Goal: Task Accomplishment & Management: Manage account settings

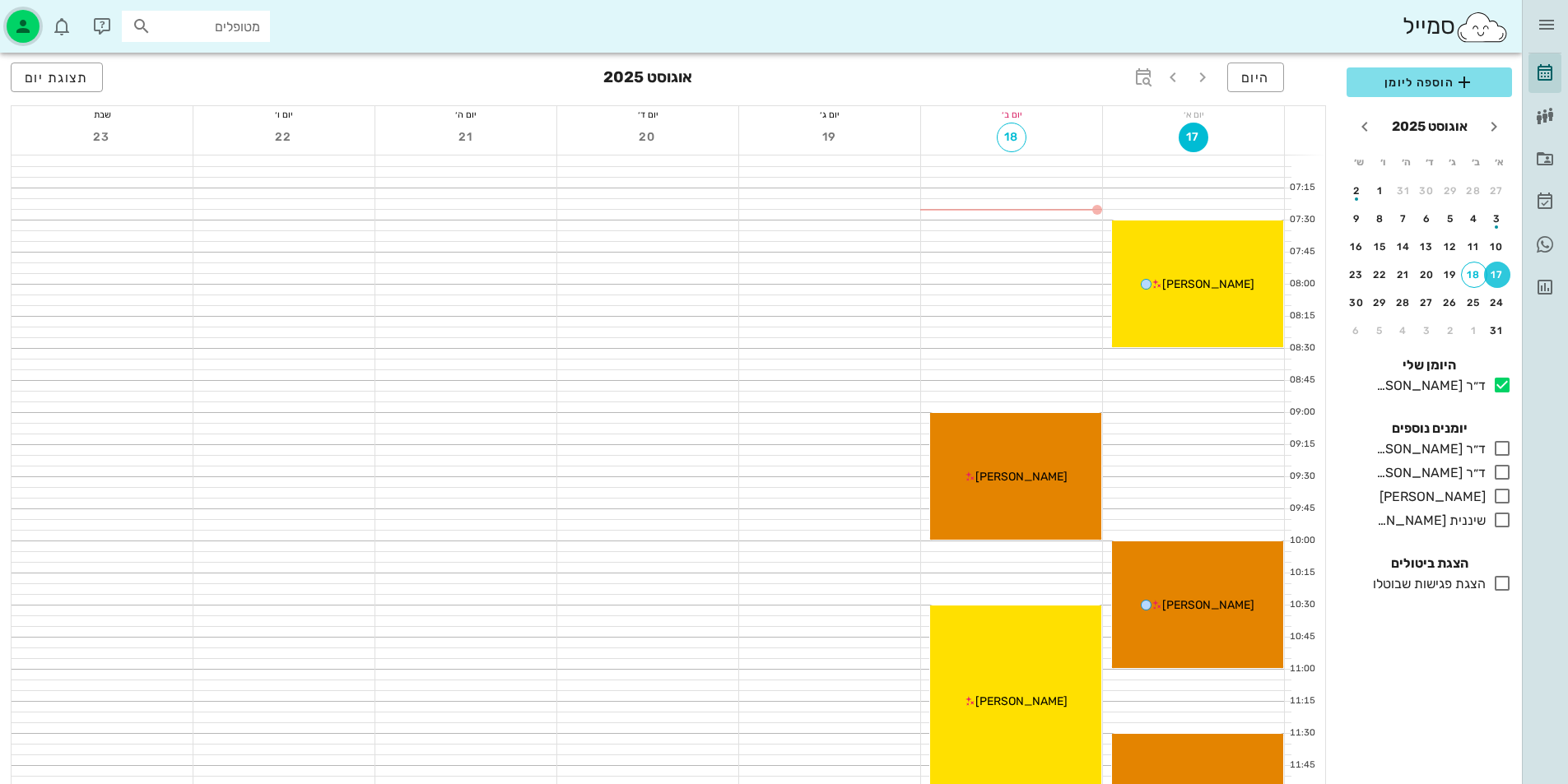
click at [25, 13] on div "button" at bounding box center [23, 26] width 33 height 33
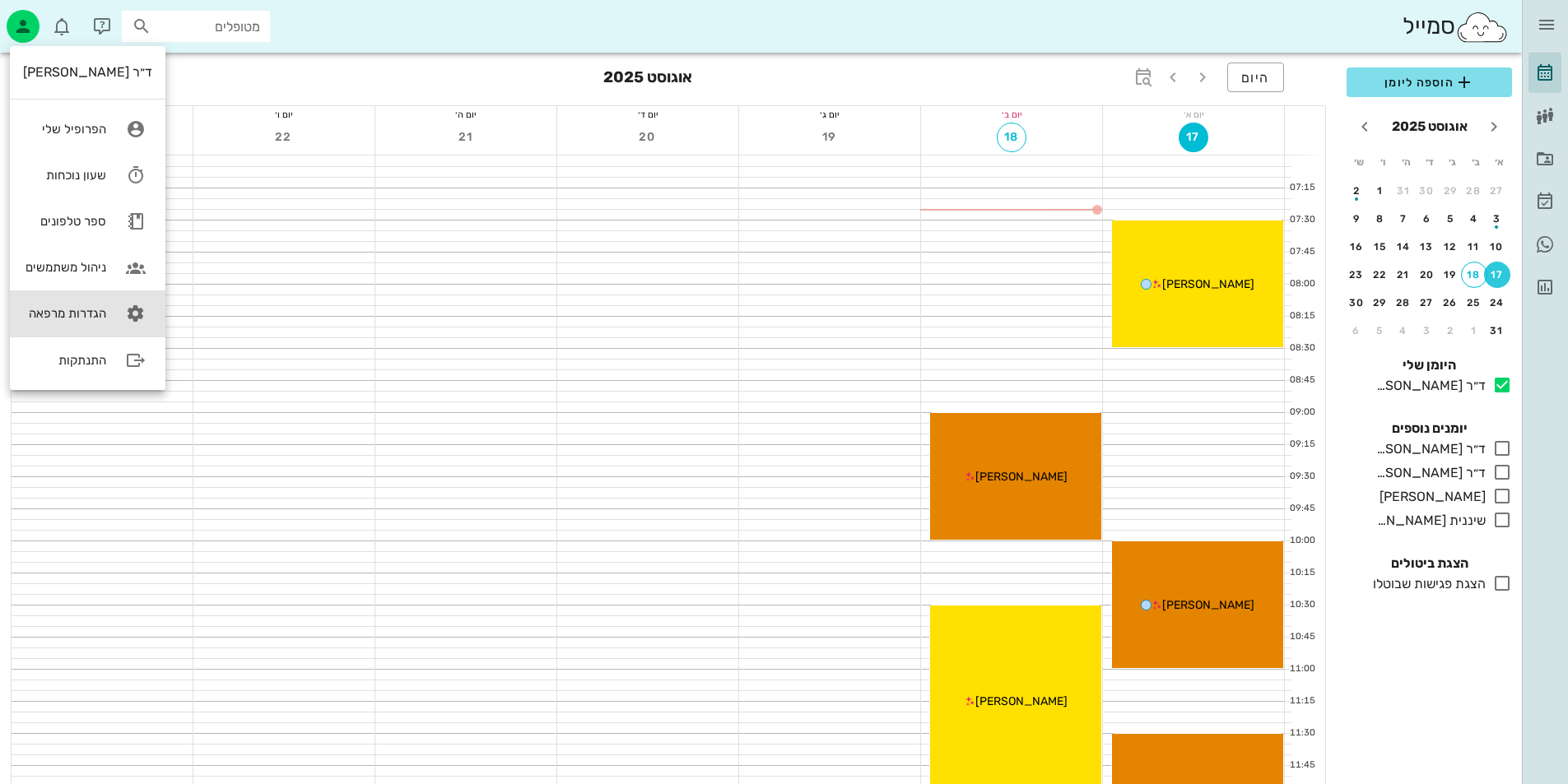
click at [75, 303] on link "הגדרות מרפאה" at bounding box center [88, 313] width 156 height 46
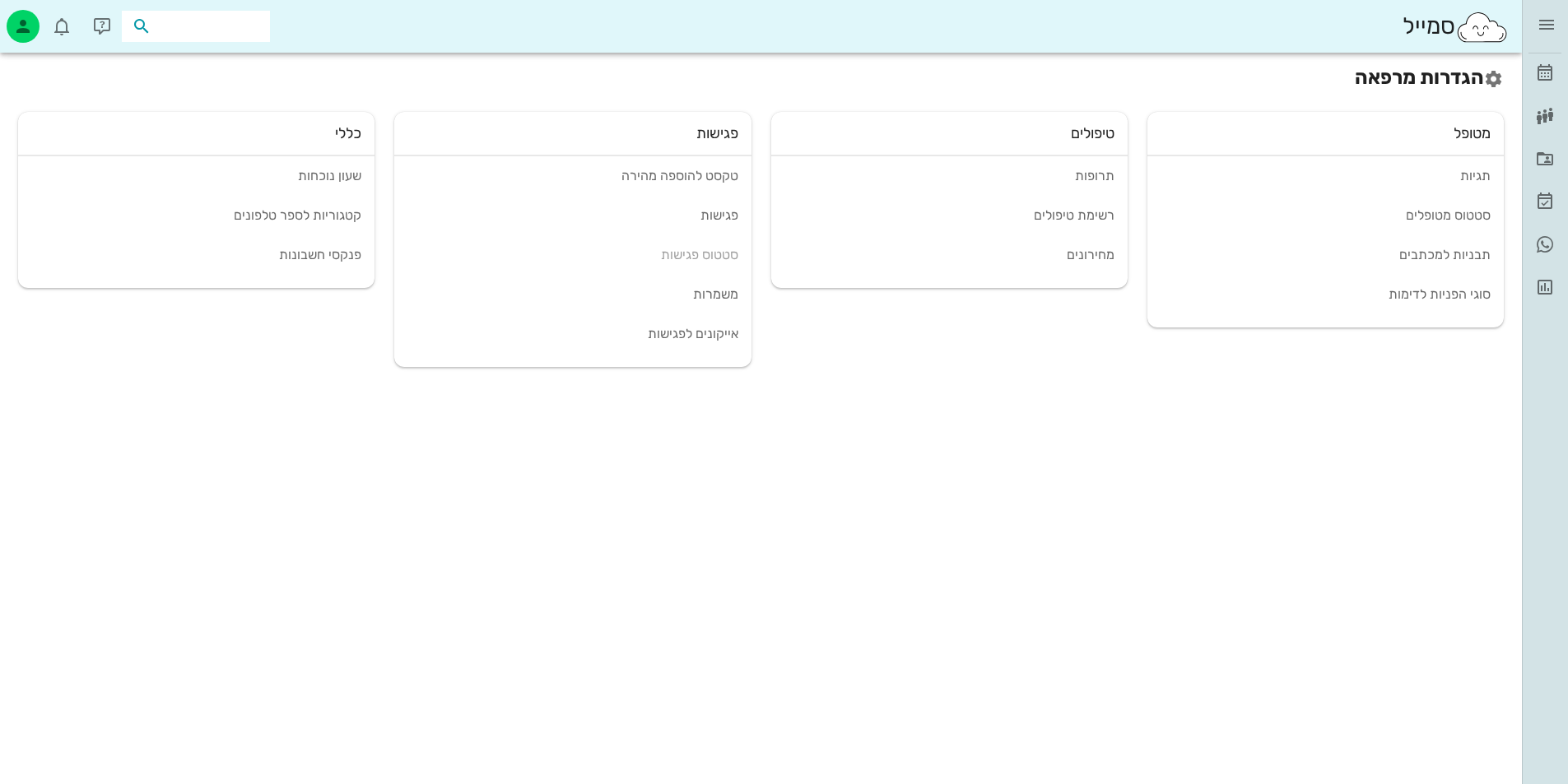
click at [211, 20] on input "text" at bounding box center [207, 27] width 106 height 22
type input "גמי"
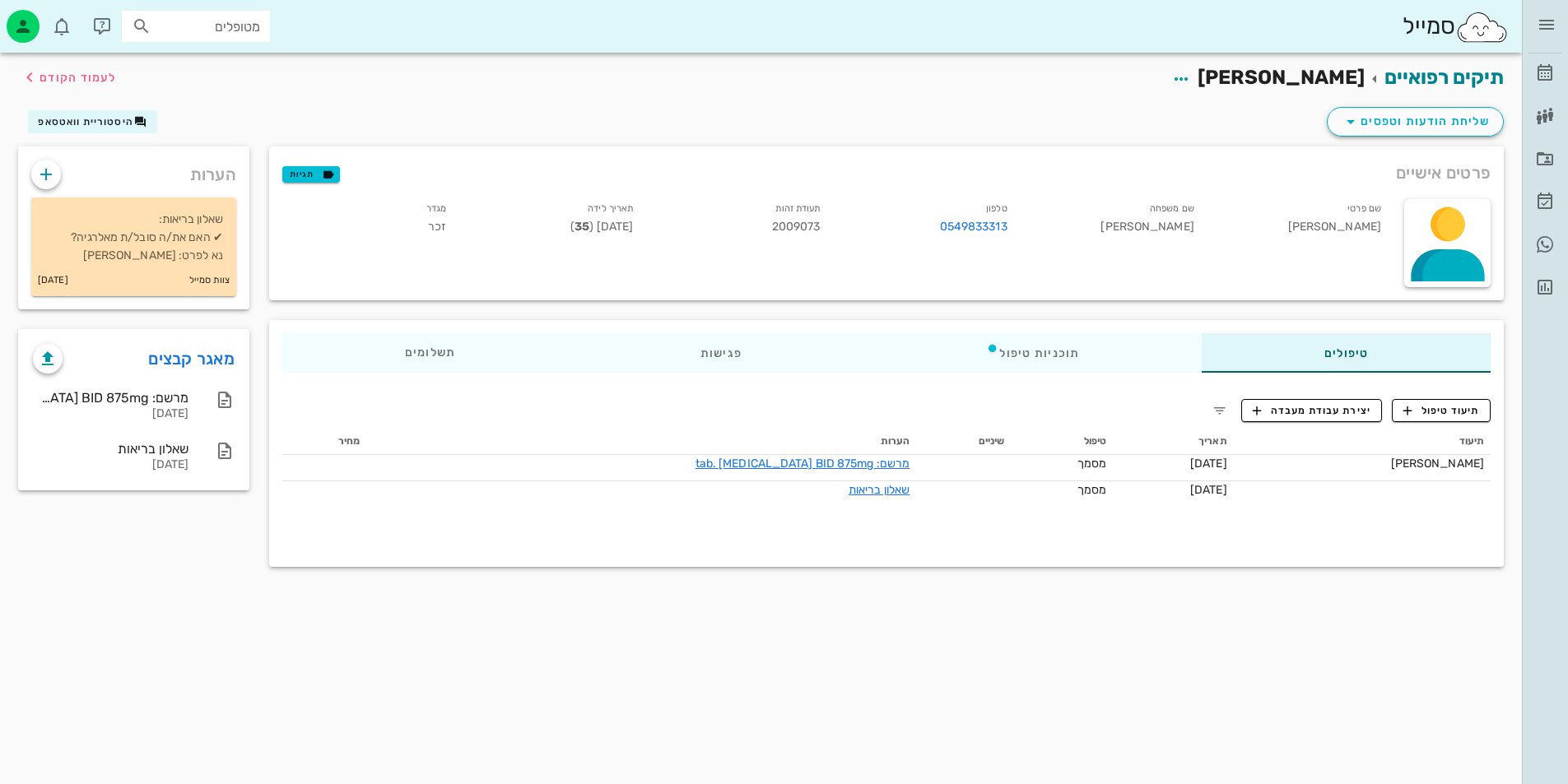
click at [801, 223] on span "2009073" at bounding box center [796, 227] width 48 height 14
click at [1404, 176] on span "פרטים אישיים" at bounding box center [1444, 173] width 95 height 27
click at [1361, 113] on icon "button" at bounding box center [1351, 121] width 20 height 20
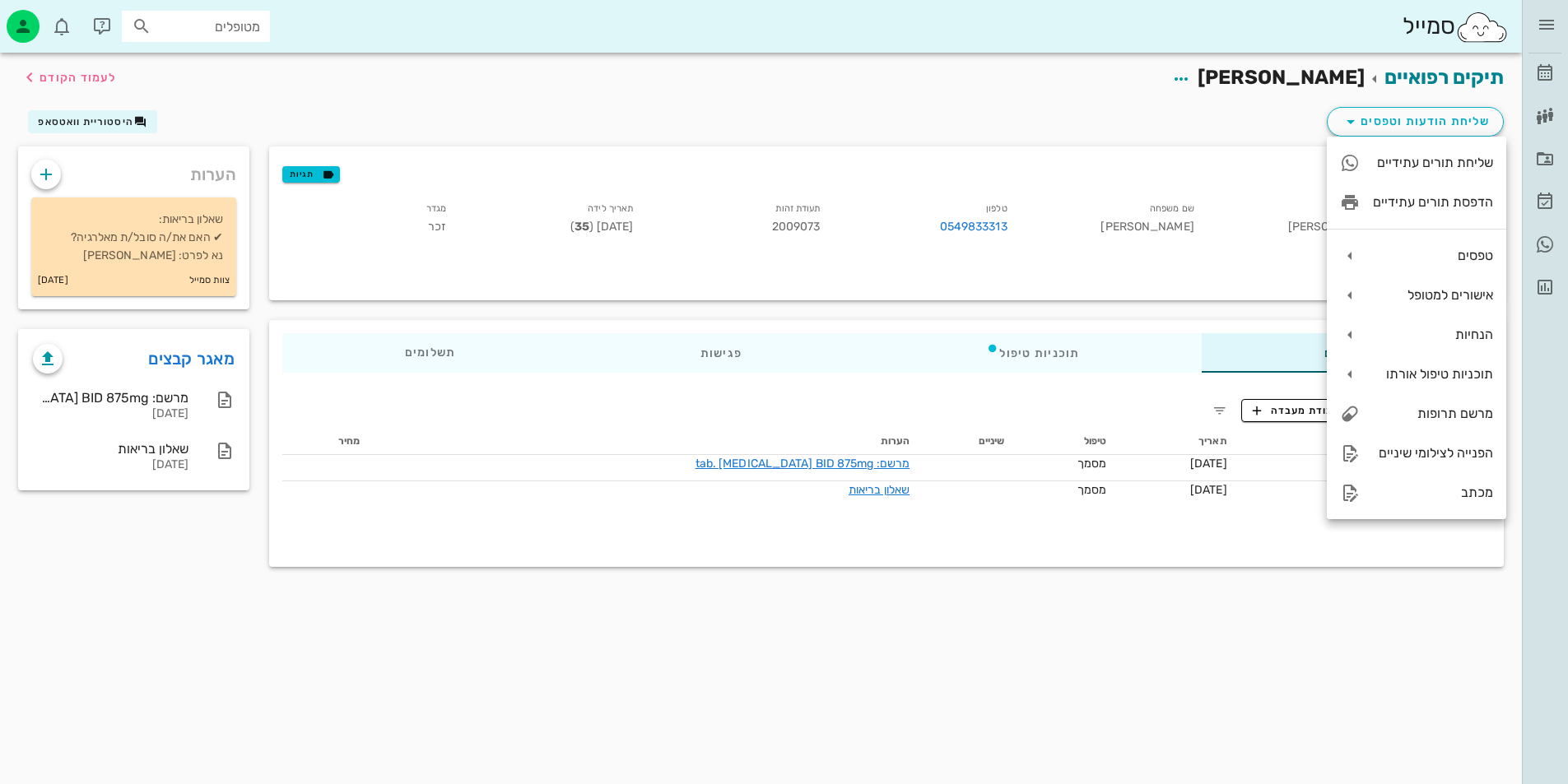
click at [879, 254] on div "שם פרטי גמיל שם משפחה ביאדסה טלפון 0549833313 תעודת זהות 2009073 תאריך לידה 13-…" at bounding box center [833, 243] width 1122 height 108
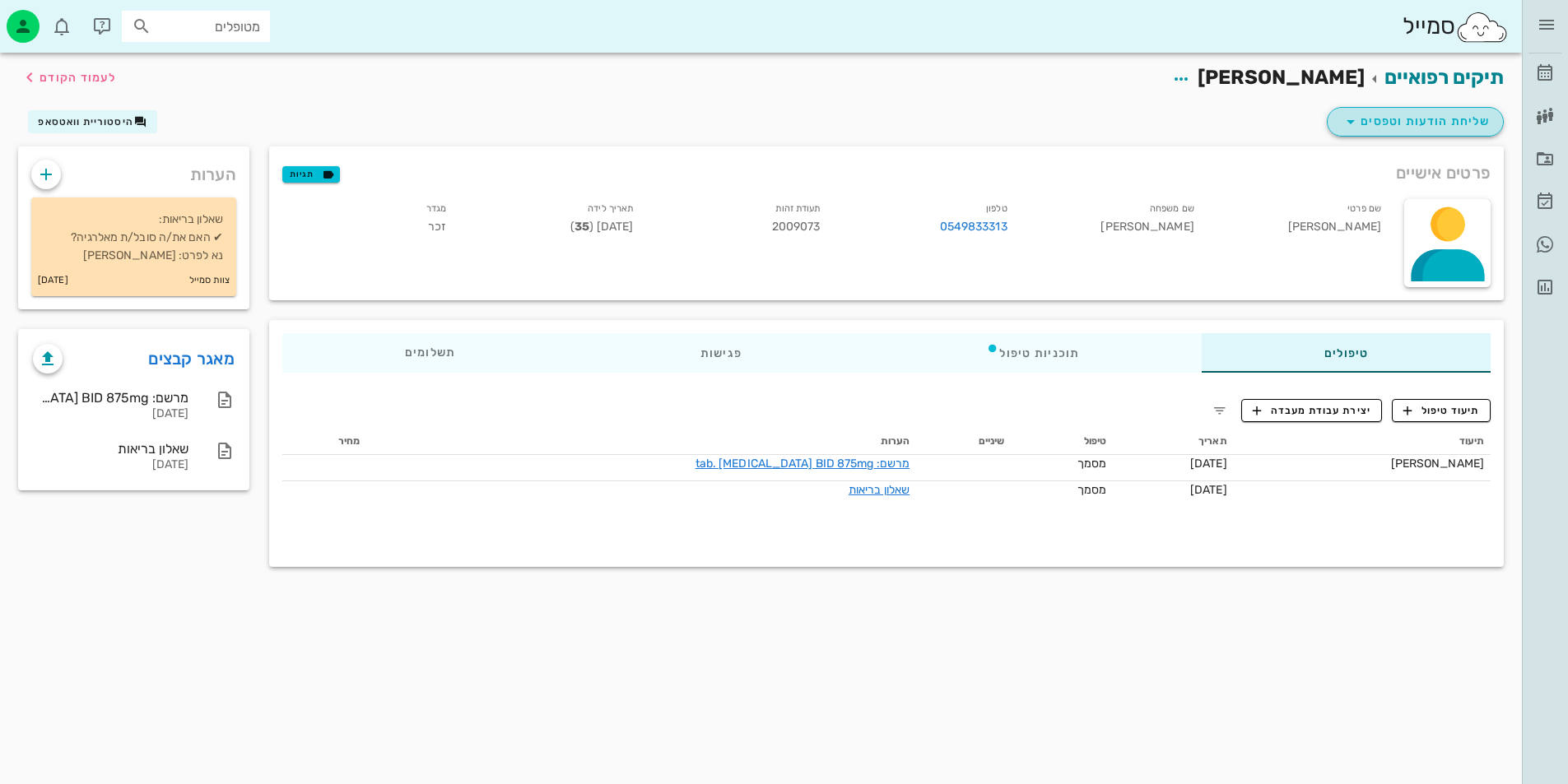
click at [1407, 129] on span "שליחת הודעות וטפסים" at bounding box center [1415, 121] width 149 height 20
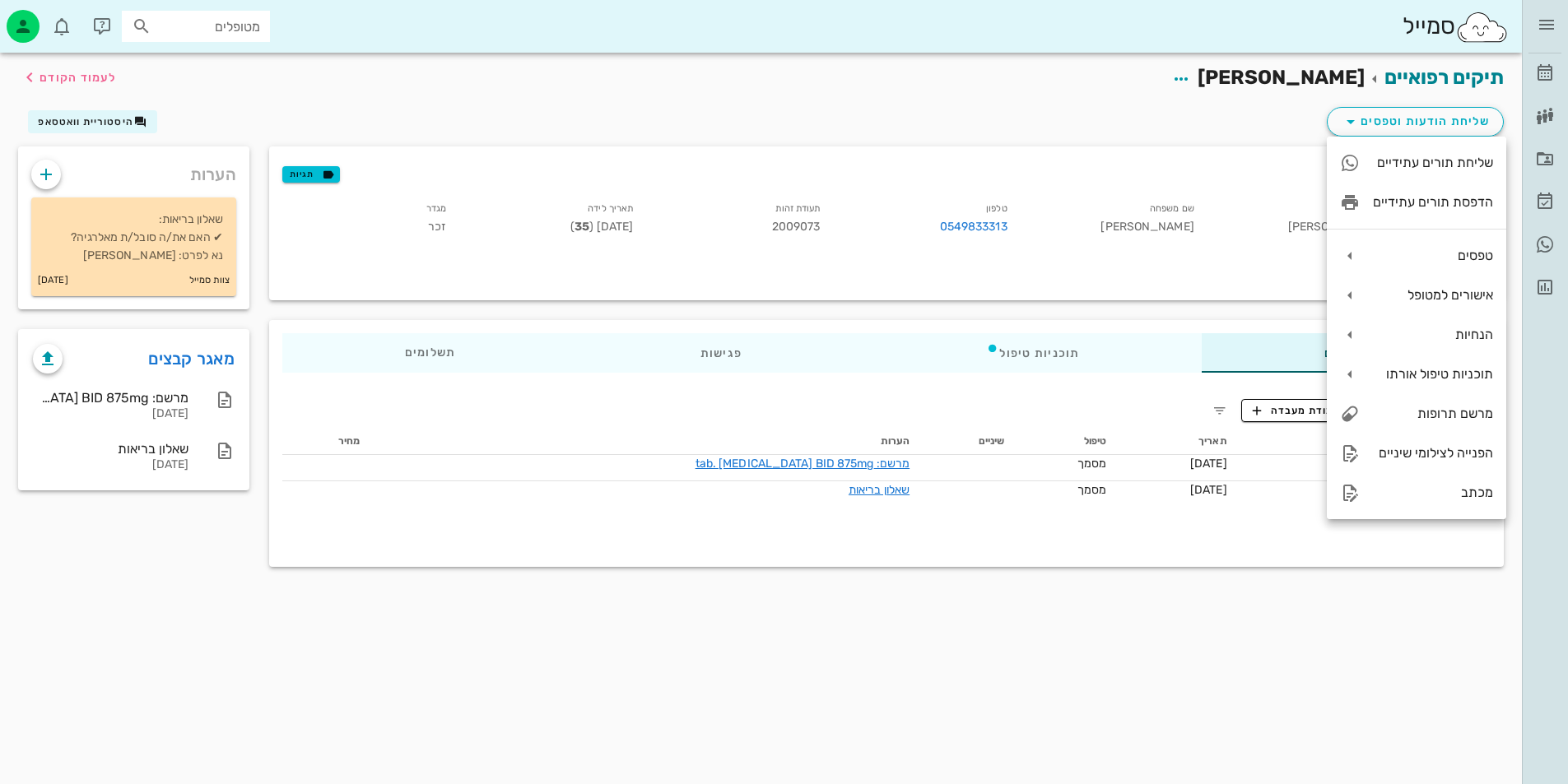
click at [1096, 180] on div "פרטים אישיים תגיות" at bounding box center [887, 172] width 1234 height 52
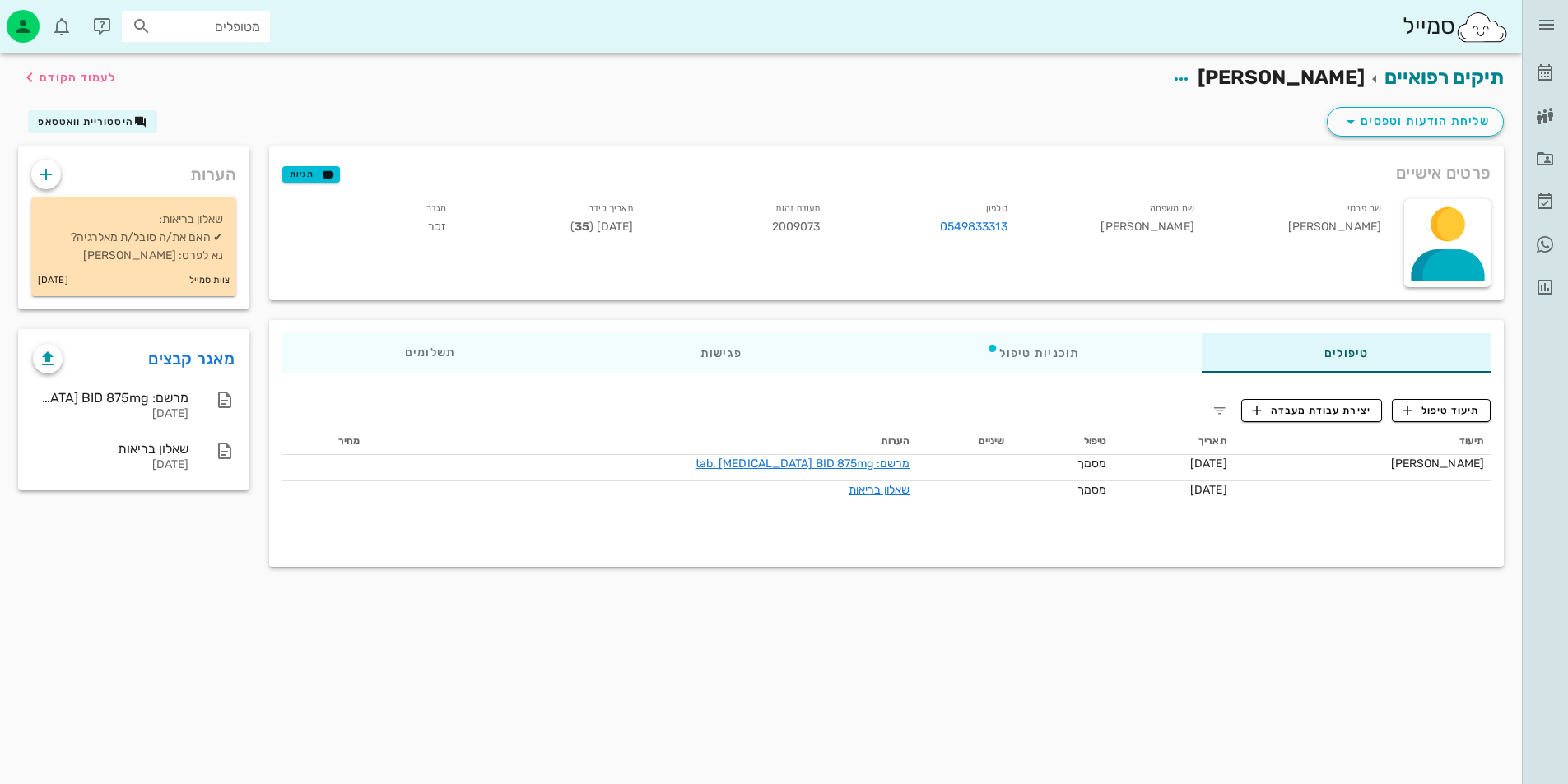
click at [818, 222] on span "2009073" at bounding box center [796, 227] width 48 height 14
click at [524, 176] on div "פרטים אישיים תגיות" at bounding box center [887, 172] width 1234 height 52
click at [1402, 165] on span "פרטים אישיים" at bounding box center [1444, 173] width 95 height 27
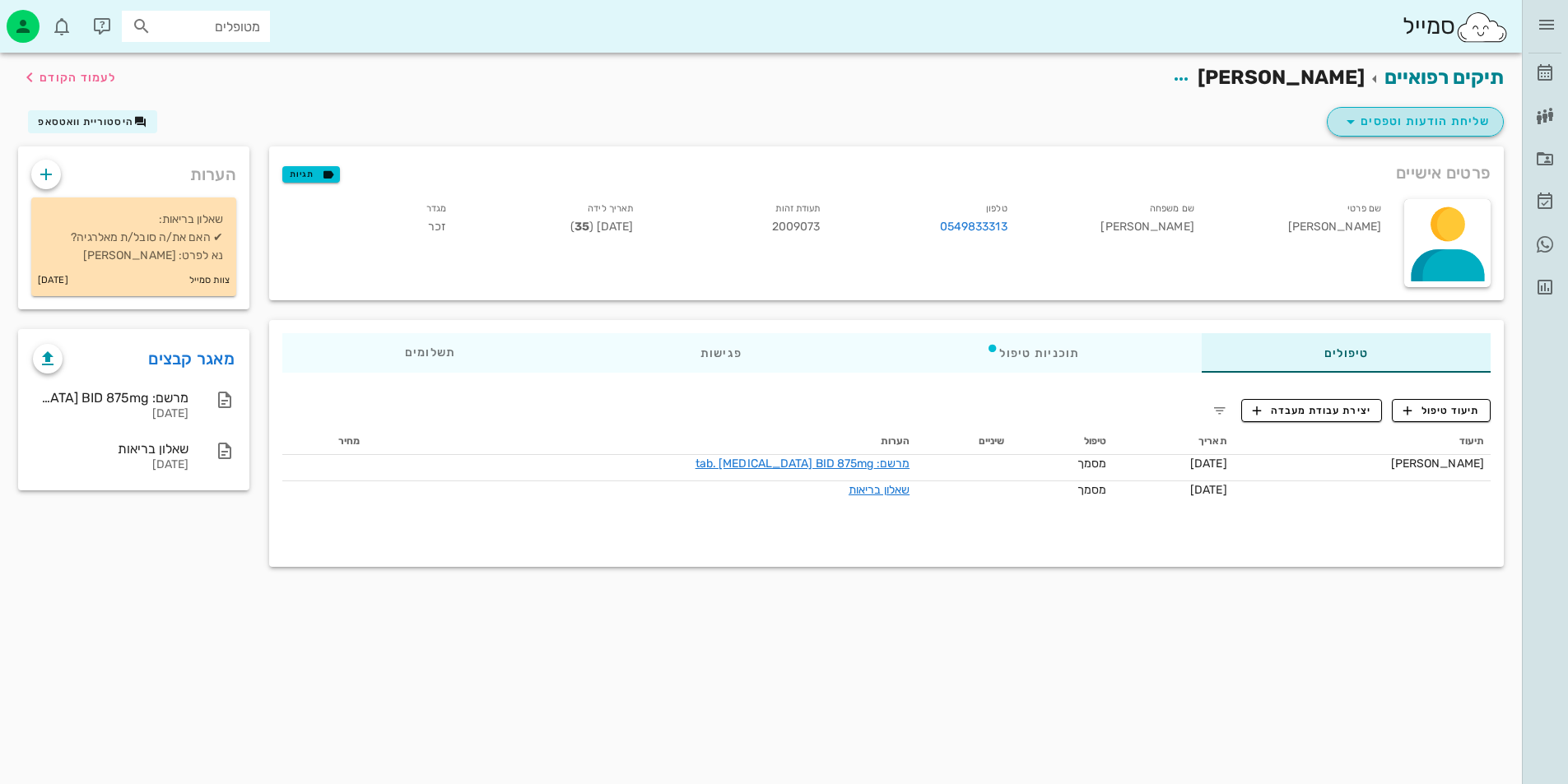
click at [1399, 123] on span "שליחת הודעות וטפסים" at bounding box center [1415, 121] width 149 height 20
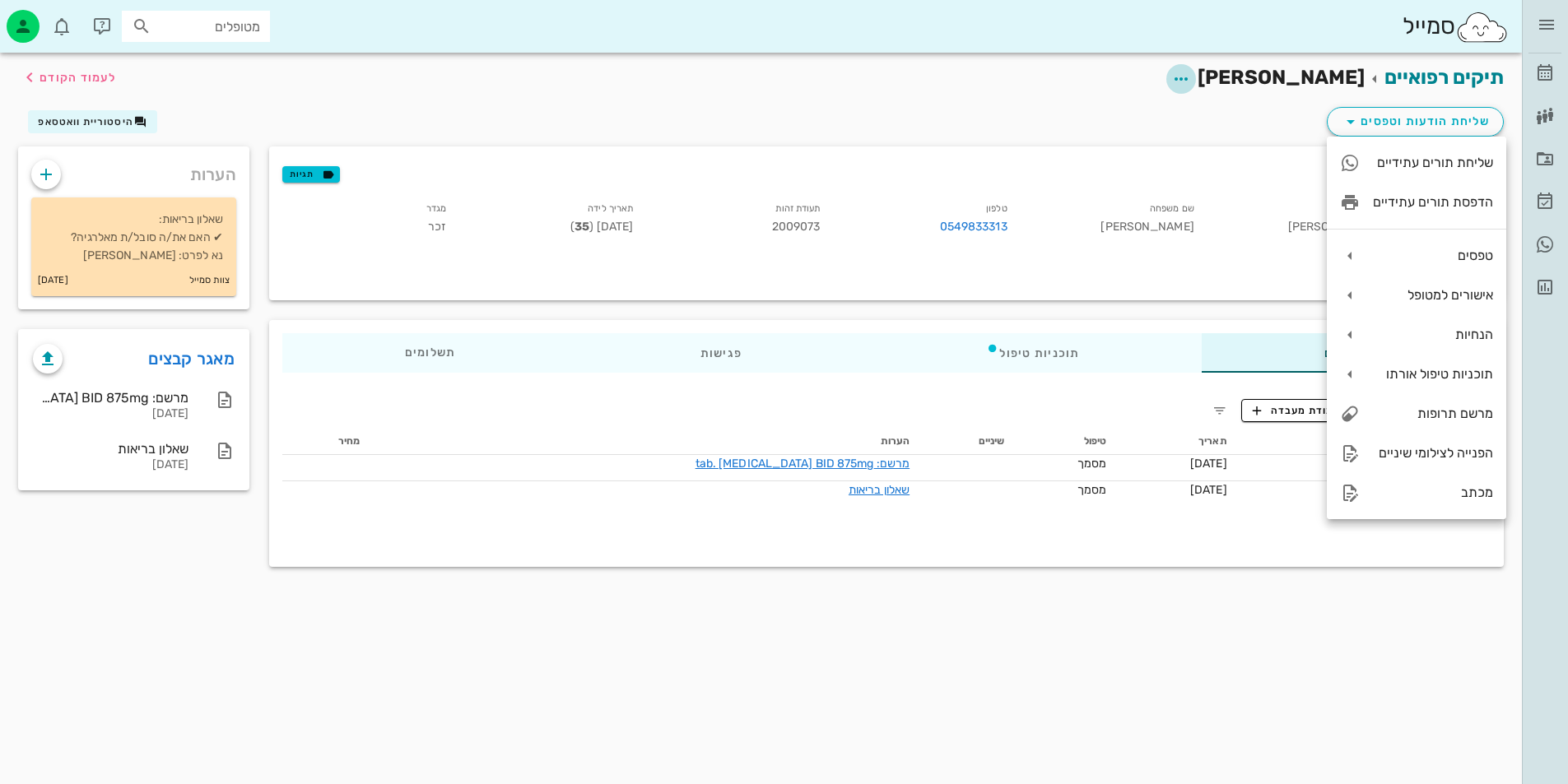
click at [1191, 83] on icon "button" at bounding box center [1181, 79] width 20 height 20
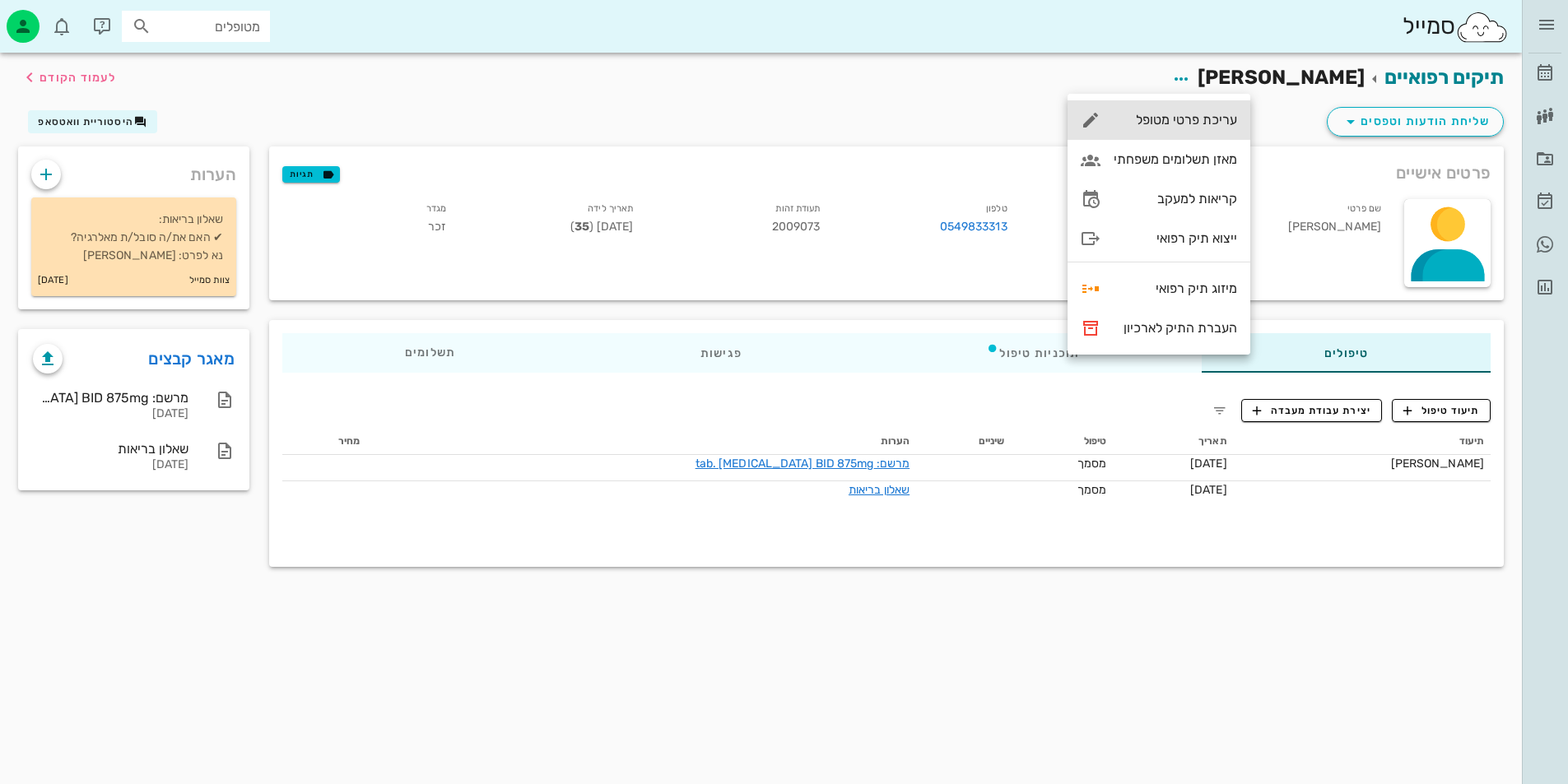
click at [1215, 118] on div "עריכת פרטי מטופל" at bounding box center [1175, 119] width 123 height 16
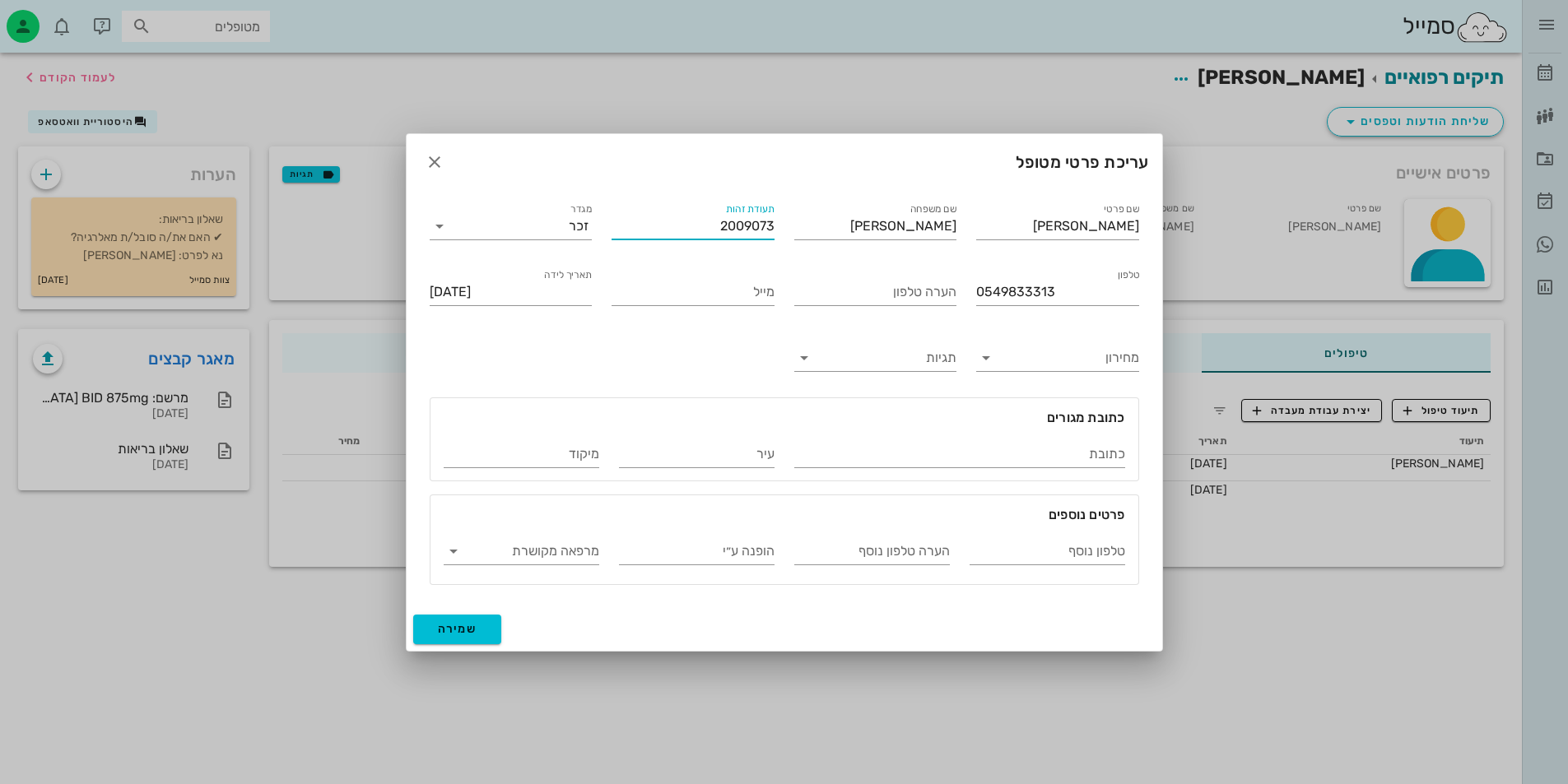
click at [748, 226] on input "2009073" at bounding box center [692, 226] width 163 height 27
type input "200929073"
click at [466, 634] on span "שמירה" at bounding box center [457, 629] width 39 height 14
type input "1990-04-13"
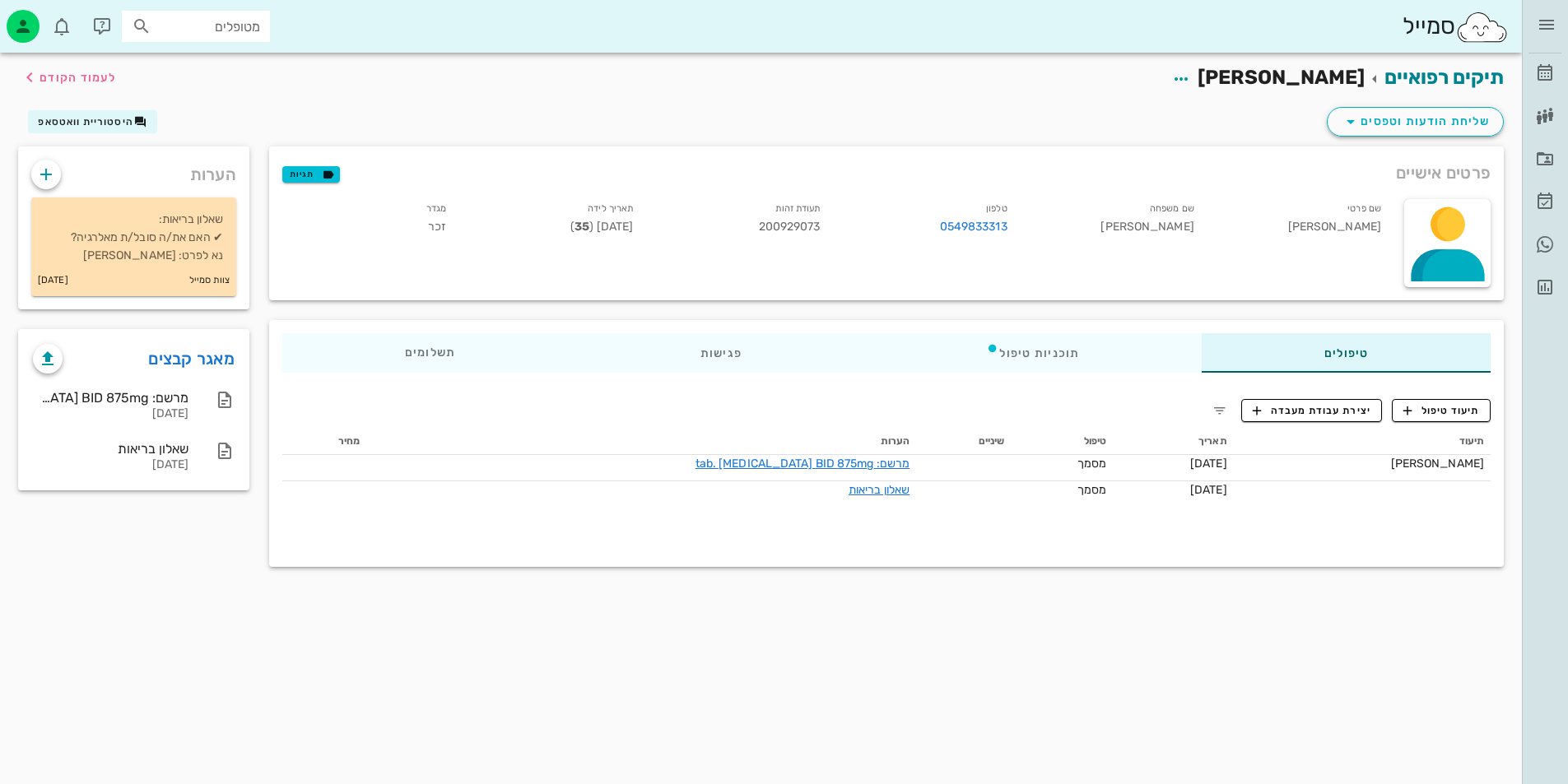
click at [472, 302] on div "פרטים אישיים תגיות שם פרטי גמיל שם משפחה ביאדסה טלפון 0549833313 תעודת זהות 200…" at bounding box center [887, 223] width 1254 height 174
click at [1371, 118] on span "שליחת הודעות וטפסים" at bounding box center [1415, 121] width 149 height 20
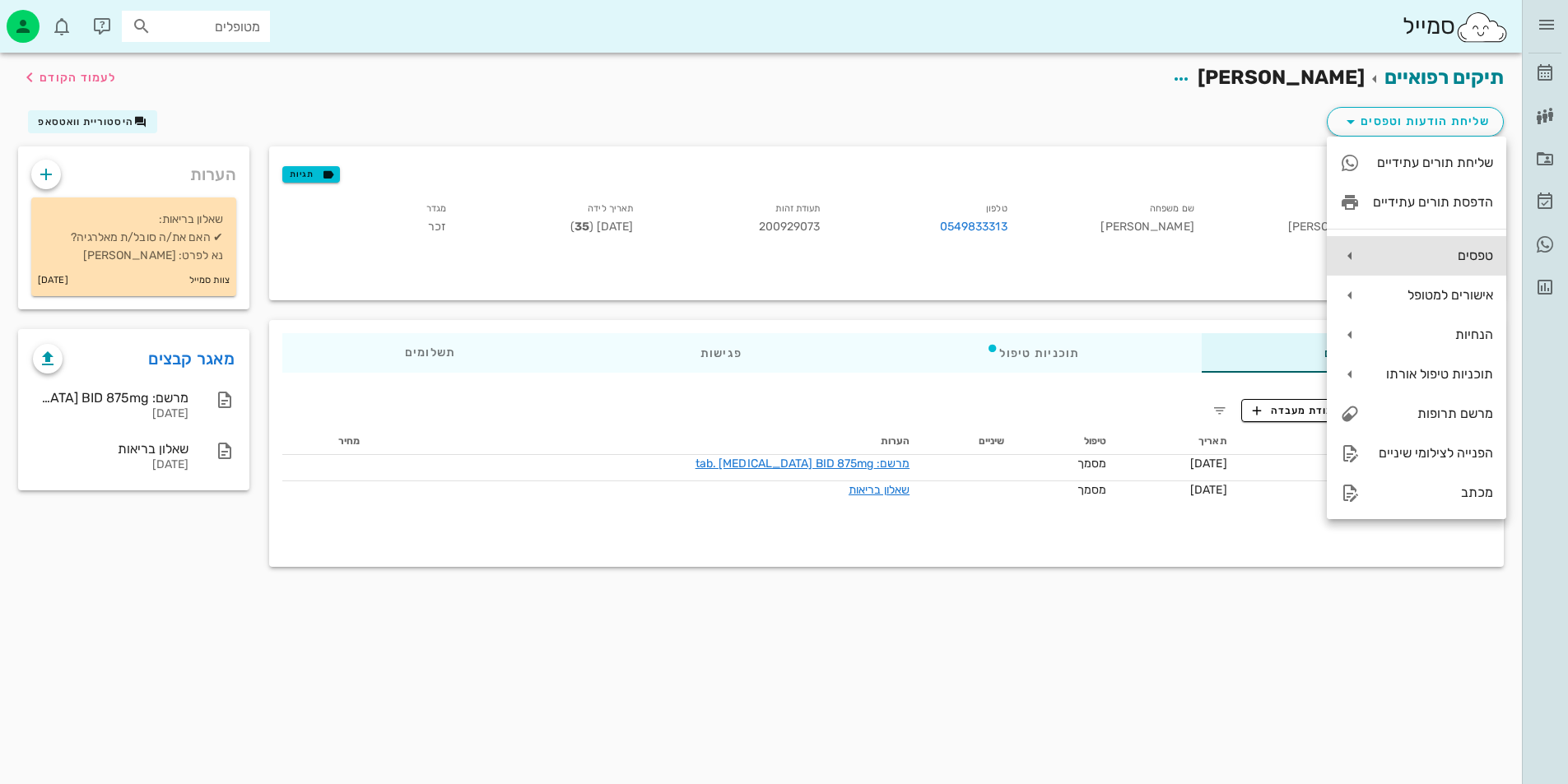
click at [1473, 253] on div "טפסים" at bounding box center [1433, 256] width 120 height 16
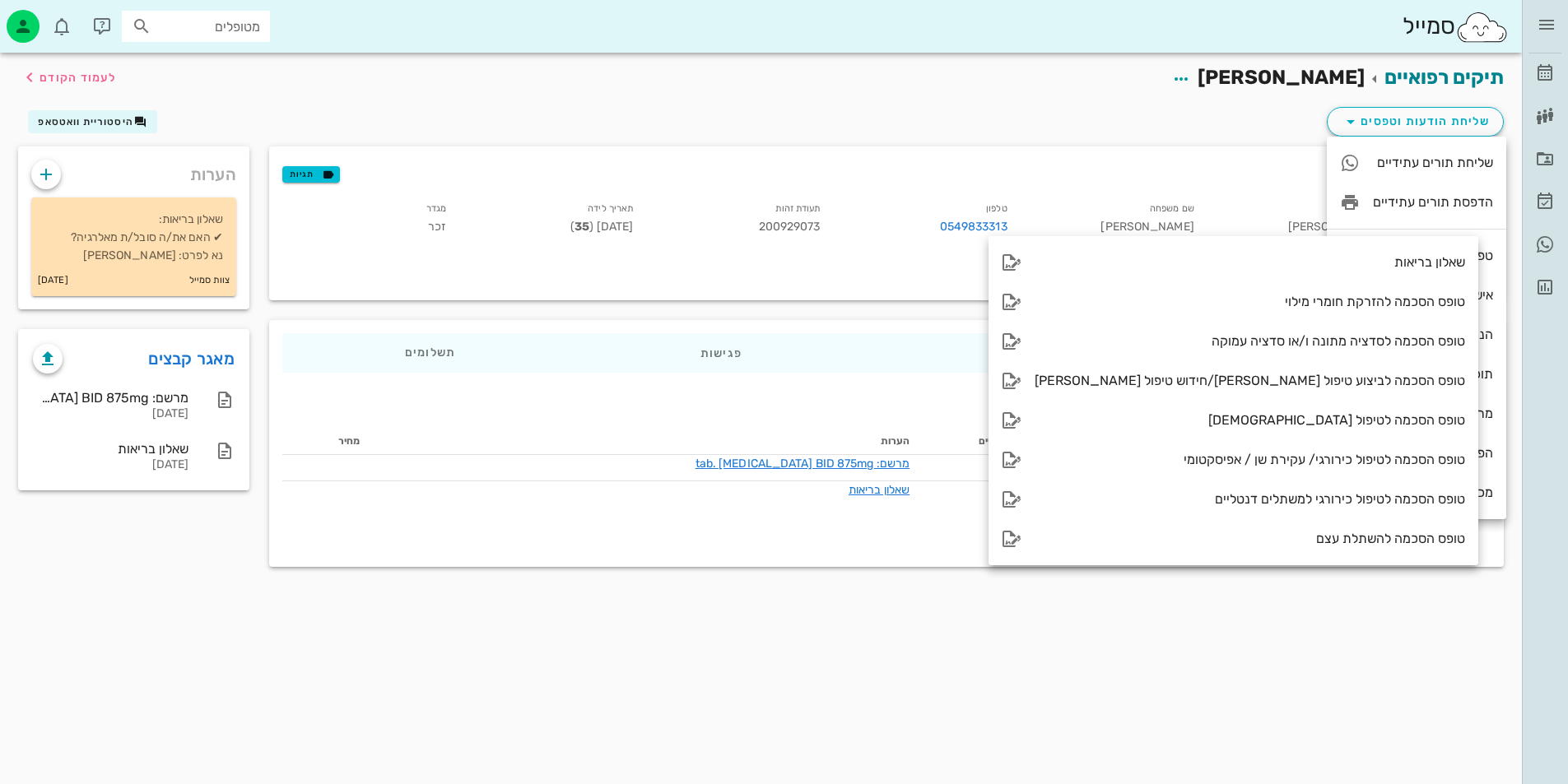
click at [1261, 121] on div "שליחת הודעות וטפסים היסטוריית וואטסאפ" at bounding box center [760, 124] width 1506 height 42
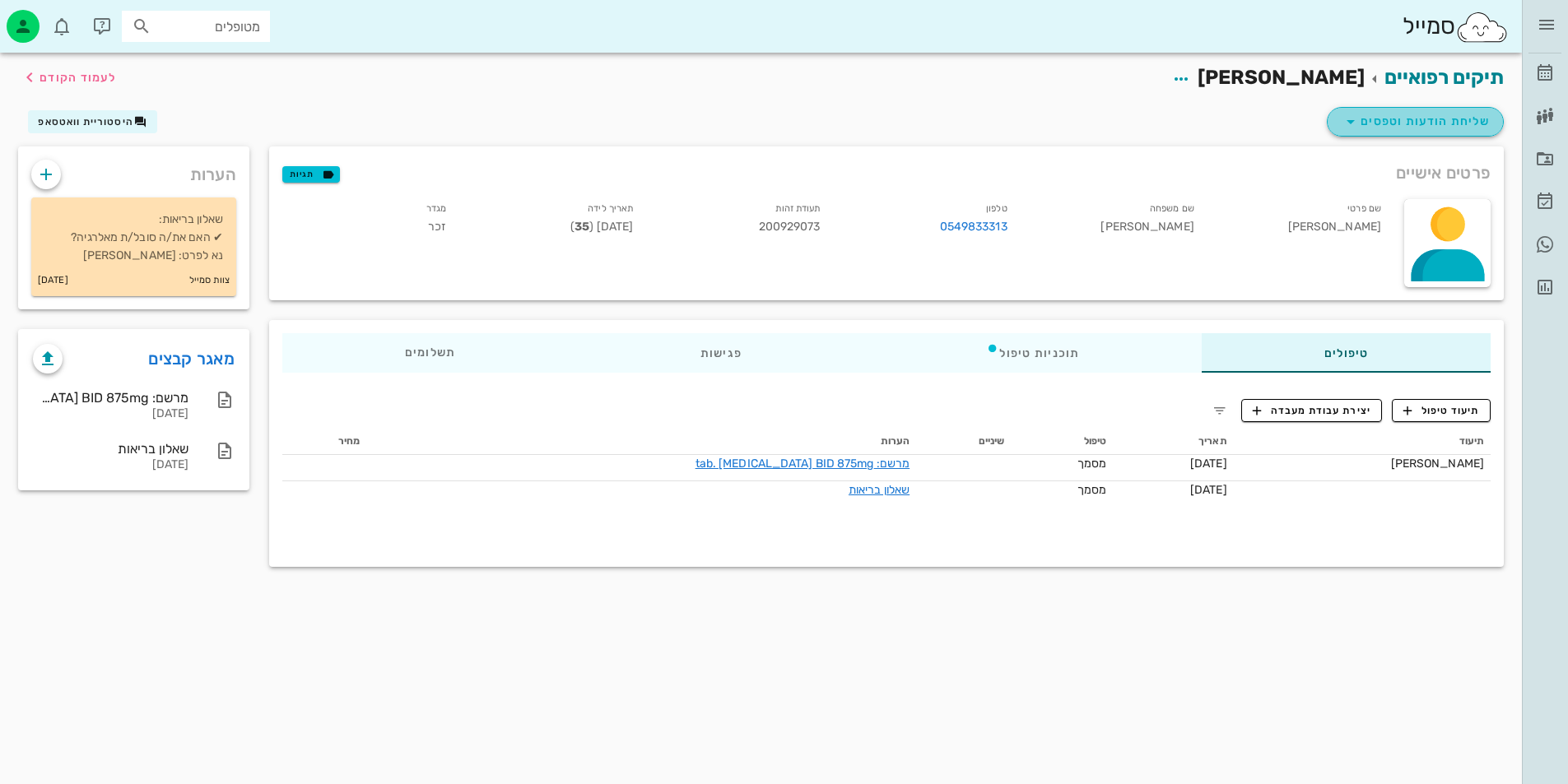
click at [1379, 116] on span "שליחת הודעות וטפסים" at bounding box center [1415, 121] width 149 height 20
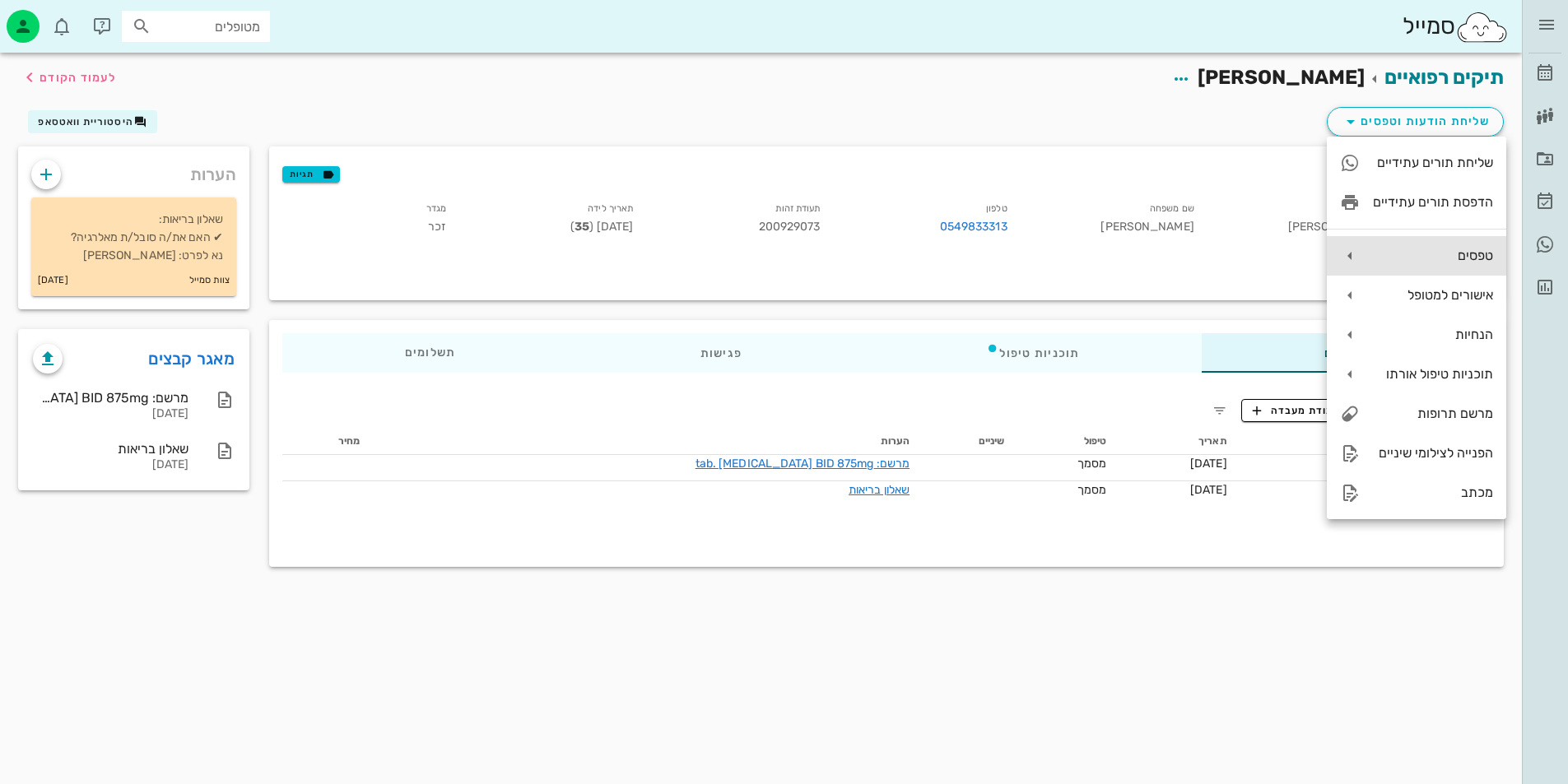
click at [1456, 239] on div "טפסים" at bounding box center [1417, 256] width 180 height 39
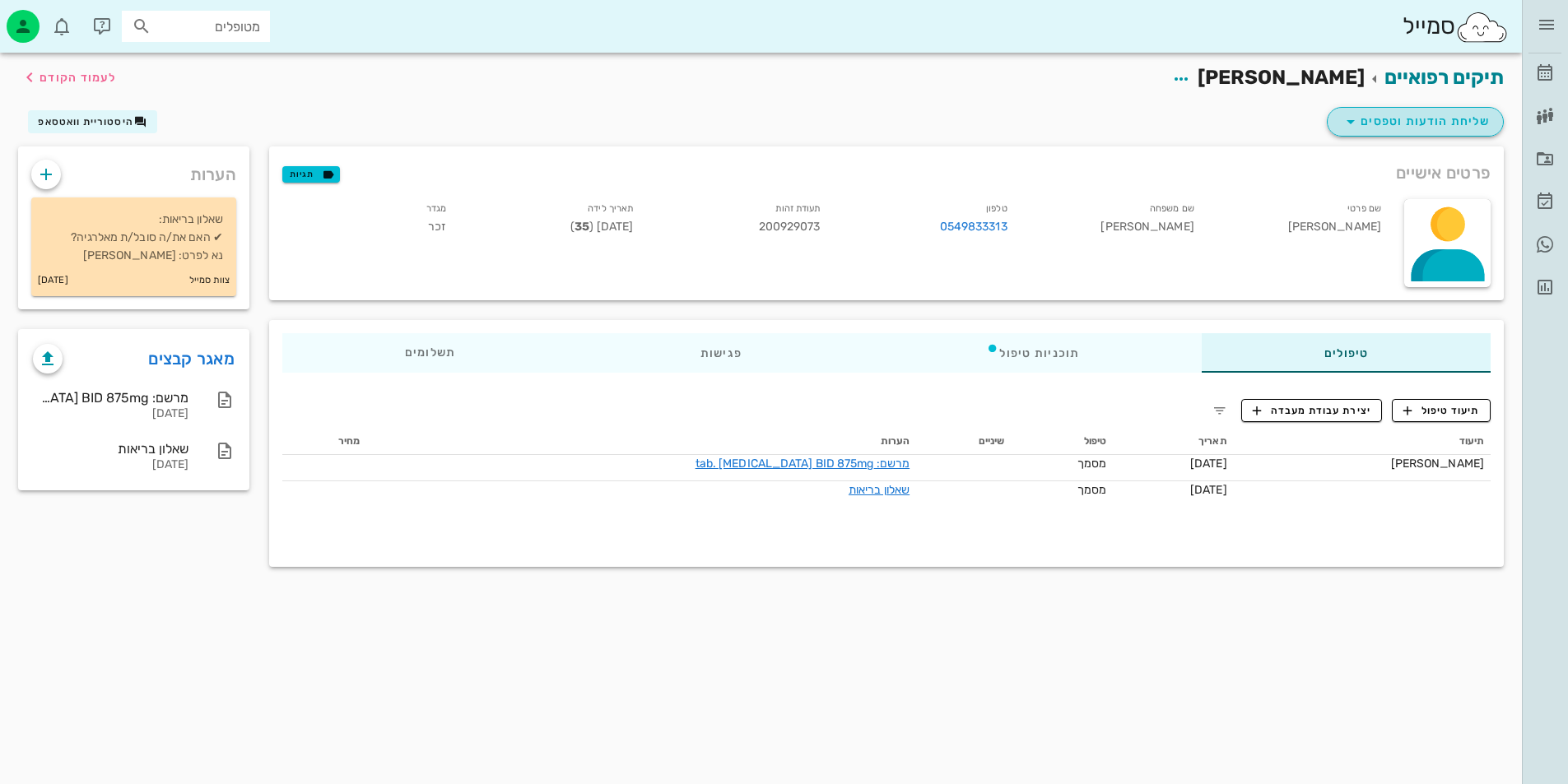
click at [1374, 117] on span "שליחת הודעות וטפסים" at bounding box center [1415, 121] width 149 height 20
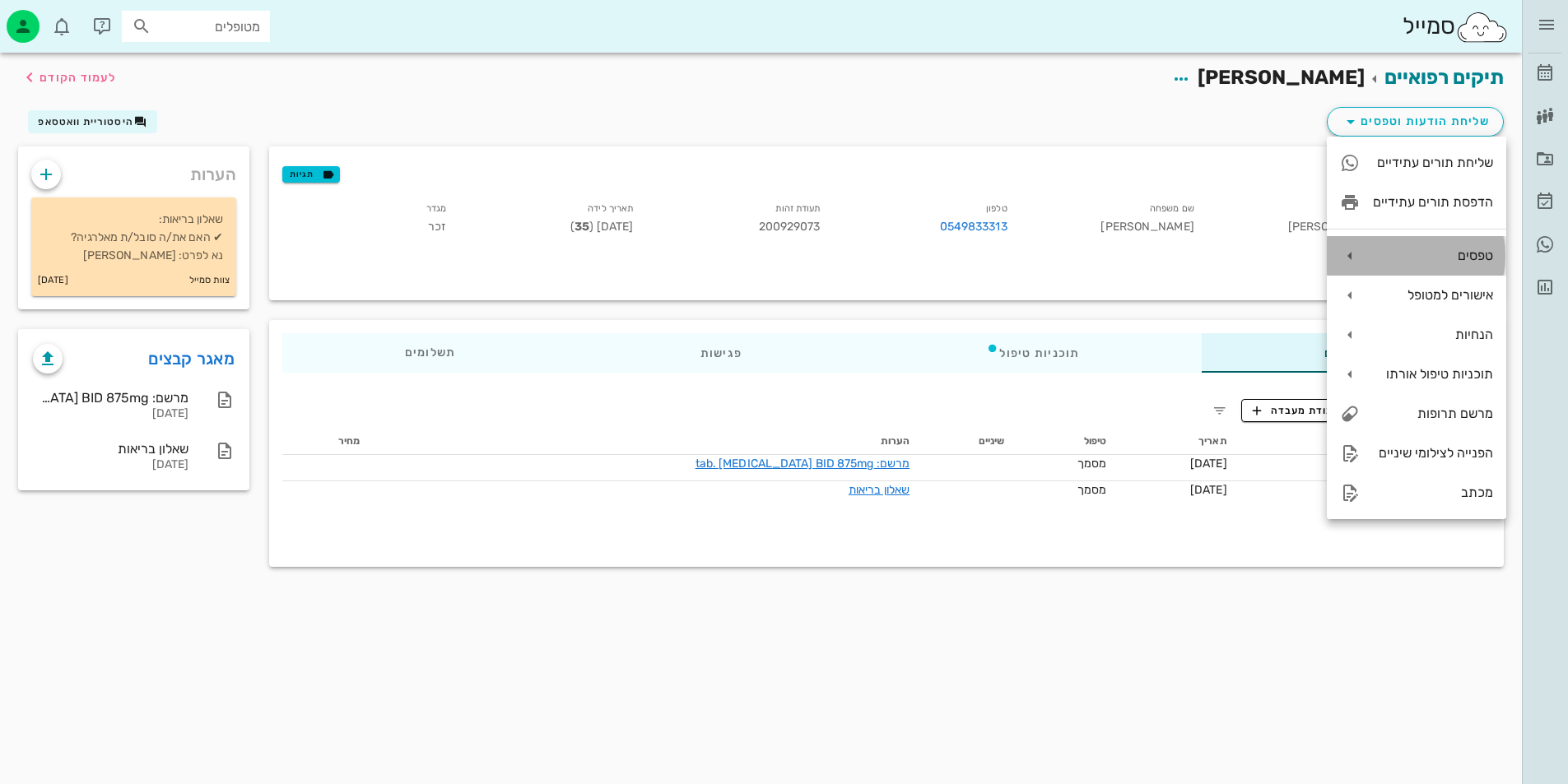
click at [1458, 262] on div "טפסים" at bounding box center [1433, 256] width 120 height 16
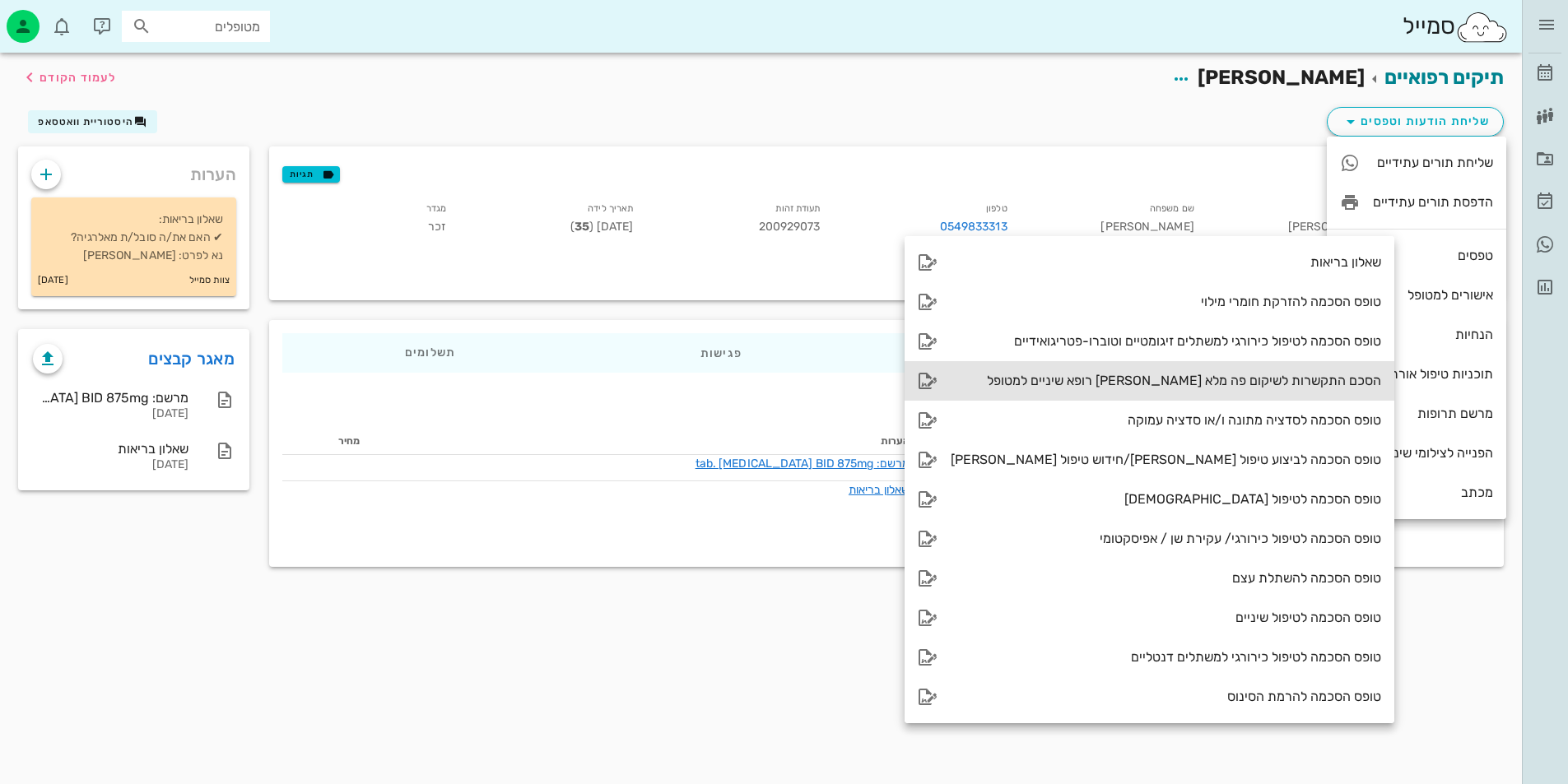
click at [1228, 384] on div "הסכם התקשרות לשיקום פה מלא בין רופא שיניים למטופל" at bounding box center [1166, 381] width 431 height 16
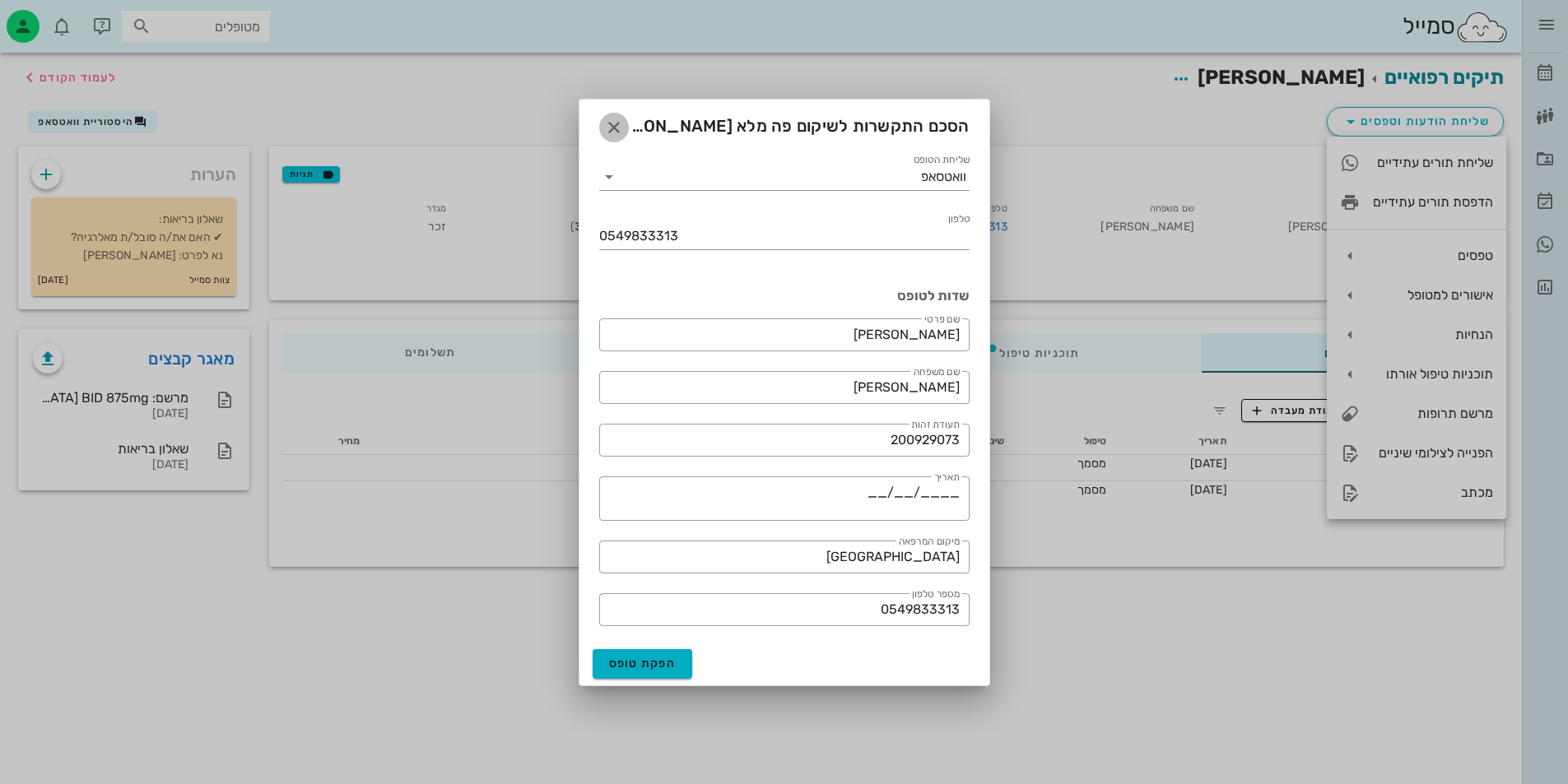
click at [608, 116] on button "button" at bounding box center [614, 127] width 30 height 30
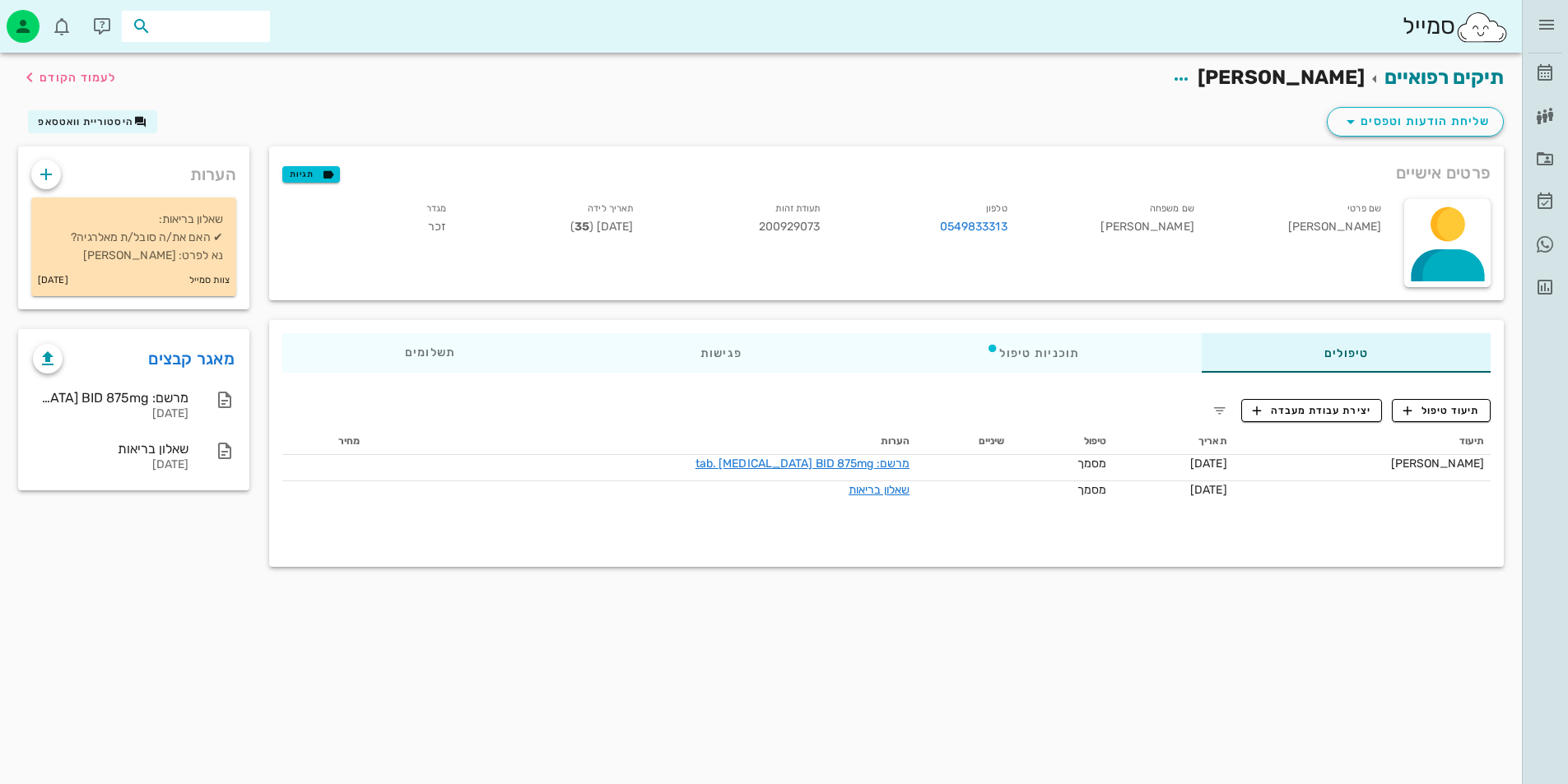
click at [217, 28] on input "text" at bounding box center [207, 27] width 106 height 22
type input "מ"
type input "חמו"
click at [218, 75] on div "0536733313" at bounding box center [166, 77] width 181 height 13
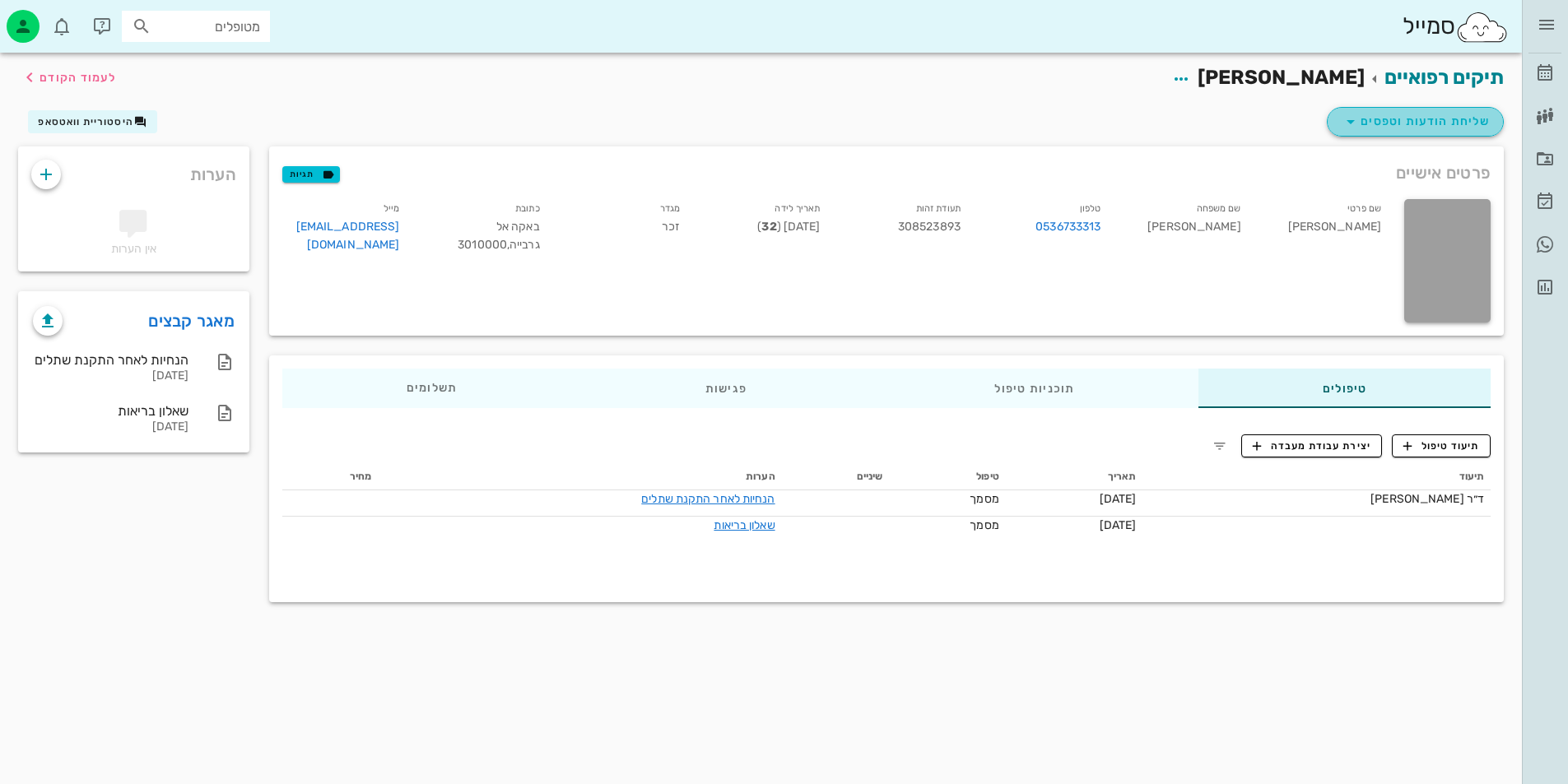
click at [1351, 127] on icon "button" at bounding box center [1351, 121] width 20 height 20
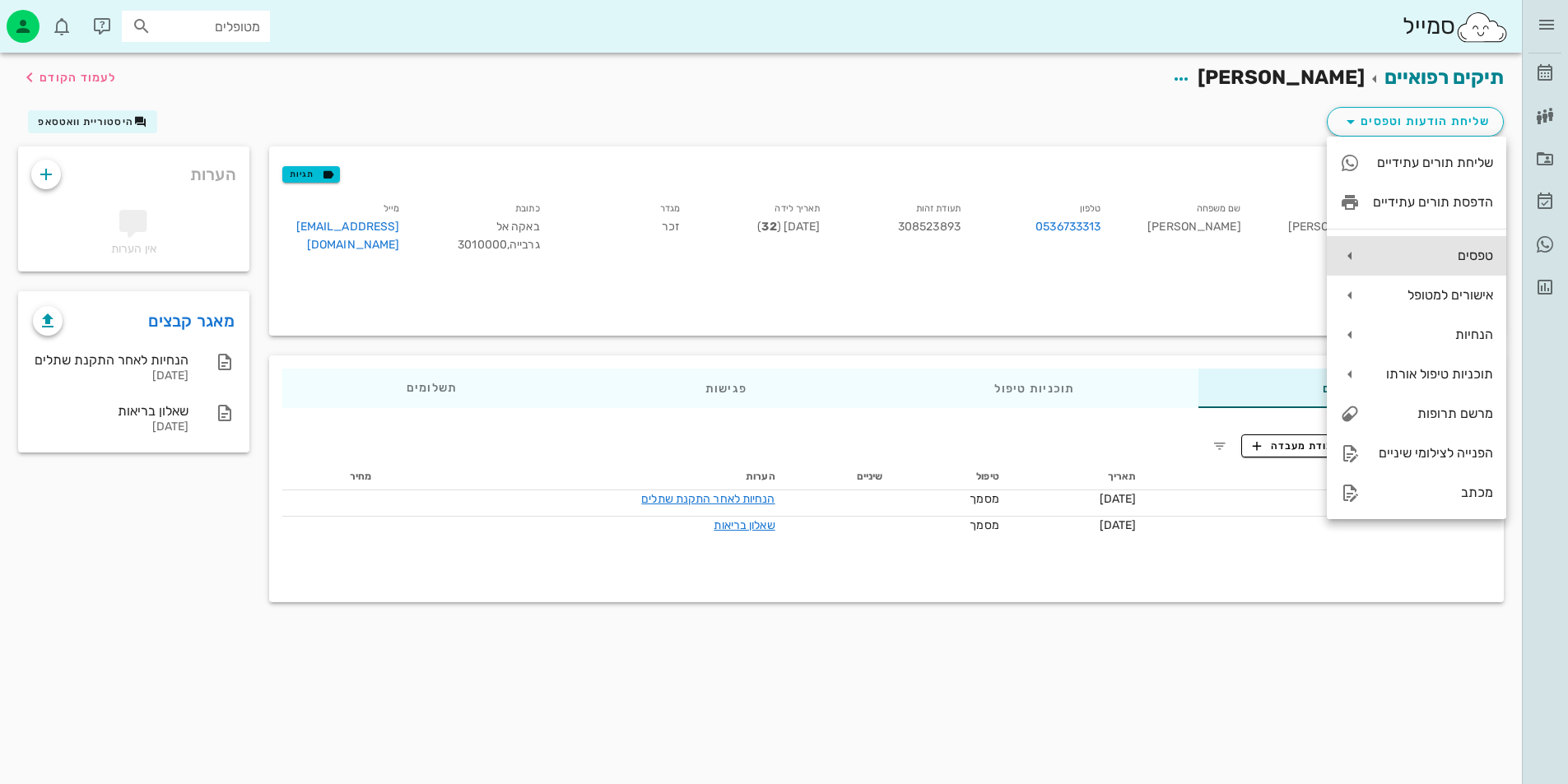
click at [1441, 258] on div "טפסים" at bounding box center [1433, 256] width 120 height 16
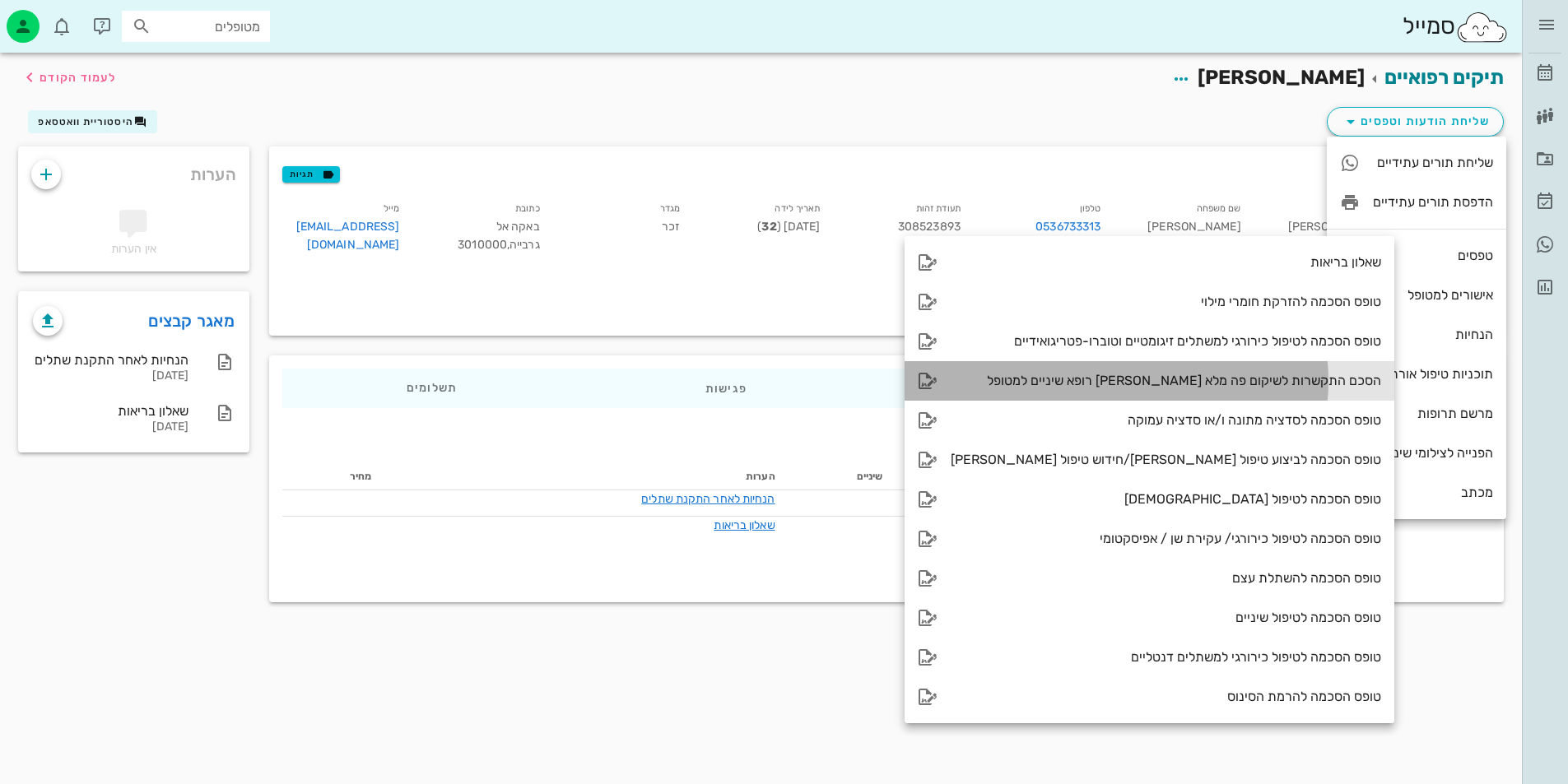
click at [1242, 381] on div "הסכם התקשרות לשיקום פה מלא [PERSON_NAME] רופא שיניים למטופל" at bounding box center [1166, 381] width 431 height 16
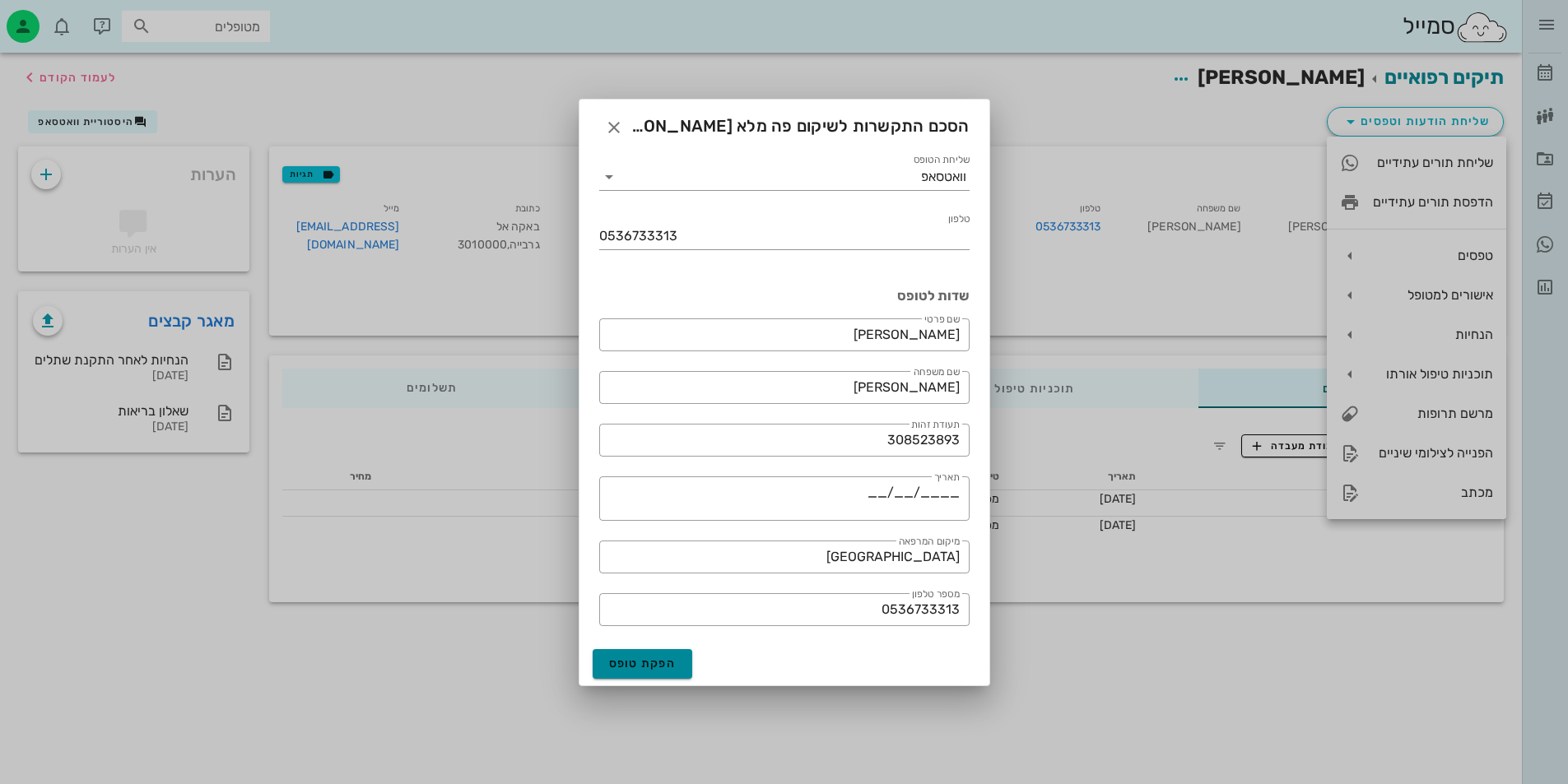
click at [625, 673] on button "הפקת טופס" at bounding box center [643, 665] width 101 height 30
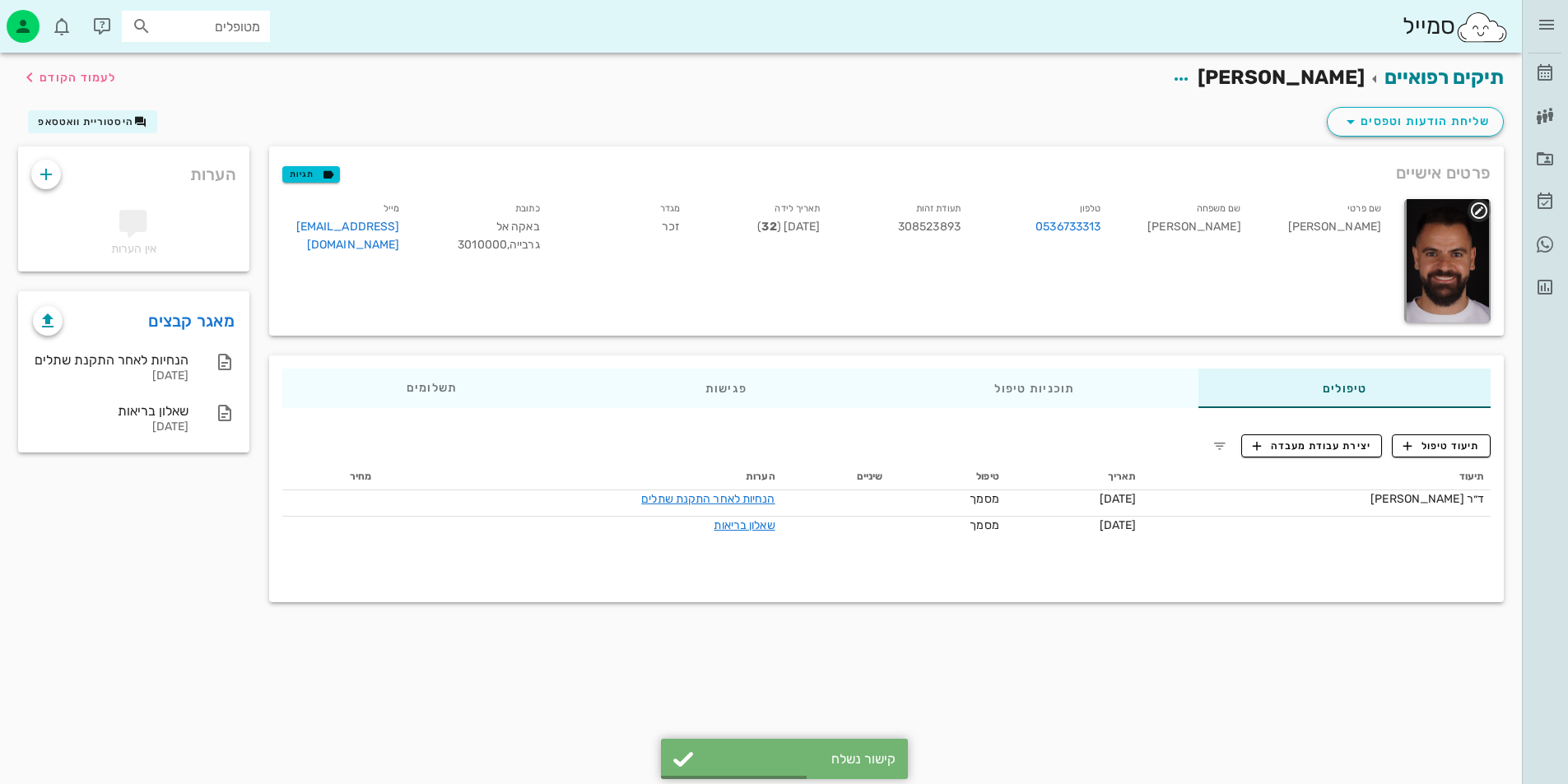
click at [1455, 278] on div at bounding box center [1448, 261] width 87 height 123
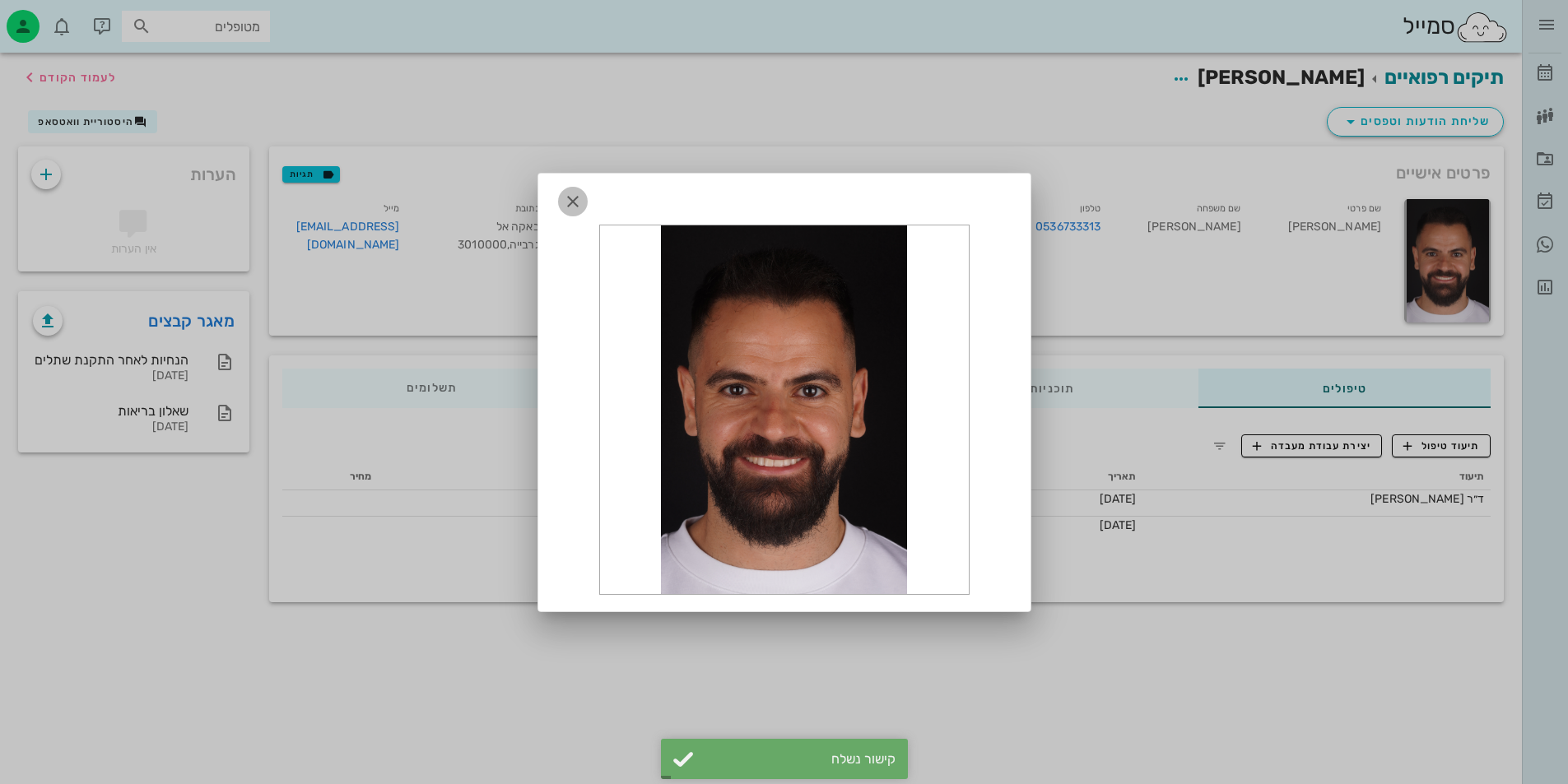
click at [578, 196] on icon "button" at bounding box center [573, 201] width 20 height 20
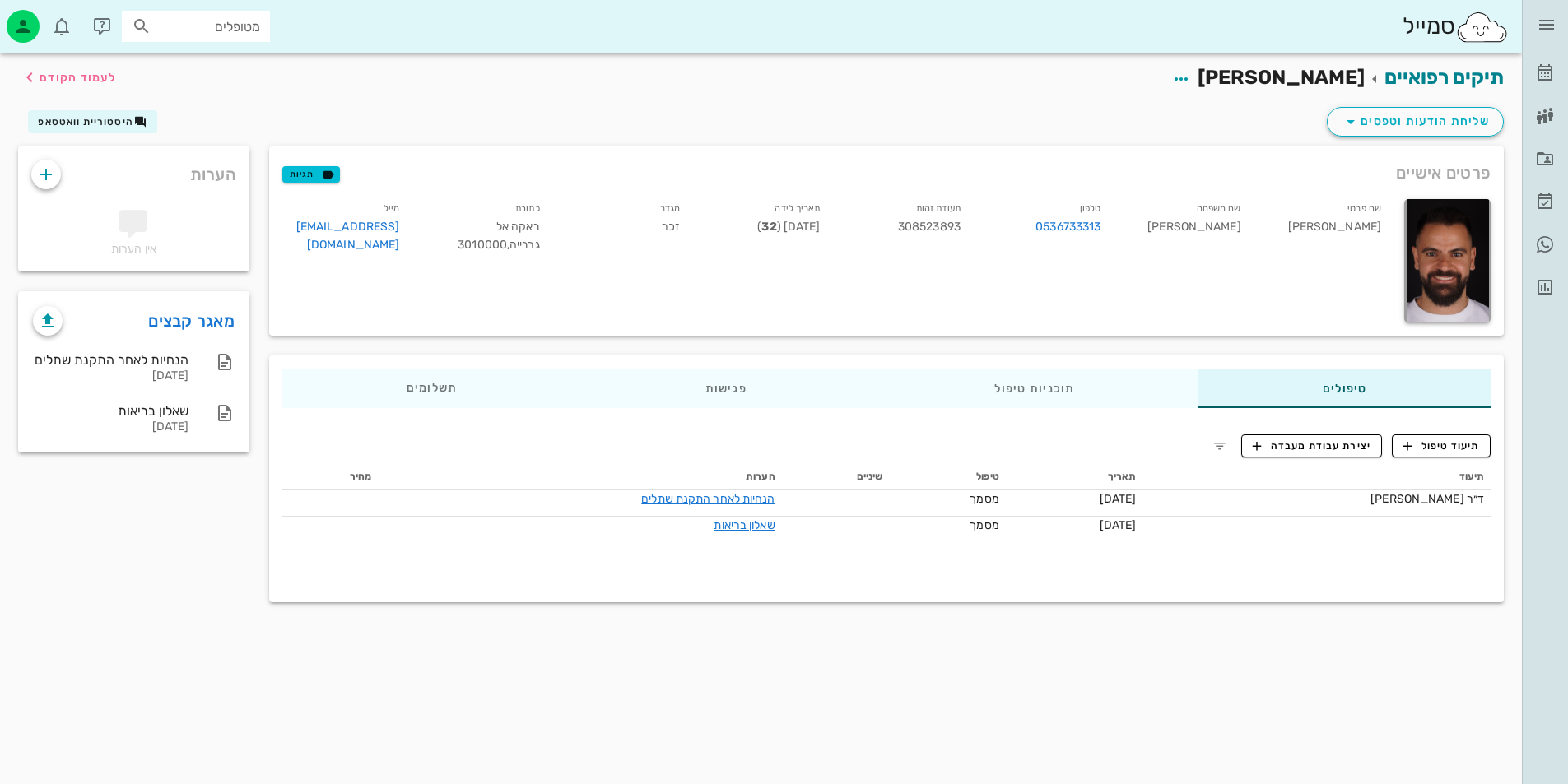
click at [511, 148] on div "פרטים אישיים תגיות" at bounding box center [887, 172] width 1234 height 52
click at [1476, 254] on div at bounding box center [1448, 261] width 87 height 123
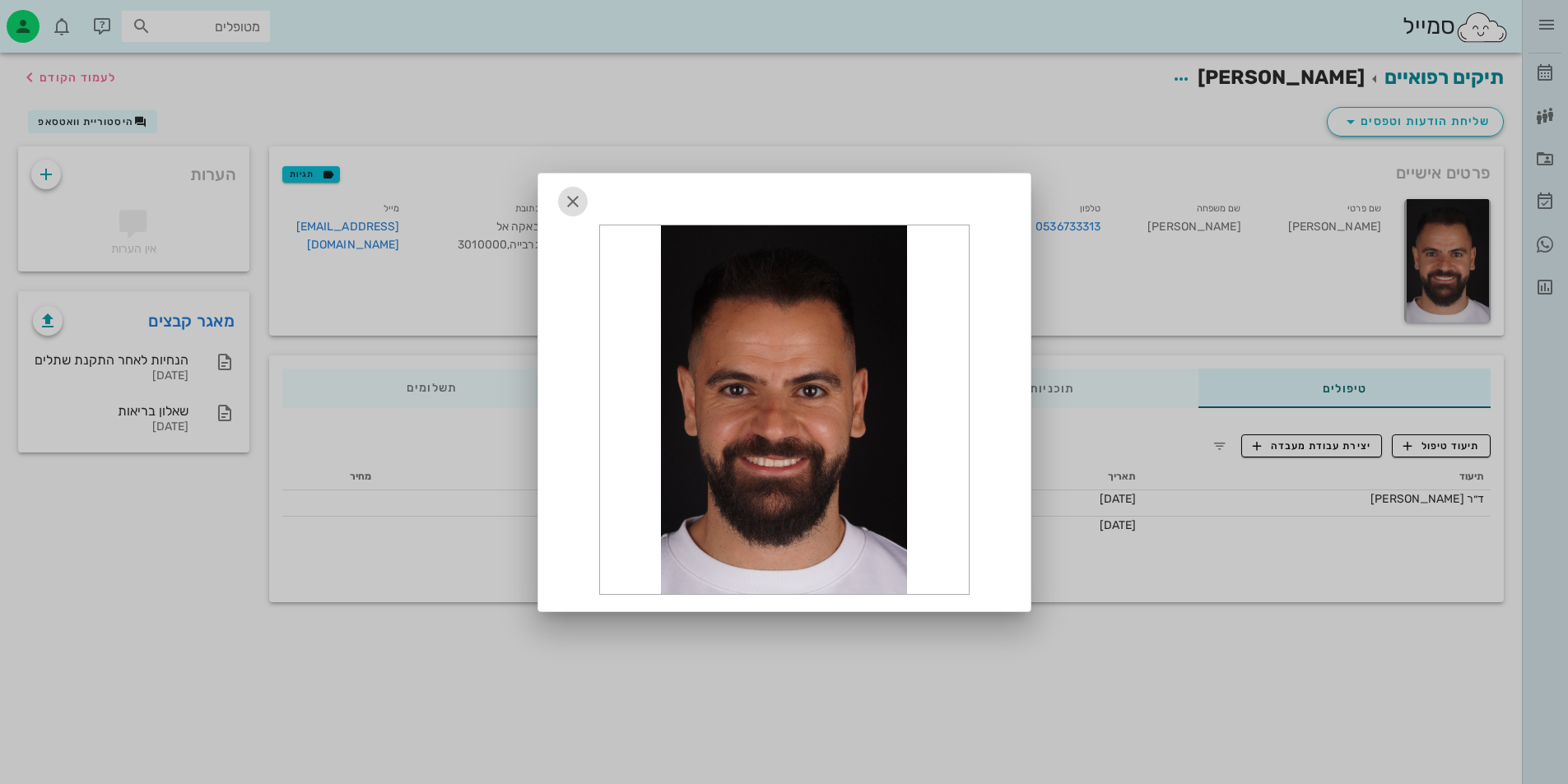
click at [577, 200] on icon "button" at bounding box center [573, 201] width 20 height 20
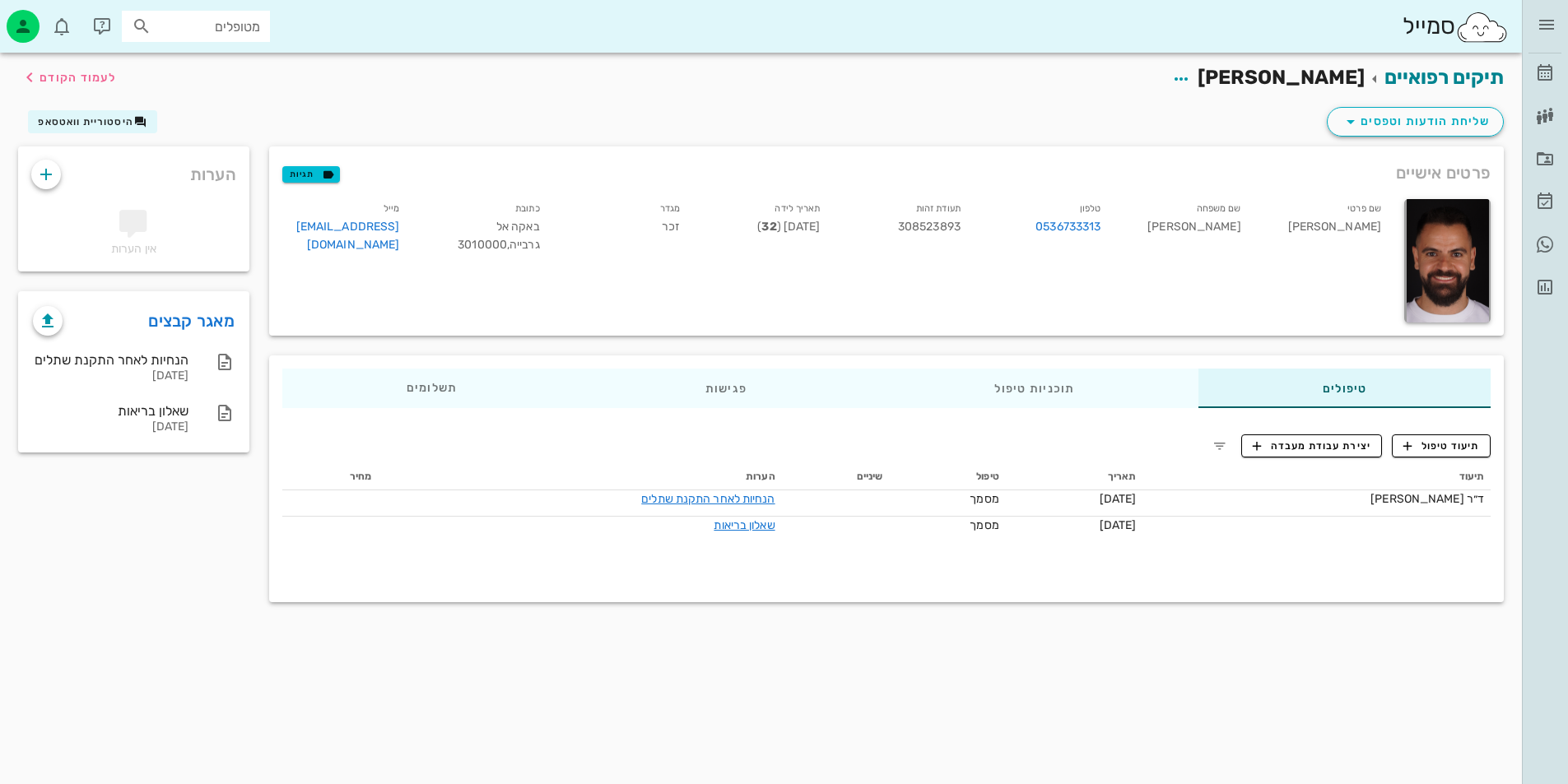
click at [207, 38] on div "מטופלים" at bounding box center [196, 27] width 148 height 32
click at [1056, 128] on div "שליחת הודעות וטפסים היסטוריית וואטסאפ" at bounding box center [760, 124] width 1506 height 42
click at [1417, 279] on div at bounding box center [1448, 261] width 87 height 123
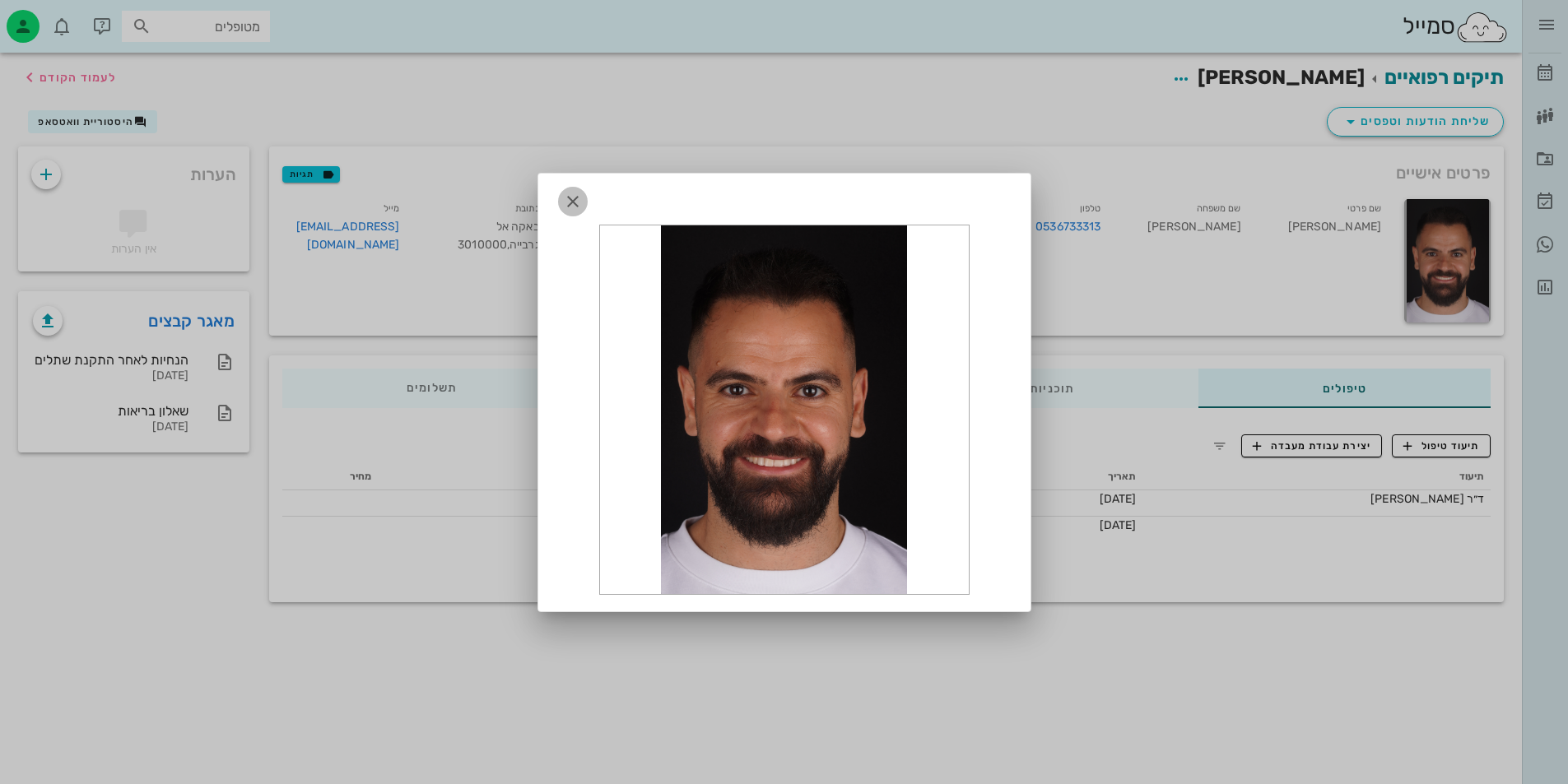
click at [580, 209] on icon "button" at bounding box center [573, 201] width 20 height 20
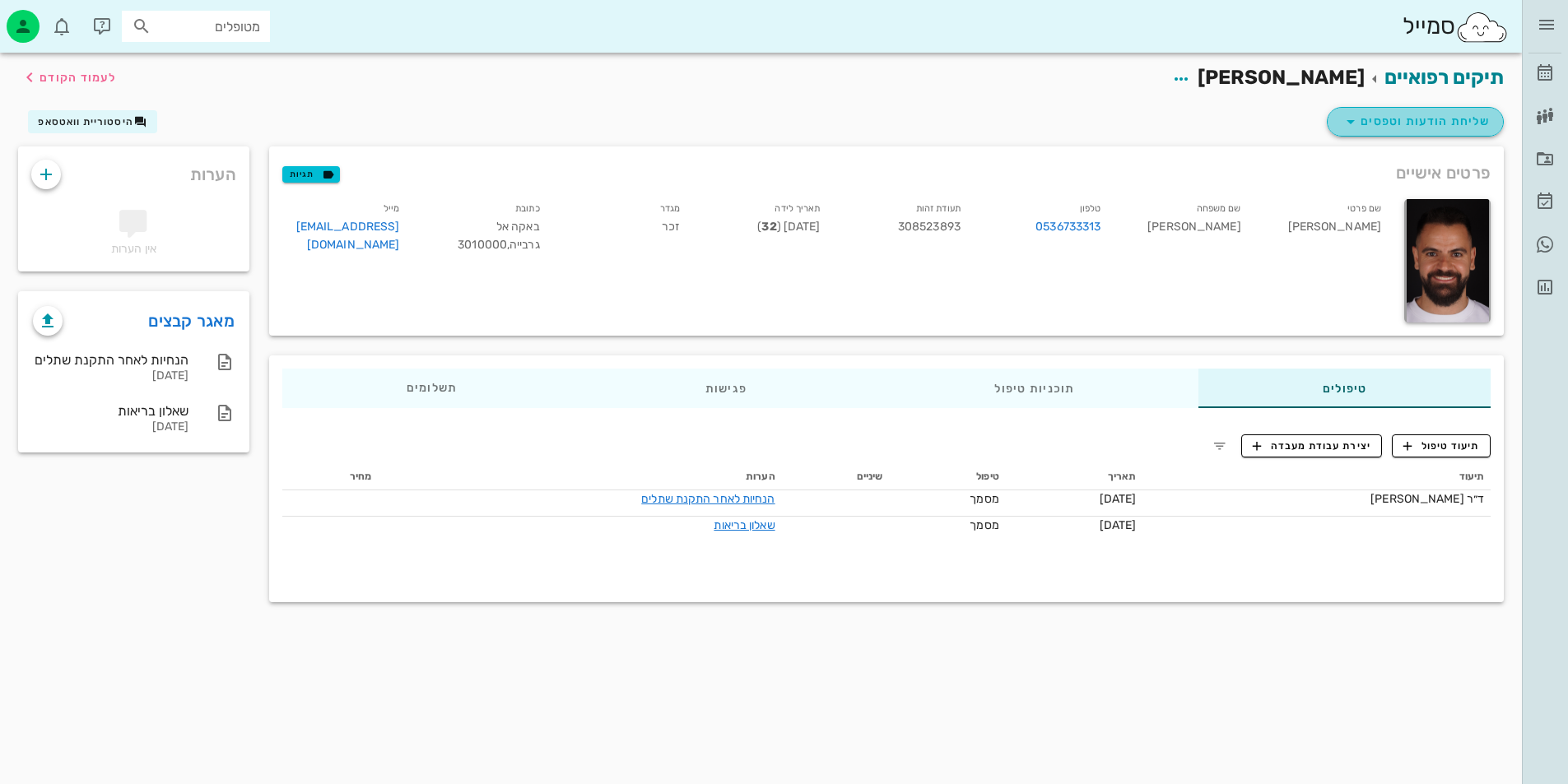
click at [1407, 110] on button "שליחת הודעות וטפסים" at bounding box center [1415, 121] width 177 height 30
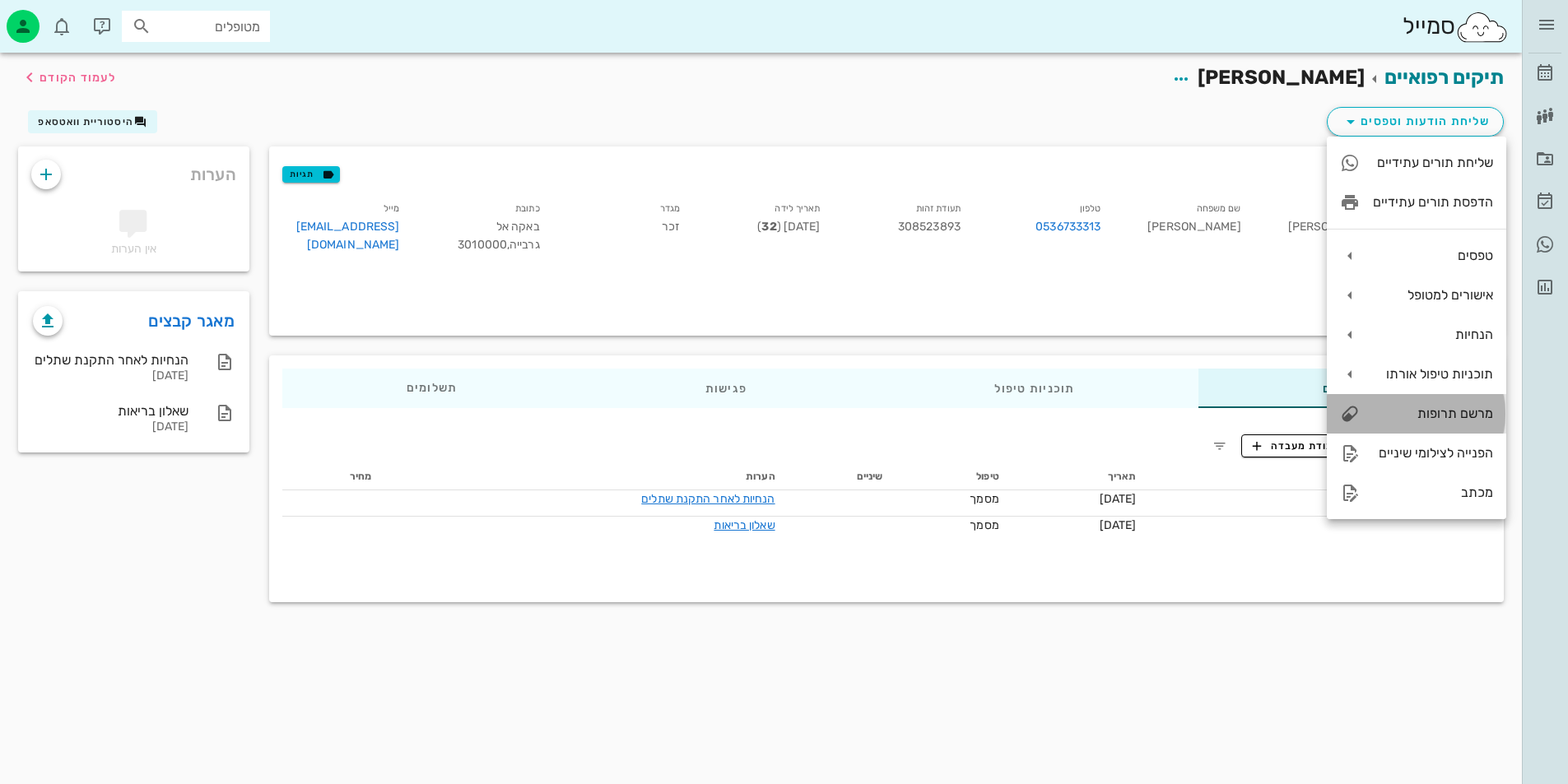
click at [1469, 413] on div "מרשם תרופות" at bounding box center [1433, 414] width 120 height 16
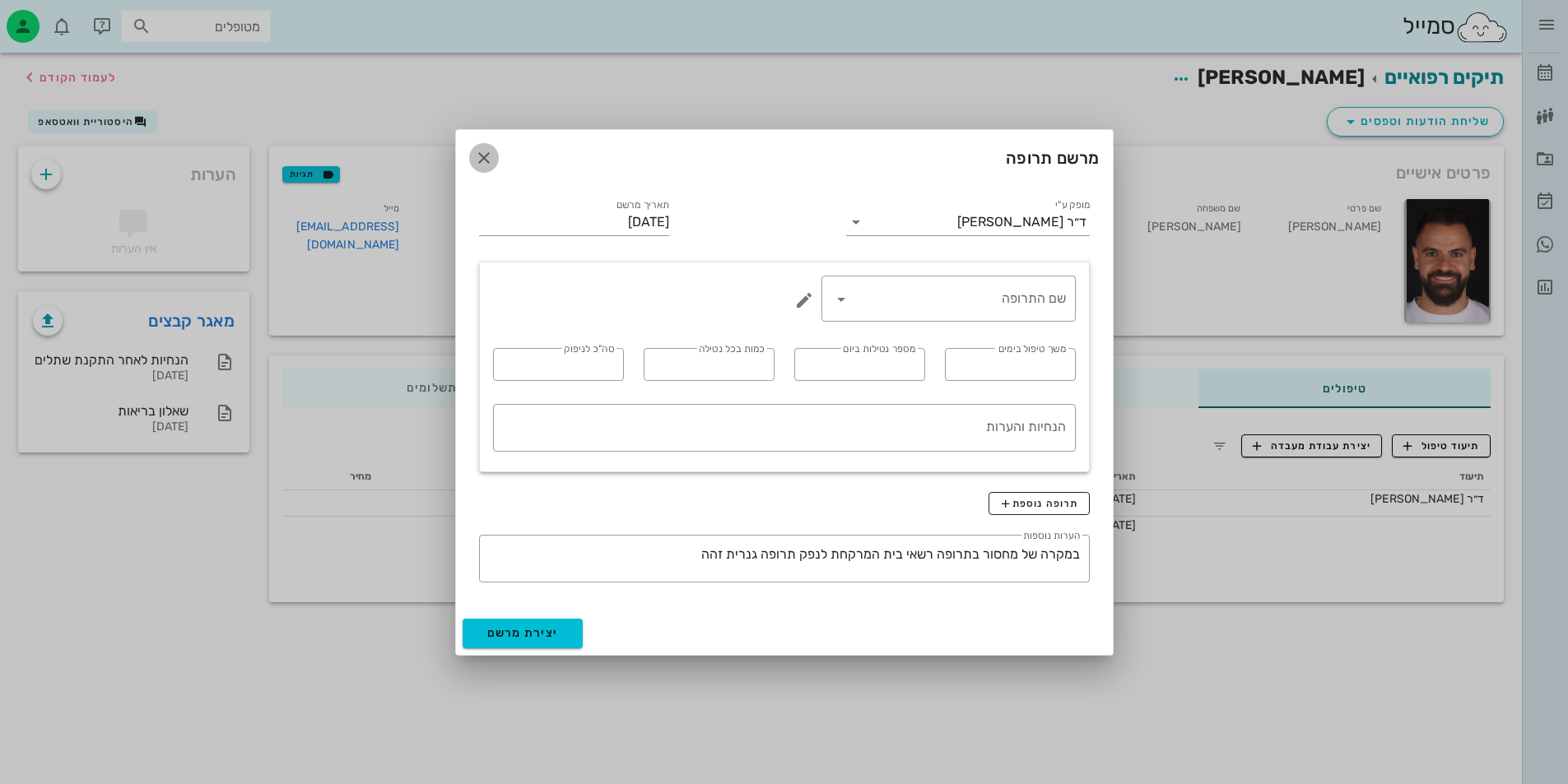
click at [487, 161] on icon "button" at bounding box center [484, 158] width 20 height 20
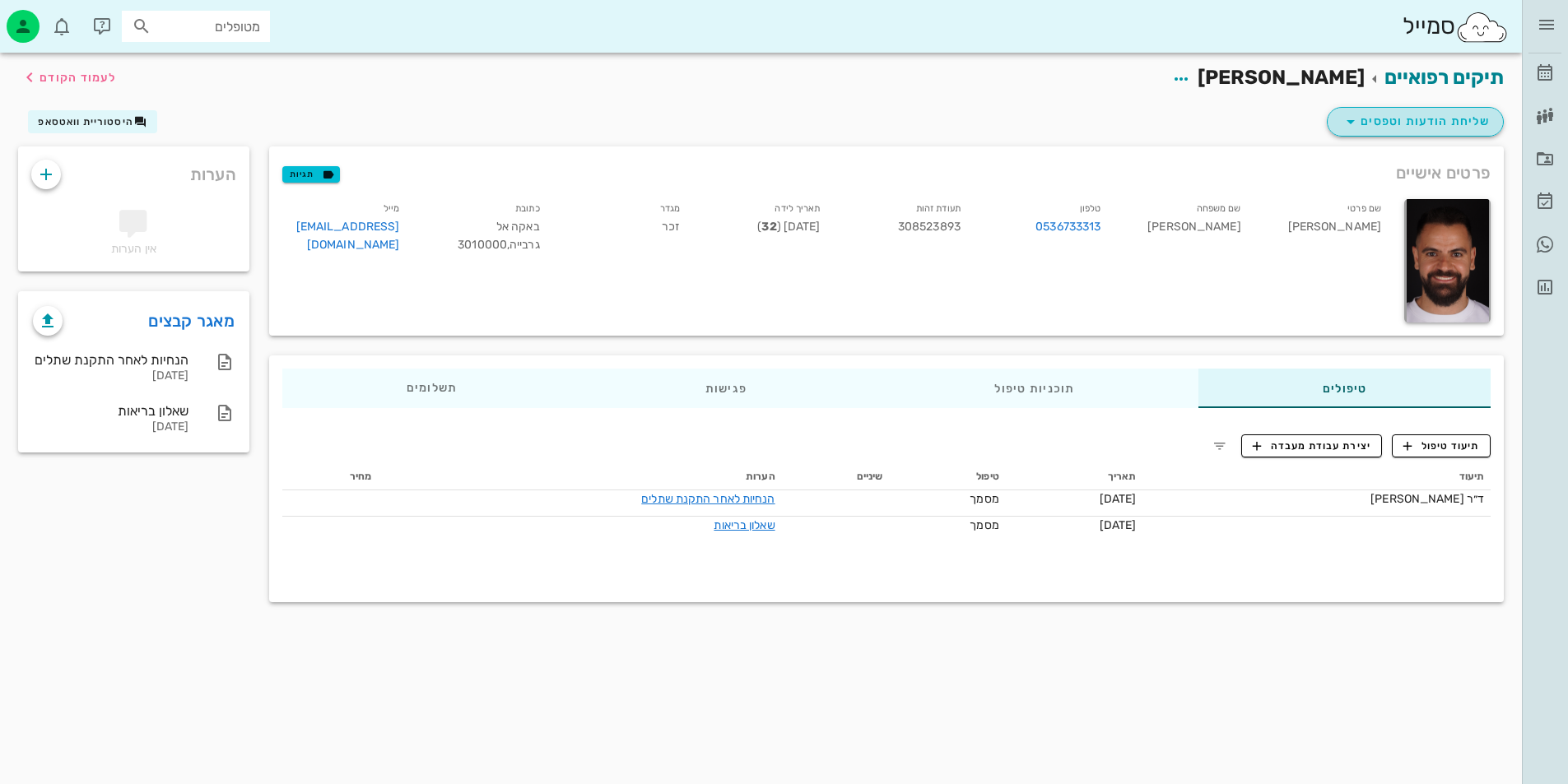
click at [1382, 118] on span "שליחת הודעות וטפסים" at bounding box center [1415, 121] width 149 height 20
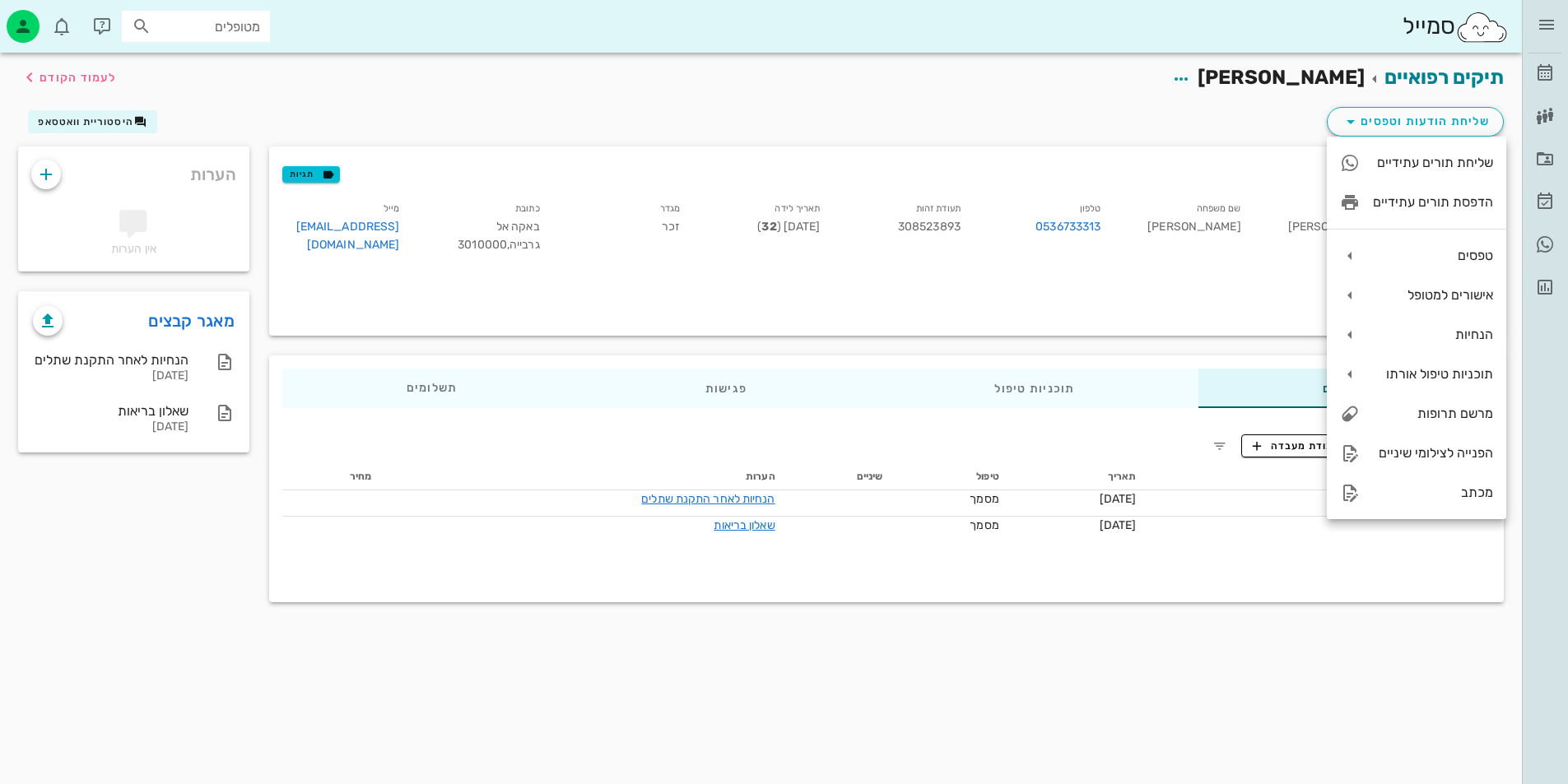
click at [1135, 269] on div "שם פרטי חמודי שם משפחה ביאדסה טלפון 0536733313 תעודת זהות 308523893 תאריך לידה …" at bounding box center [833, 230] width 1122 height 82
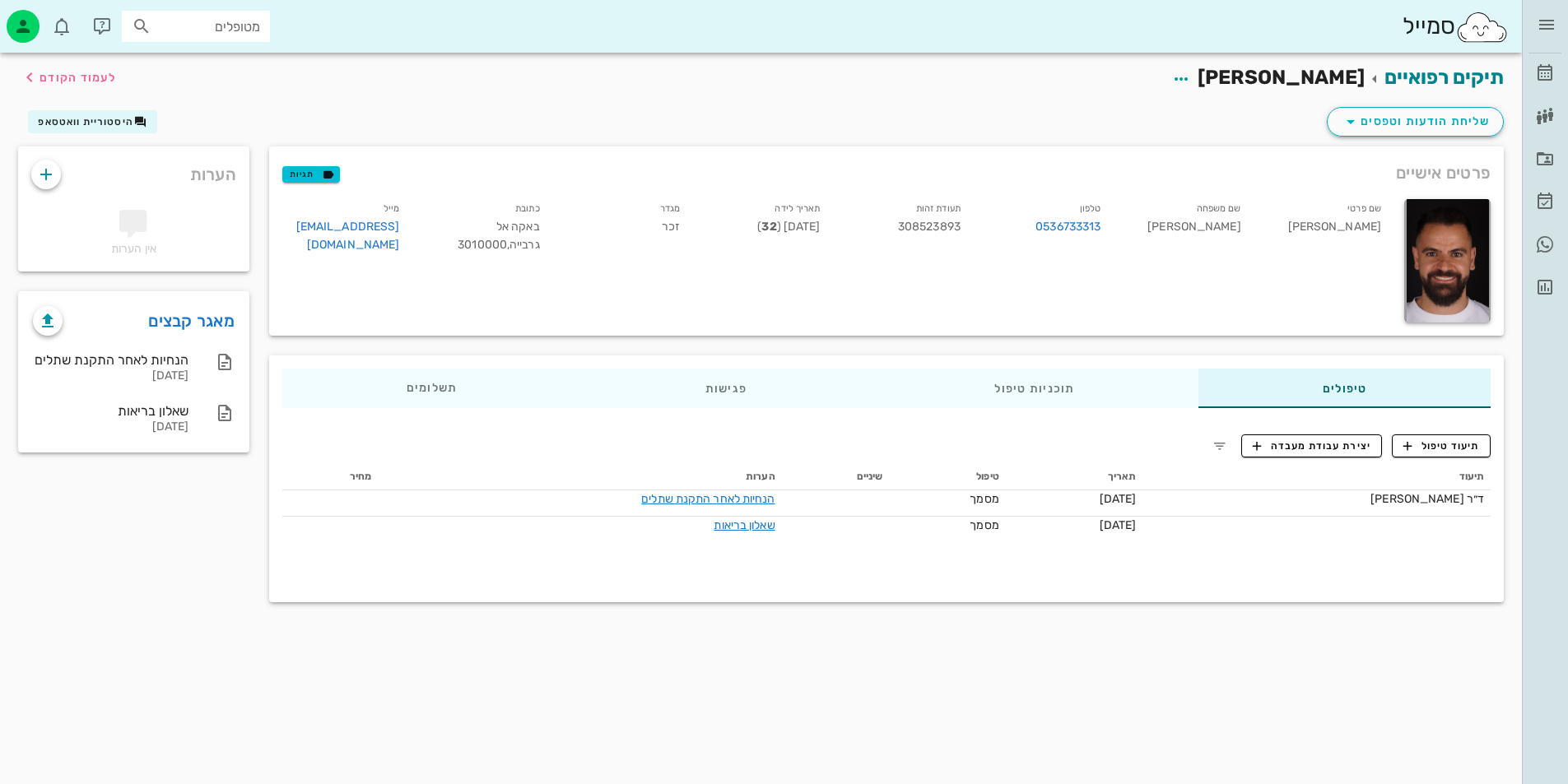
click at [1352, 100] on div "תיקים רפואיים חמודי ביאדסה לעמוד הקודם" at bounding box center [760, 78] width 1506 height 51
click at [1353, 112] on icon "button" at bounding box center [1351, 121] width 20 height 20
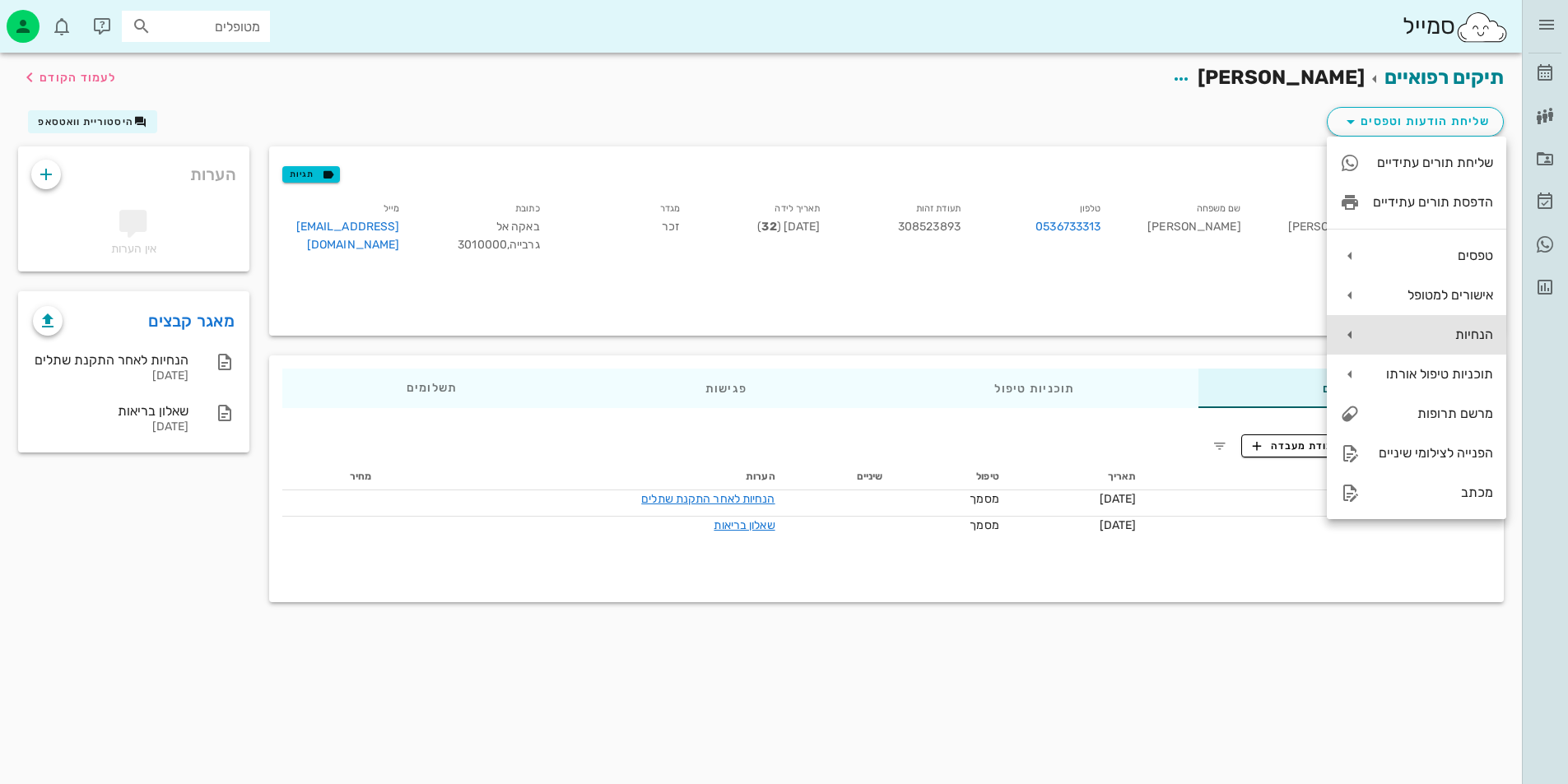
click at [1478, 323] on div "הנחיות" at bounding box center [1417, 335] width 180 height 39
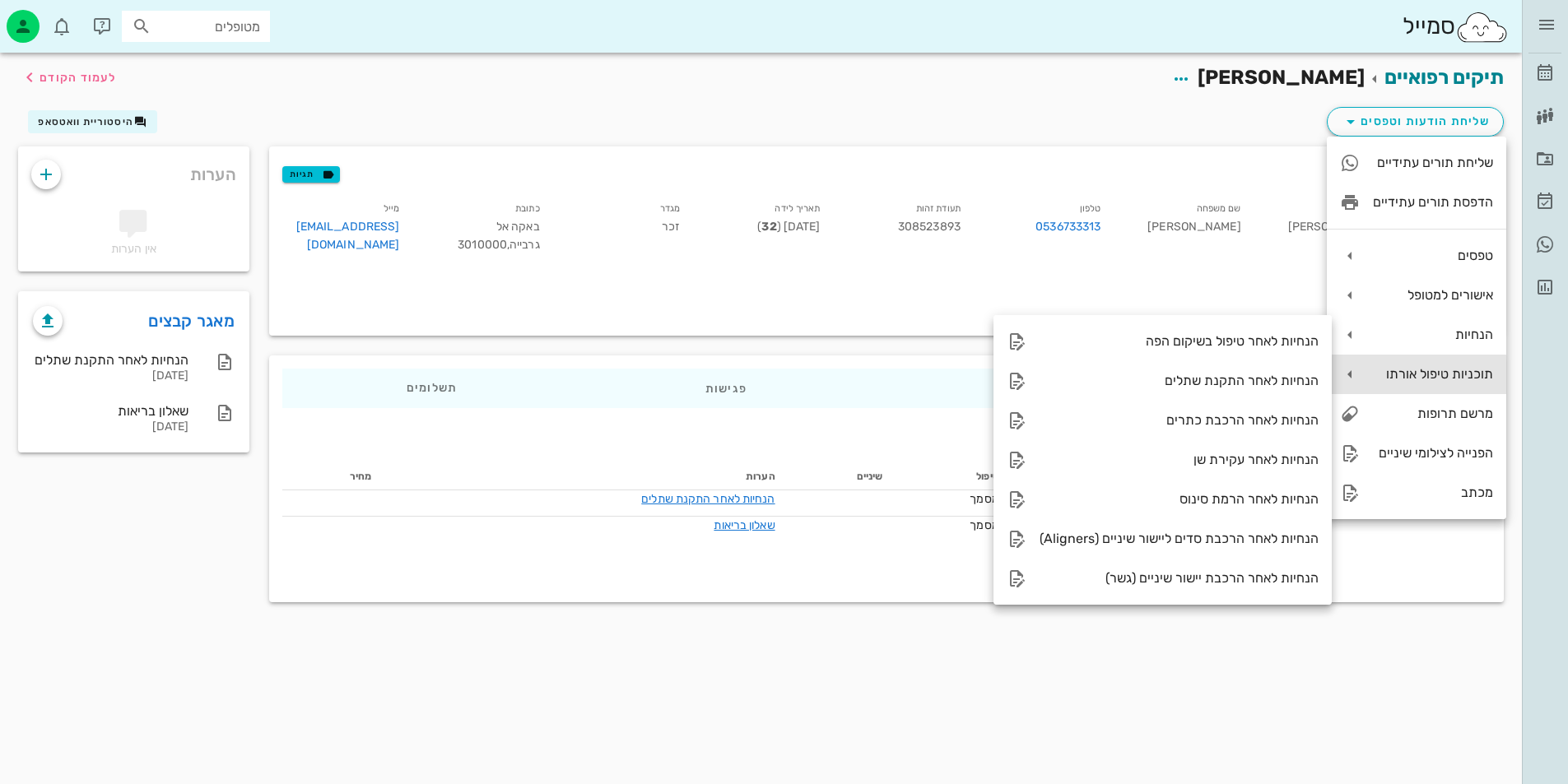
click at [1419, 377] on div "תוכניות טיפול אורתו" at bounding box center [1433, 374] width 120 height 16
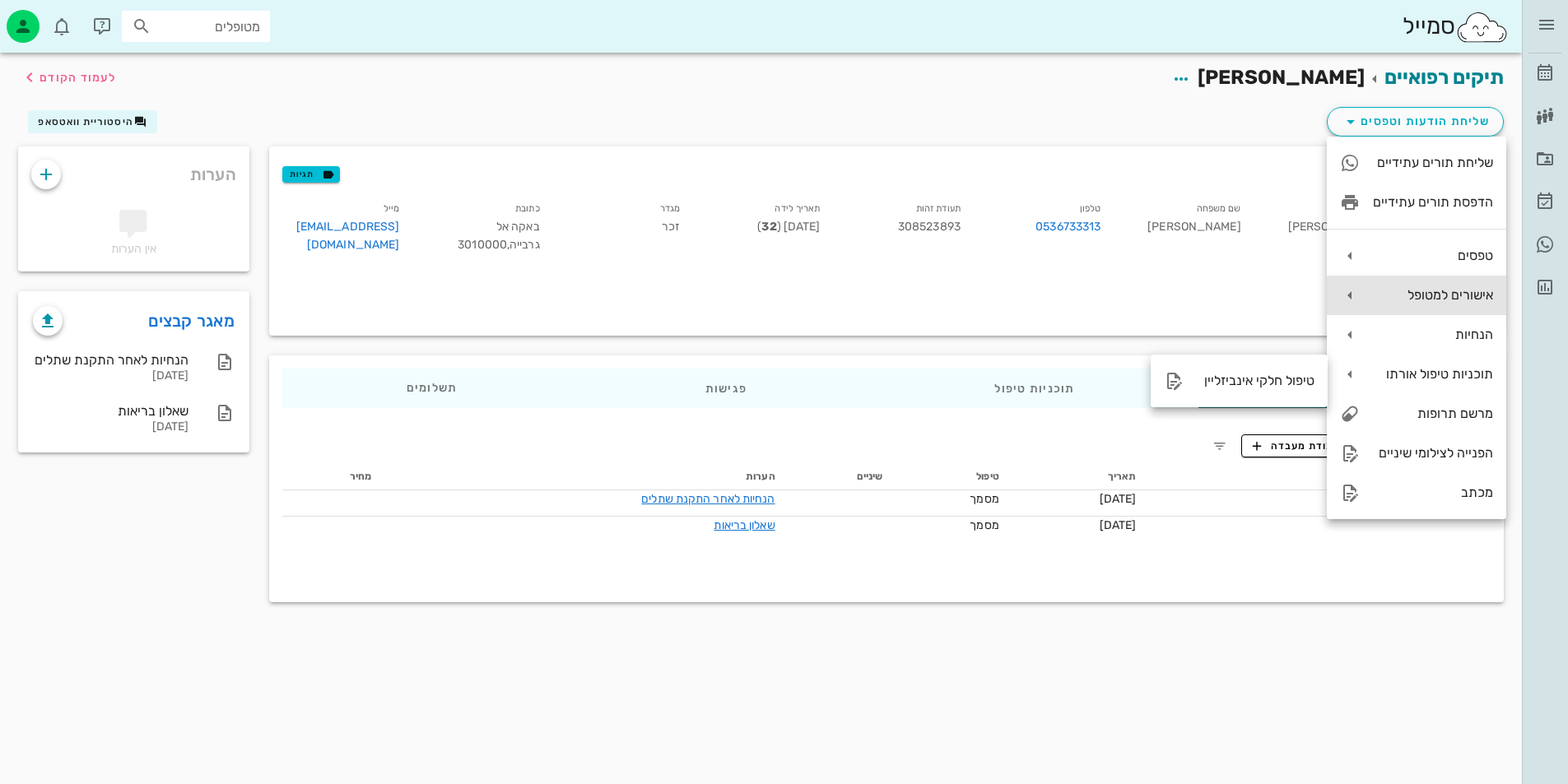
click at [1386, 303] on div "אישורים למטופל" at bounding box center [1433, 295] width 120 height 16
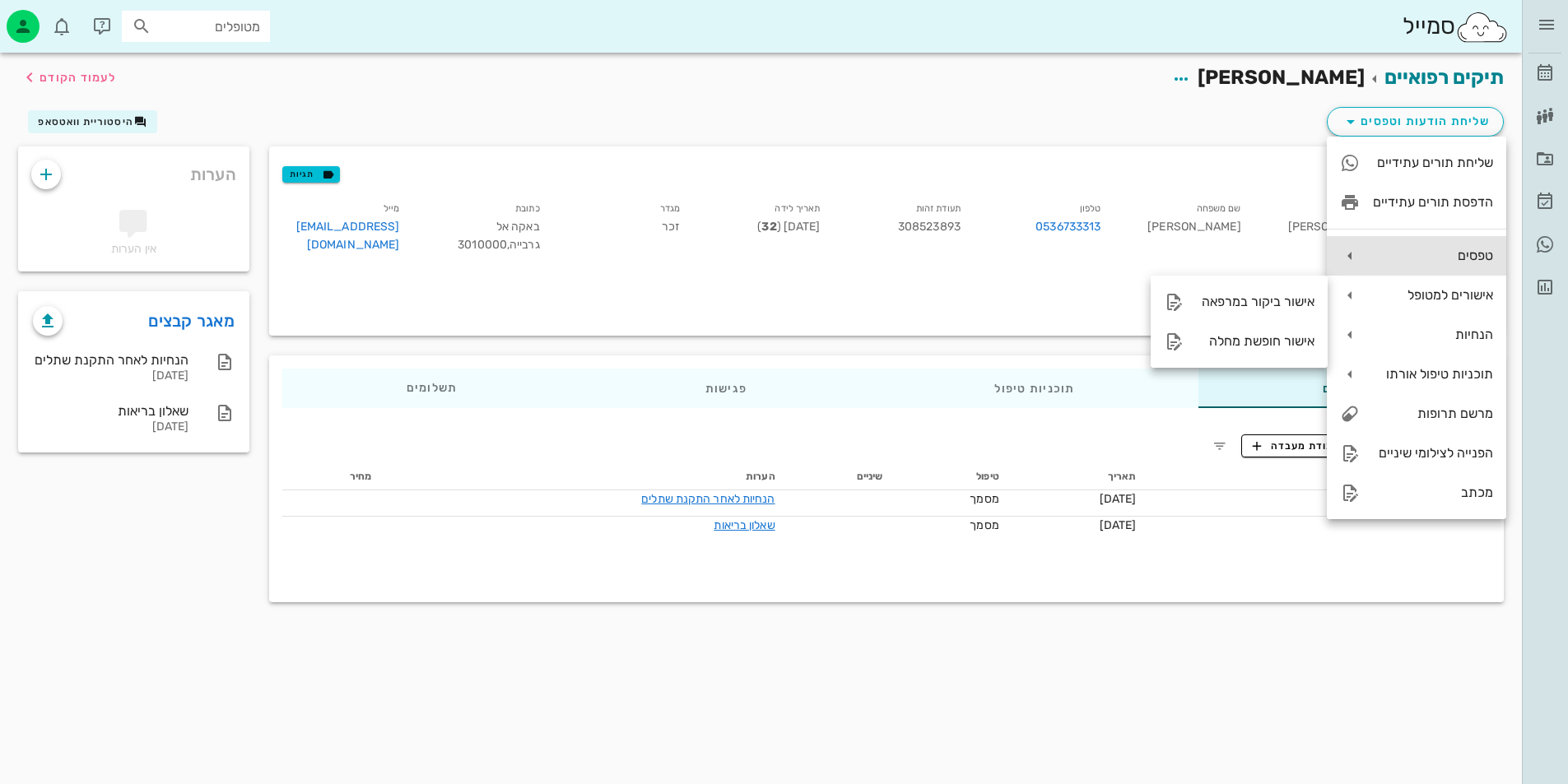
click at [1406, 244] on div "טפסים" at bounding box center [1417, 256] width 180 height 39
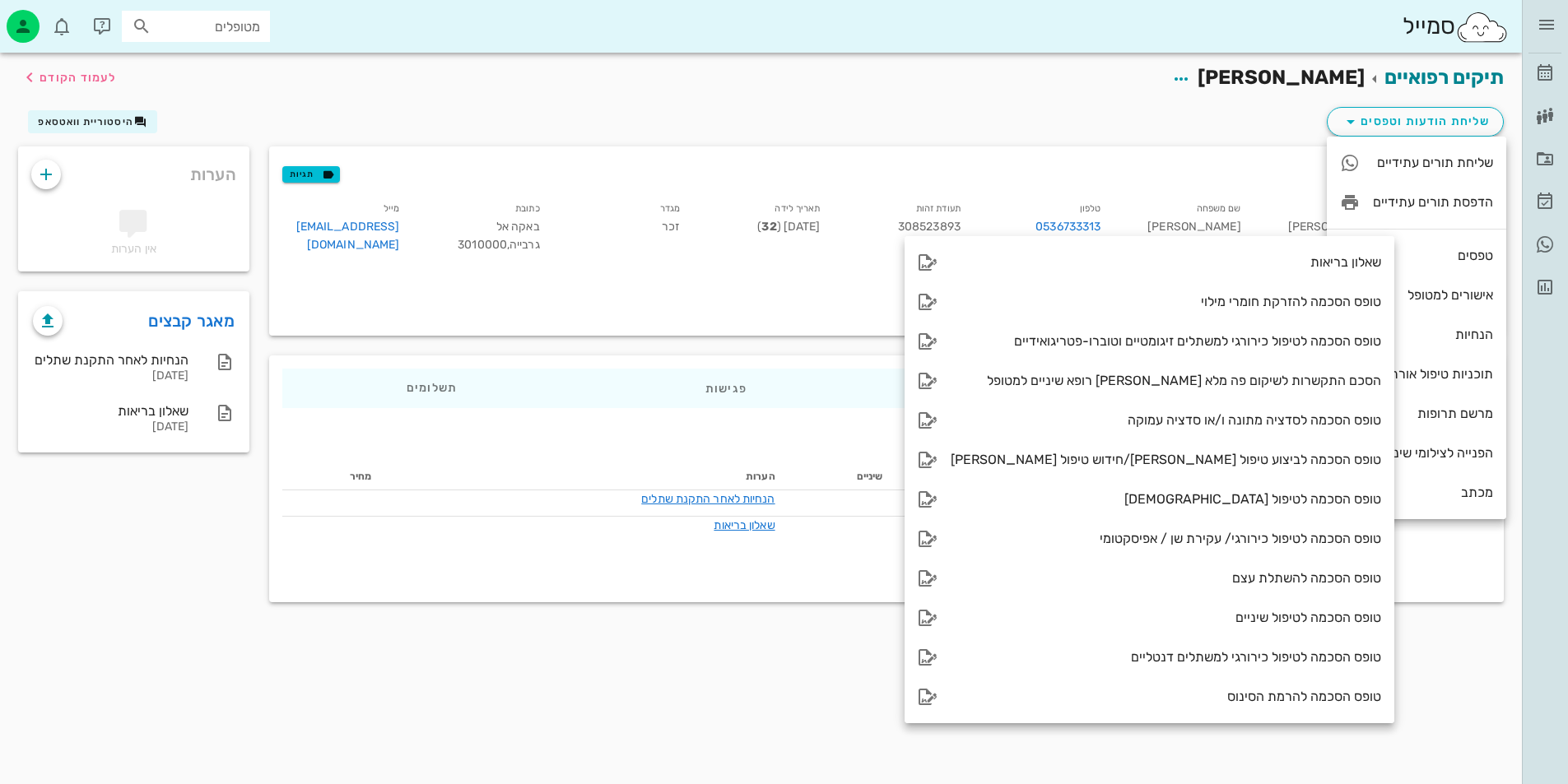
click at [1183, 167] on div "פרטים אישיים תגיות" at bounding box center [887, 172] width 1234 height 52
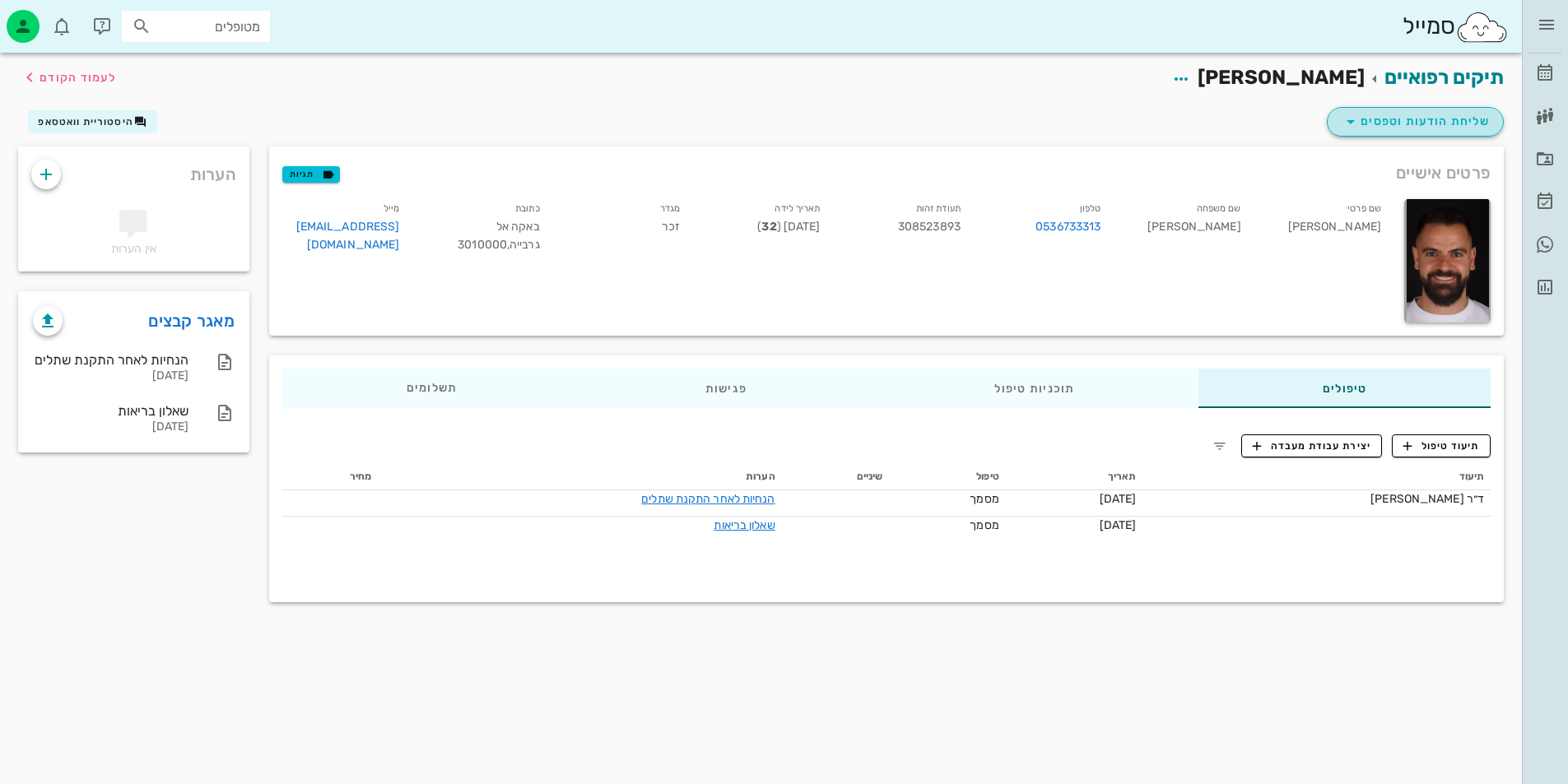
click at [1395, 127] on span "שליחת הודעות וטפסים" at bounding box center [1415, 121] width 149 height 20
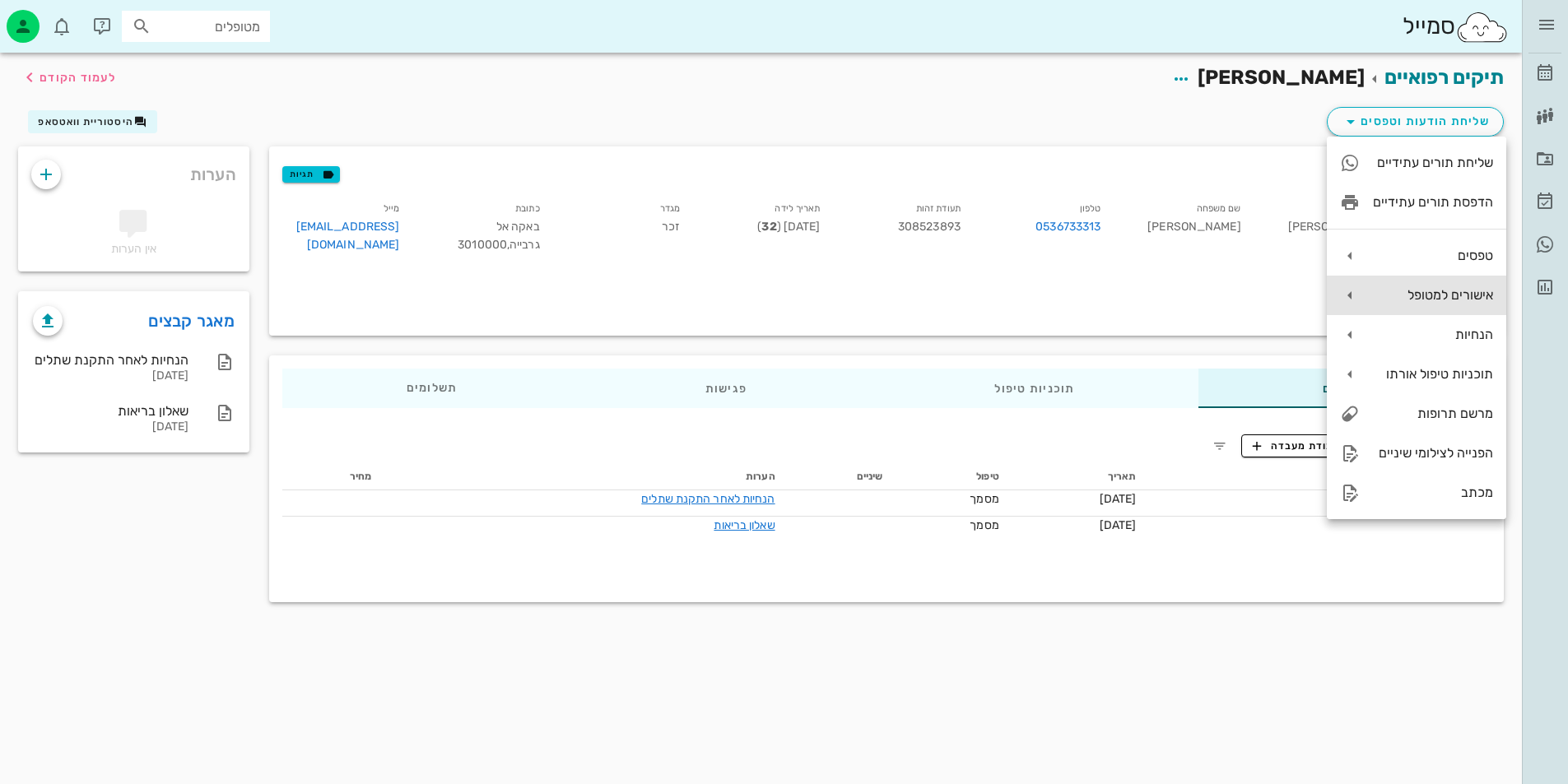
click at [1424, 307] on div "אישורים למטופל" at bounding box center [1417, 295] width 180 height 39
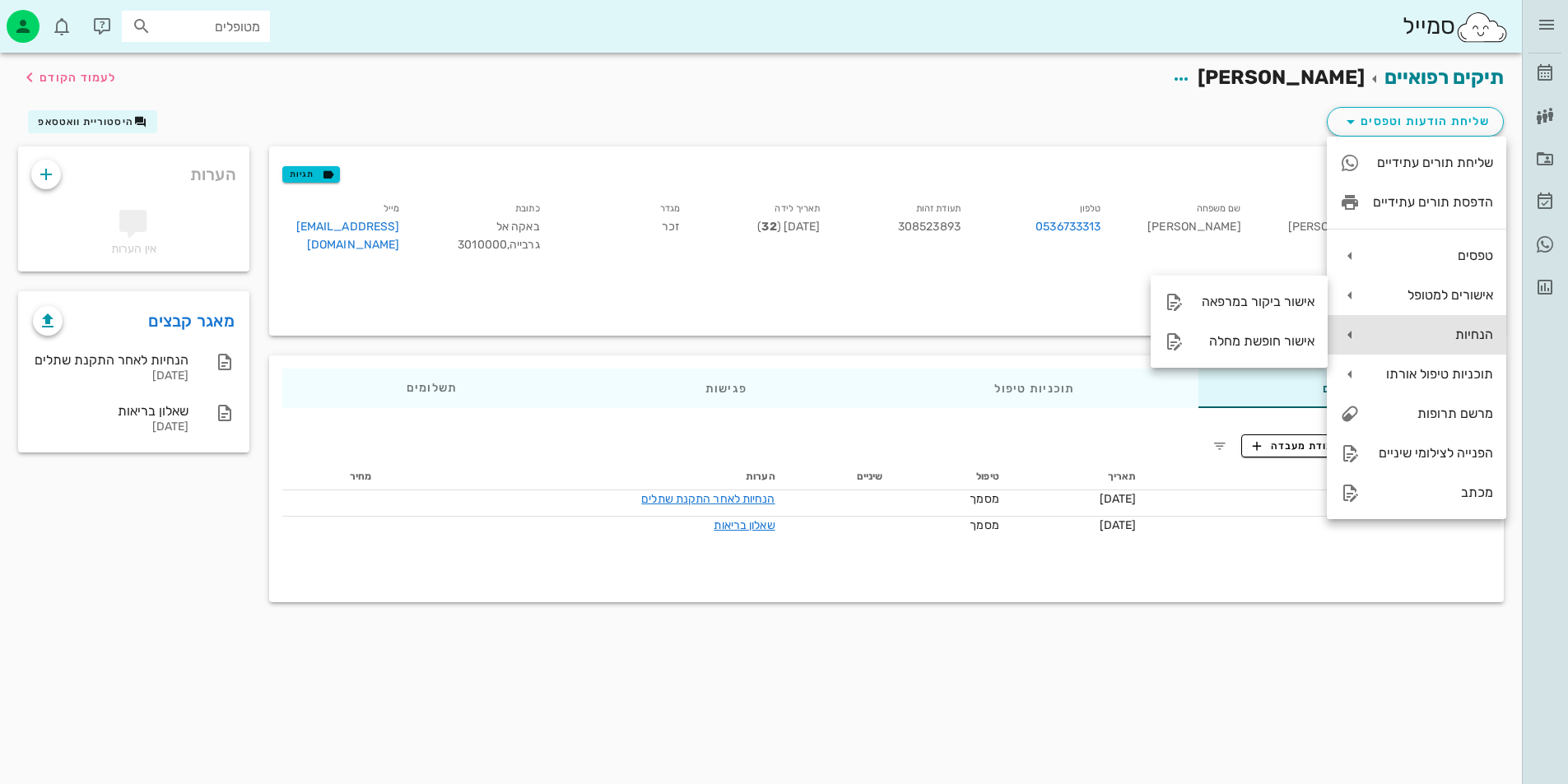
click at [1438, 333] on div "הנחיות" at bounding box center [1433, 335] width 120 height 16
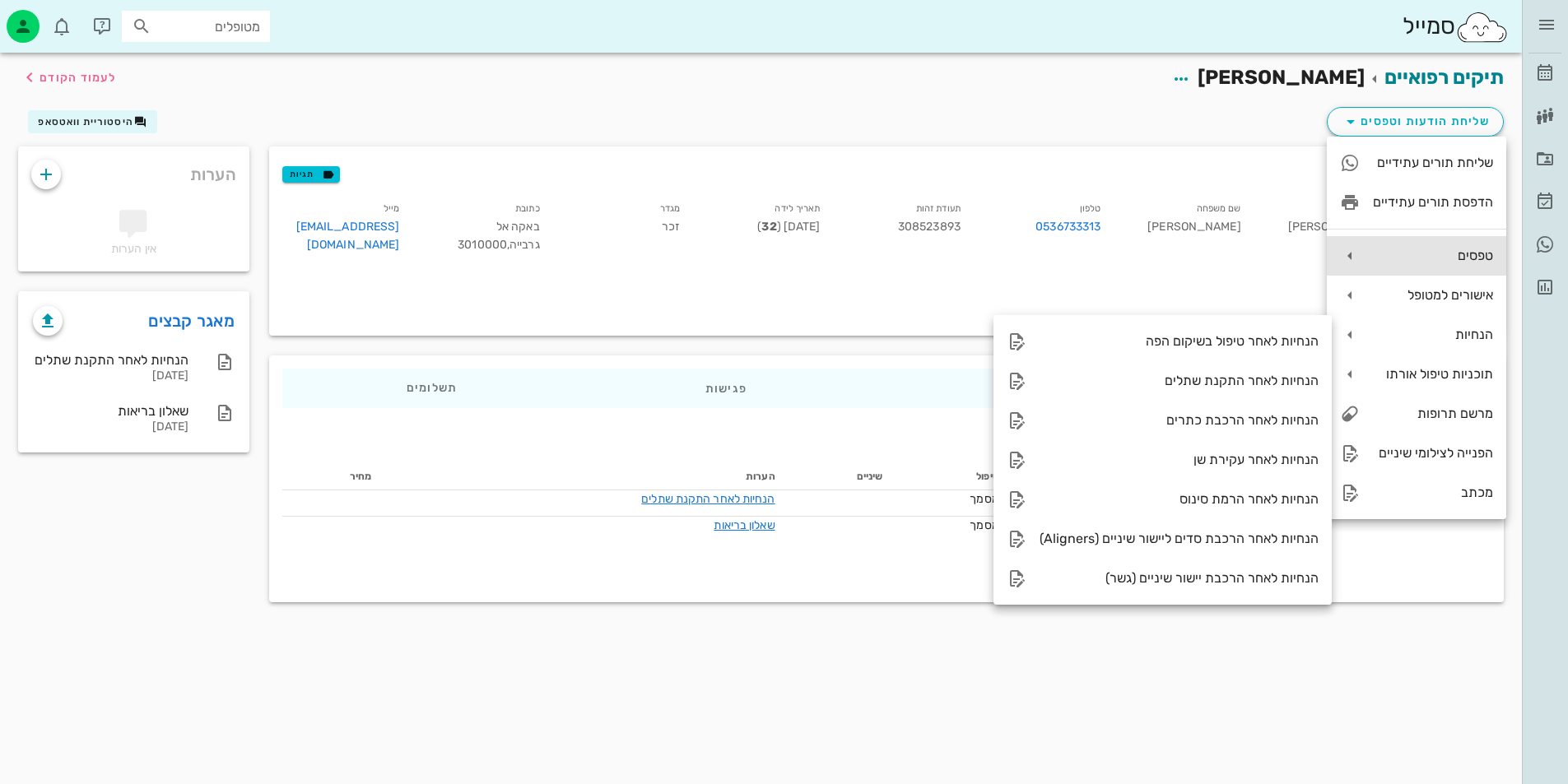
click at [1405, 264] on div "טפסים" at bounding box center [1433, 256] width 120 height 16
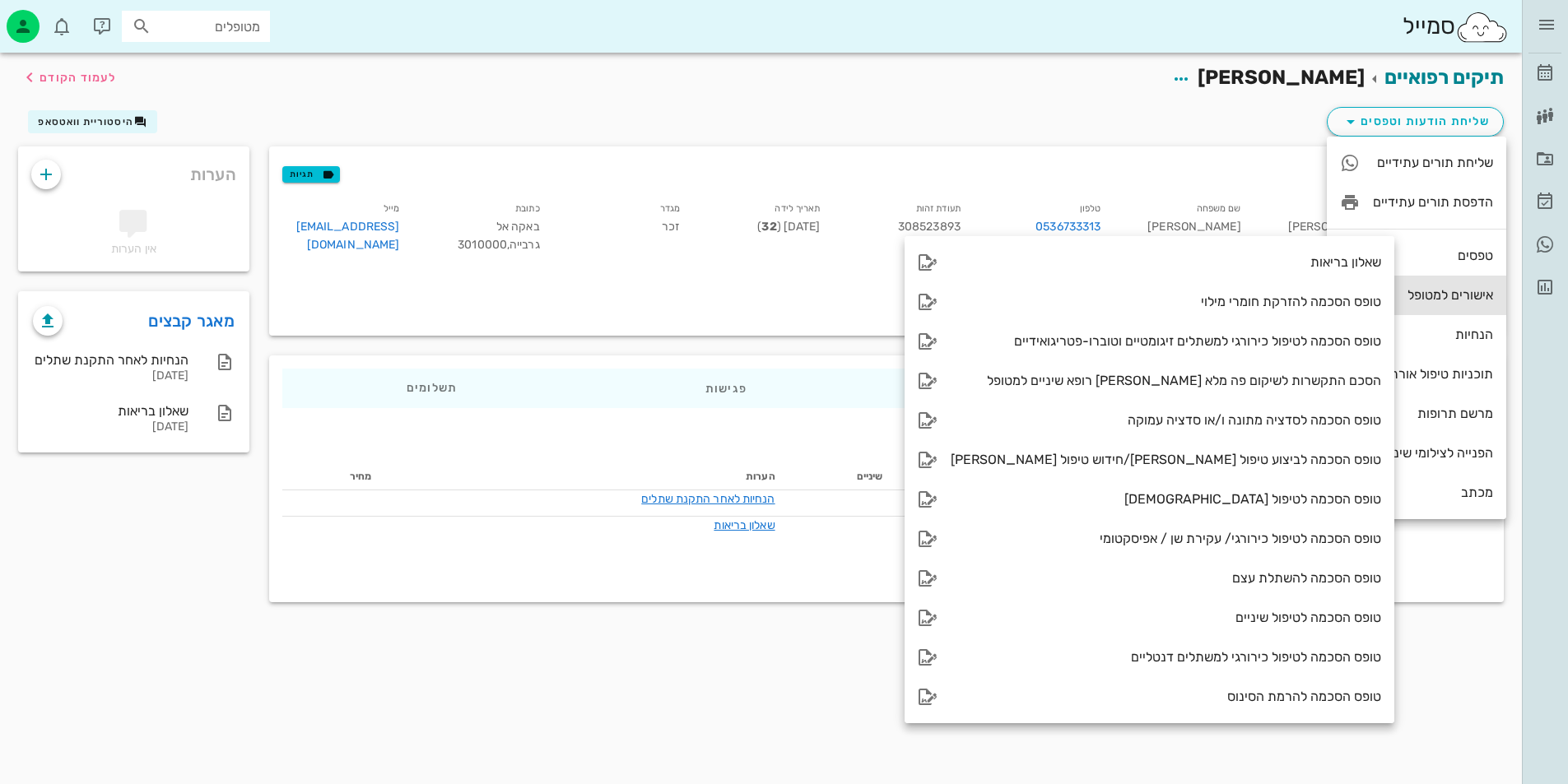
click at [1384, 289] on div "אישורים למטופל" at bounding box center [1433, 295] width 120 height 16
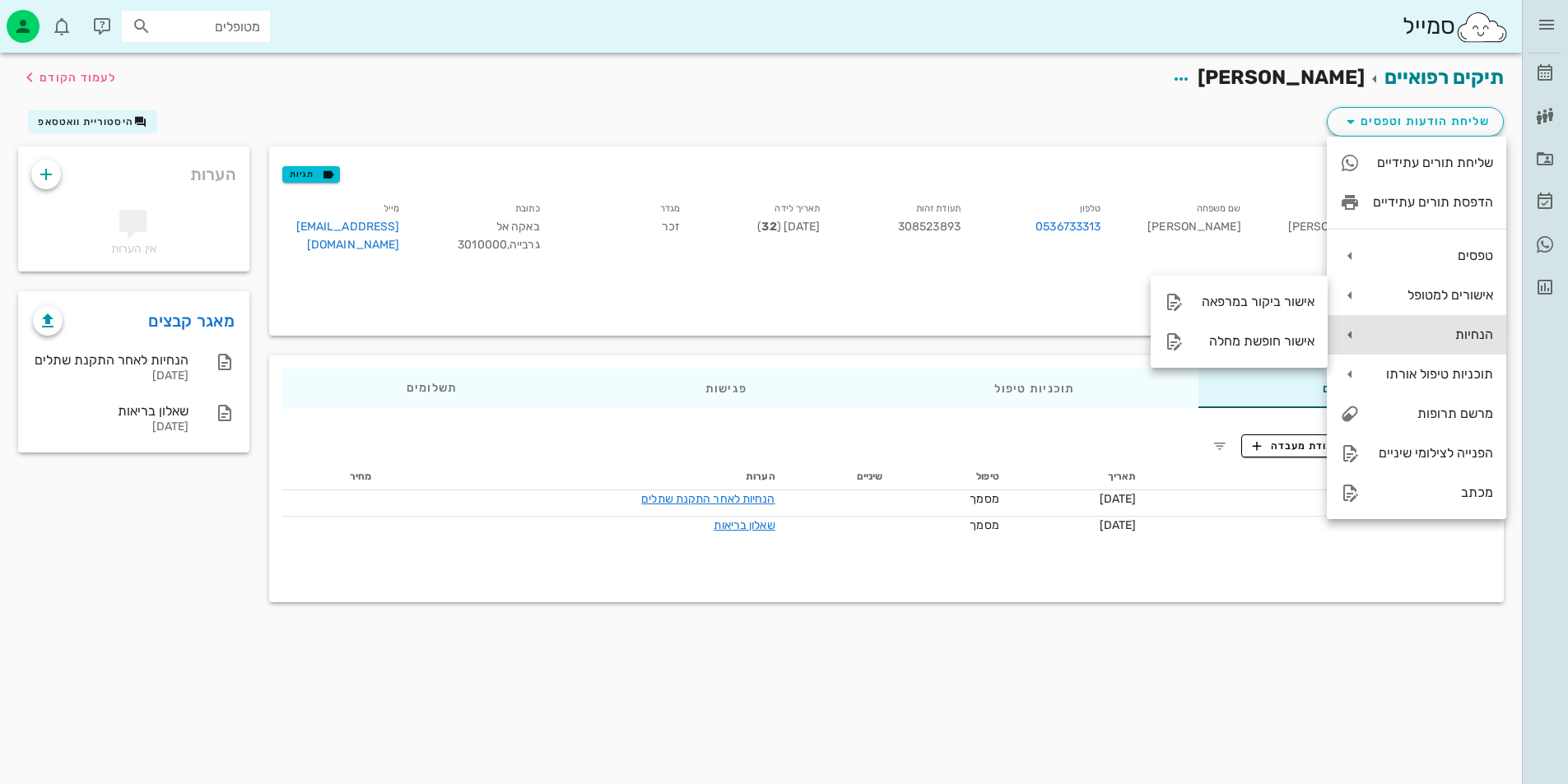
click at [1432, 351] on div "הנחיות" at bounding box center [1417, 335] width 180 height 39
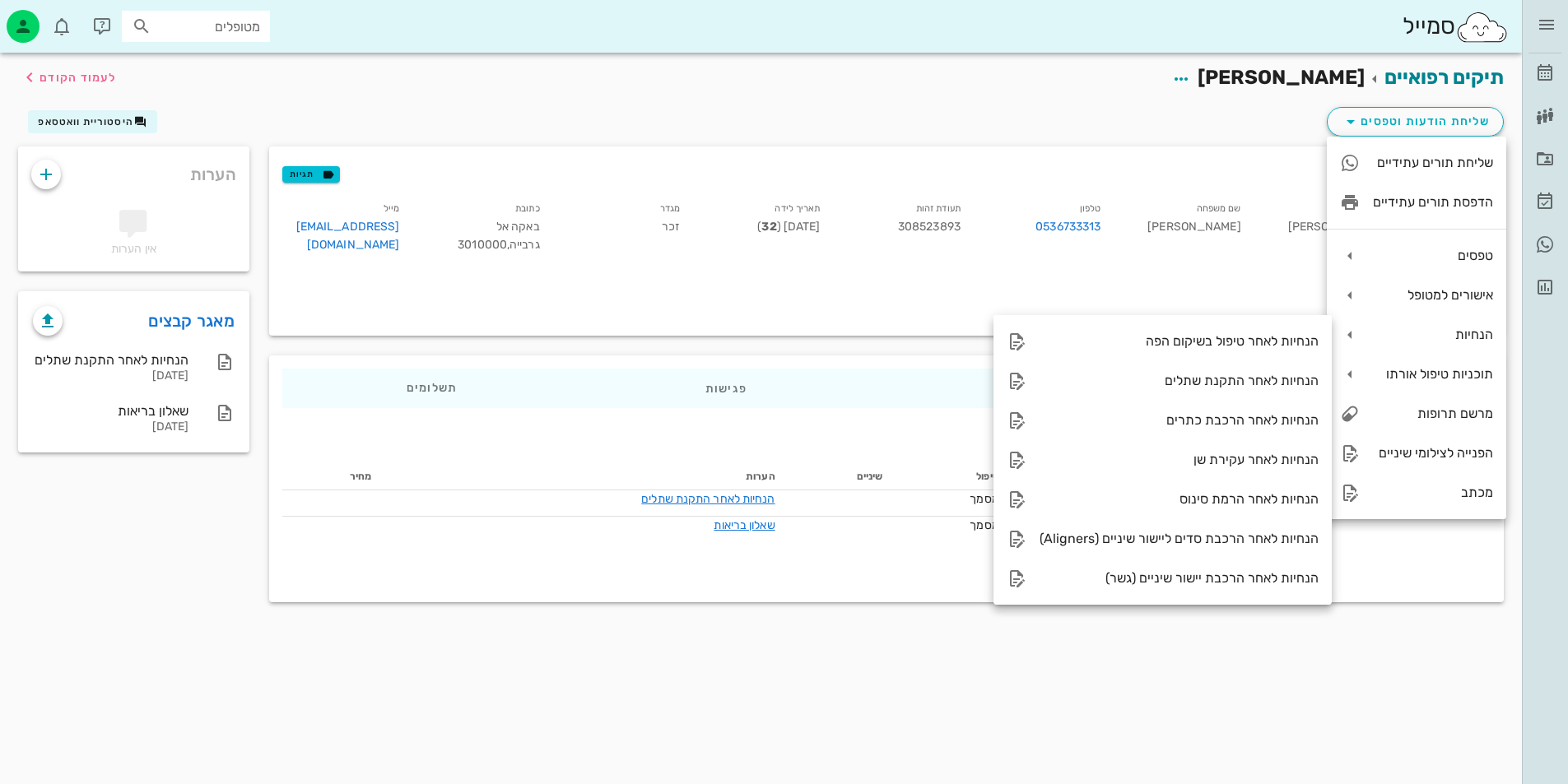
click at [1231, 283] on div "שם פרטי חמודי שם משפחה ביאדסה טלפון 0536733313 תעודת זהות 308523893 תאריך לידה …" at bounding box center [833, 261] width 1122 height 143
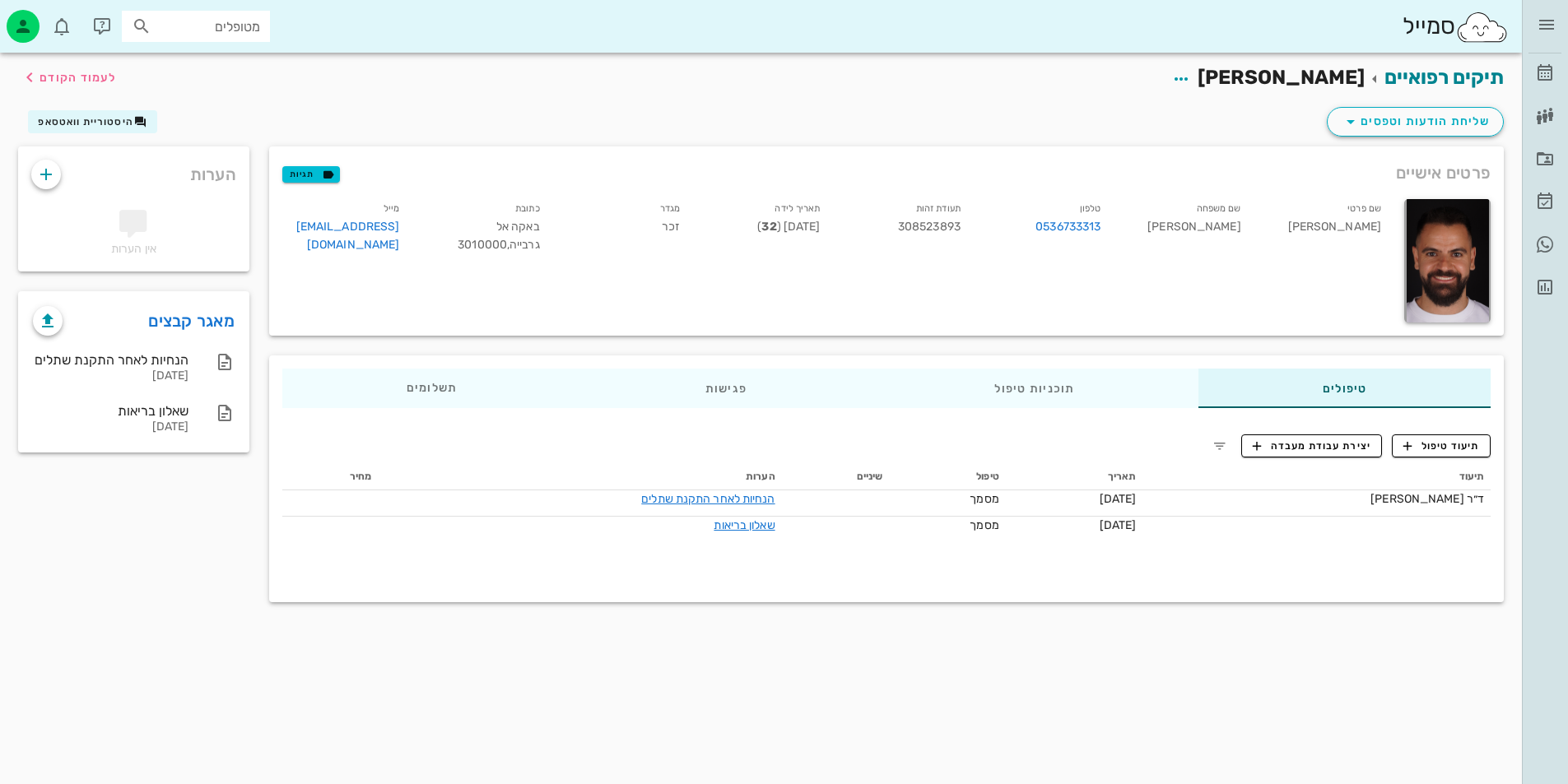
drag, startPoint x: 1156, startPoint y: 136, endPoint x: 850, endPoint y: 146, distance: 306.2
click at [858, 146] on div "פרטים אישיים תגיות שם פרטי חמודי שם משפחה ביאדסה טלפון 0536733313 תעודת זהות 30…" at bounding box center [887, 241] width 1254 height 209
click at [853, 170] on div "פרטים אישיים תגיות" at bounding box center [887, 172] width 1234 height 52
click at [1368, 119] on span "שליחת הודעות וטפסים" at bounding box center [1415, 121] width 149 height 20
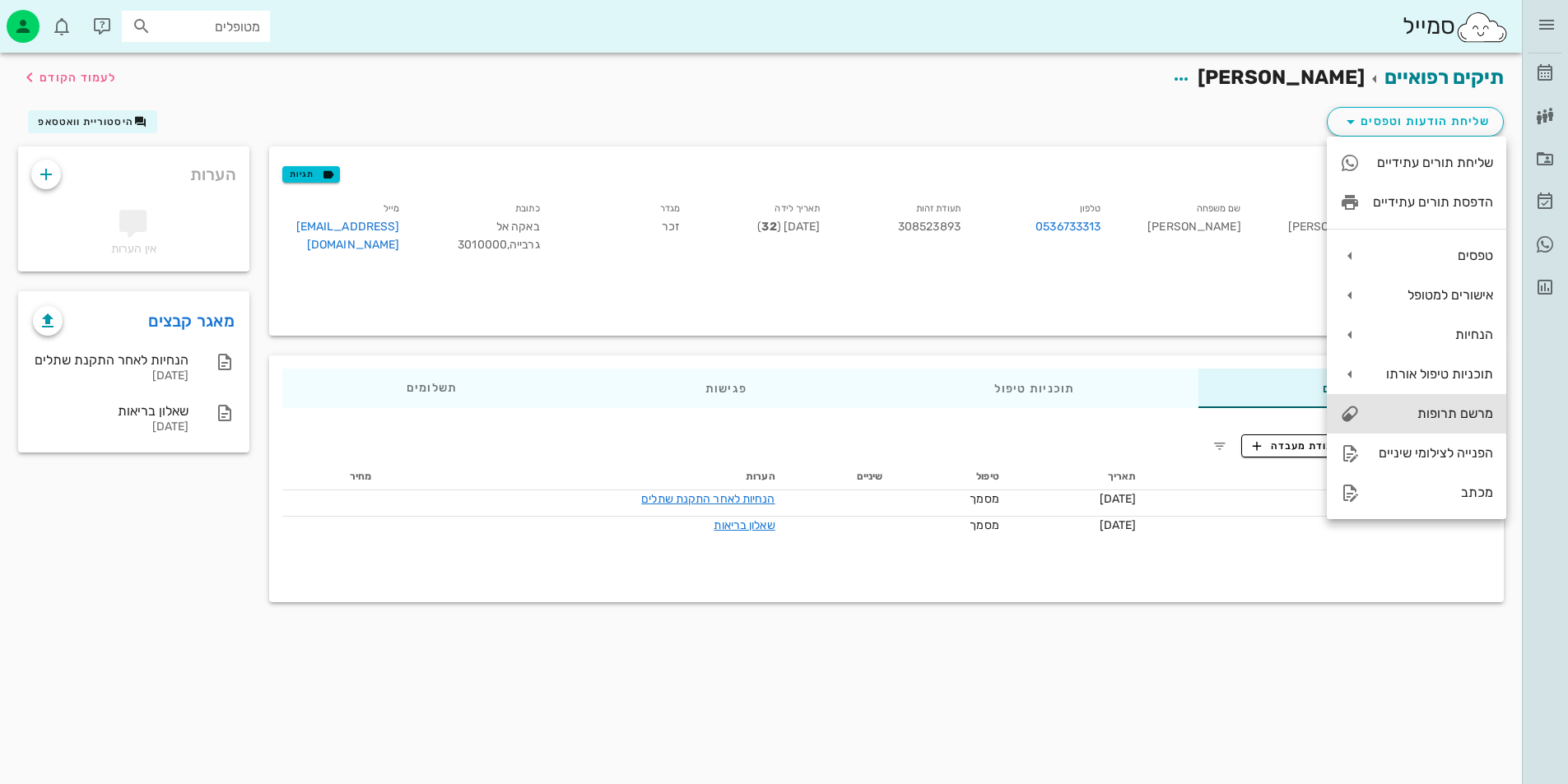
click at [1478, 418] on div "מרשם תרופות" at bounding box center [1433, 414] width 120 height 16
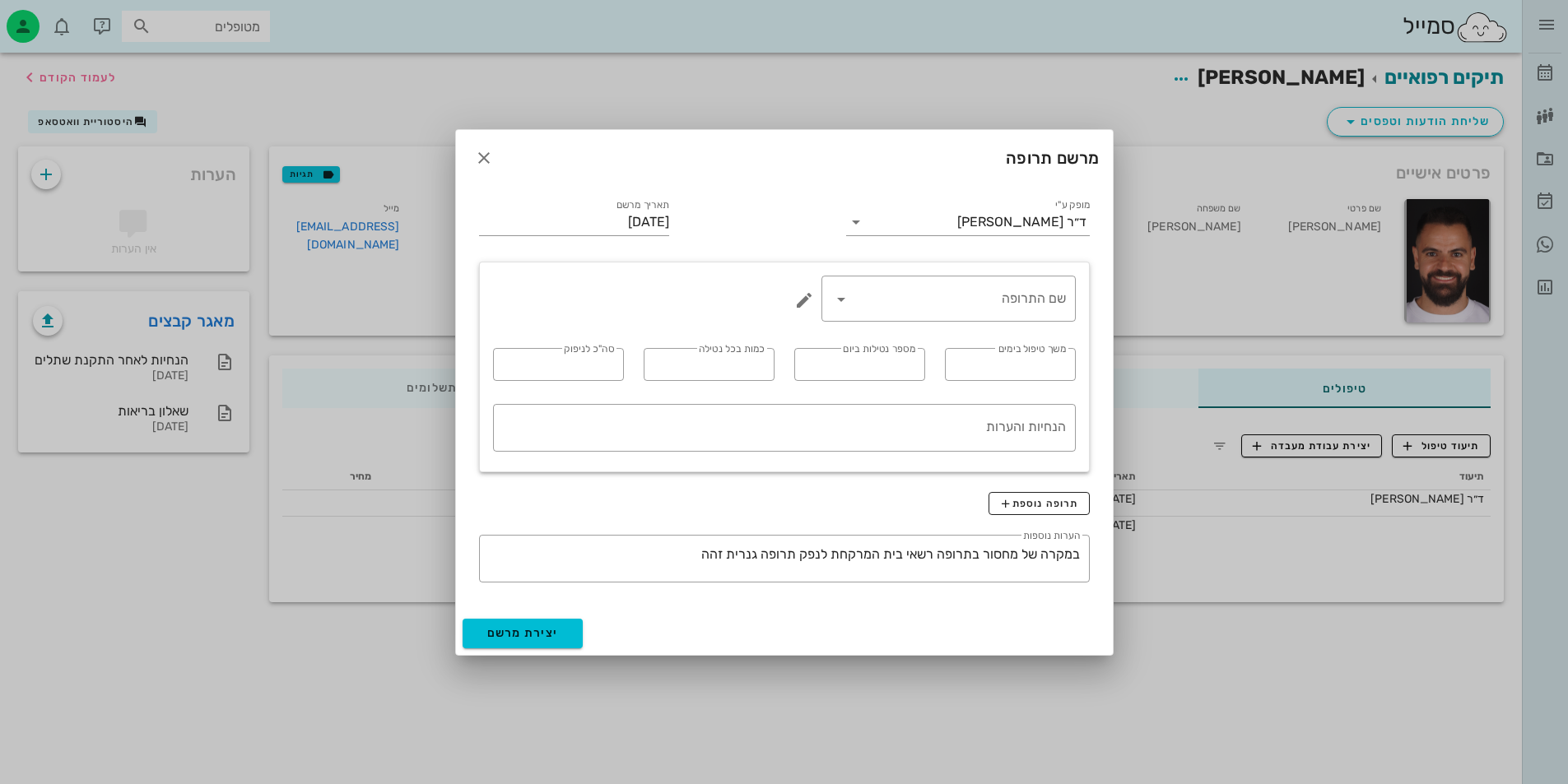
click at [1478, 418] on div at bounding box center [784, 392] width 1568 height 784
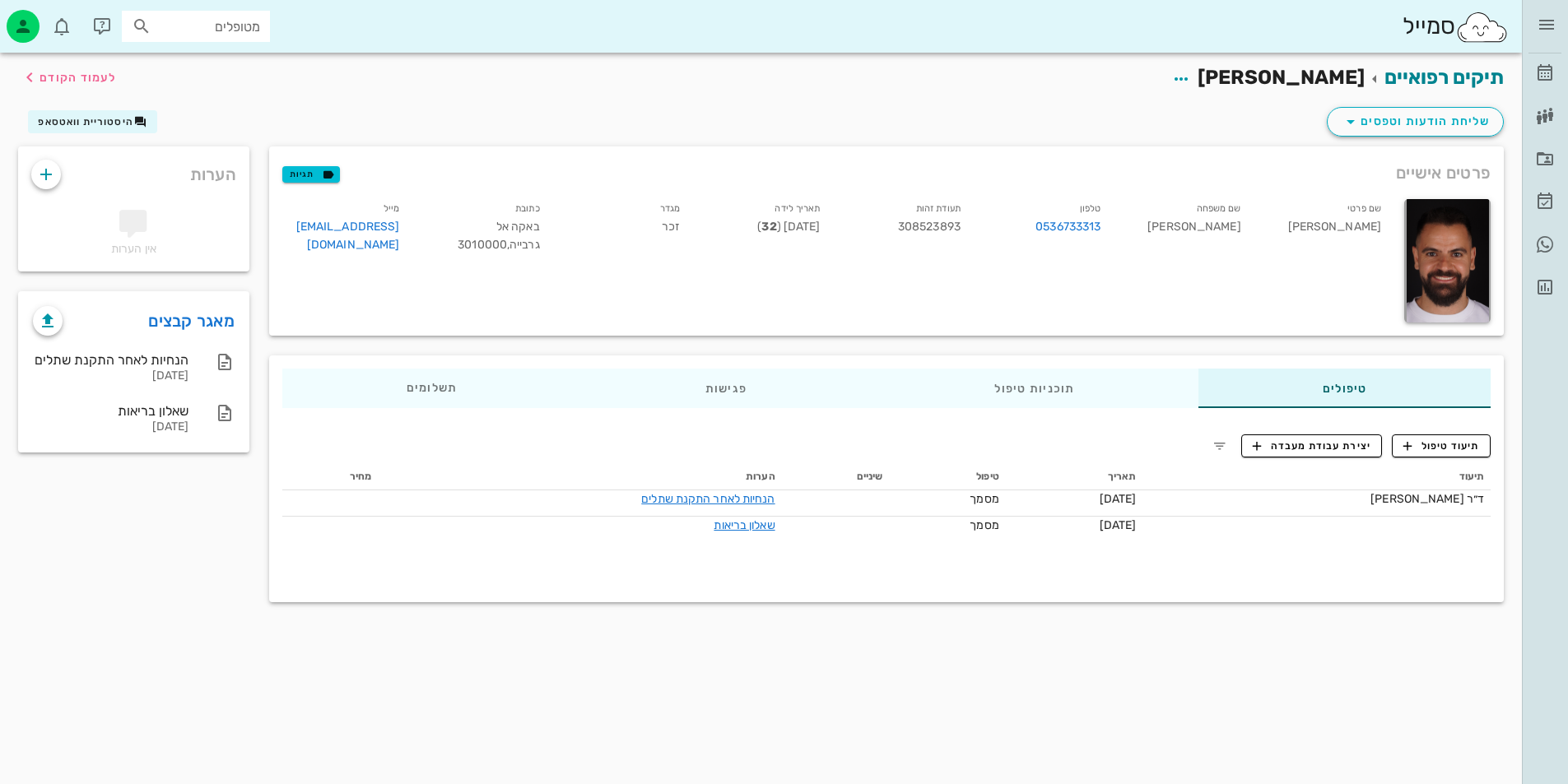
click at [228, 32] on input "מטופלים" at bounding box center [207, 27] width 106 height 22
click at [52, 33] on icon "button" at bounding box center [62, 27] width 20 height 20
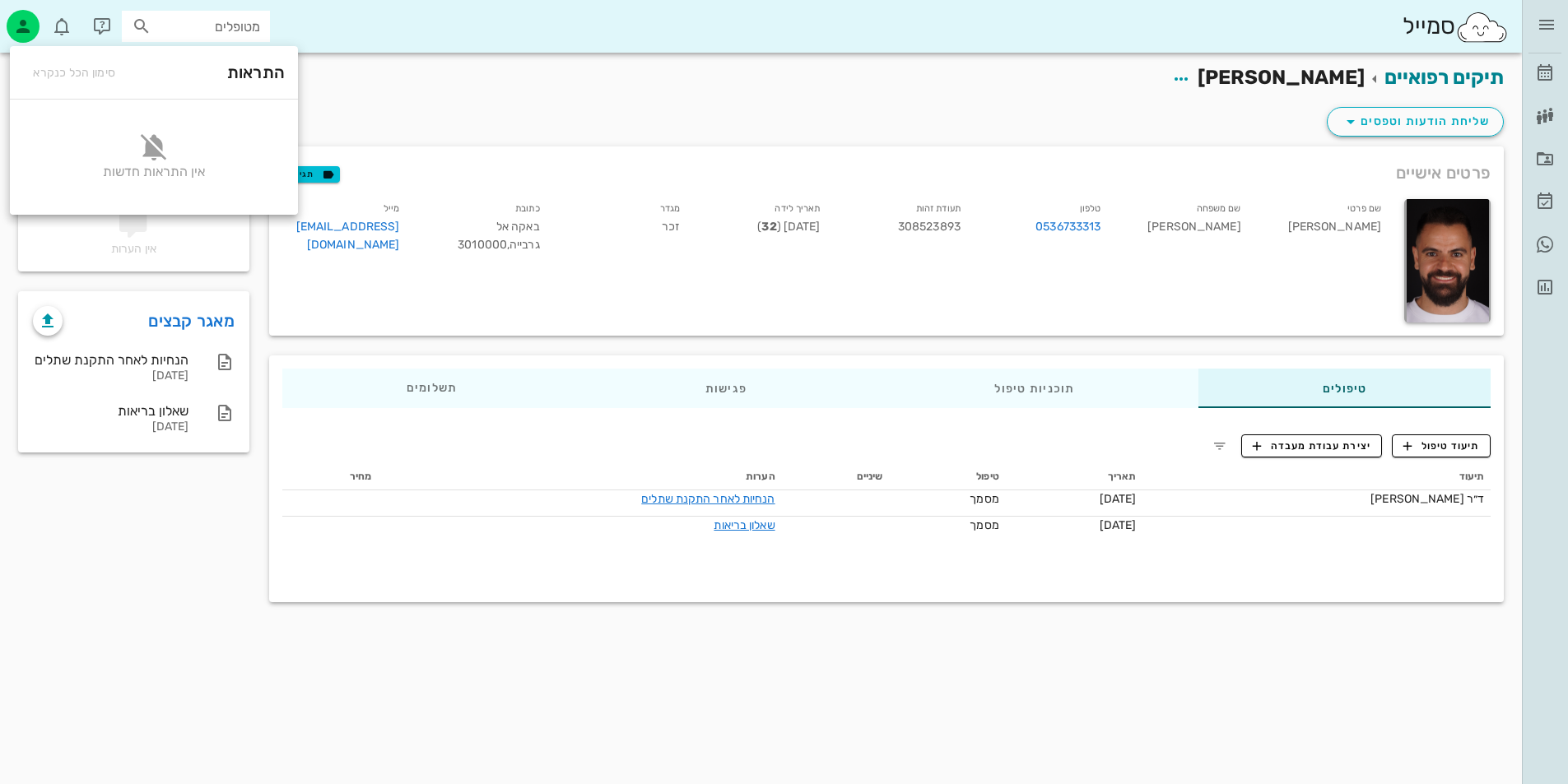
click at [473, 116] on div "שליחת הודעות וטפסים היסטוריית וואטסאפ" at bounding box center [760, 124] width 1506 height 42
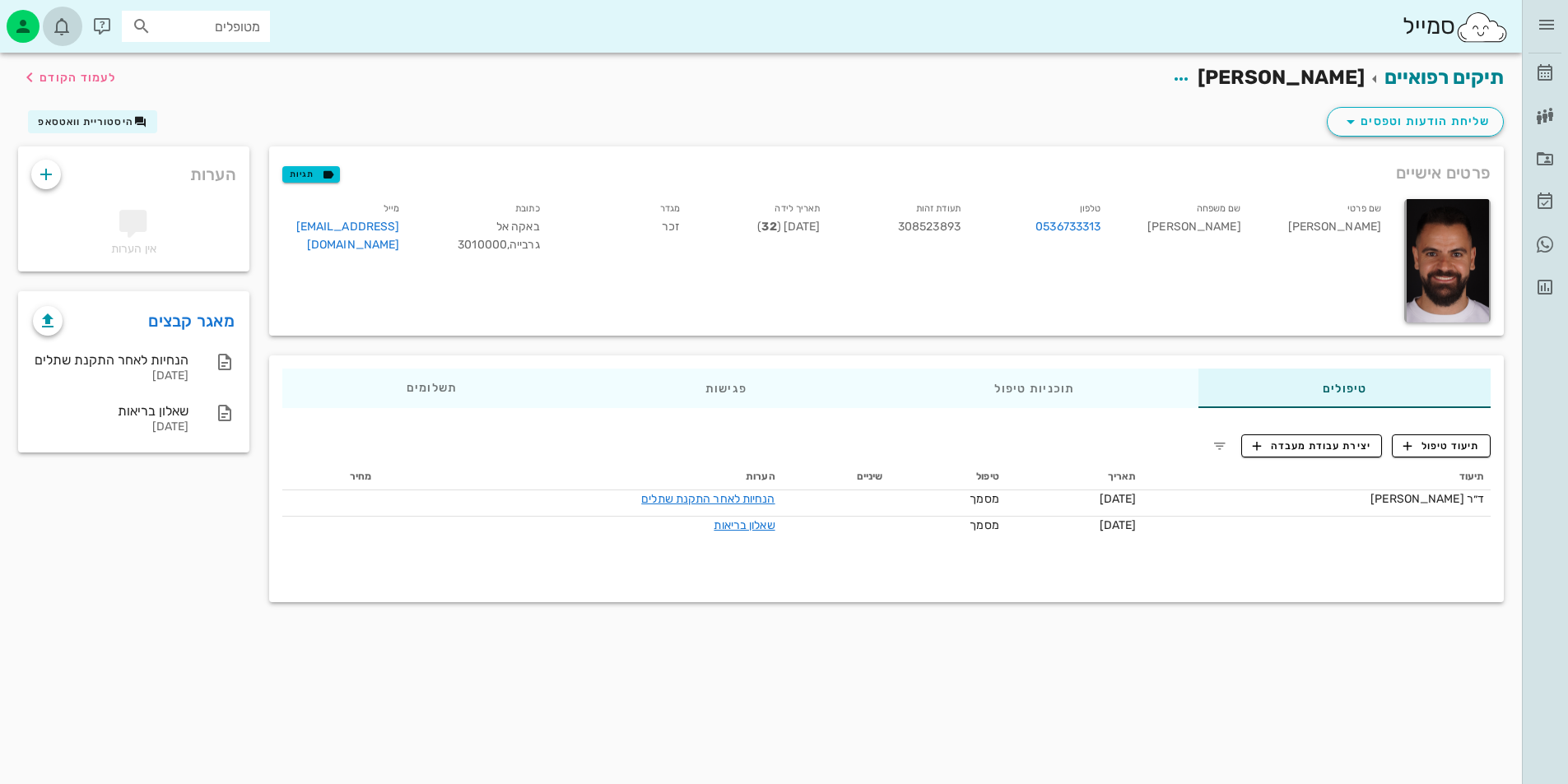
click at [53, 32] on icon "button" at bounding box center [62, 27] width 20 height 20
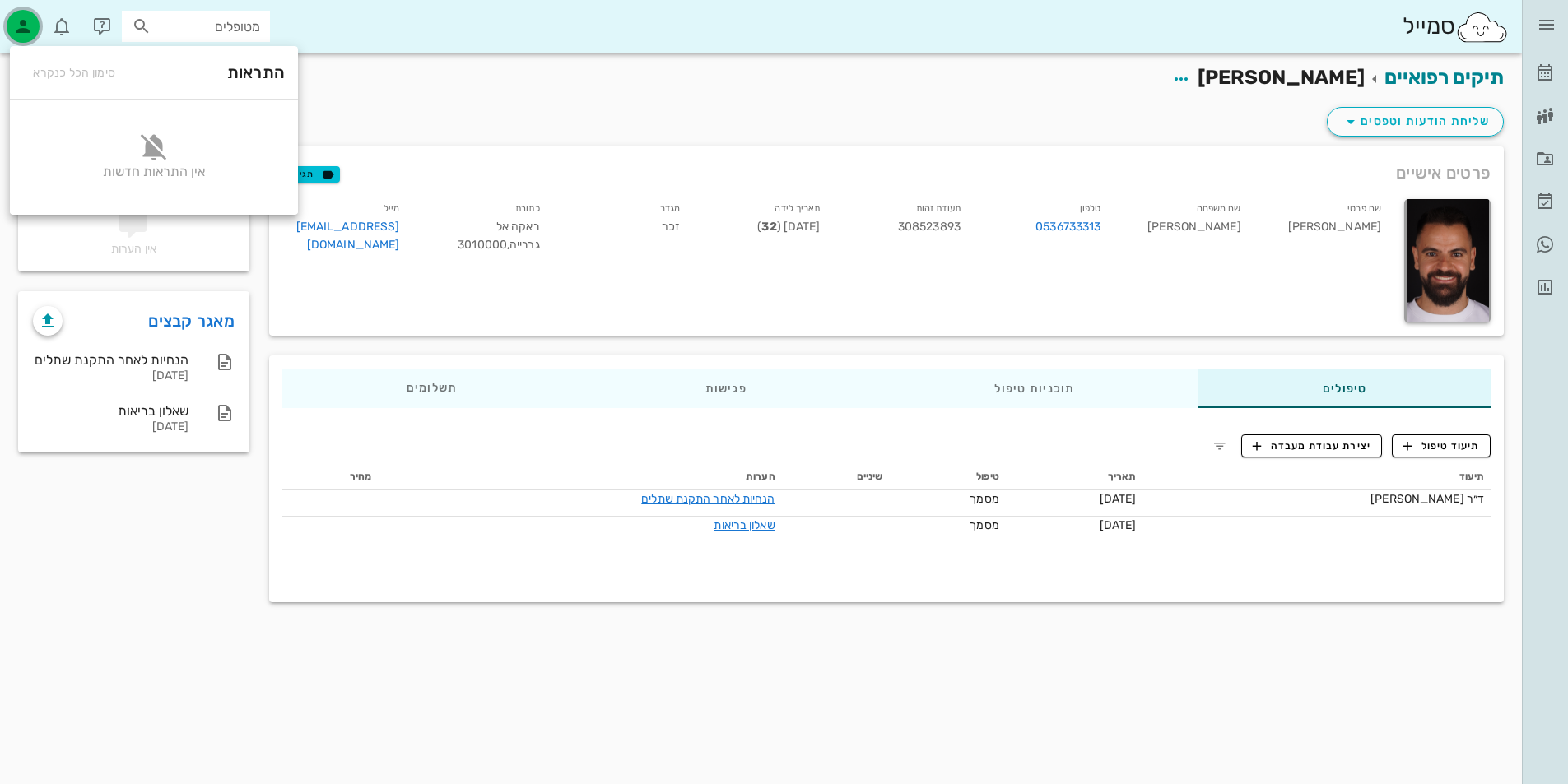
click at [24, 34] on icon "button" at bounding box center [23, 27] width 20 height 20
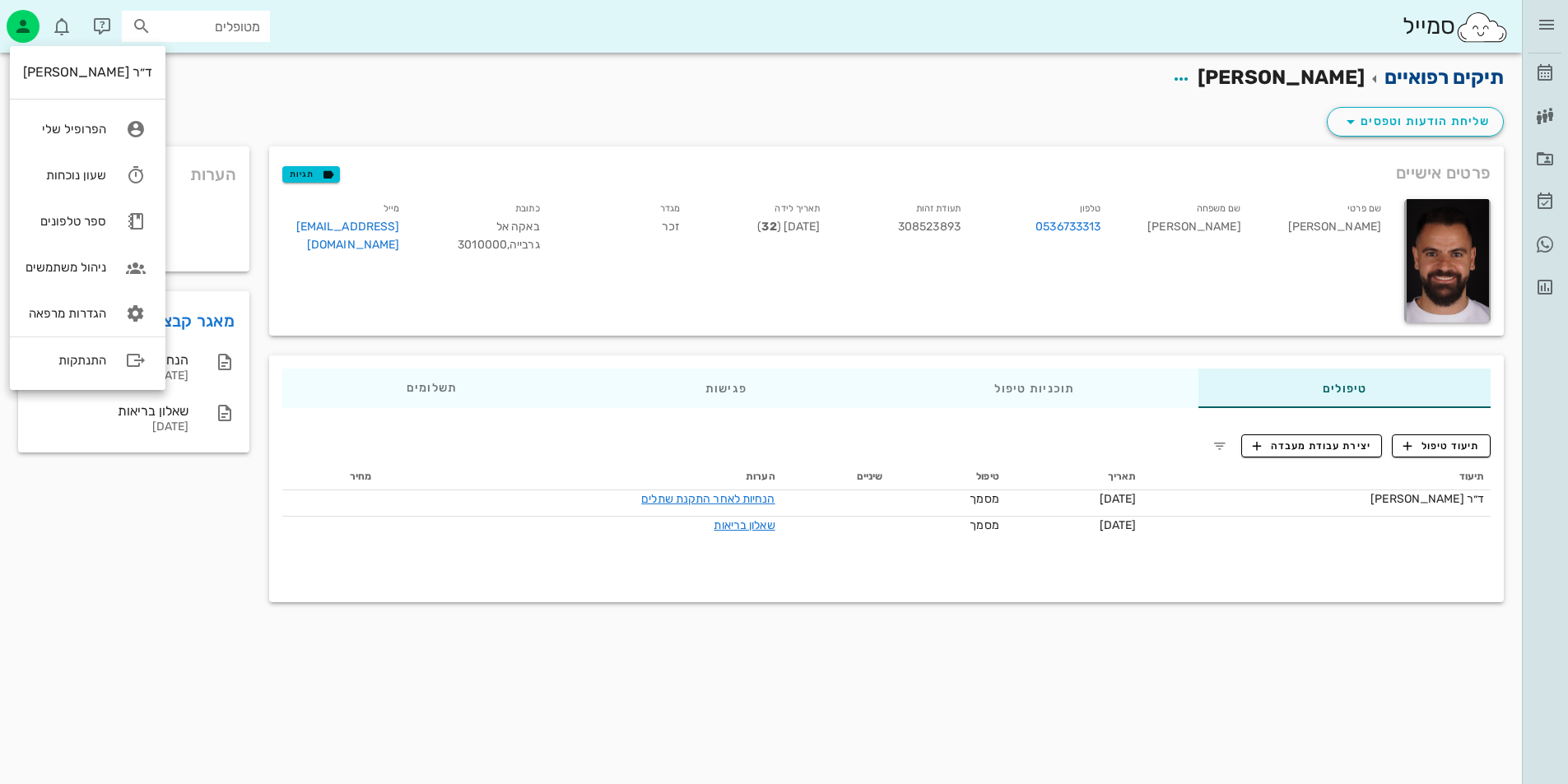
click at [1451, 72] on link "תיקים רפואיים" at bounding box center [1444, 77] width 119 height 23
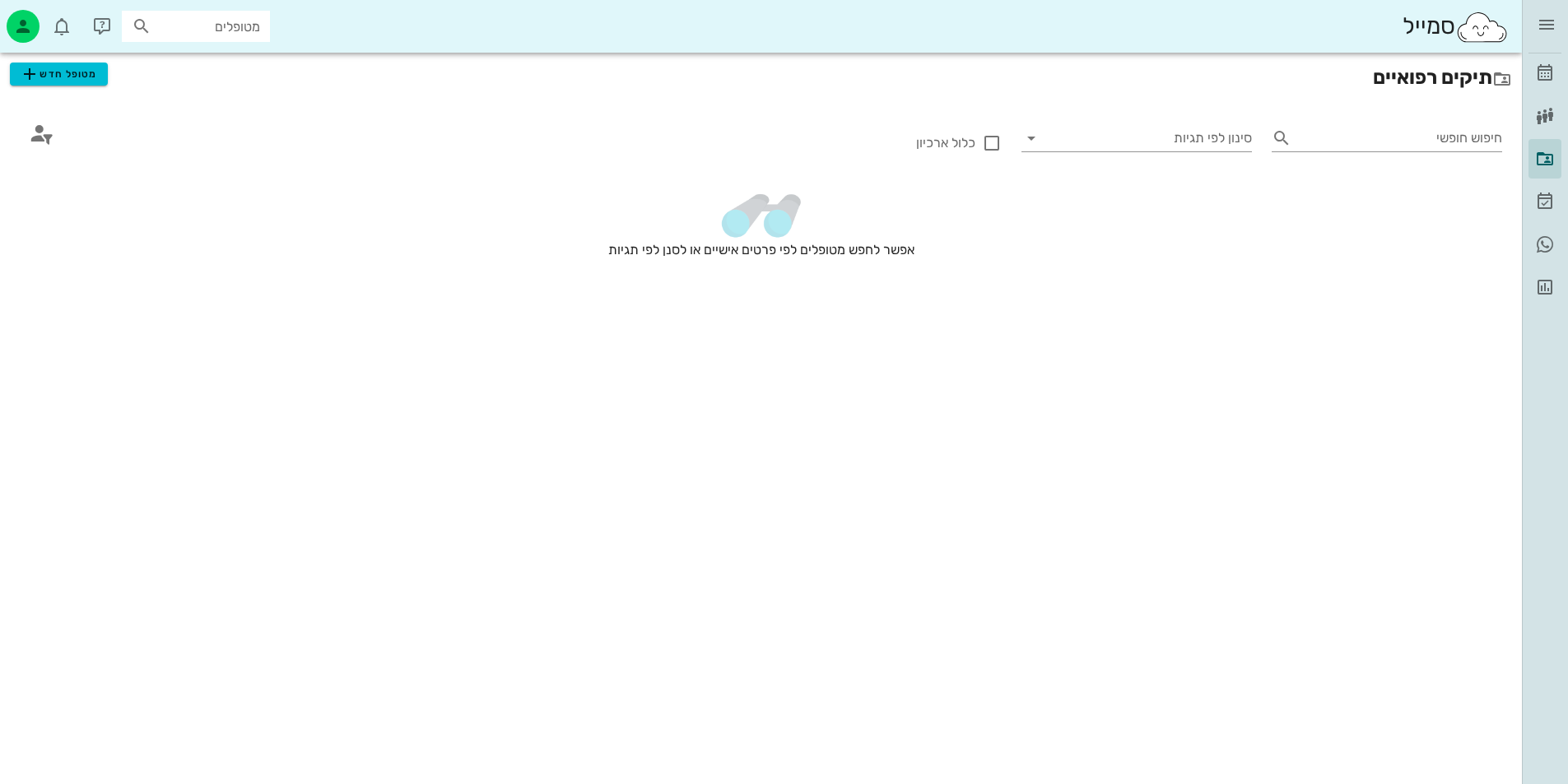
click at [195, 25] on input "מטופלים" at bounding box center [207, 27] width 106 height 22
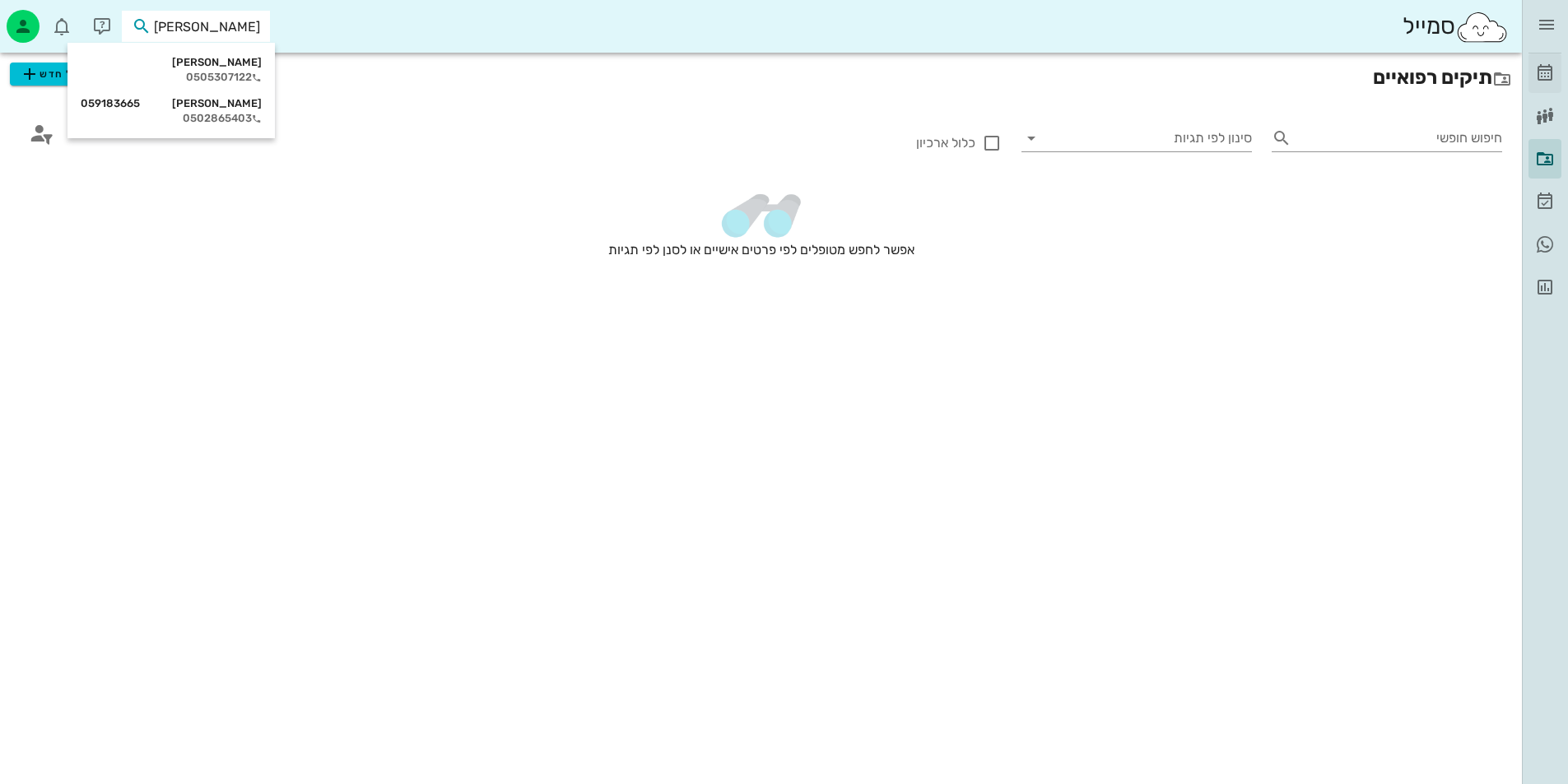
type input "[PERSON_NAME]"
click at [1545, 83] on link "[PERSON_NAME]" at bounding box center [1544, 73] width 33 height 39
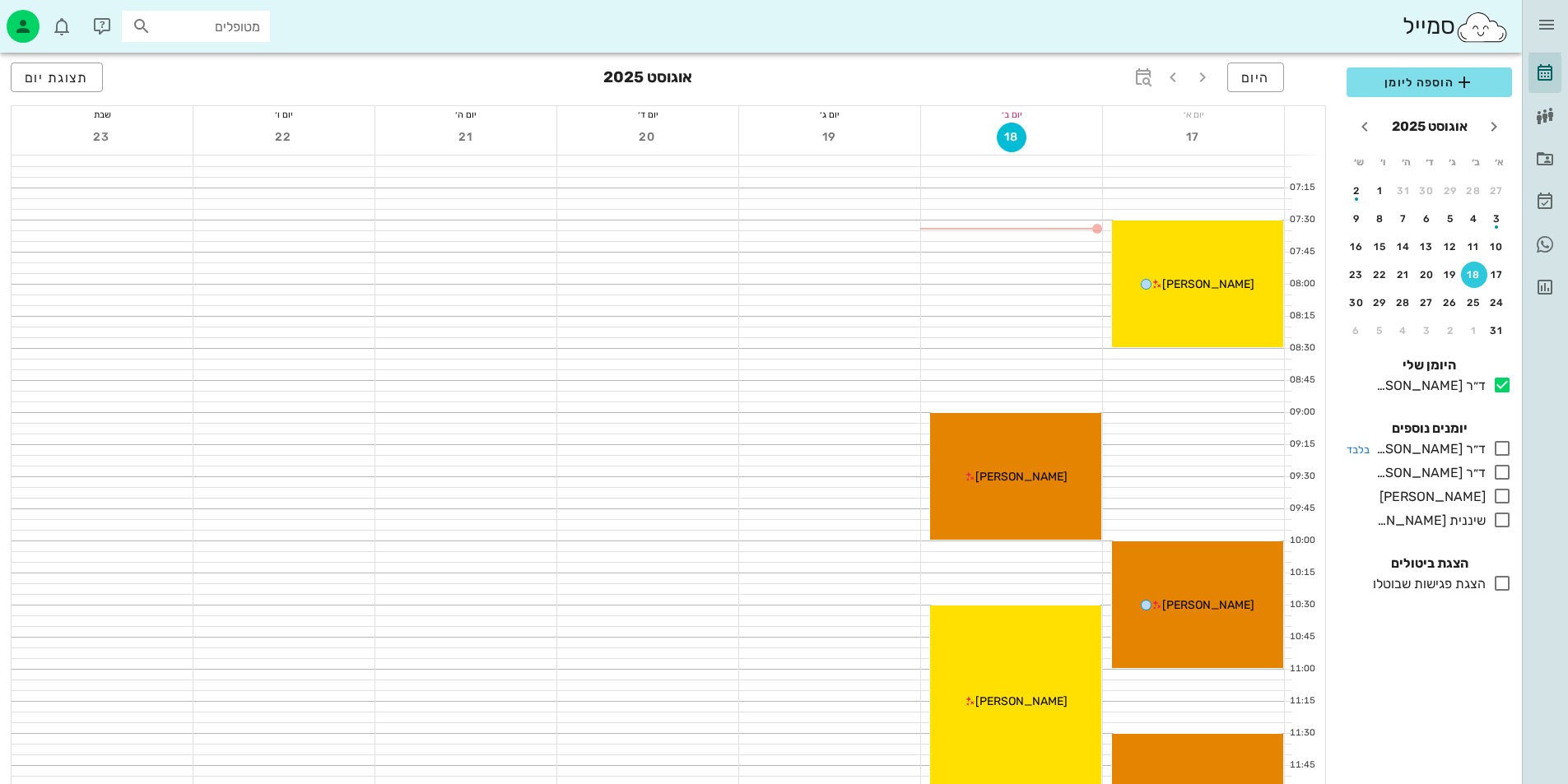
click at [1493, 448] on icon at bounding box center [1502, 448] width 20 height 20
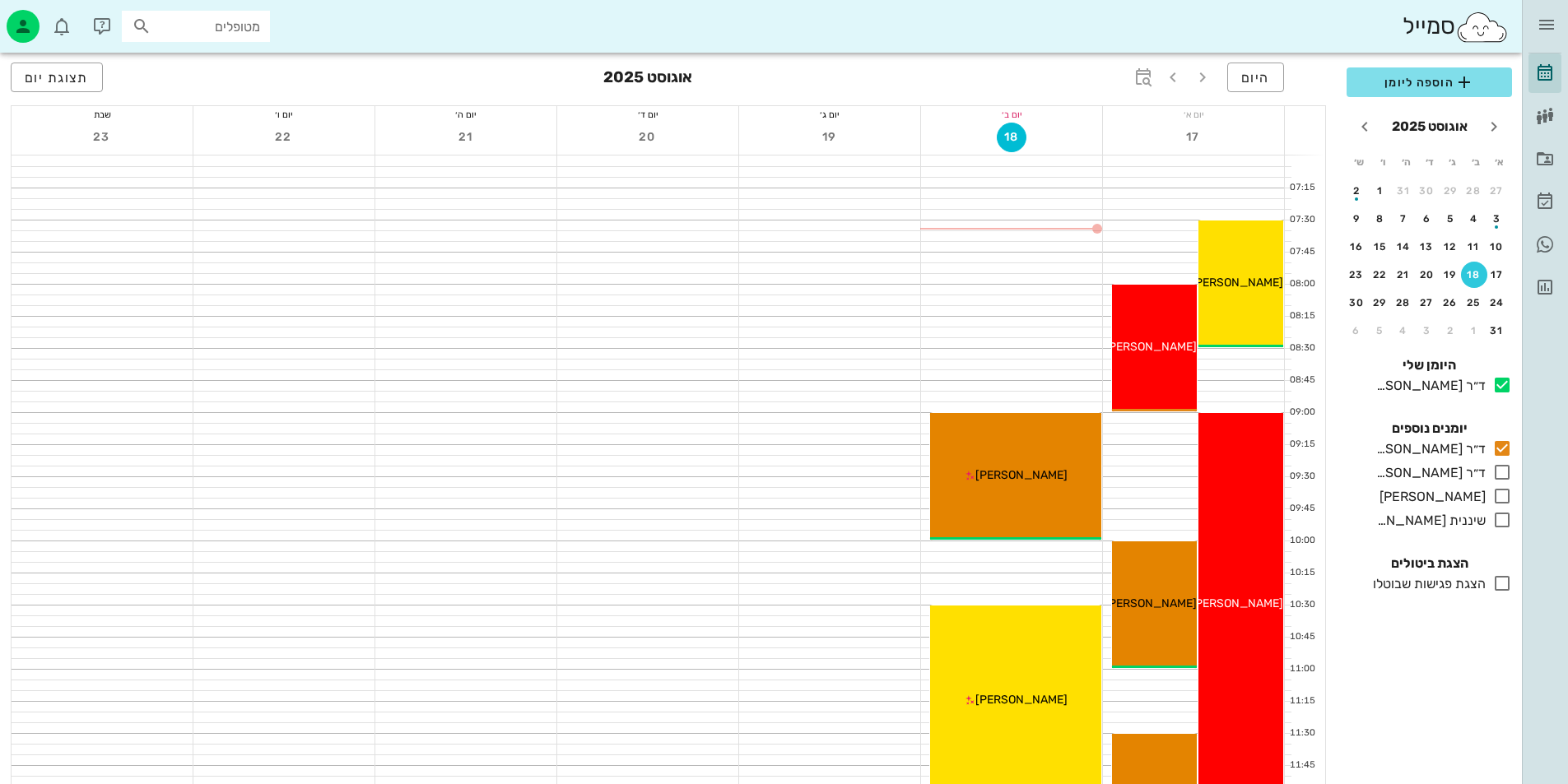
click at [1065, 230] on div at bounding box center [1011, 235] width 181 height 11
click at [1418, 84] on span "הוספה ליומן" at bounding box center [1429, 82] width 139 height 20
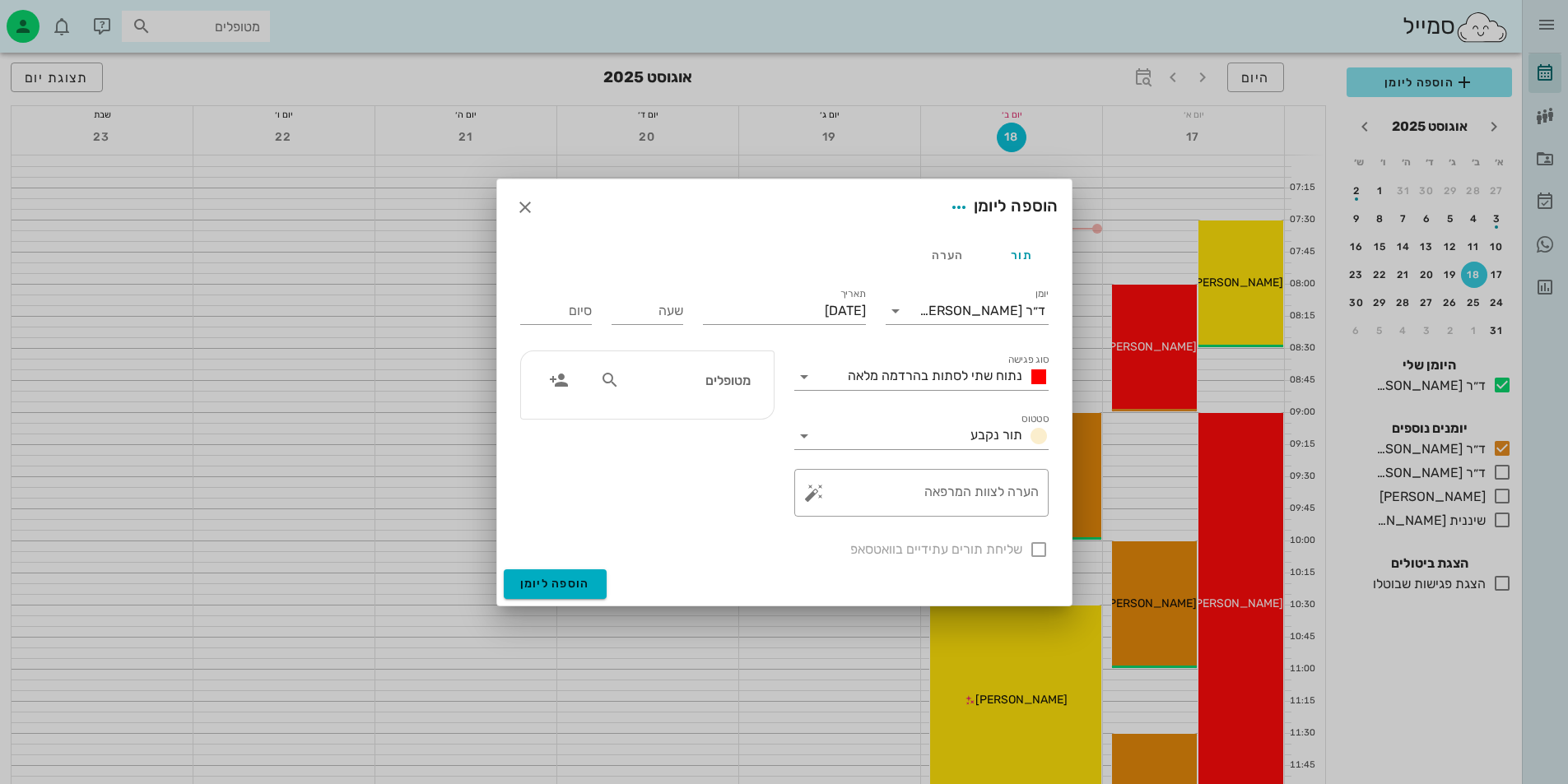
click at [698, 389] on input "מטופלים" at bounding box center [686, 380] width 126 height 22
type input "[PERSON_NAME]"
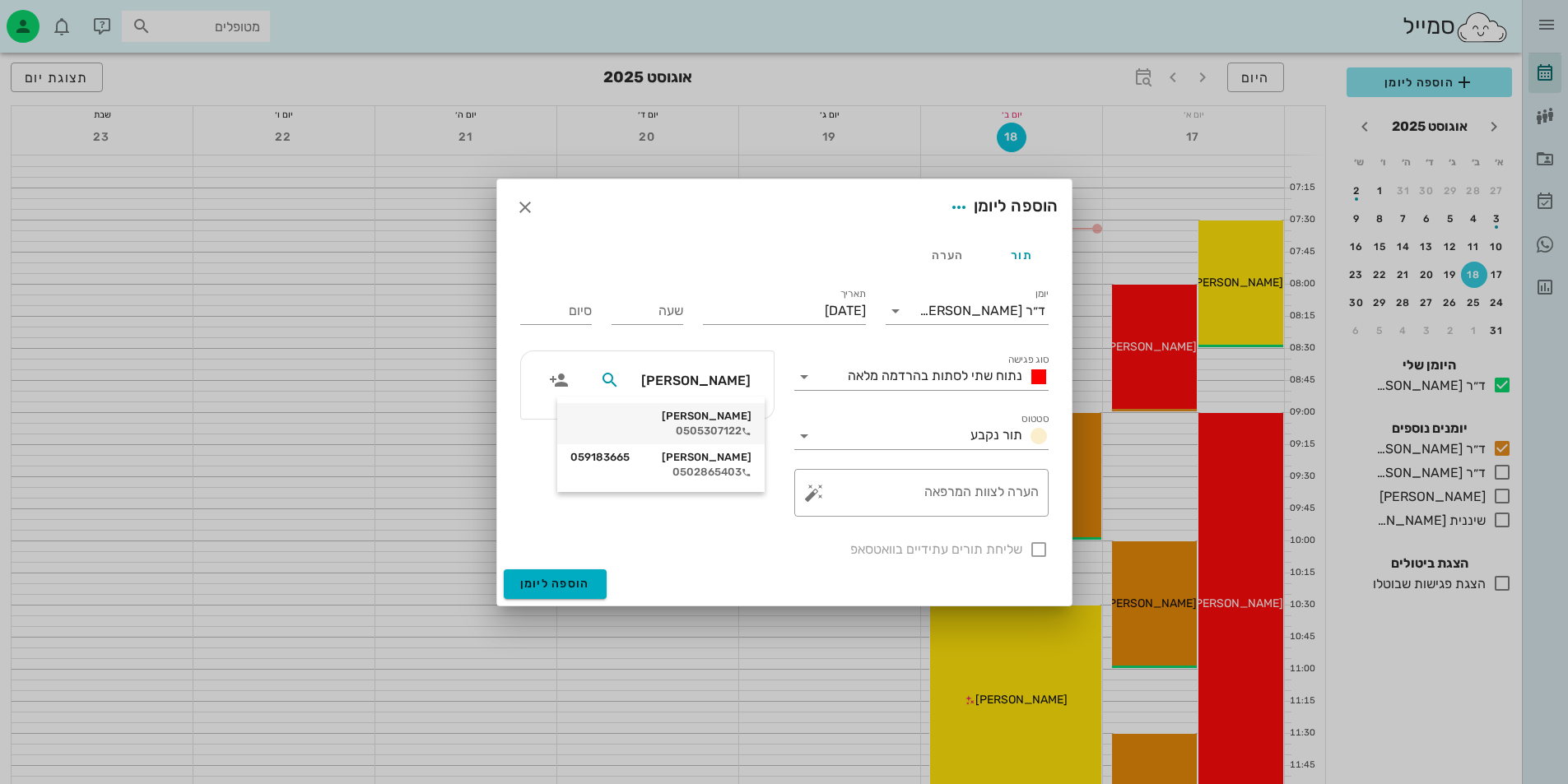
click at [728, 423] on div "[PERSON_NAME]" at bounding box center [661, 416] width 181 height 13
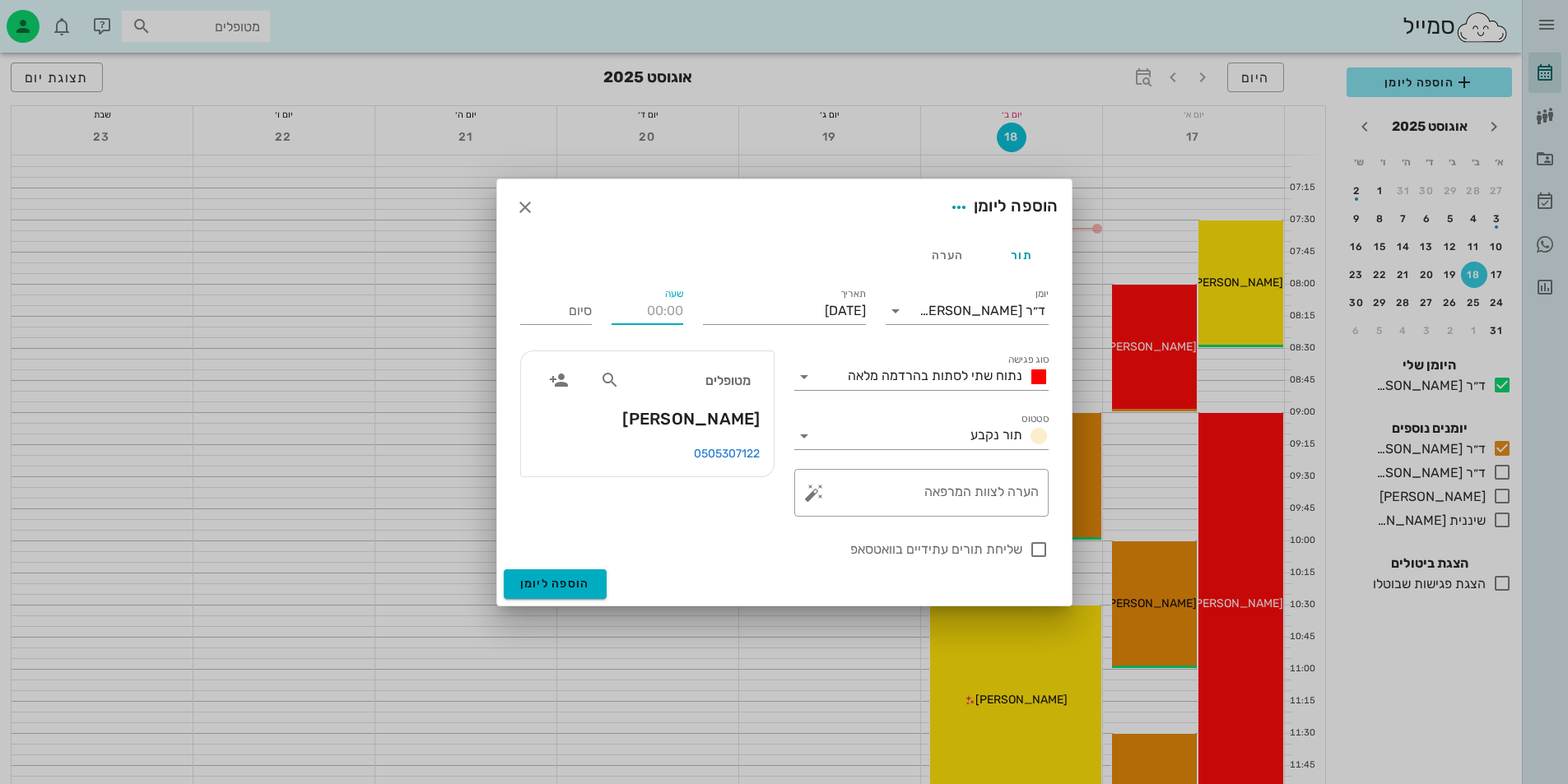
click at [662, 309] on div "שעה" at bounding box center [647, 311] width 72 height 27
type input "08:00"
type input "16:00"
click at [584, 314] on div "סיום 16:00" at bounding box center [556, 307] width 92 height 66
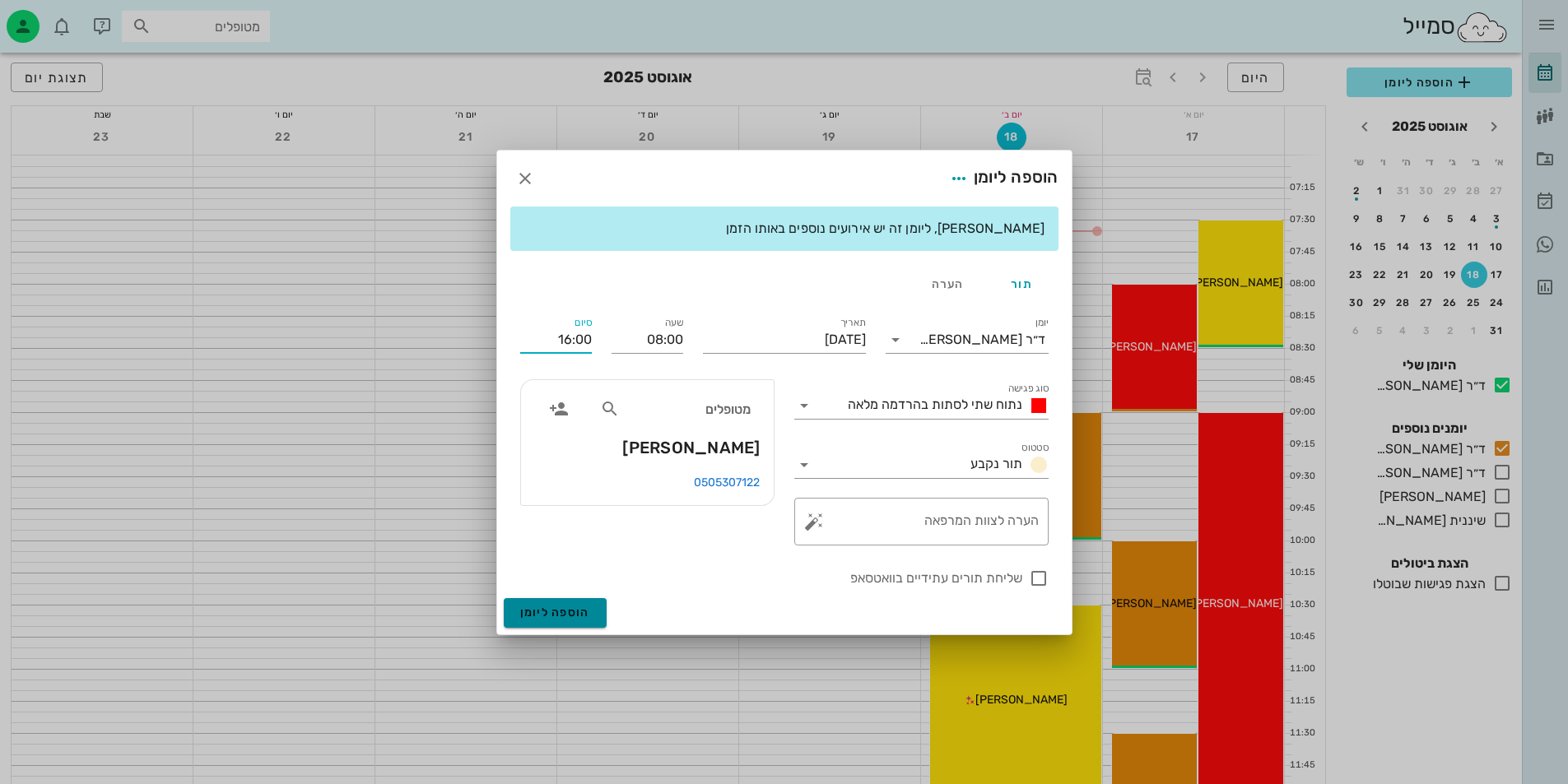
click at [568, 611] on span "הוספה ליומן" at bounding box center [555, 613] width 70 height 14
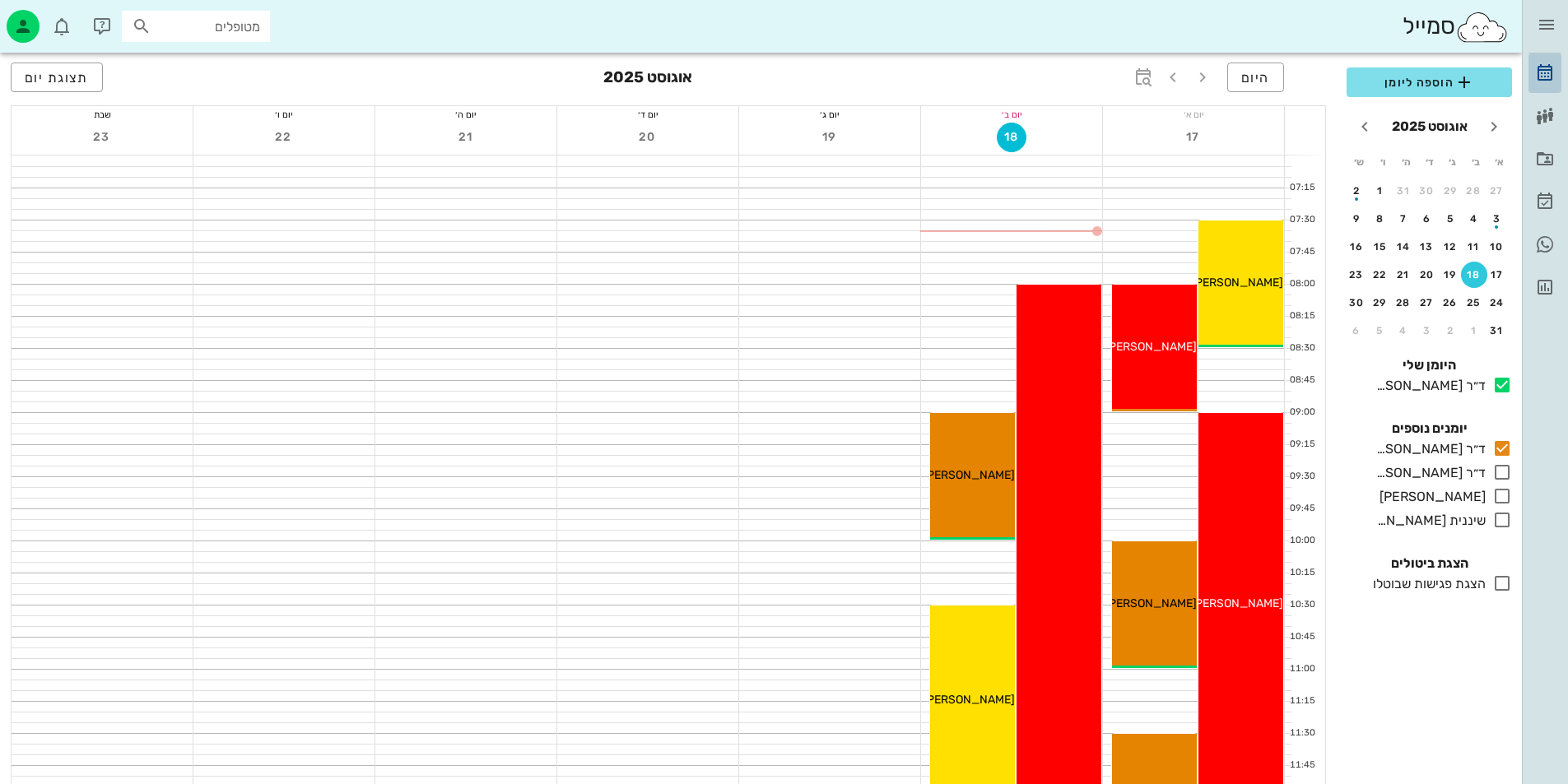
click at [1550, 73] on icon at bounding box center [1545, 73] width 20 height 20
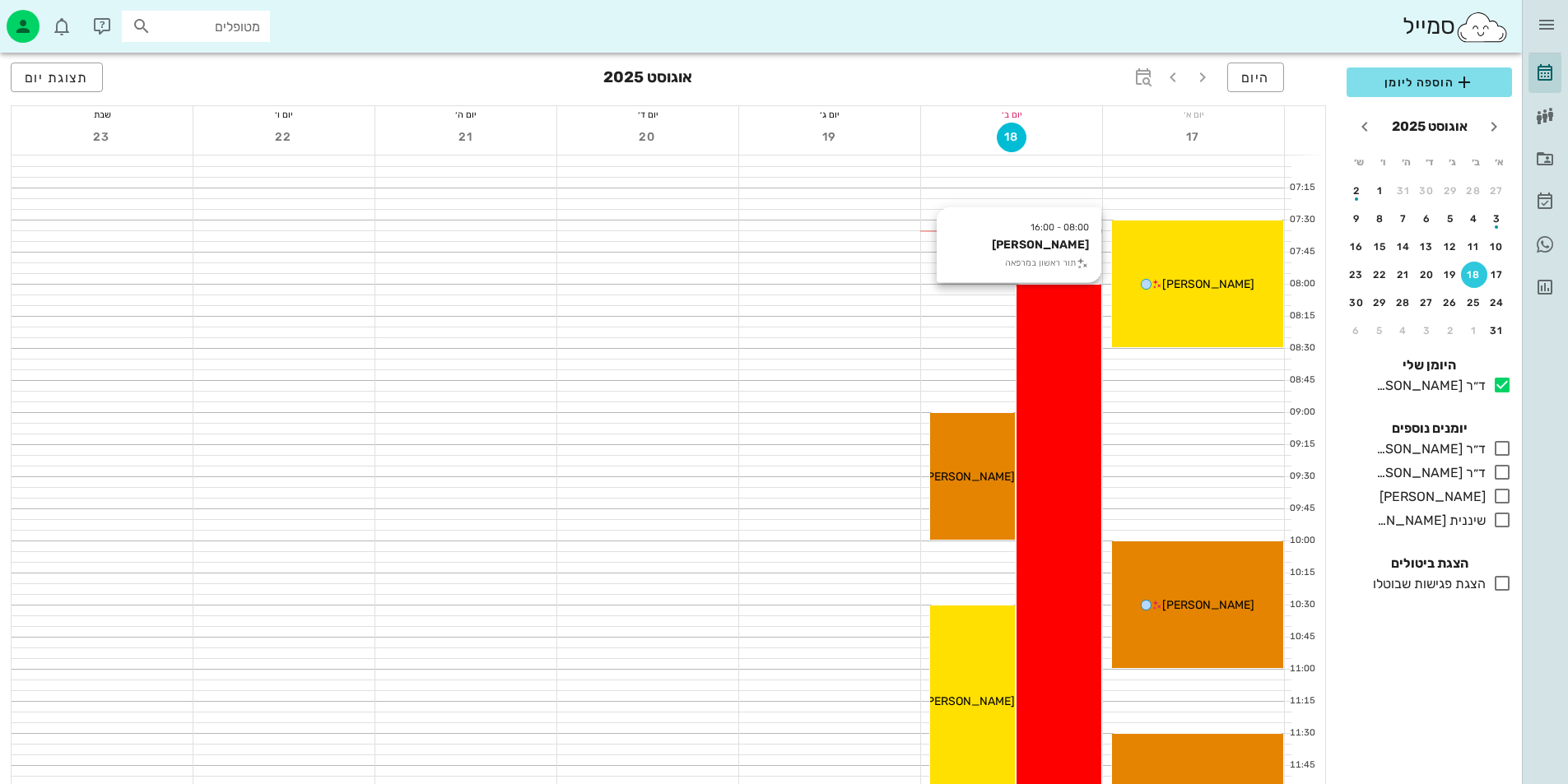
click at [1071, 516] on div "08:00 - 16:00 קובי אלמה תור ראשון במרפאה קובי אלמה" at bounding box center [1058, 797] width 85 height 1026
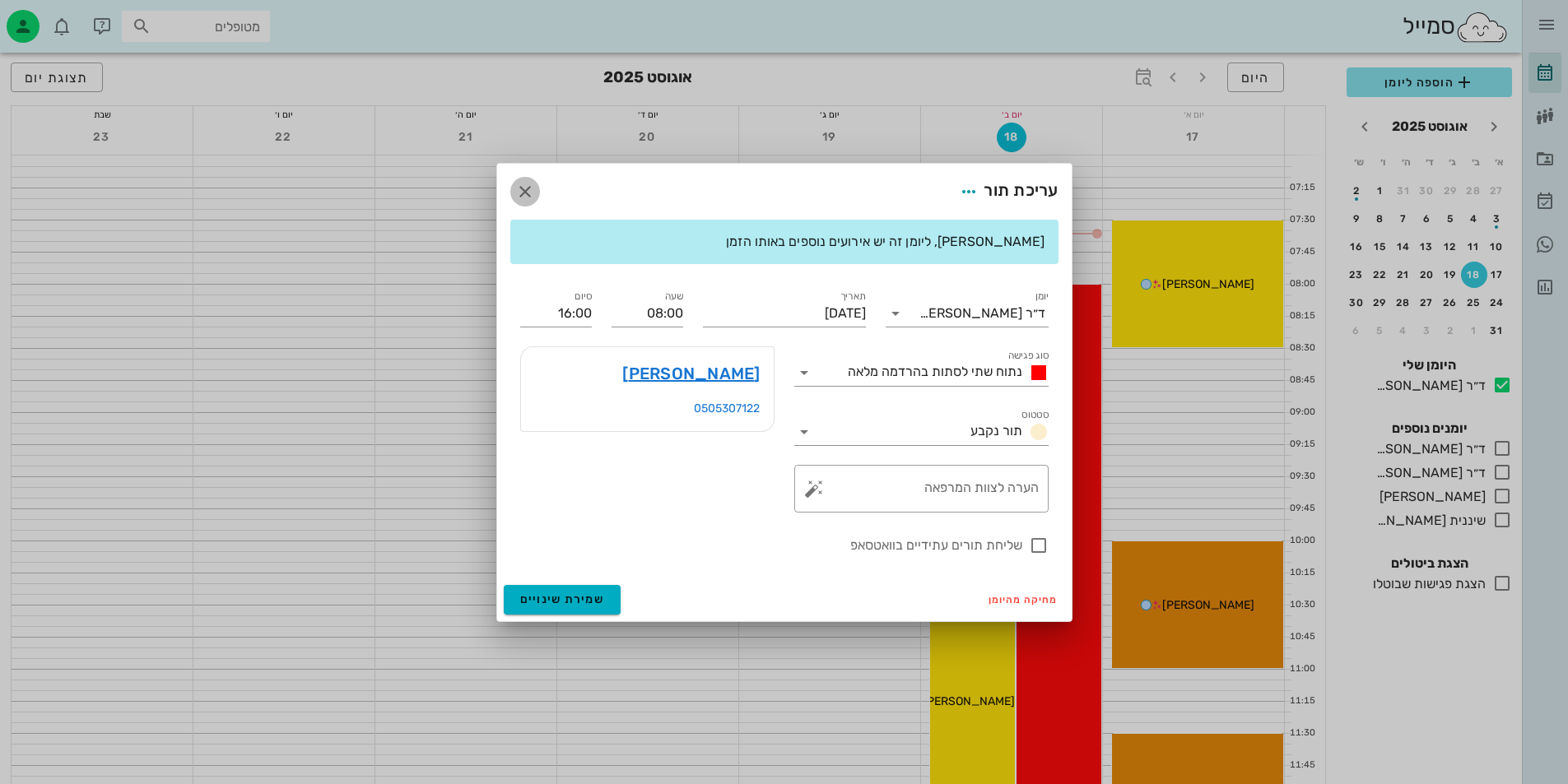
click at [534, 195] on icon "button" at bounding box center [525, 192] width 20 height 20
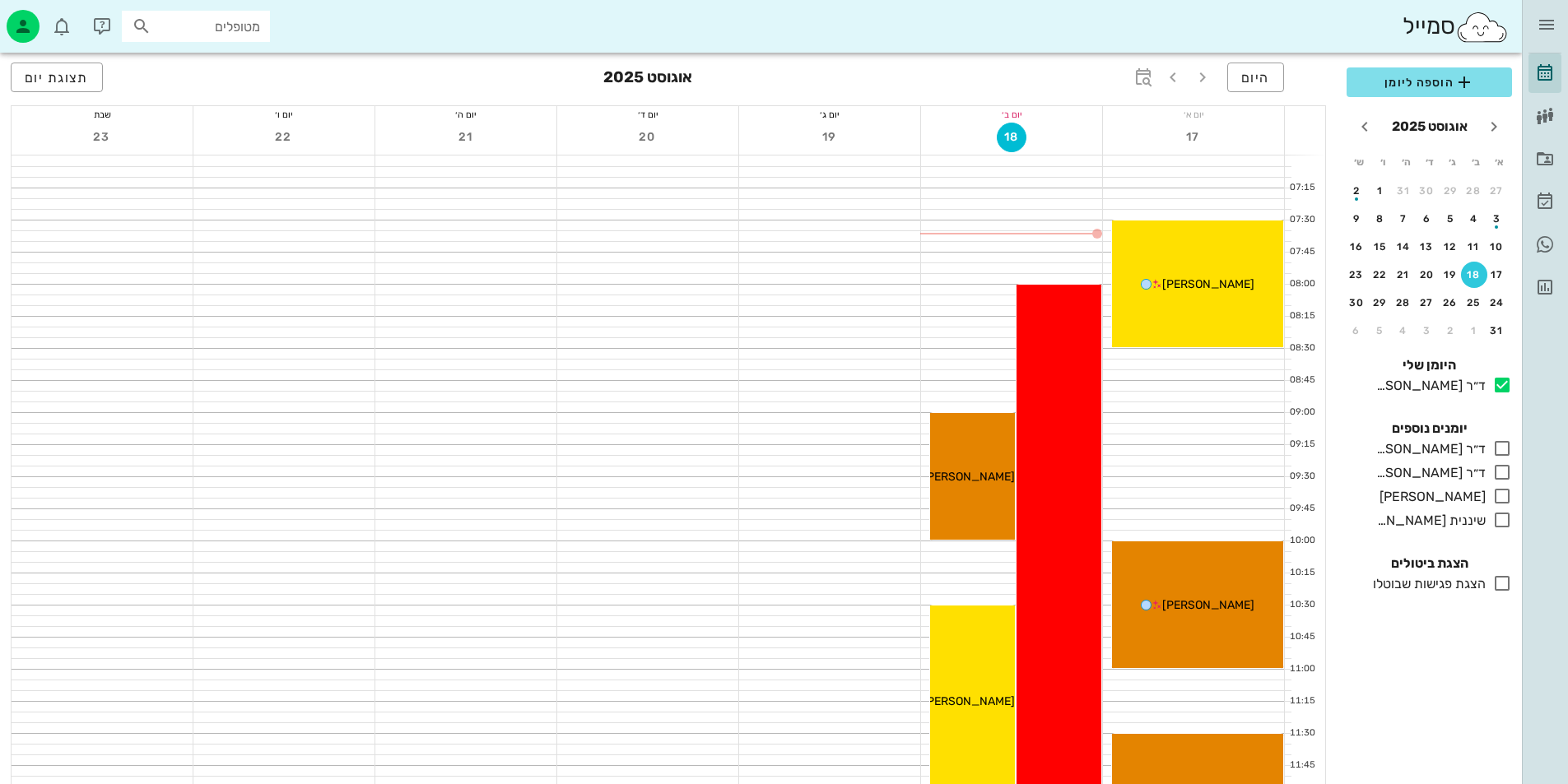
click at [231, 16] on input "מטופלים" at bounding box center [207, 27] width 106 height 22
type input "טלי"
click at [227, 69] on div "טלי אלמה 27265164 0504441468" at bounding box center [173, 70] width 181 height 41
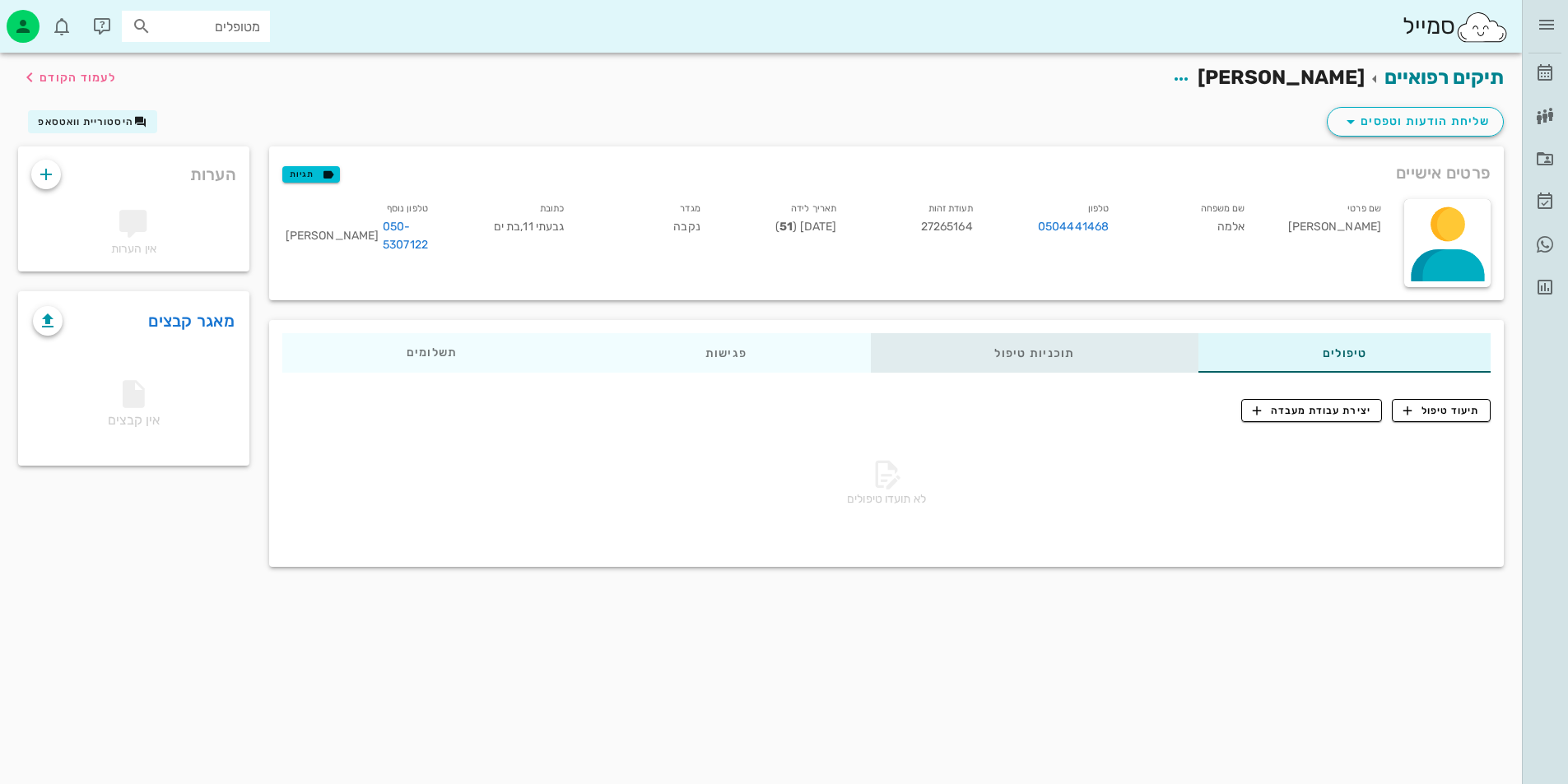
click at [946, 334] on div "תוכניות טיפול" at bounding box center [1035, 353] width 328 height 39
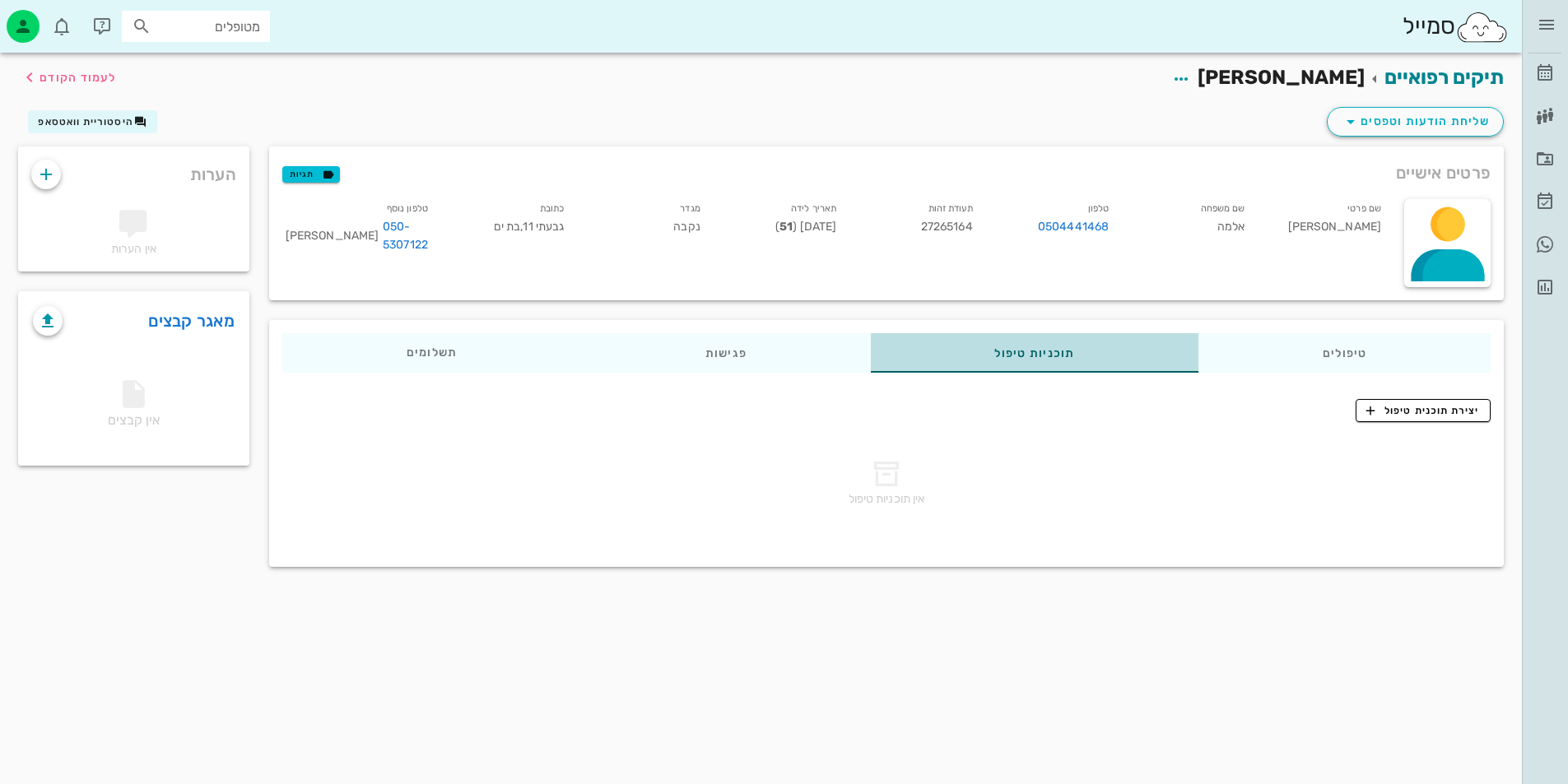
click at [1185, 346] on div "תוכניות טיפול" at bounding box center [1035, 353] width 328 height 39
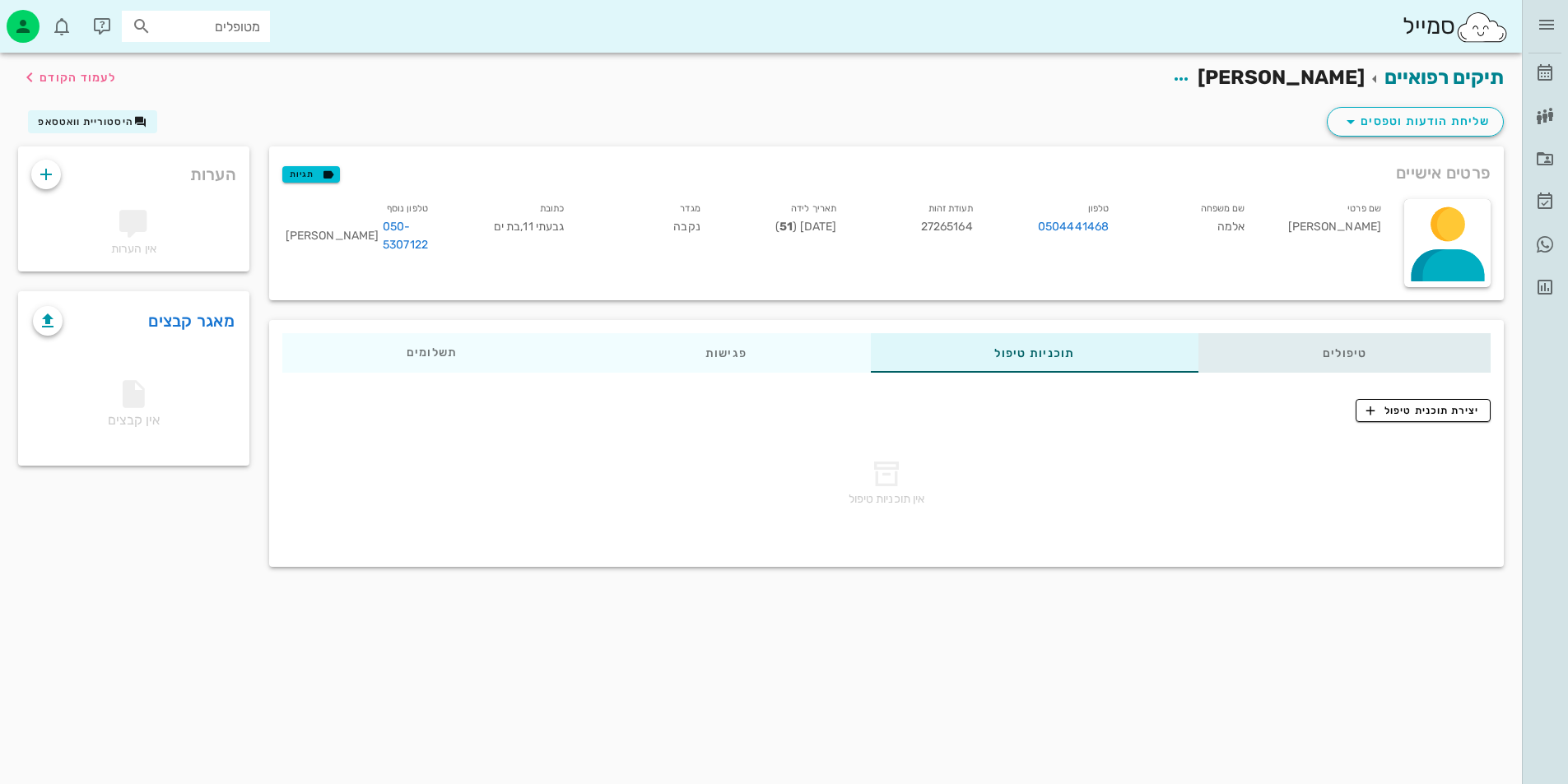
click at [1279, 353] on div "טיפולים" at bounding box center [1345, 353] width 292 height 39
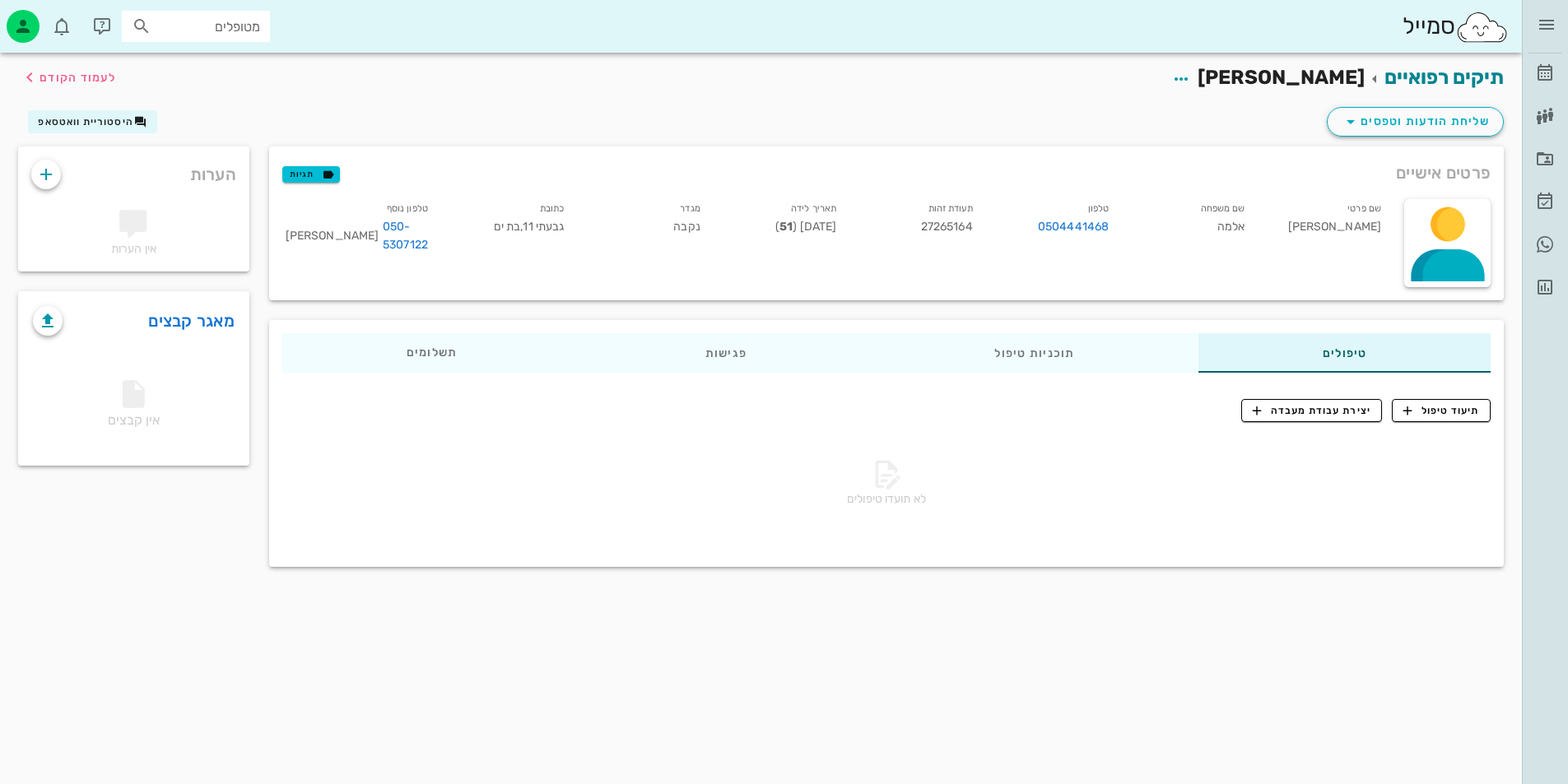
click at [235, 38] on div "מטופלים" at bounding box center [196, 27] width 148 height 32
type input "[PERSON_NAME]"
click at [203, 56] on div "[PERSON_NAME]" at bounding box center [171, 62] width 181 height 13
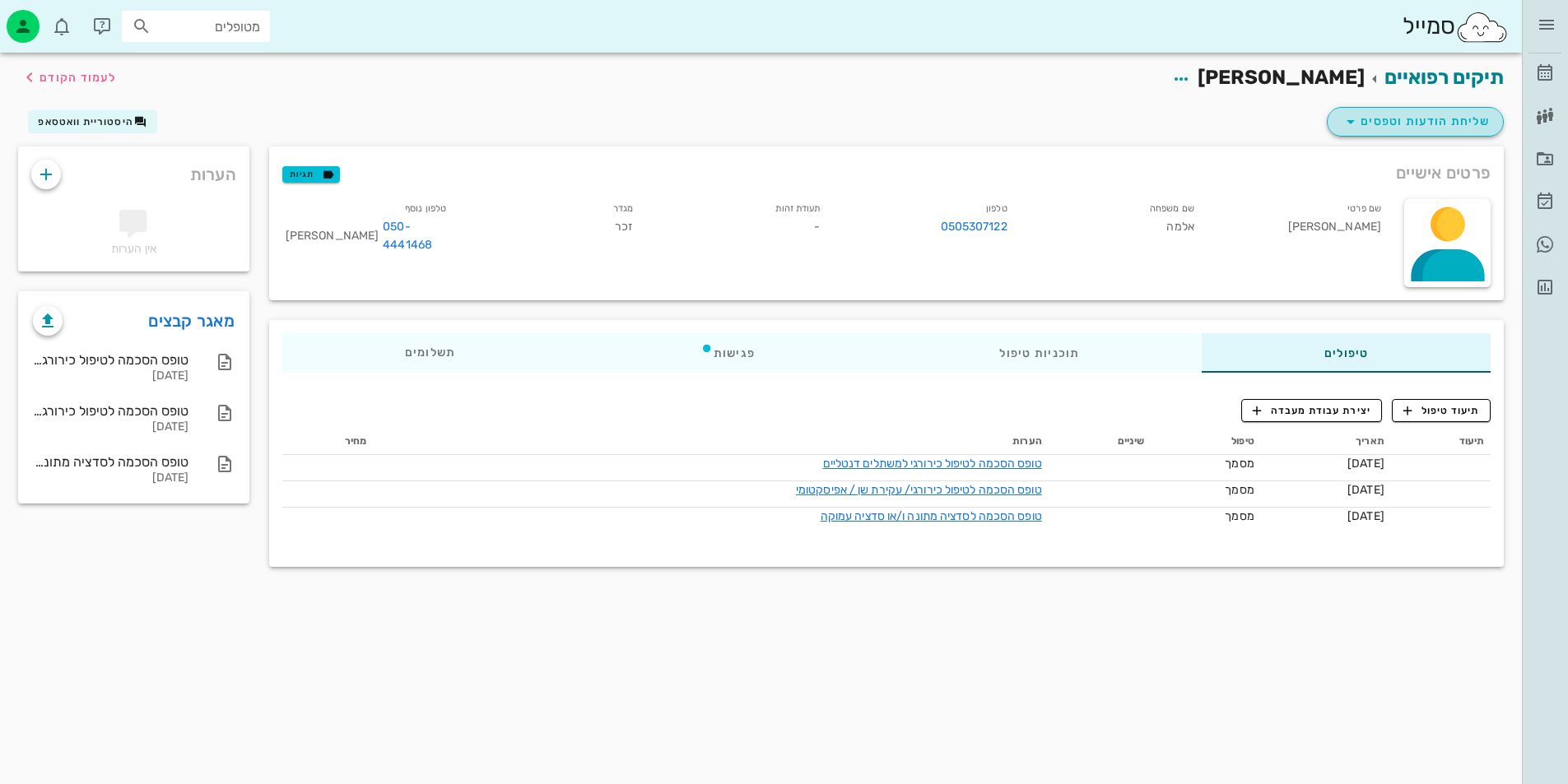
click at [1416, 121] on span "שליחת הודעות וטפסים" at bounding box center [1415, 121] width 149 height 20
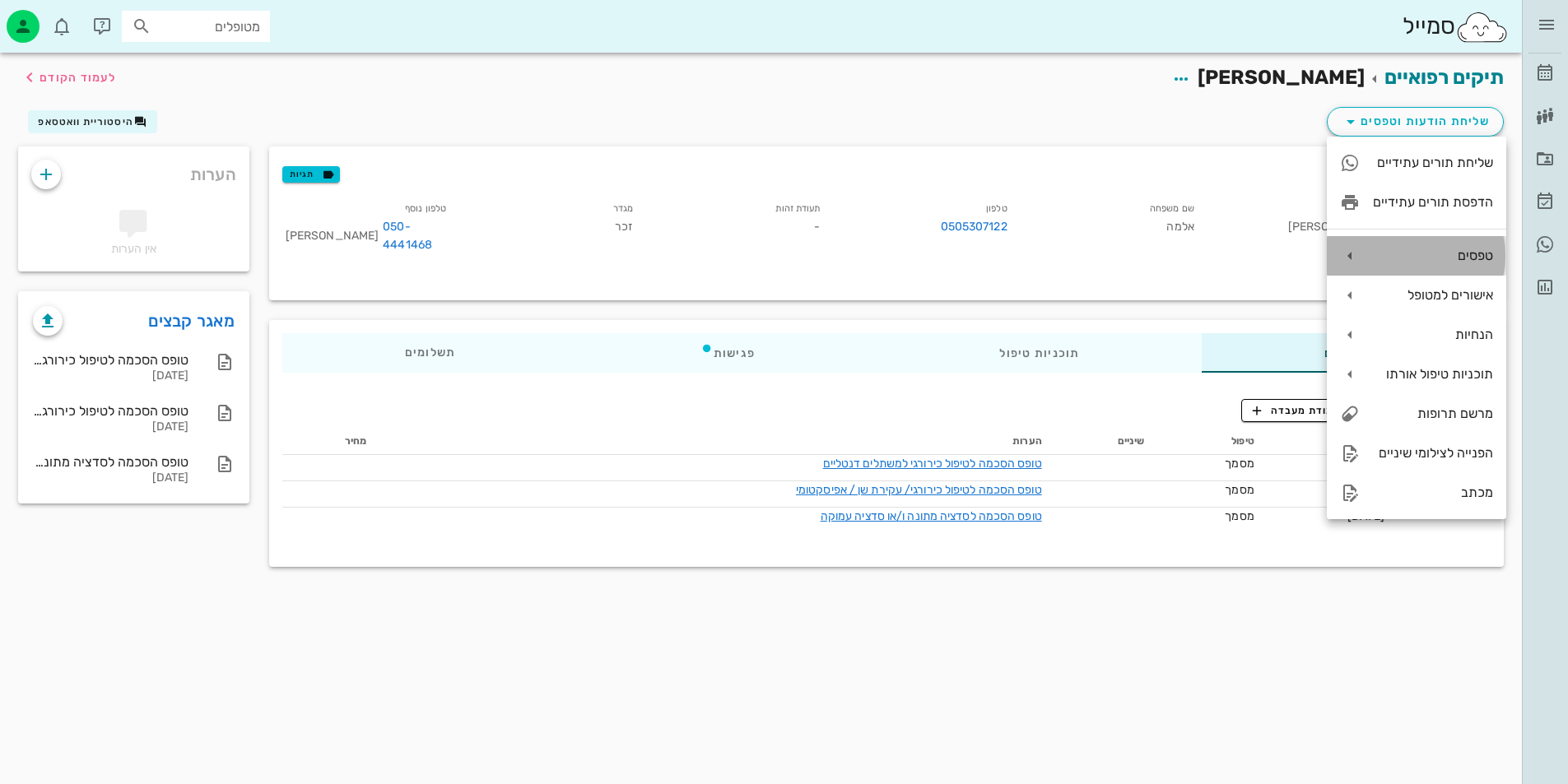
click at [1430, 251] on div "טפסים" at bounding box center [1433, 256] width 120 height 16
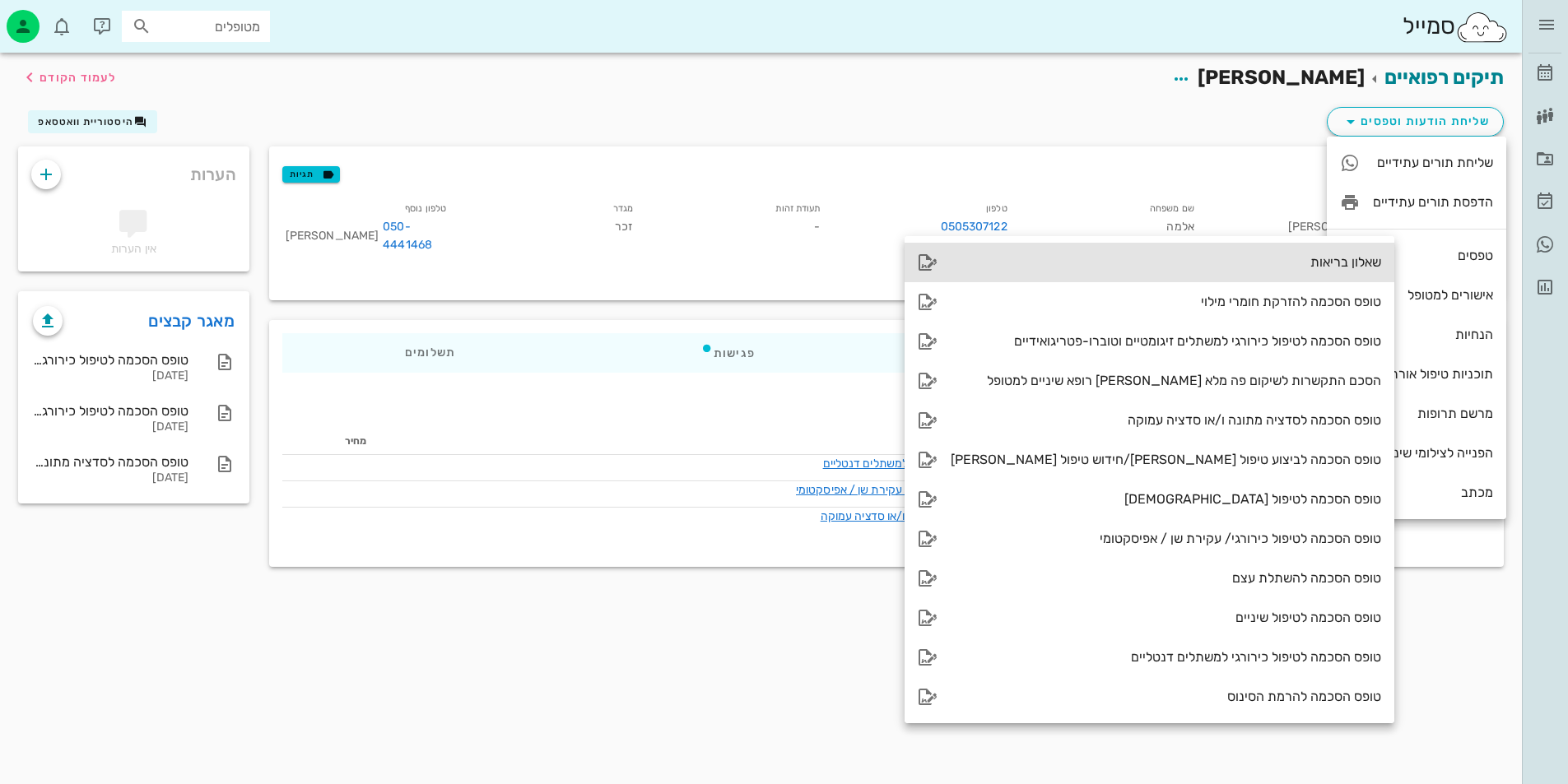
click at [1060, 257] on div "שאלון בריאות" at bounding box center [1166, 263] width 431 height 16
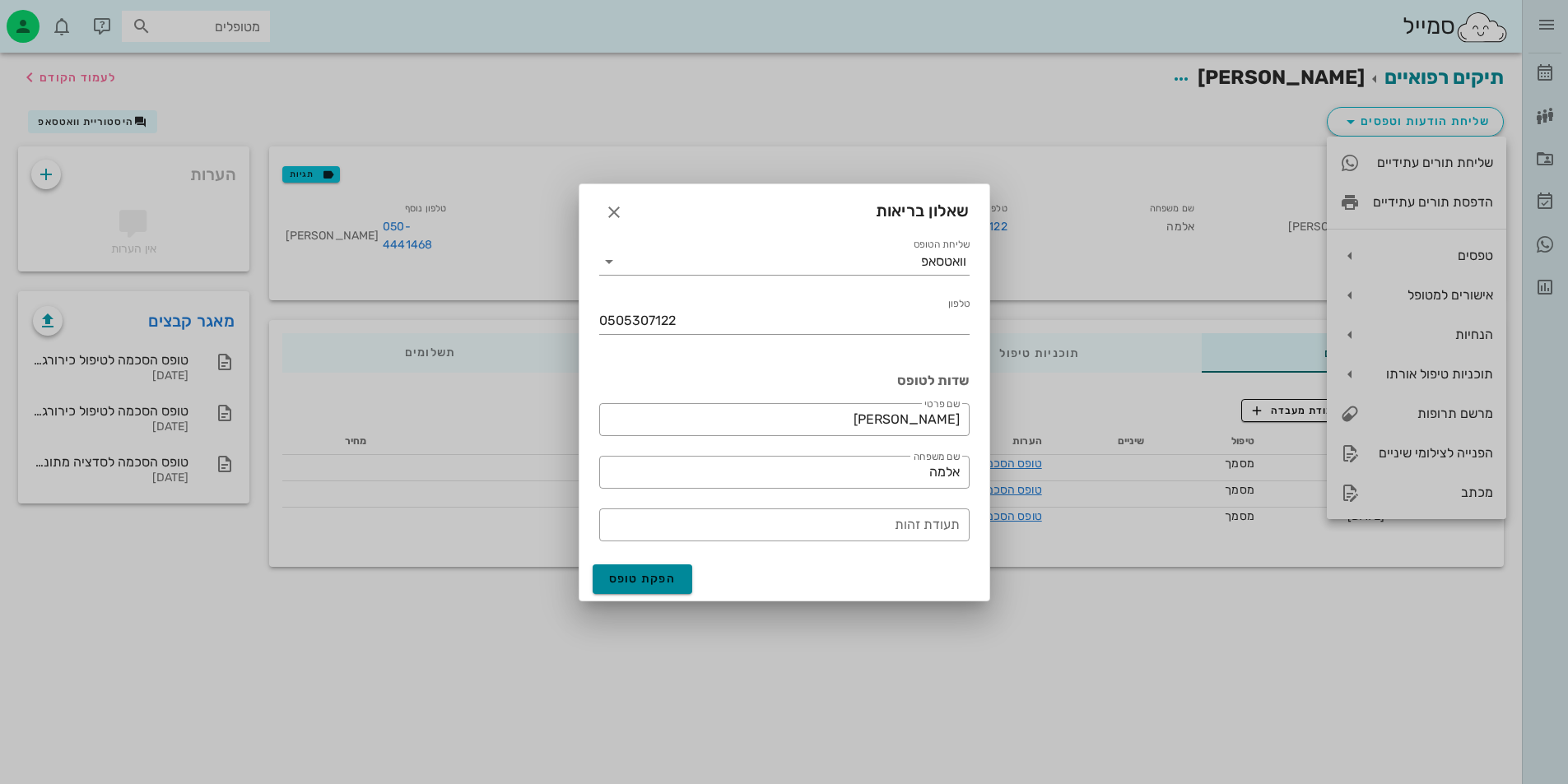
click at [626, 577] on span "הפקת טופס" at bounding box center [643, 579] width 67 height 14
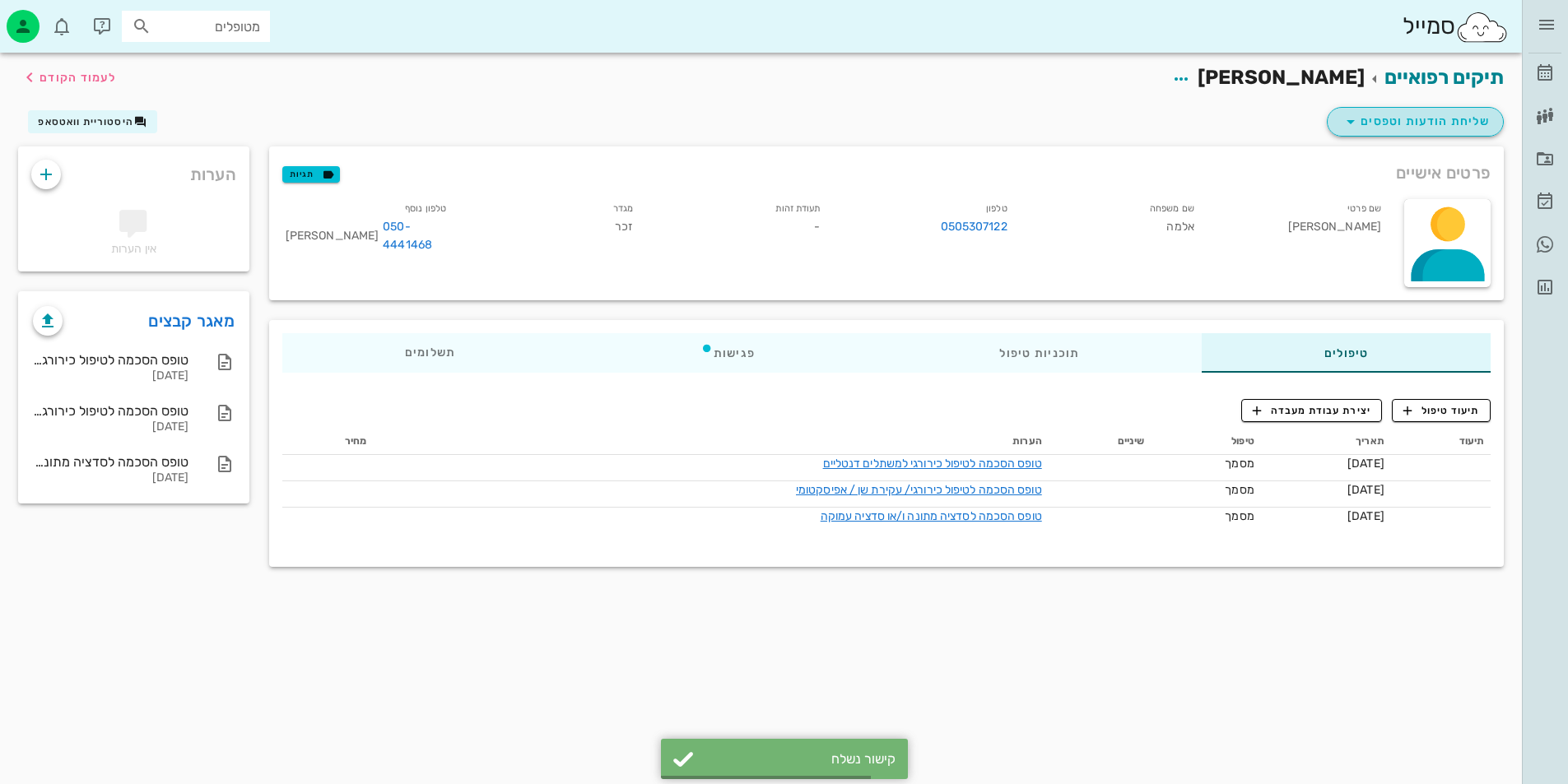
click at [1377, 119] on span "שליחת הודעות וטפסים" at bounding box center [1415, 121] width 149 height 20
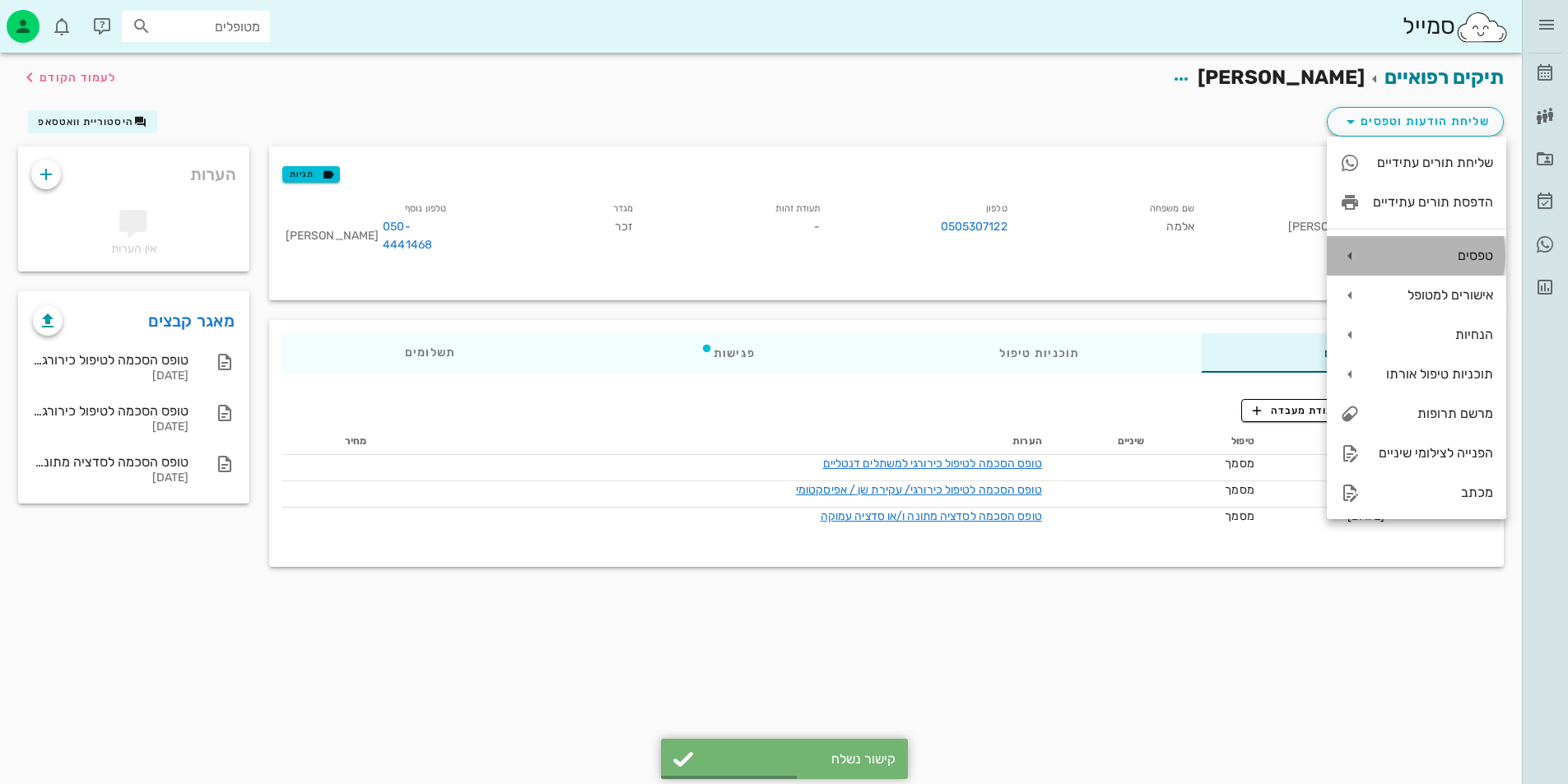
click at [1444, 248] on div "טפסים" at bounding box center [1433, 256] width 120 height 16
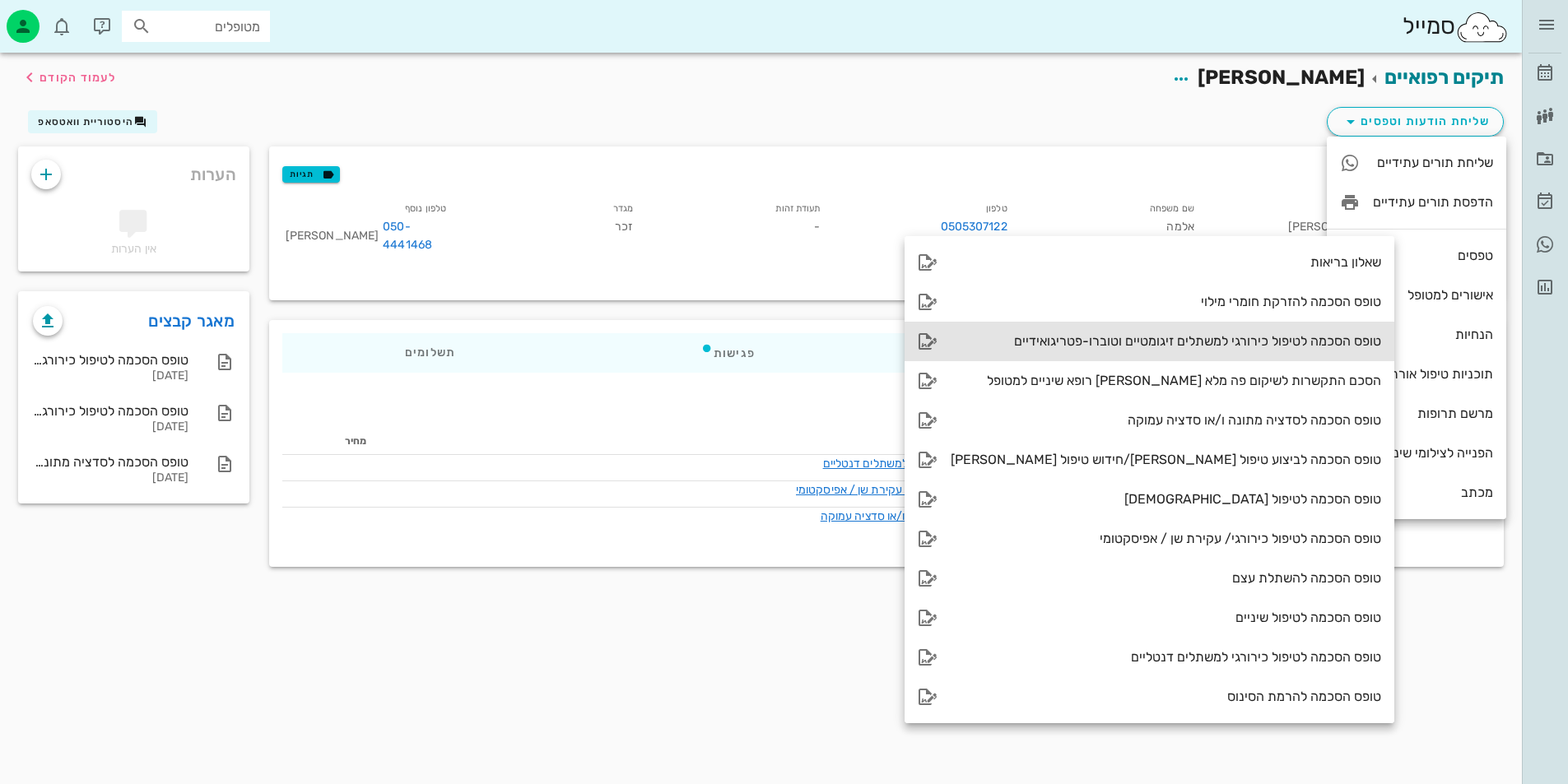
click at [976, 344] on div "טופס הסכמה לטיפול כירורגי למשתלים זיגומטיים וטוברו-פטריגואידיים" at bounding box center [1166, 342] width 431 height 16
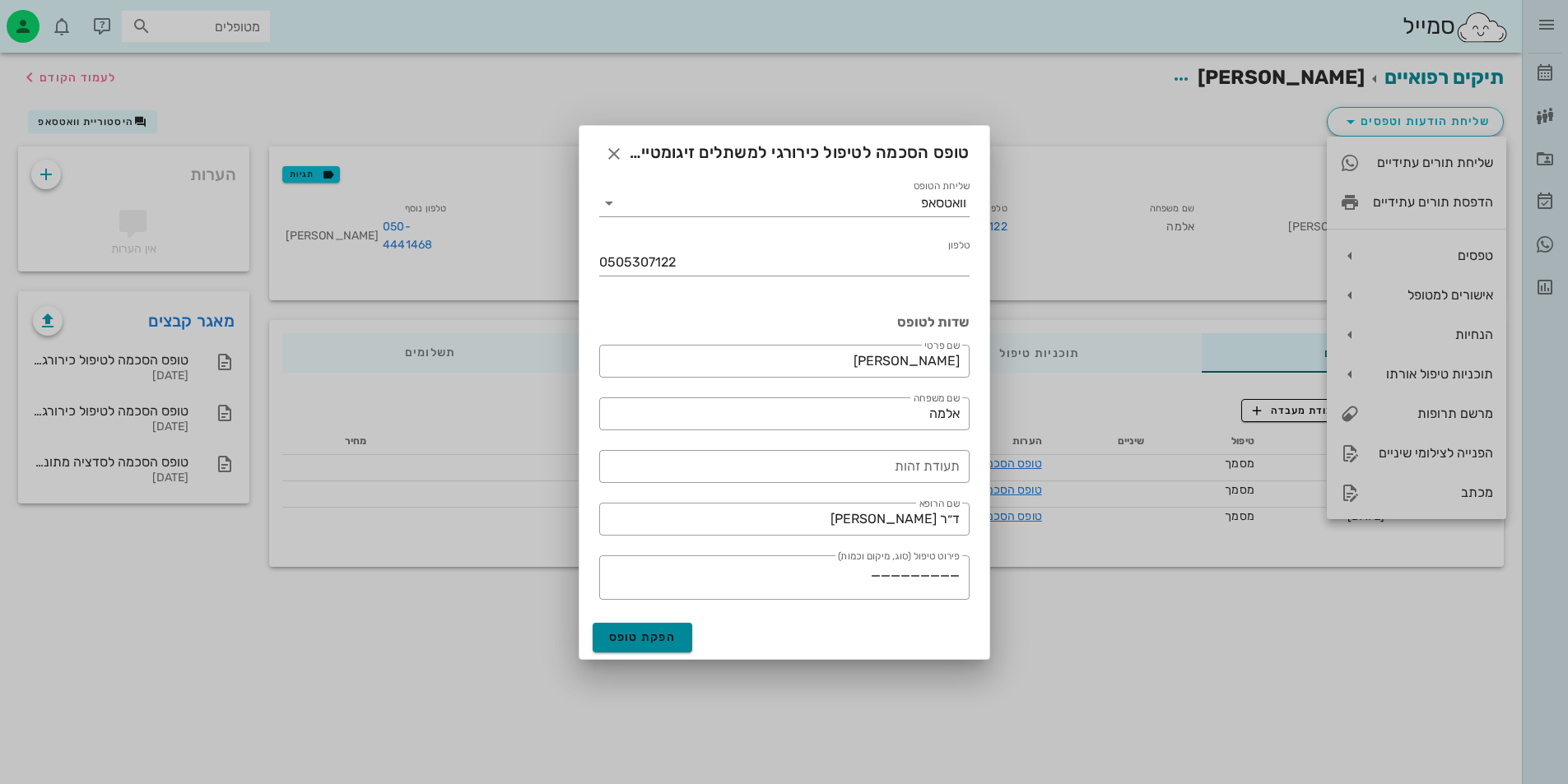
click at [629, 641] on span "הפקת טופס" at bounding box center [643, 638] width 67 height 14
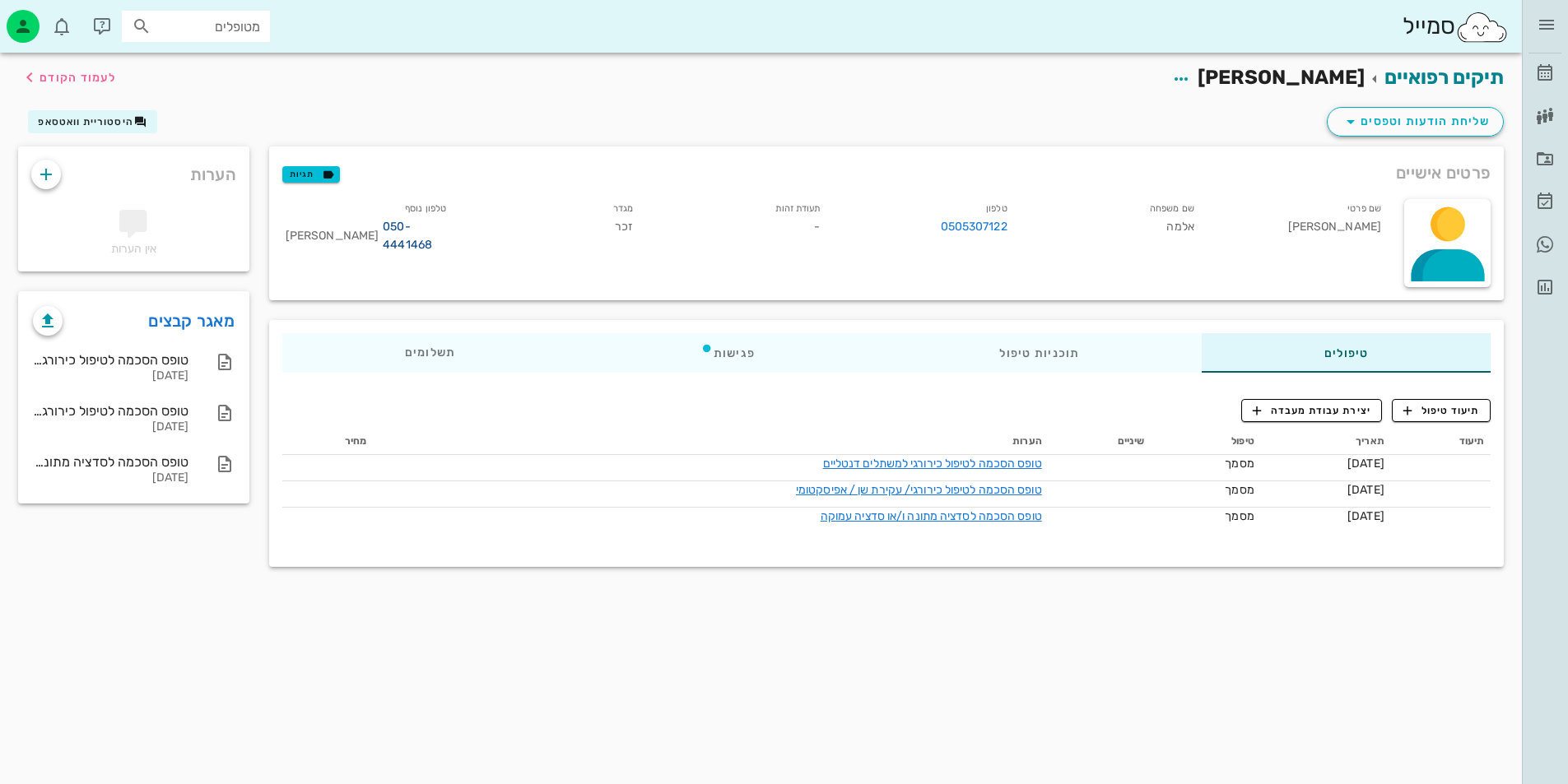
click at [401, 230] on link "050-4441468" at bounding box center [415, 236] width 63 height 37
click at [824, 224] on div "תעודת זהות -" at bounding box center [739, 229] width 187 height 68
click at [157, 464] on div "טופס הסכמה לסדציה מתונה ו/או סדציה עמוקה" at bounding box center [111, 462] width 156 height 16
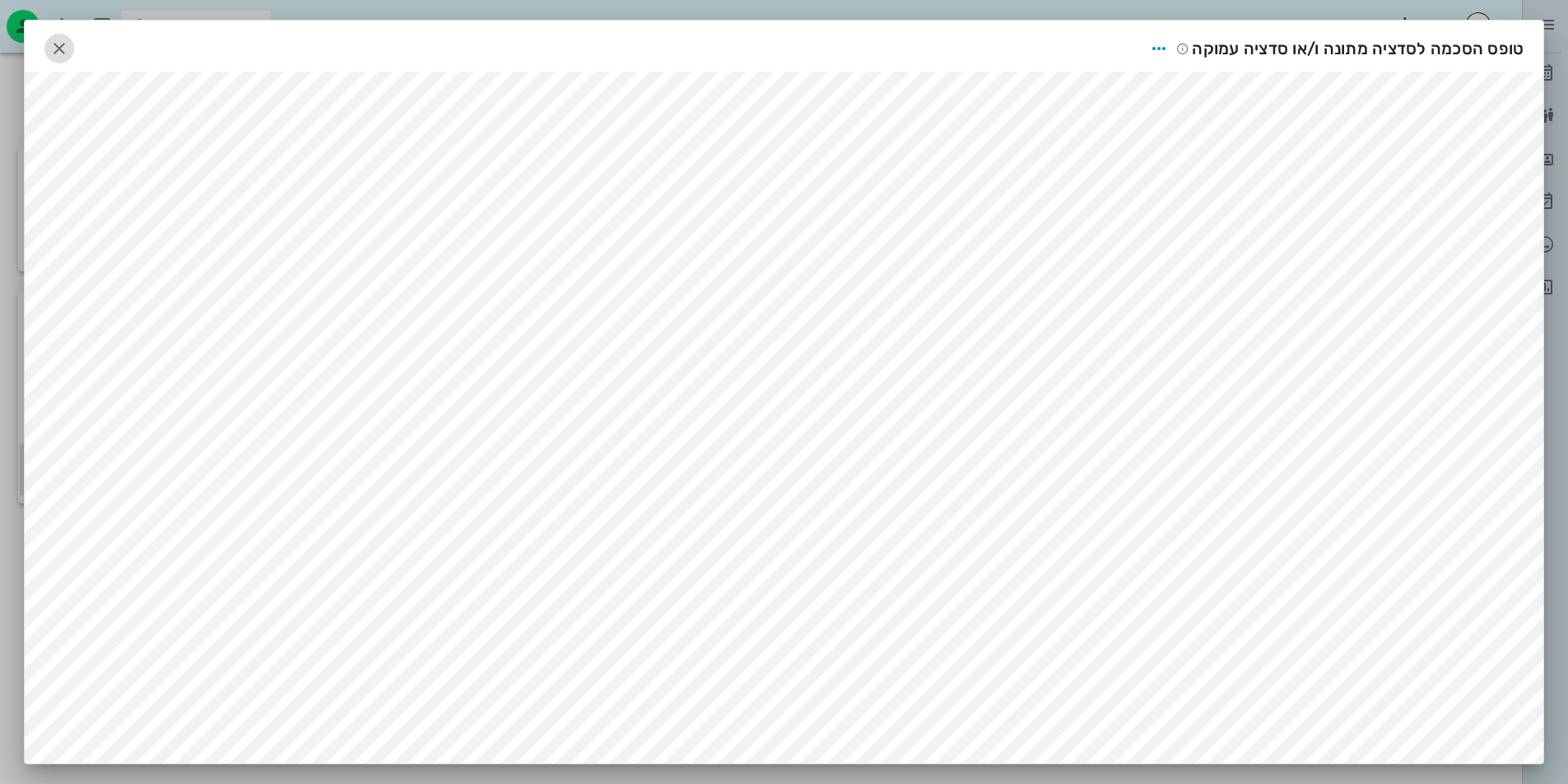
click at [69, 43] on icon "button" at bounding box center [59, 48] width 20 height 20
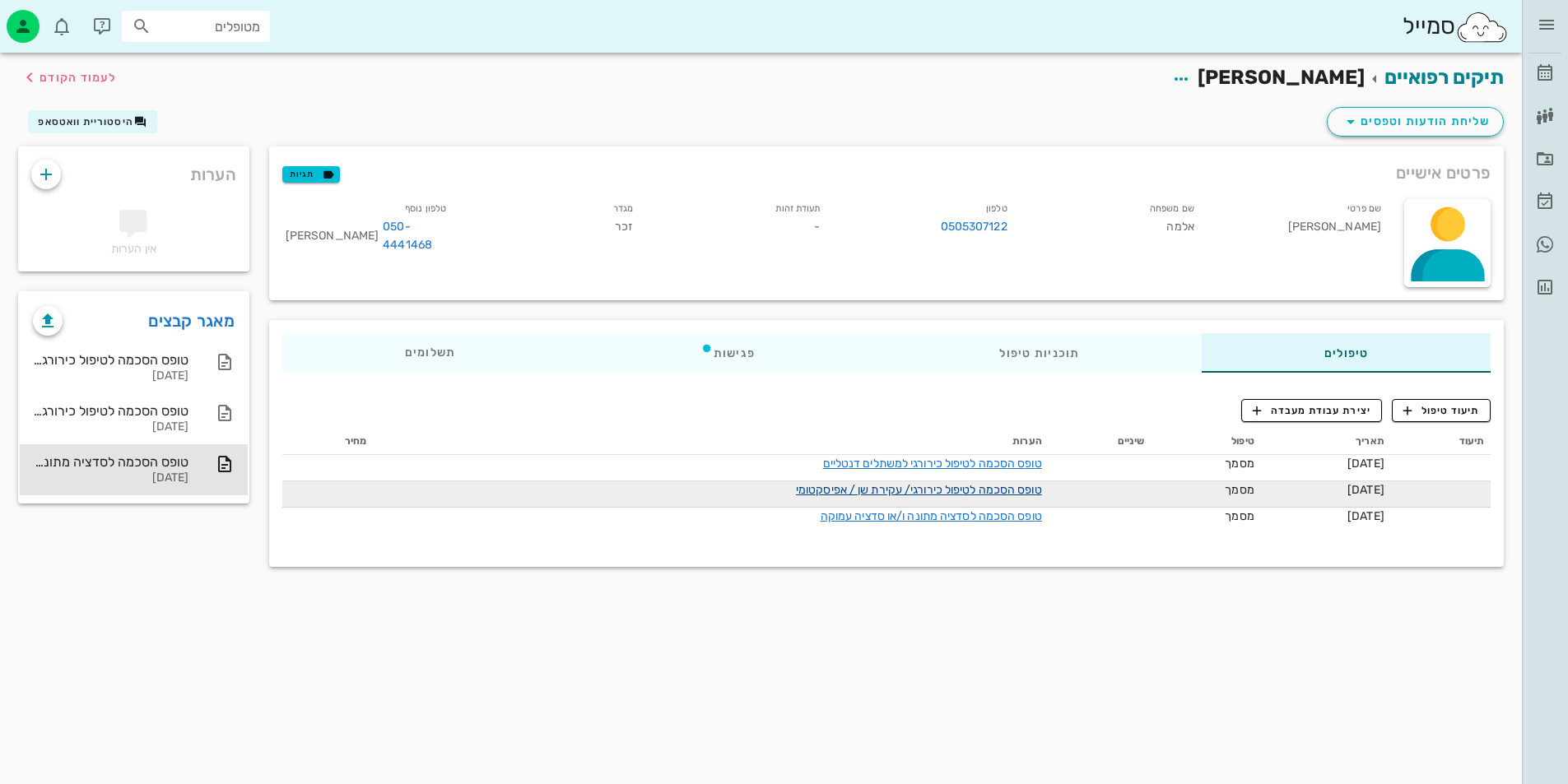
click at [904, 493] on link "טופס הסכמה לטיפול כירורגי/ עקירת שן / אפיסקטומי" at bounding box center [918, 490] width 246 height 14
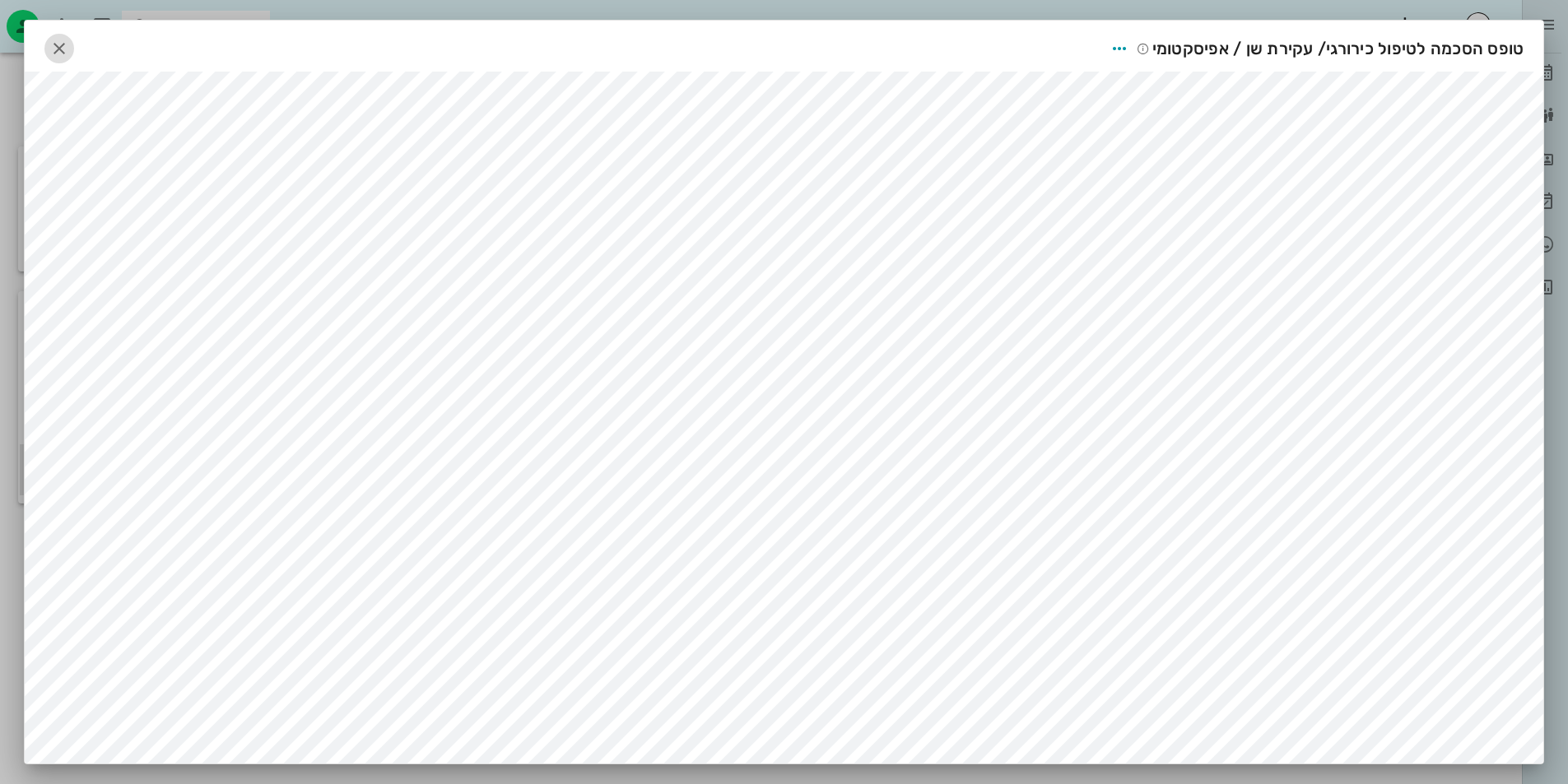
click at [53, 56] on span "button" at bounding box center [59, 48] width 30 height 20
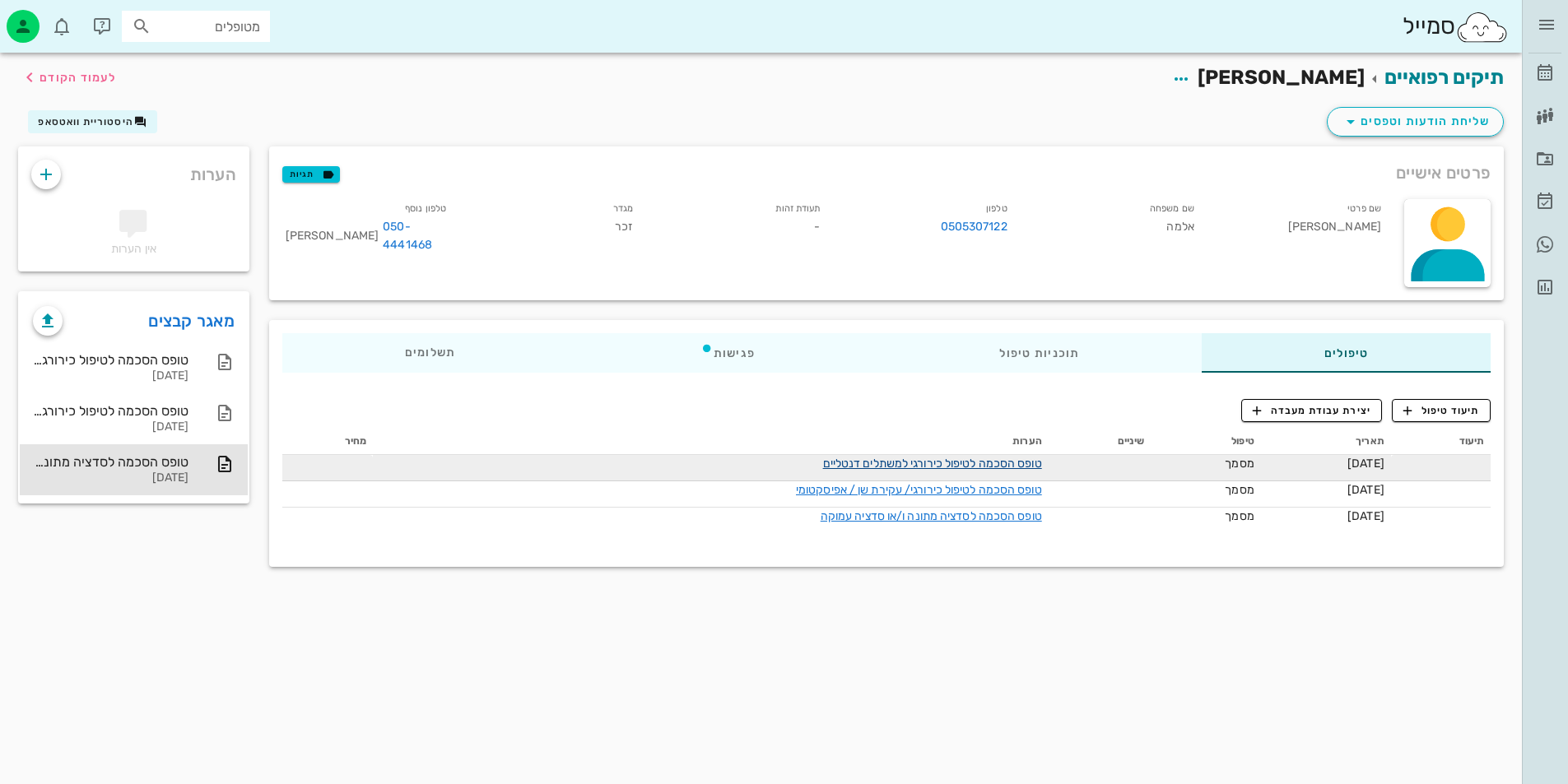
click at [826, 460] on link "טופס הסכמה לטיפול כירורגי למשתלים דנטליים" at bounding box center [933, 464] width 219 height 14
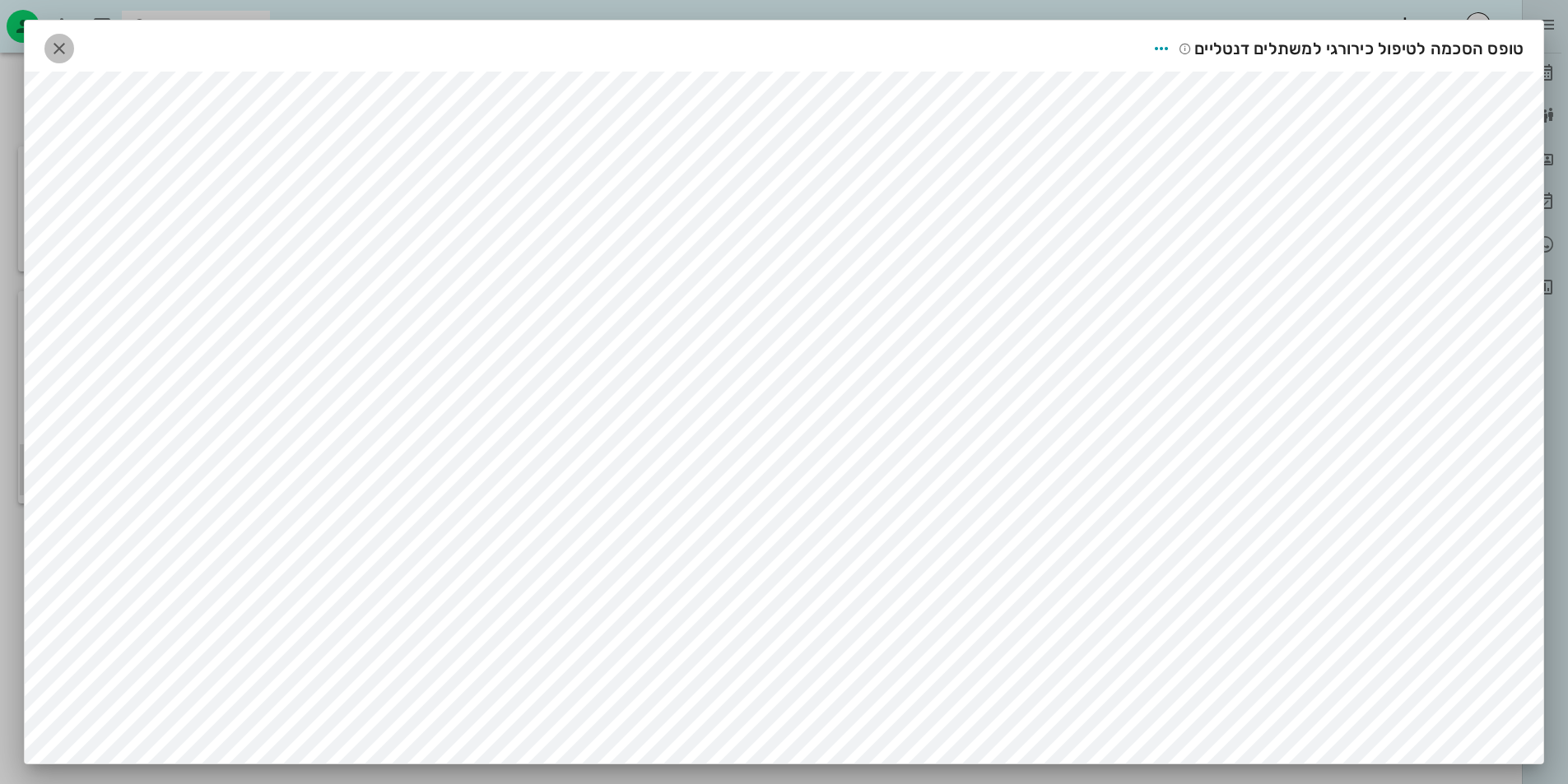
click at [69, 51] on icon "button" at bounding box center [59, 48] width 20 height 20
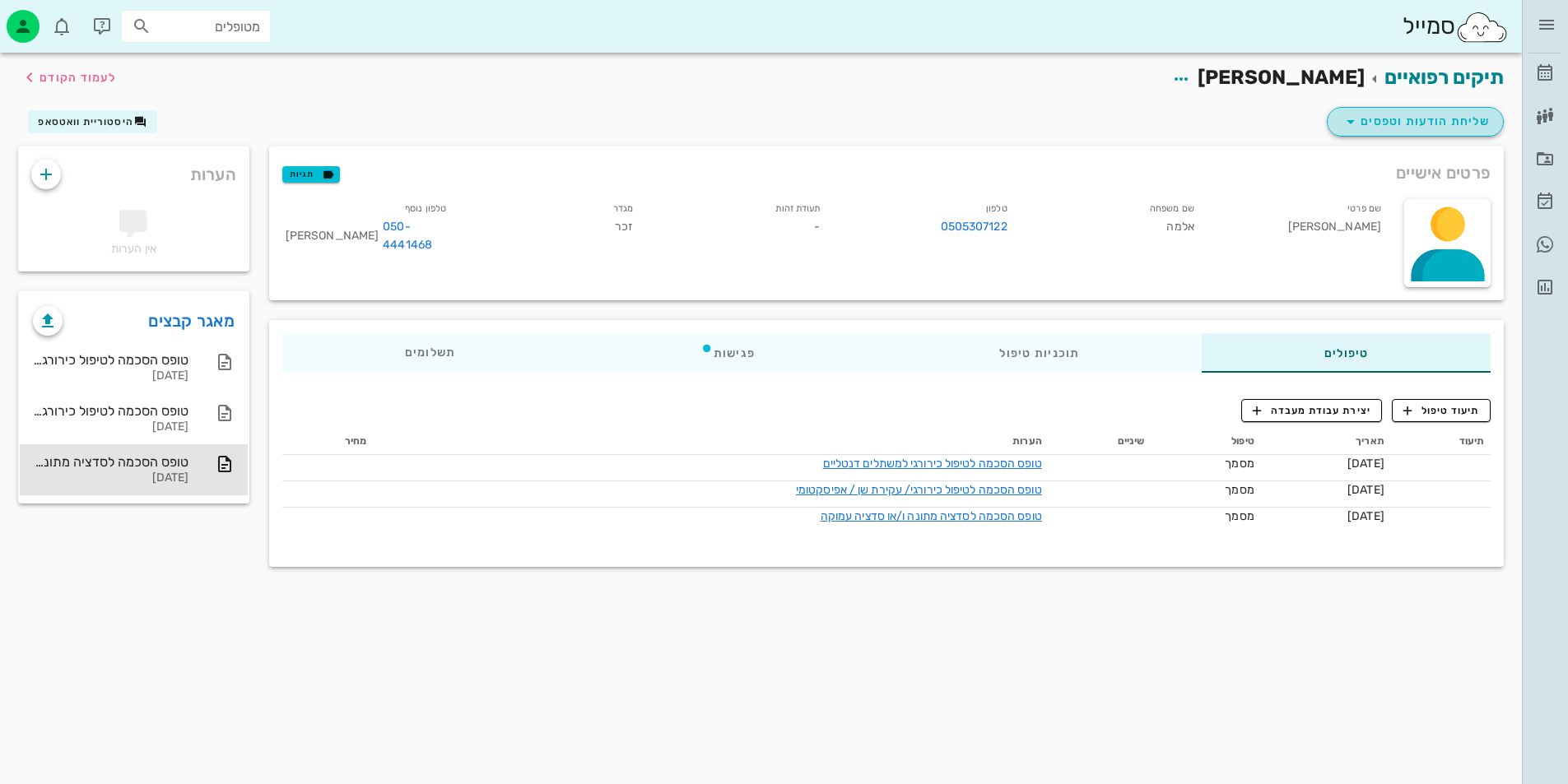
click at [1372, 121] on span "שליחת הודעות וטפסים" at bounding box center [1415, 121] width 149 height 20
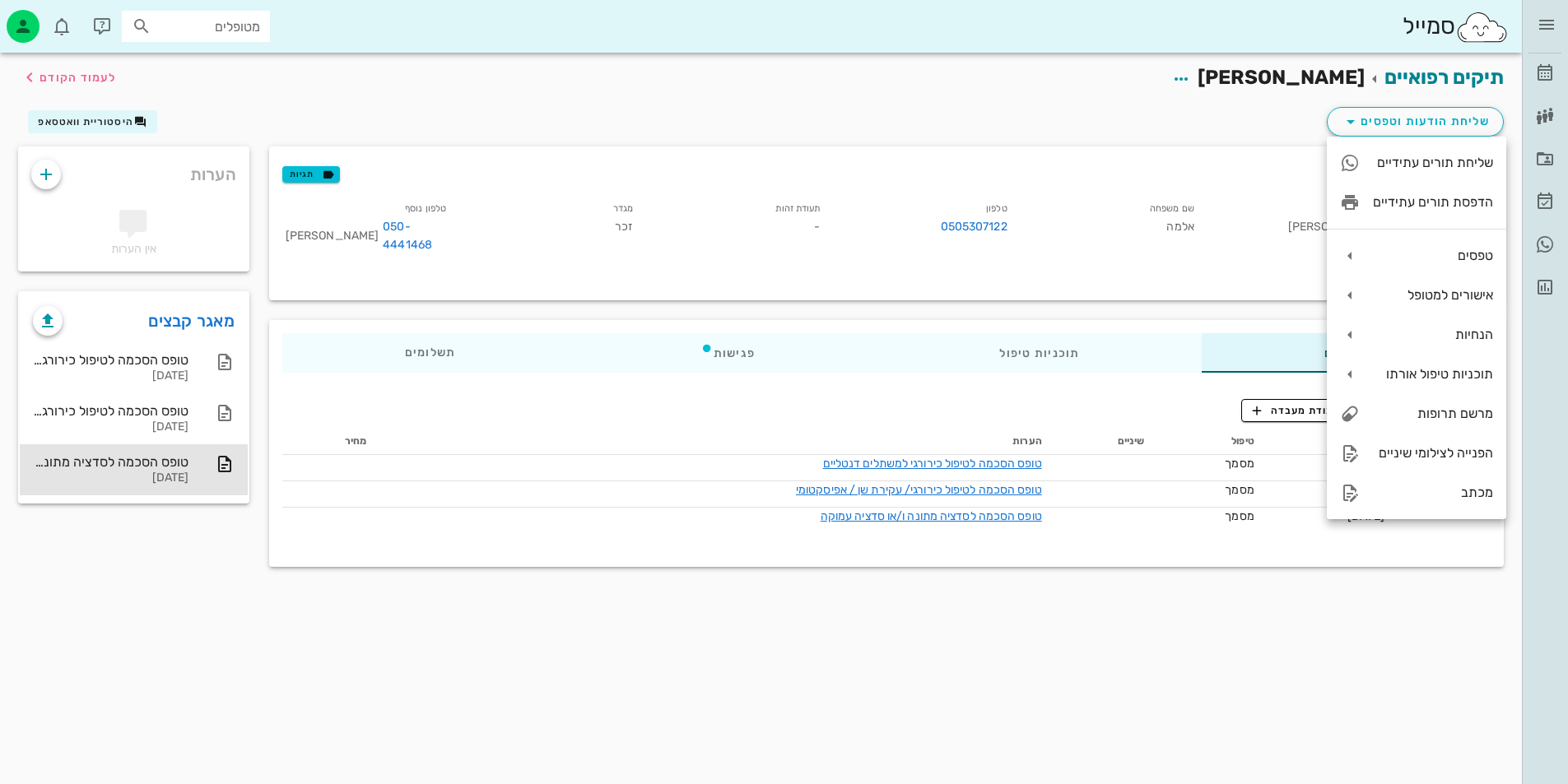
click at [1215, 136] on div "פרטים אישיים תגיות שם פרטי קובי שם משפחה אלמה טלפון 0505307122 תעודת זהות - מגד…" at bounding box center [887, 223] width 1254 height 174
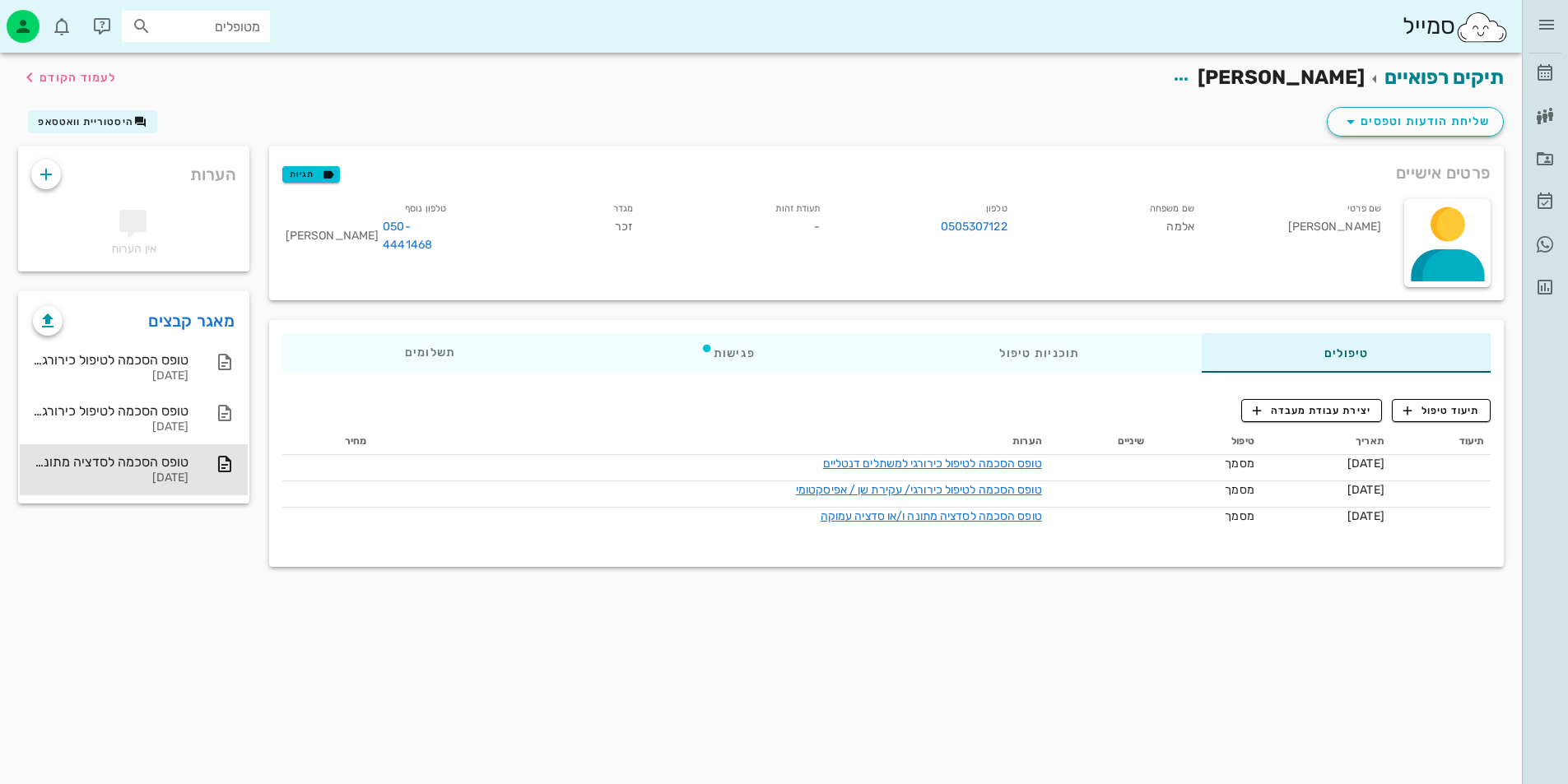
click at [803, 220] on div "תעודת זהות -" at bounding box center [739, 229] width 187 height 68
click at [774, 214] on div "תעודת זהות -" at bounding box center [739, 229] width 187 height 68
click at [799, 215] on div "תעודת זהות -" at bounding box center [739, 229] width 187 height 68
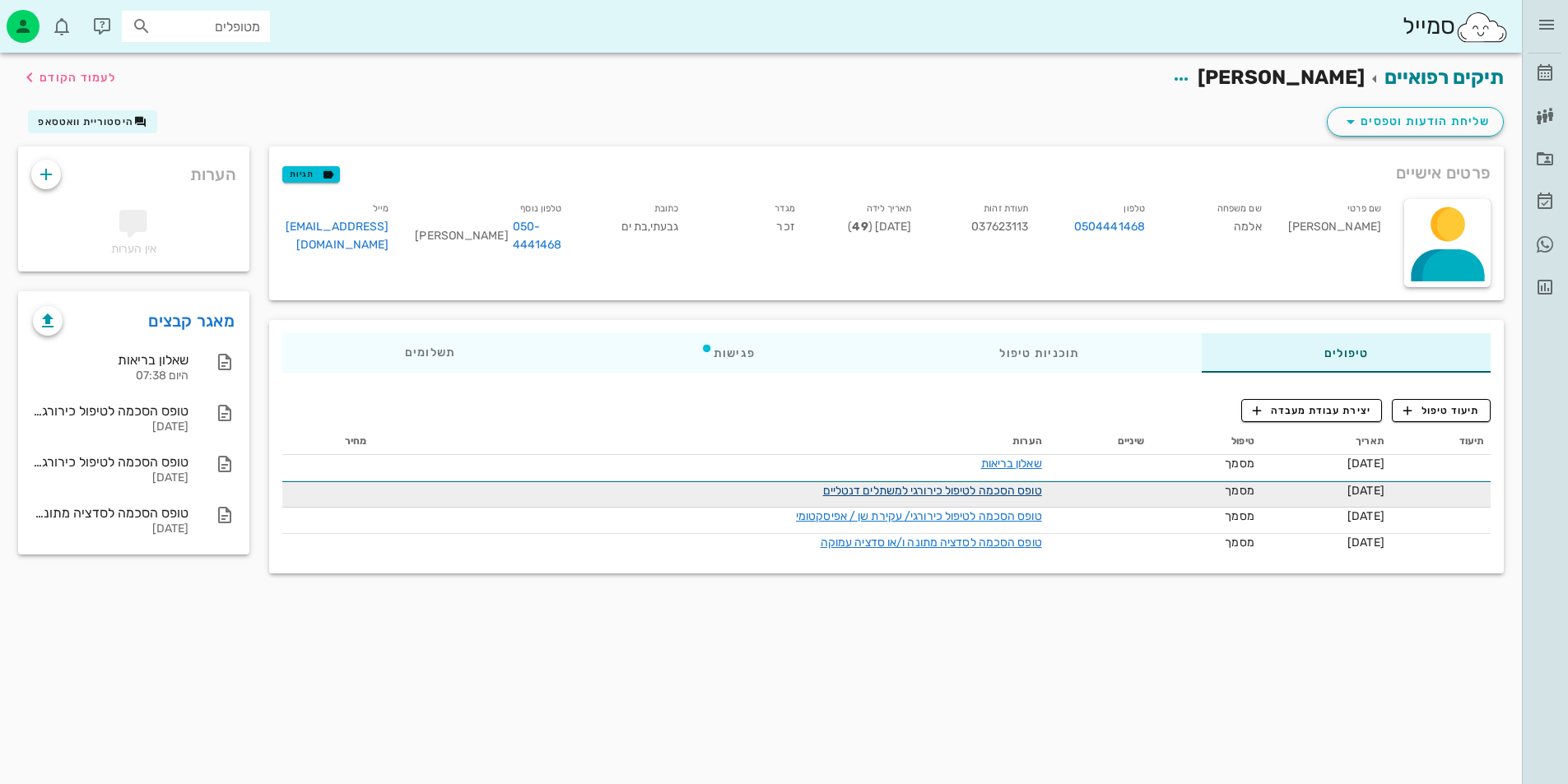
click at [825, 486] on link "טופס הסכמה לטיפול כירורגי למשתלים דנטליים" at bounding box center [933, 491] width 219 height 14
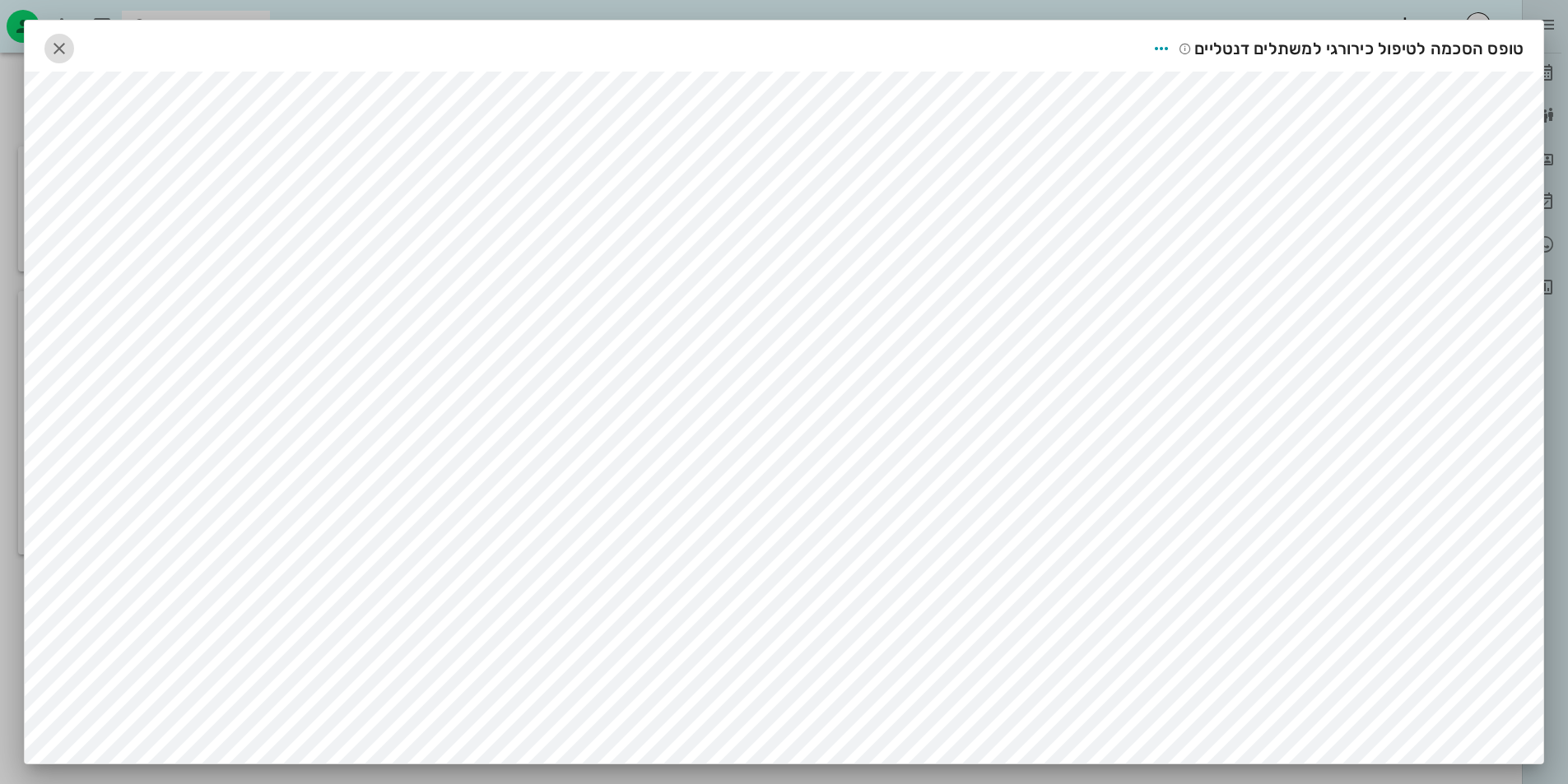
click at [74, 44] on span "button" at bounding box center [59, 48] width 30 height 20
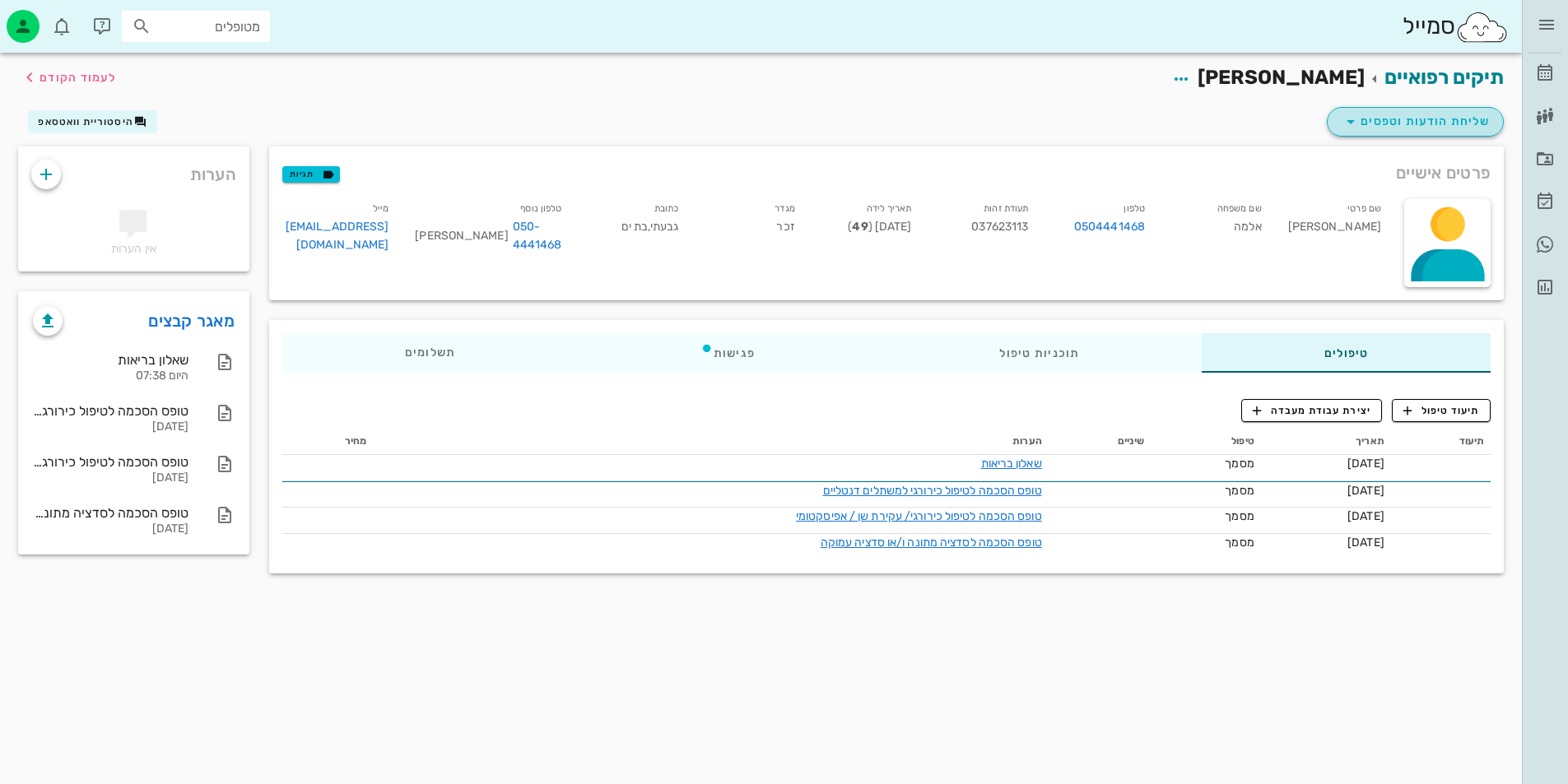
click at [1339, 121] on button "שליחת הודעות וטפסים" at bounding box center [1415, 121] width 177 height 30
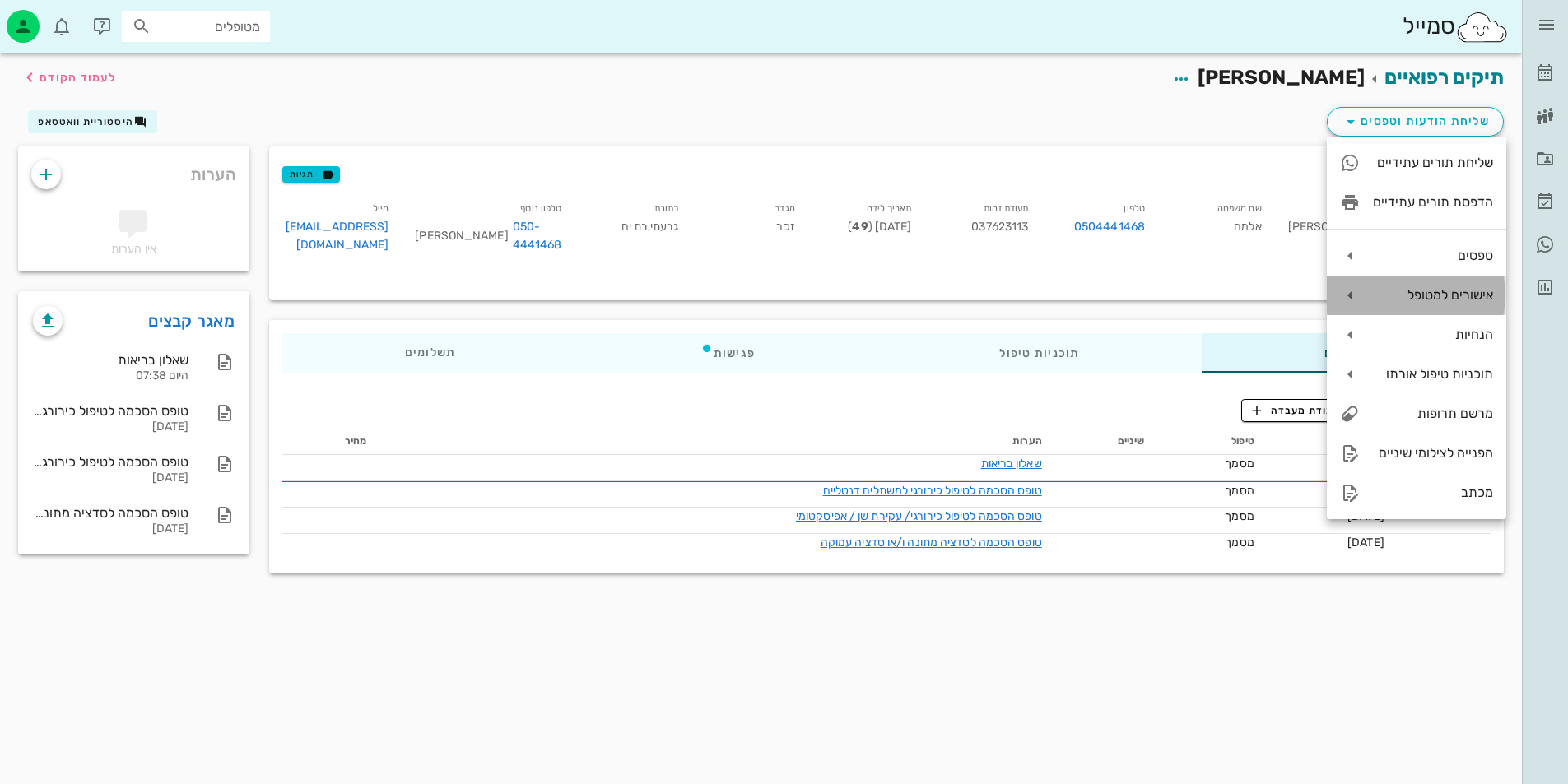
click at [1450, 290] on div "אישורים למטופל" at bounding box center [1433, 295] width 120 height 16
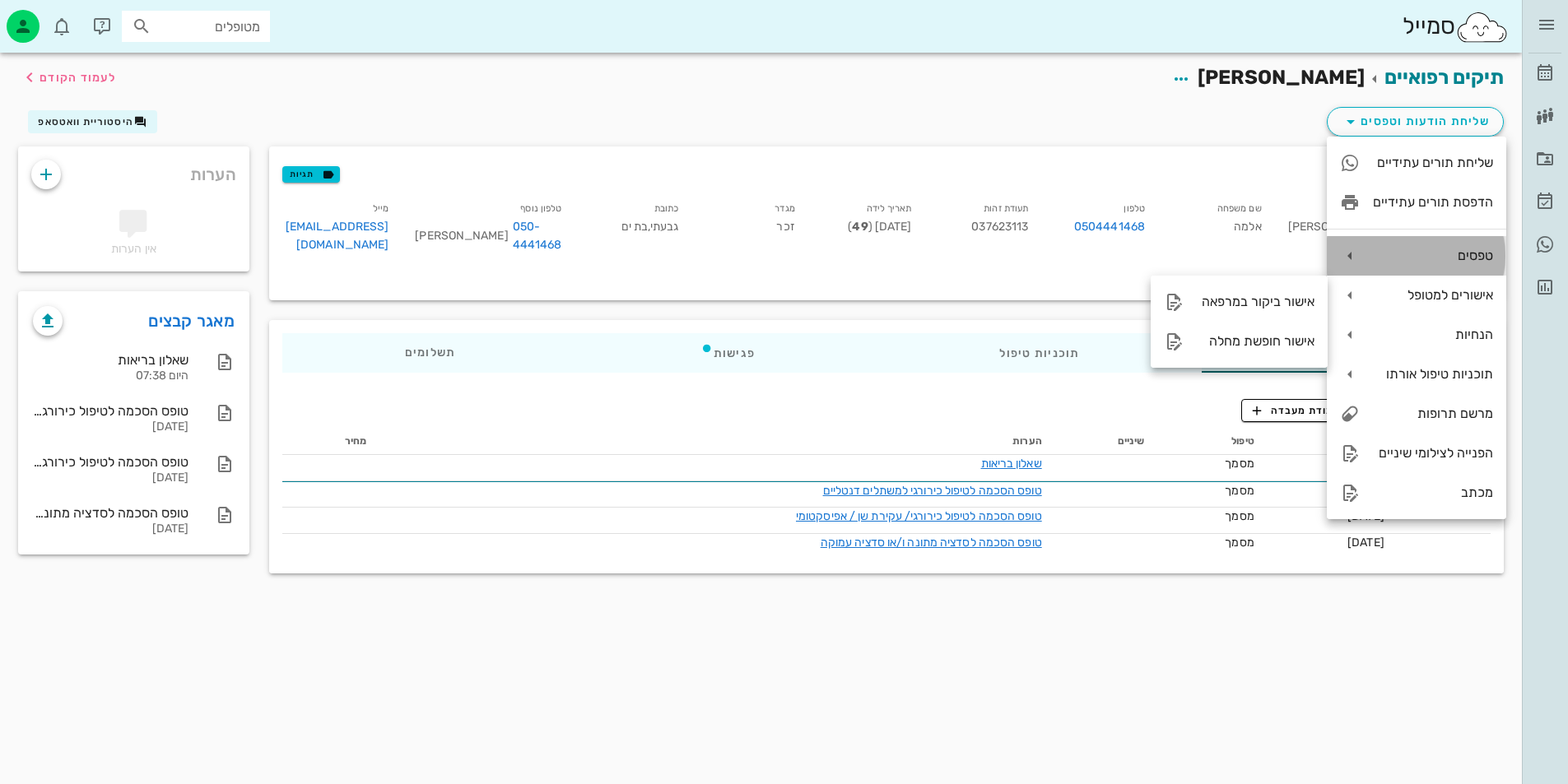
click at [1420, 262] on div "טפסים" at bounding box center [1433, 256] width 120 height 16
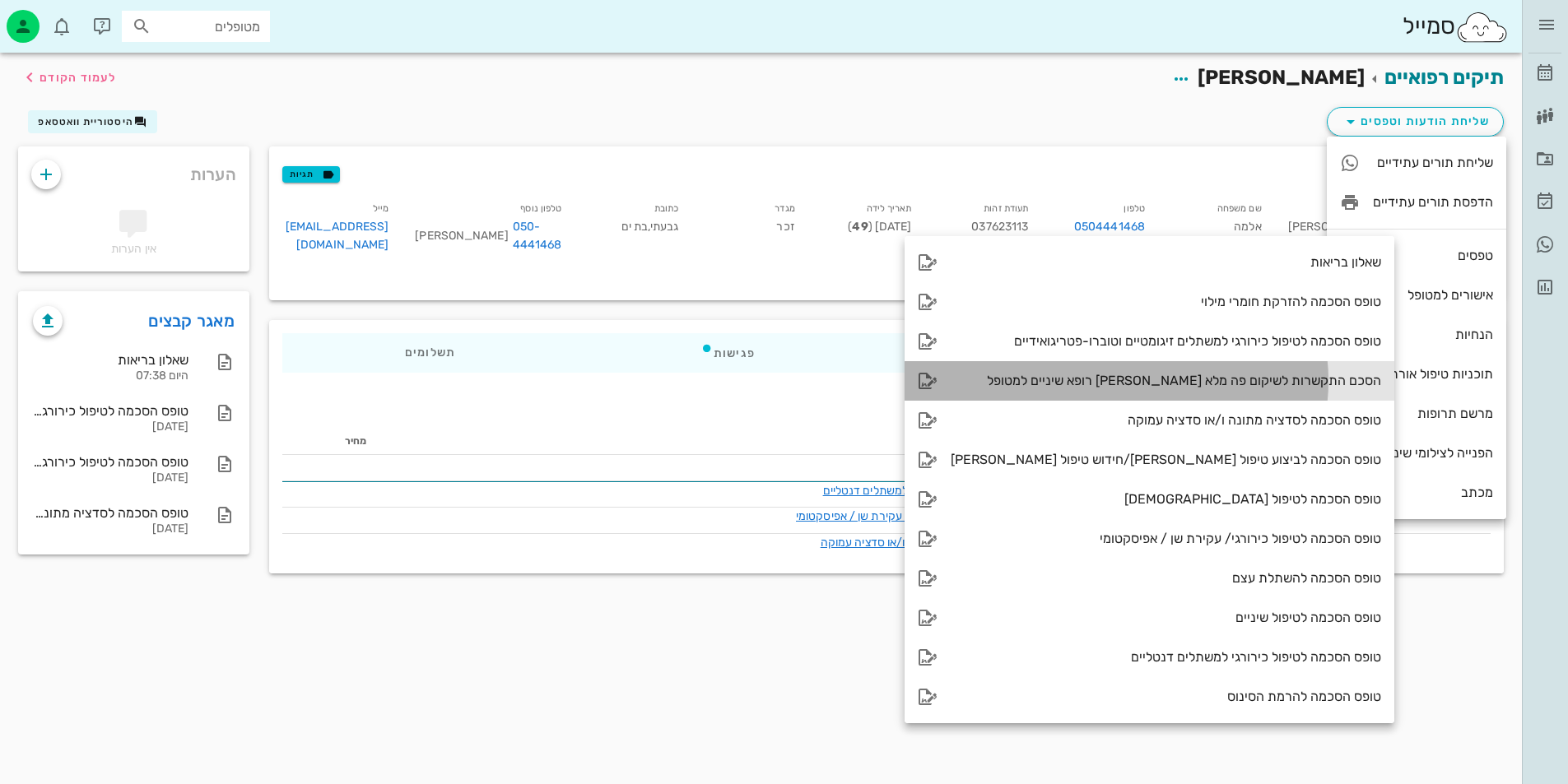
click at [1038, 384] on div "הסכם התקשרות לשיקום פה מלא [PERSON_NAME] רופא שיניים למטופל" at bounding box center [1166, 381] width 431 height 16
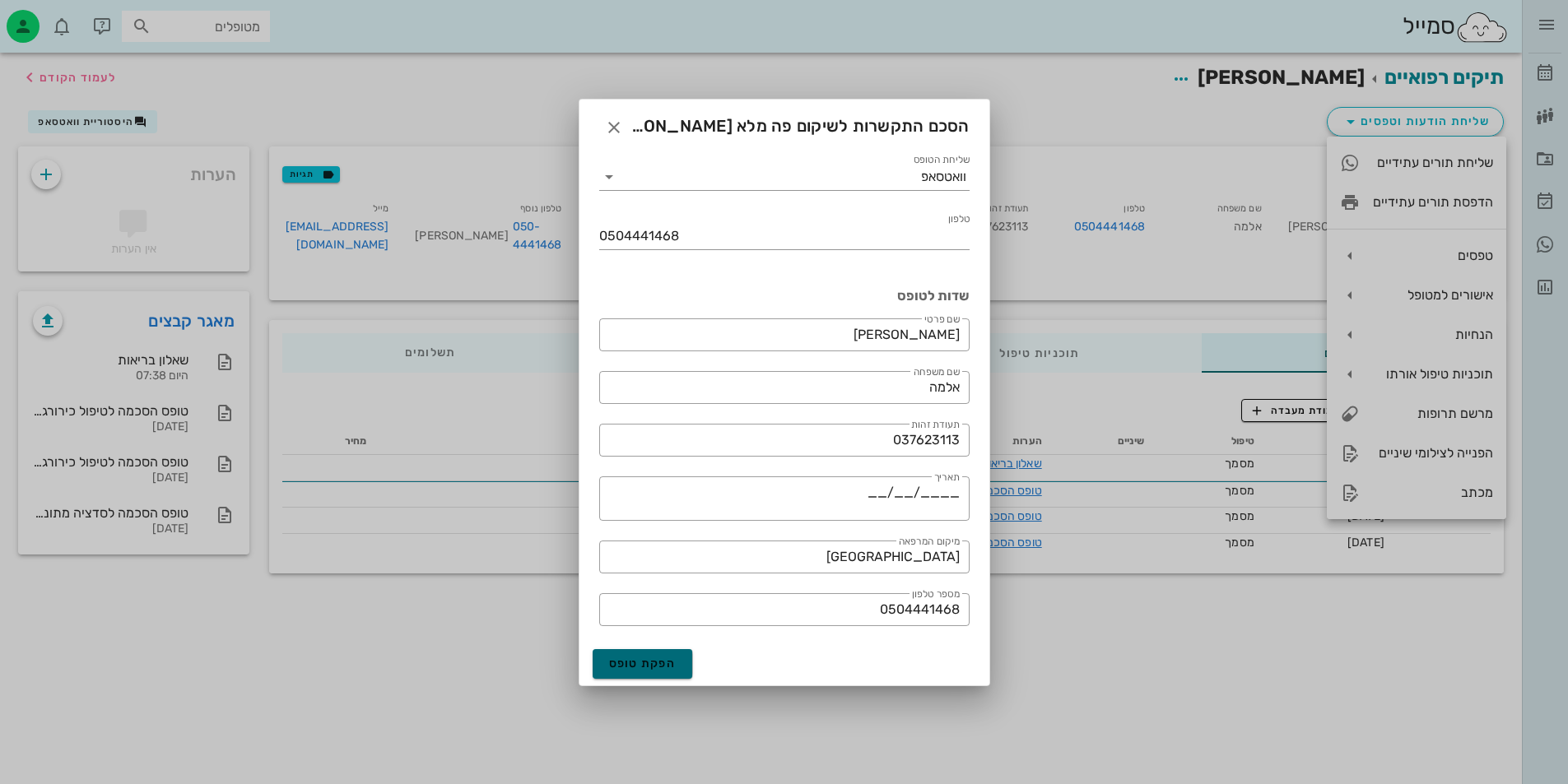
click at [670, 666] on span "הפקת טופס" at bounding box center [643, 664] width 67 height 14
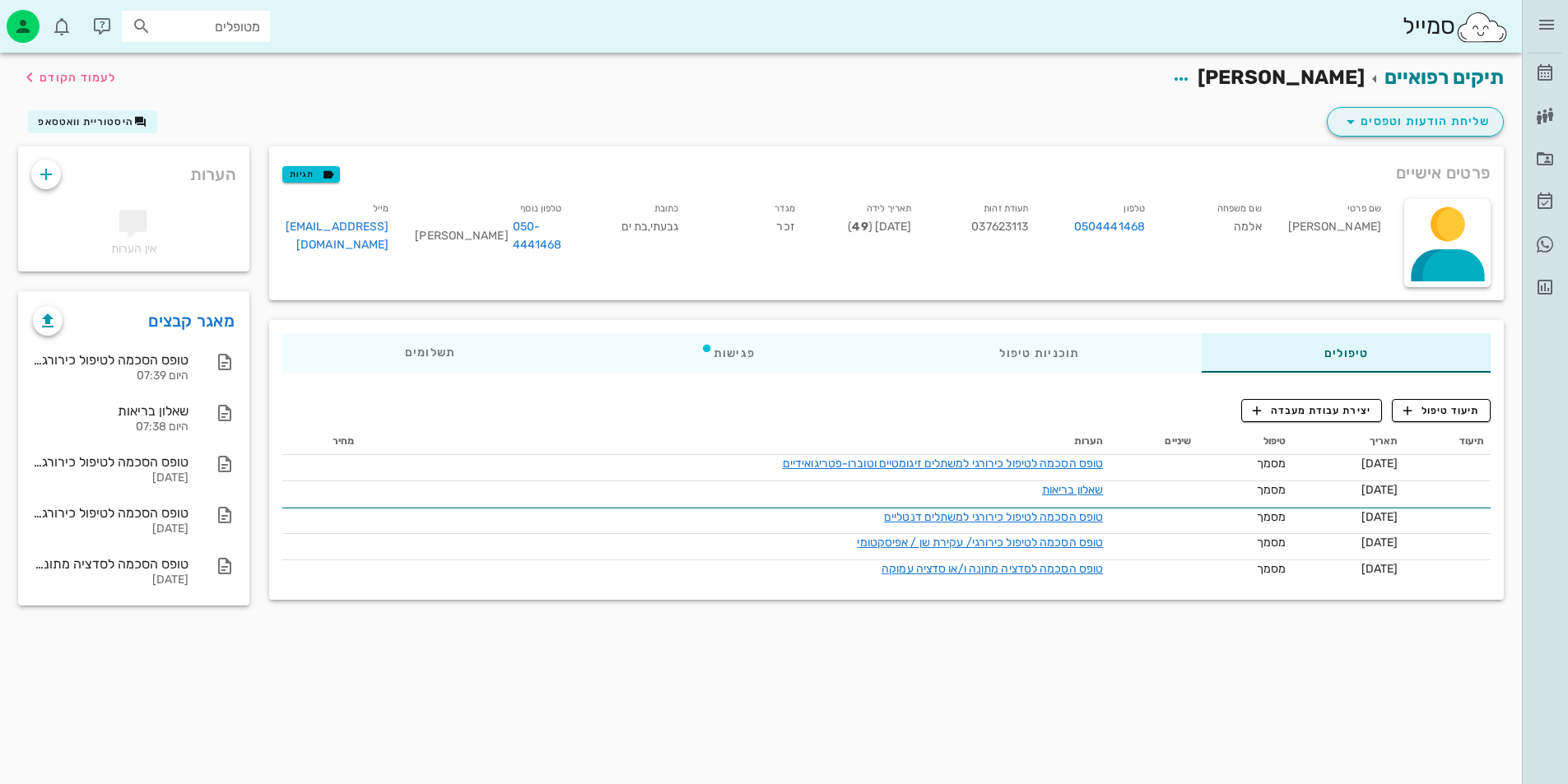
click at [1328, 107] on div "שליחת הודעות וטפסים" at bounding box center [1415, 121] width 177 height 30
click at [1334, 117] on button "שליחת הודעות וטפסים" at bounding box center [1415, 121] width 177 height 30
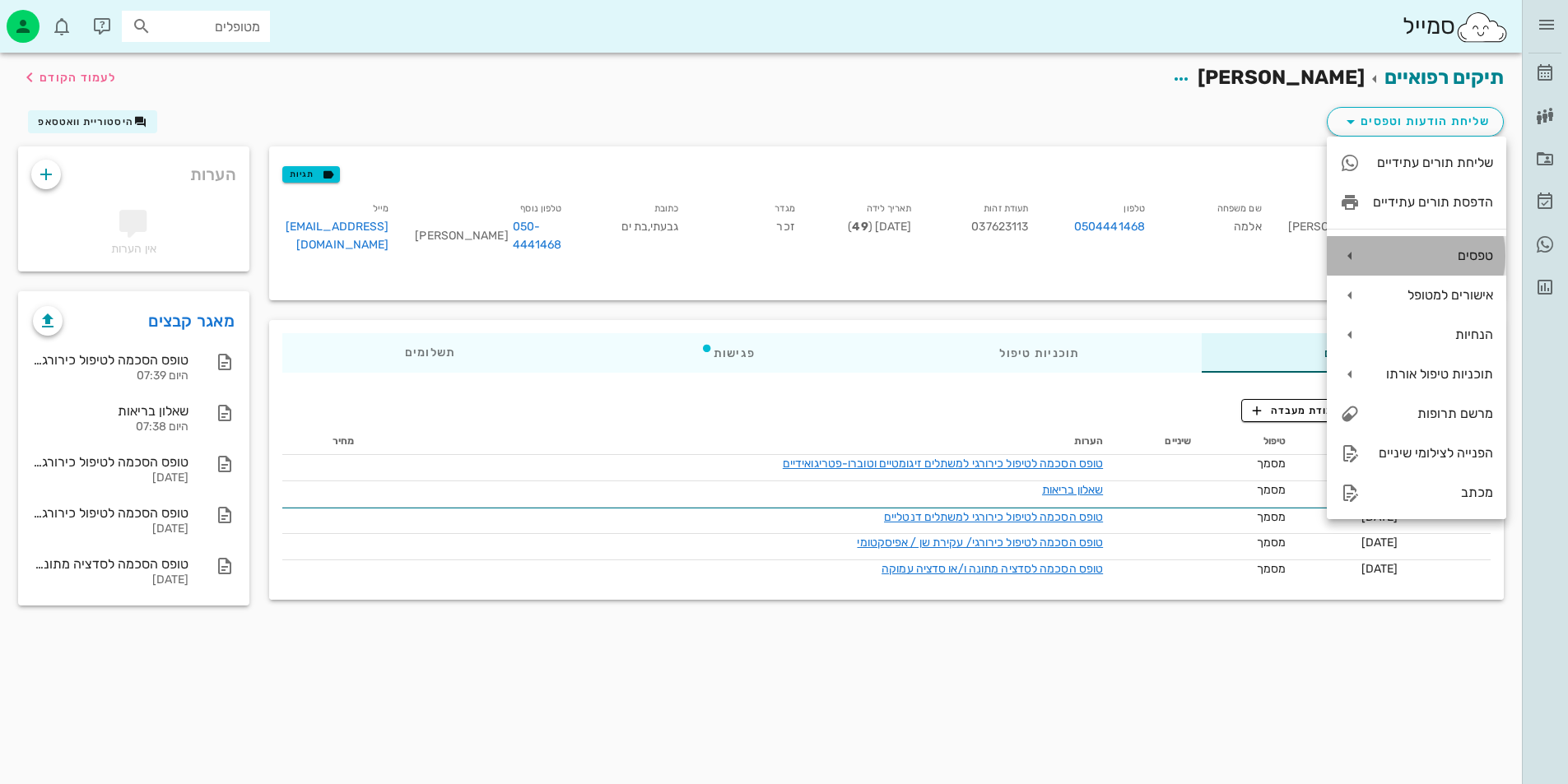
click at [1411, 246] on div "טפסים" at bounding box center [1417, 256] width 180 height 39
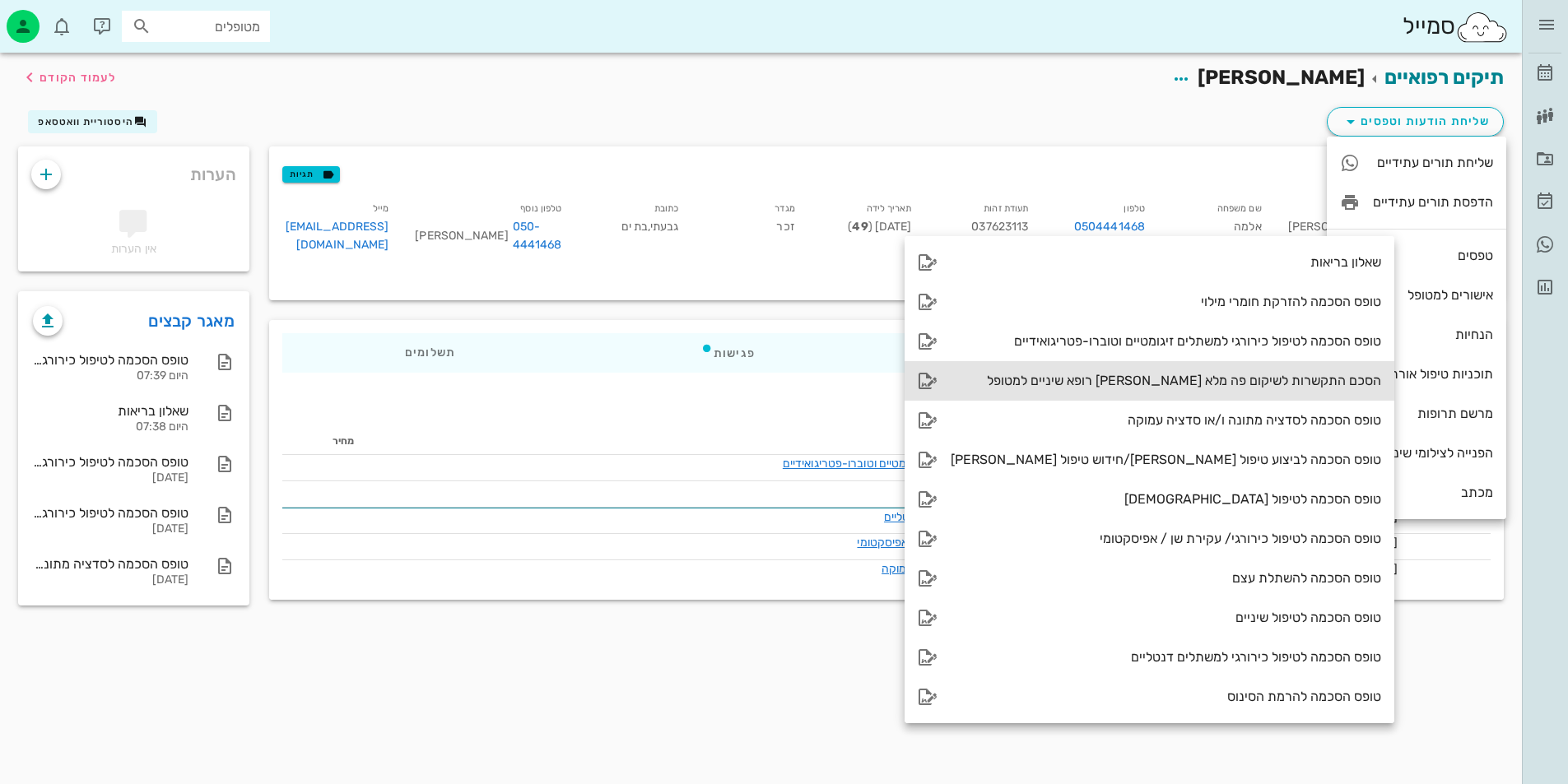
click at [1136, 383] on div "הסכם התקשרות לשיקום פה מלא [PERSON_NAME] רופא שיניים למטופל" at bounding box center [1166, 381] width 431 height 16
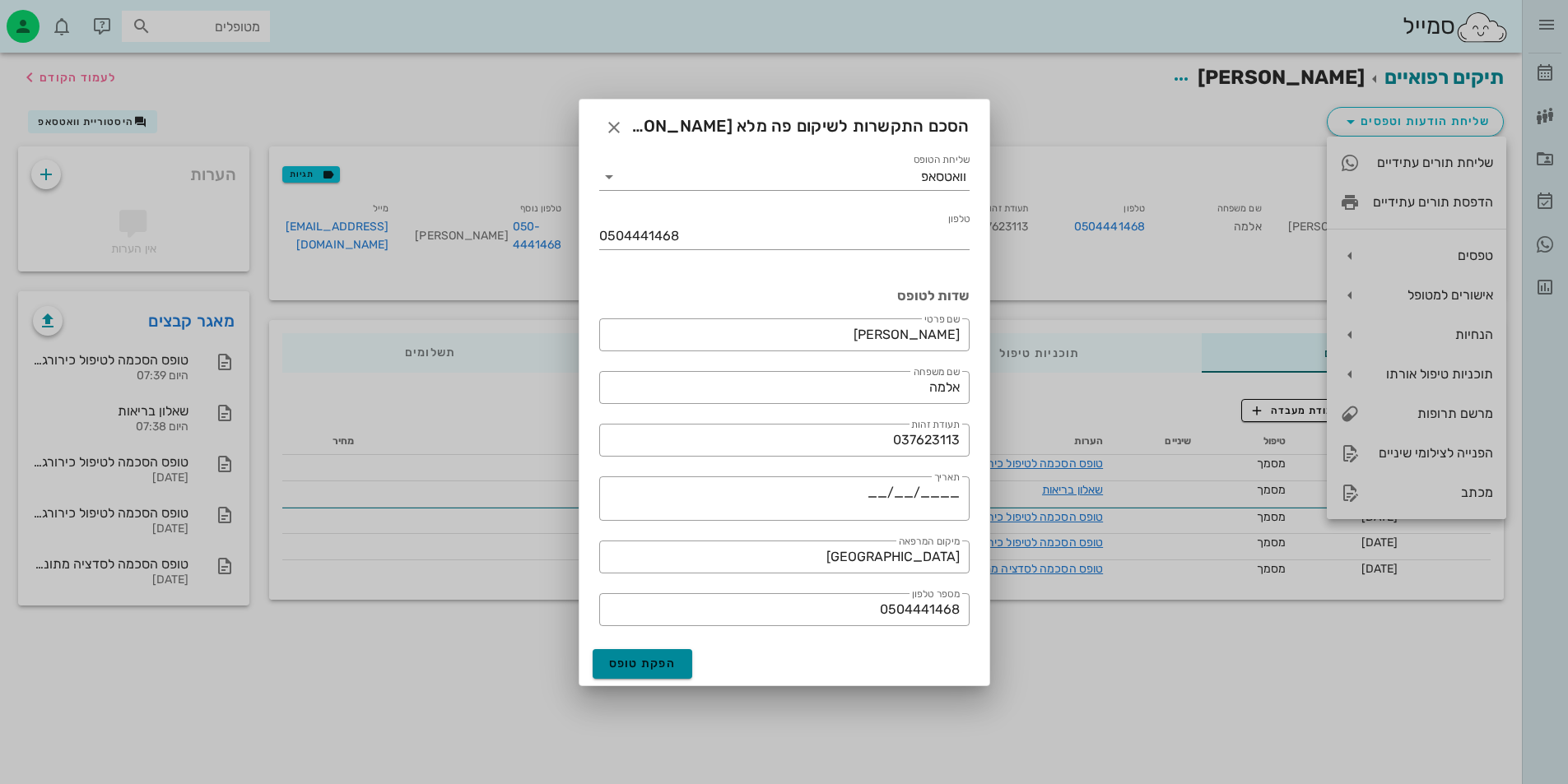
click at [634, 652] on button "הפקת טופס" at bounding box center [643, 665] width 101 height 30
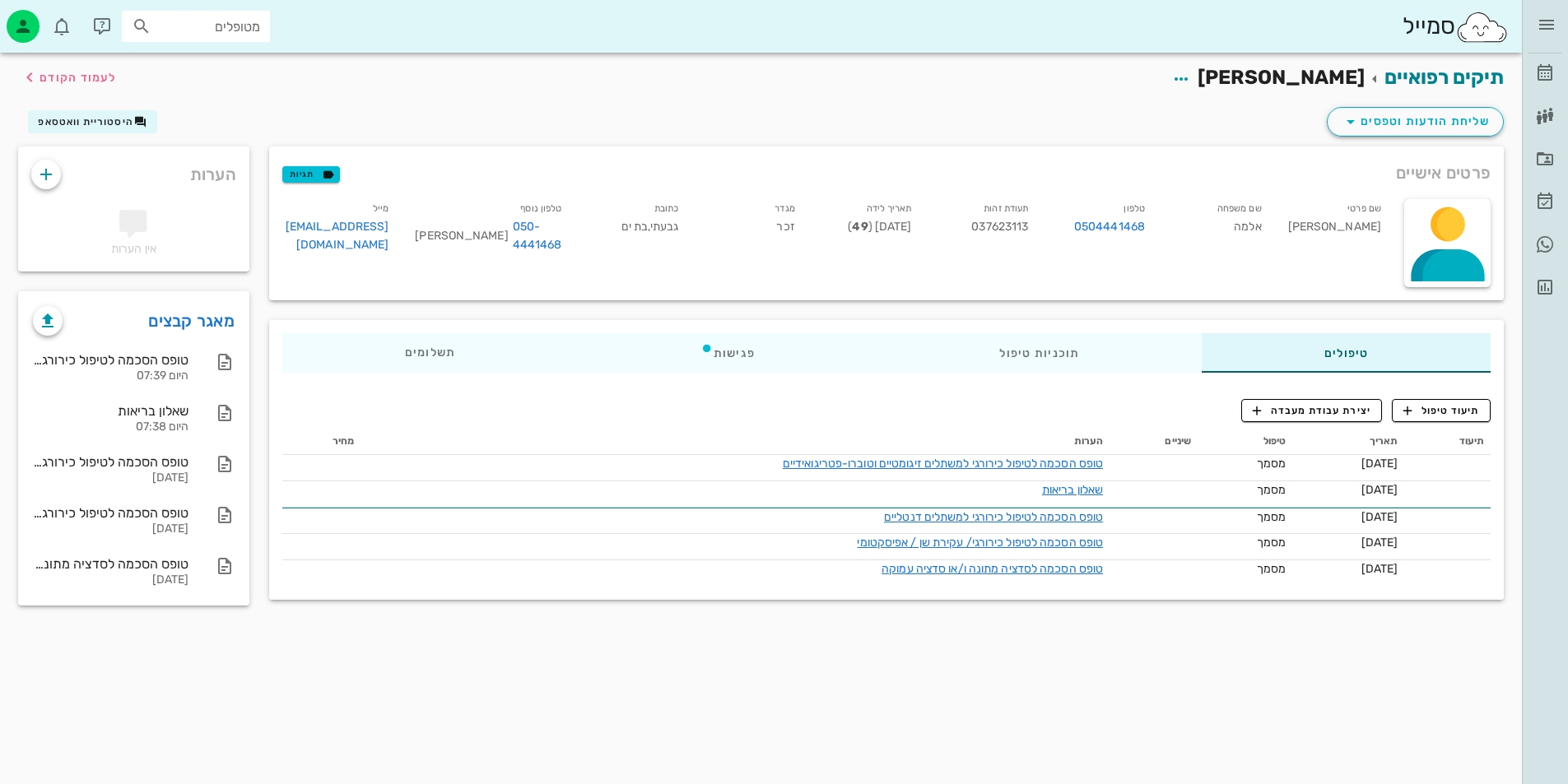
click at [1043, 320] on div "טיפולים תוכניות טיפול פגישות תשלומים 0₪" at bounding box center [887, 353] width 1234 height 66
click at [1028, 351] on div "תוכניות טיפול" at bounding box center [1040, 353] width 324 height 39
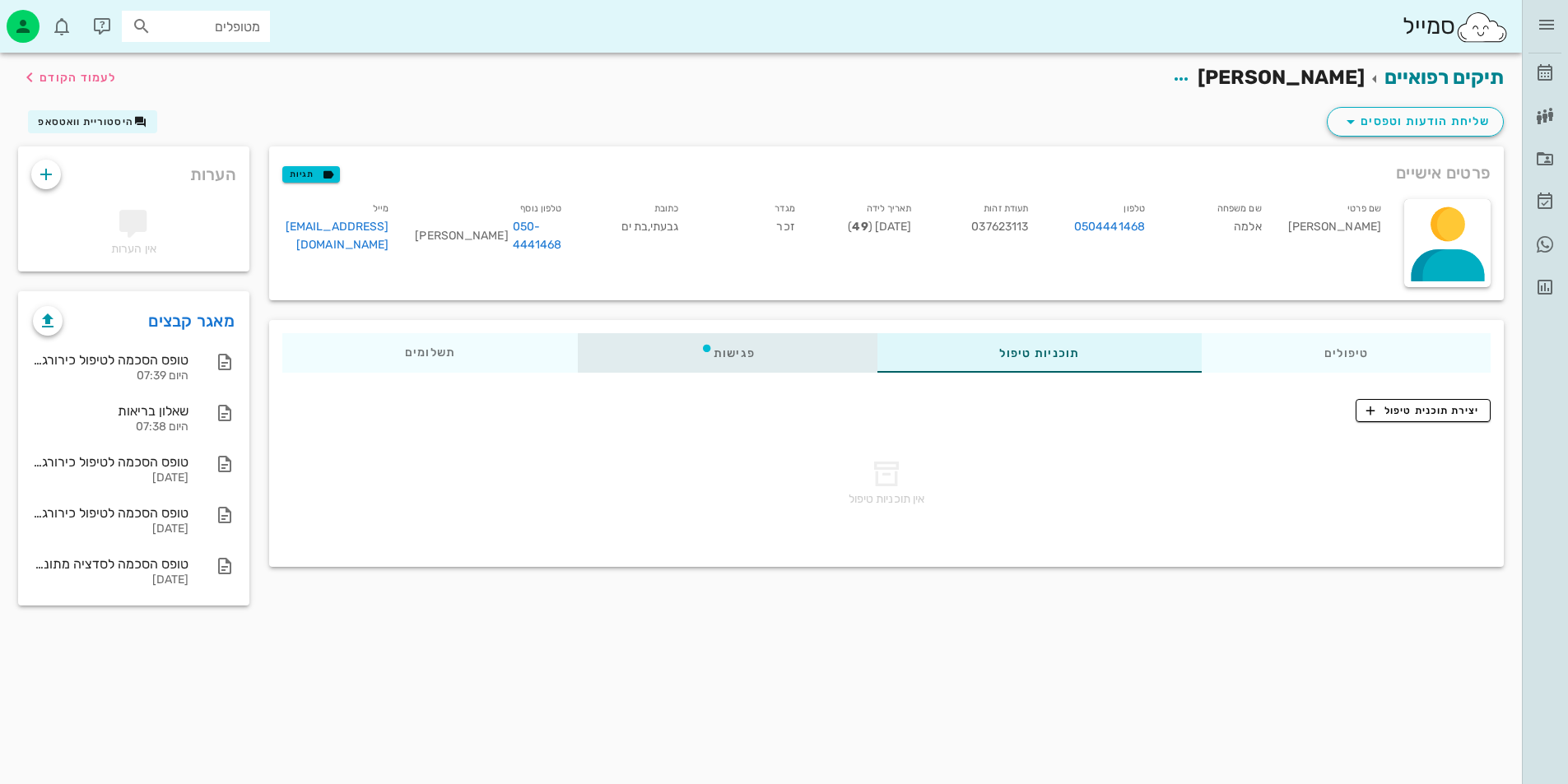
click at [775, 361] on div "פגישות" at bounding box center [727, 353] width 299 height 39
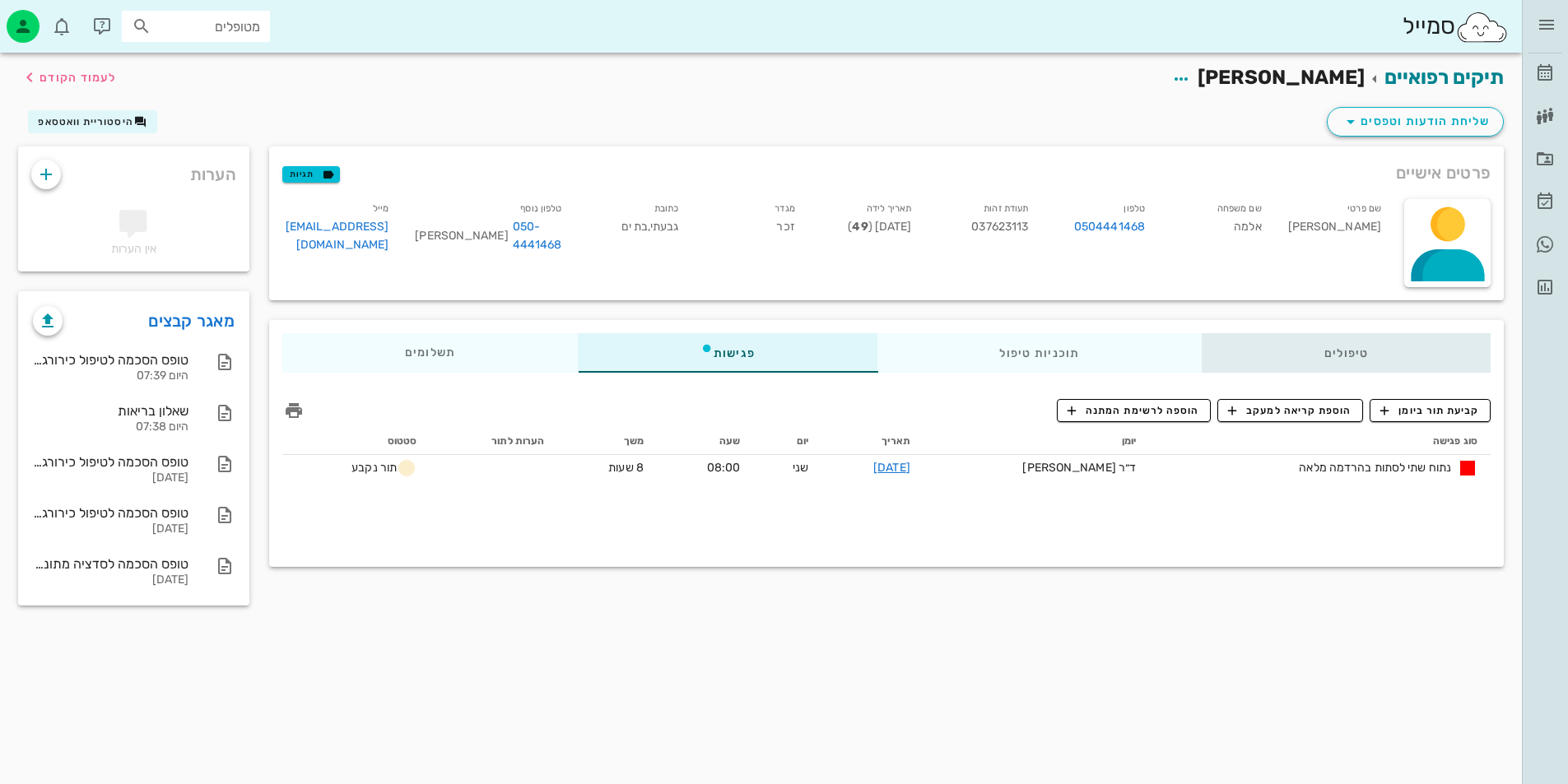
click at [1382, 359] on div "טיפולים" at bounding box center [1346, 353] width 289 height 39
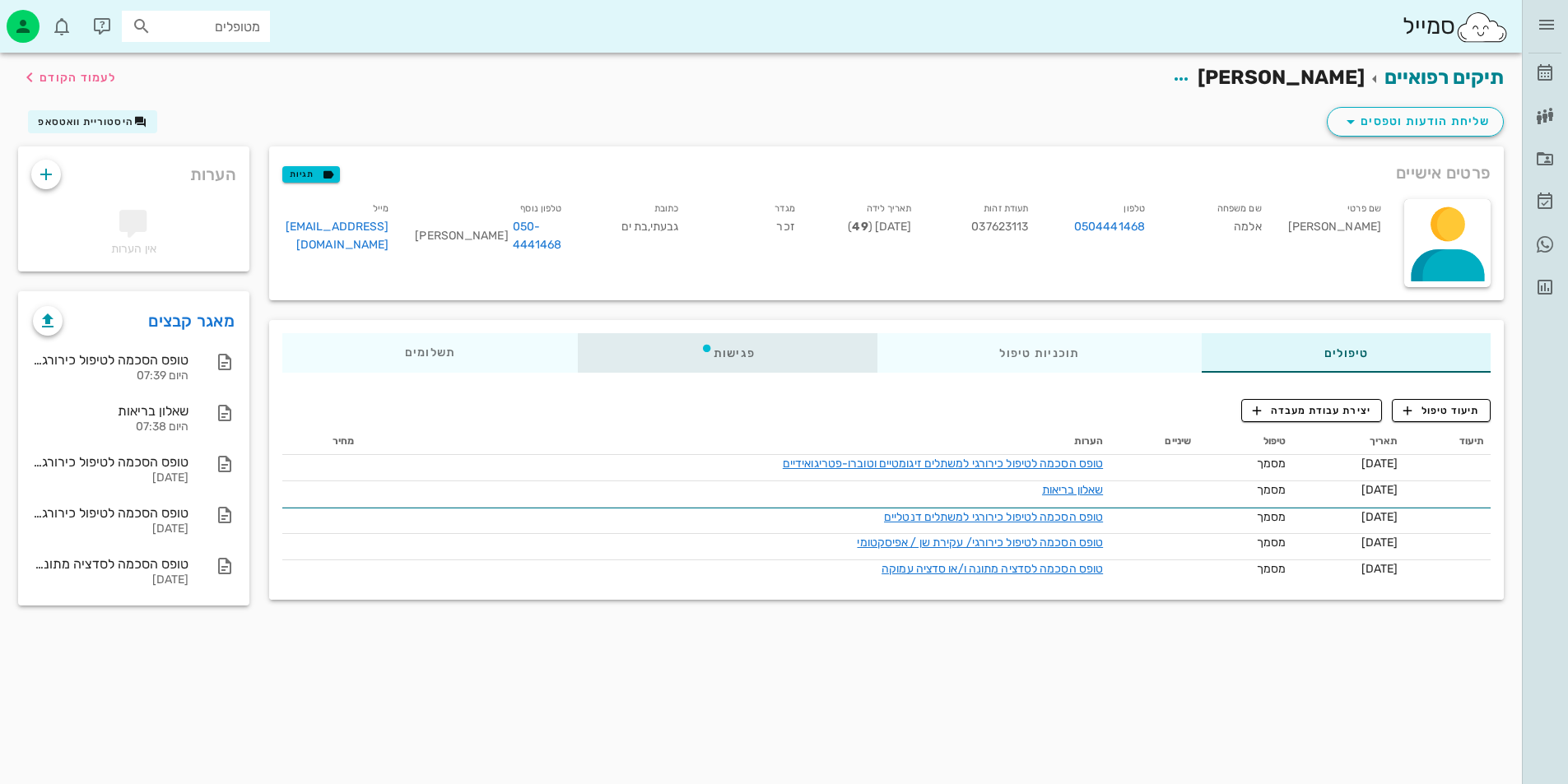
click at [746, 349] on div "פגישות" at bounding box center [727, 353] width 299 height 39
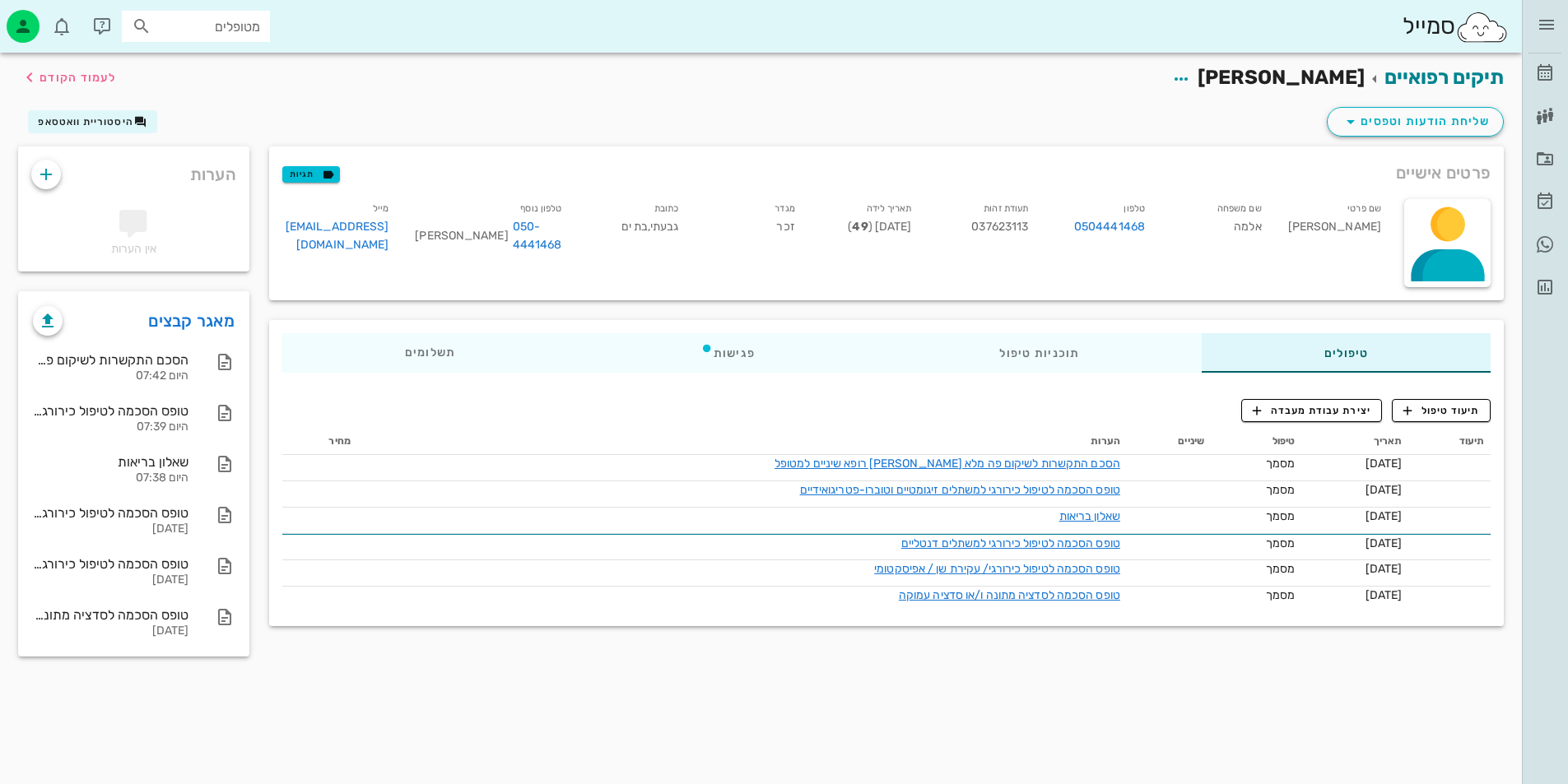
click at [1455, 161] on span "פרטים אישיים" at bounding box center [1444, 173] width 95 height 27
click at [1481, 221] on div at bounding box center [1448, 243] width 87 height 88
click at [1468, 174] on span "פרטים אישיים" at bounding box center [1444, 173] width 95 height 27
click at [1399, 122] on span "שליחת הודעות וטפסים" at bounding box center [1415, 121] width 149 height 20
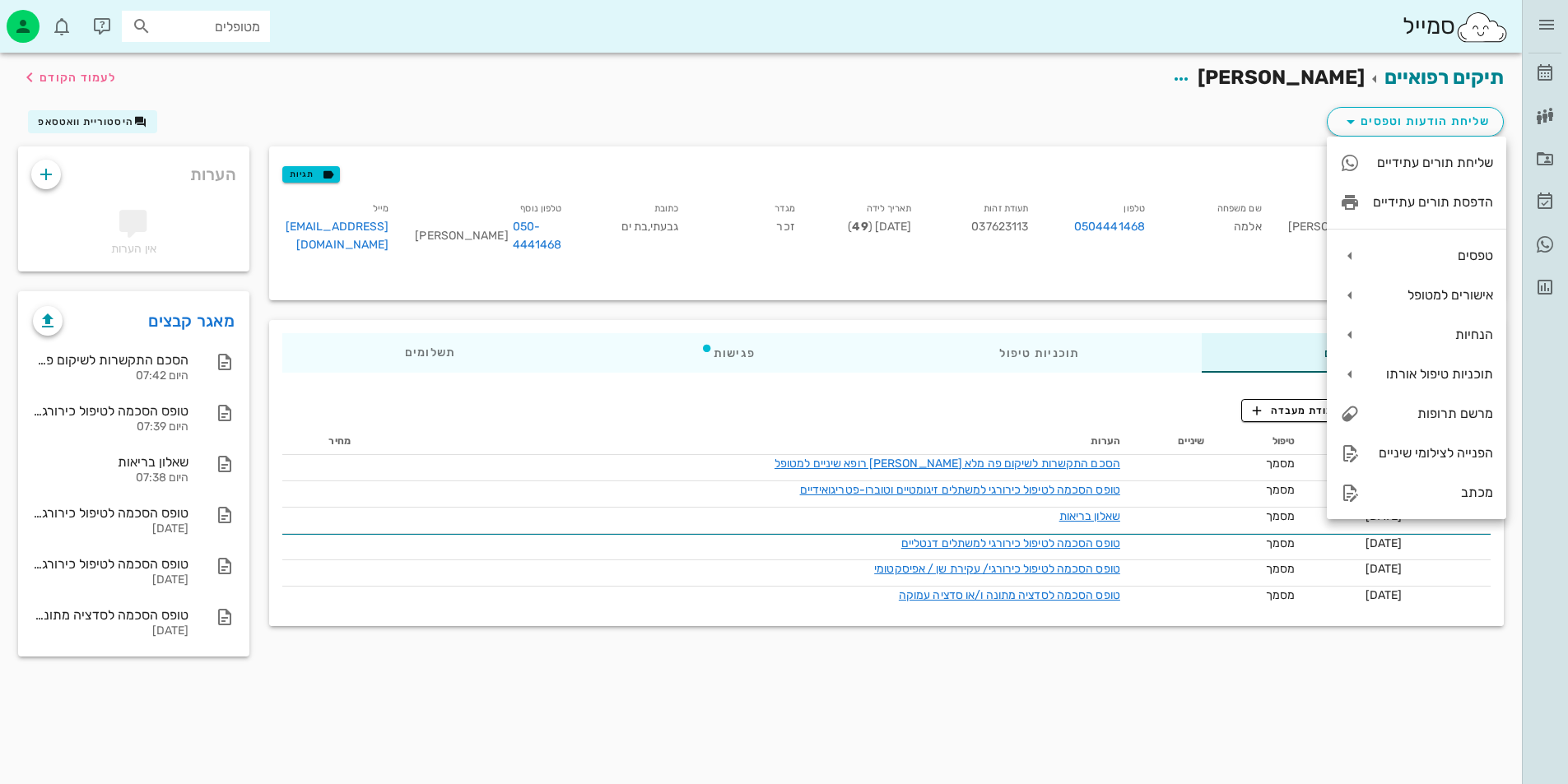
click at [1200, 143] on div "פרטים אישיים תגיות שם פרטי [PERSON_NAME] שם משפחה אלמה טלפון 0504441468 תעודת ז…" at bounding box center [887, 223] width 1254 height 174
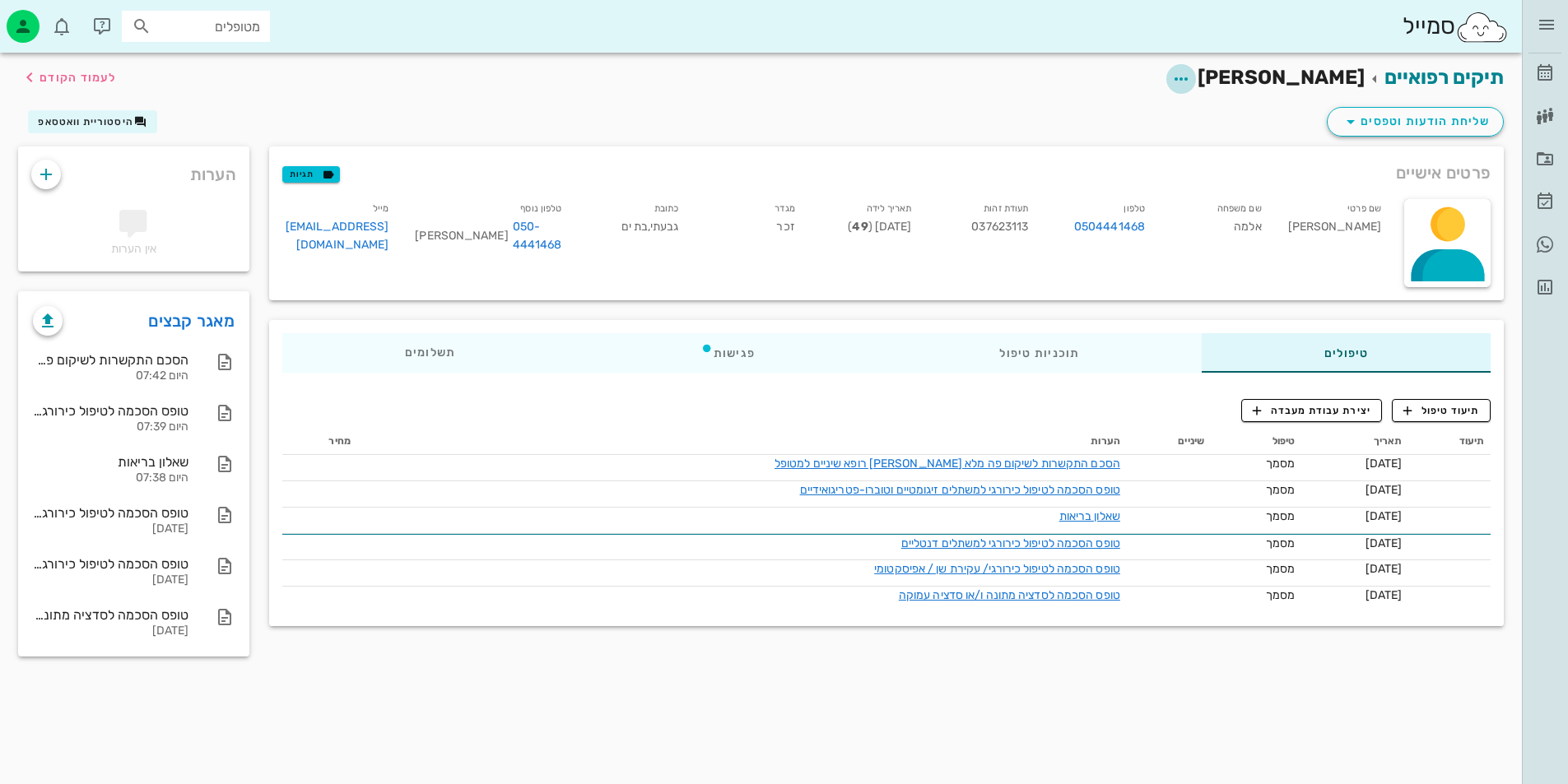
click at [1191, 77] on icon "button" at bounding box center [1181, 79] width 20 height 20
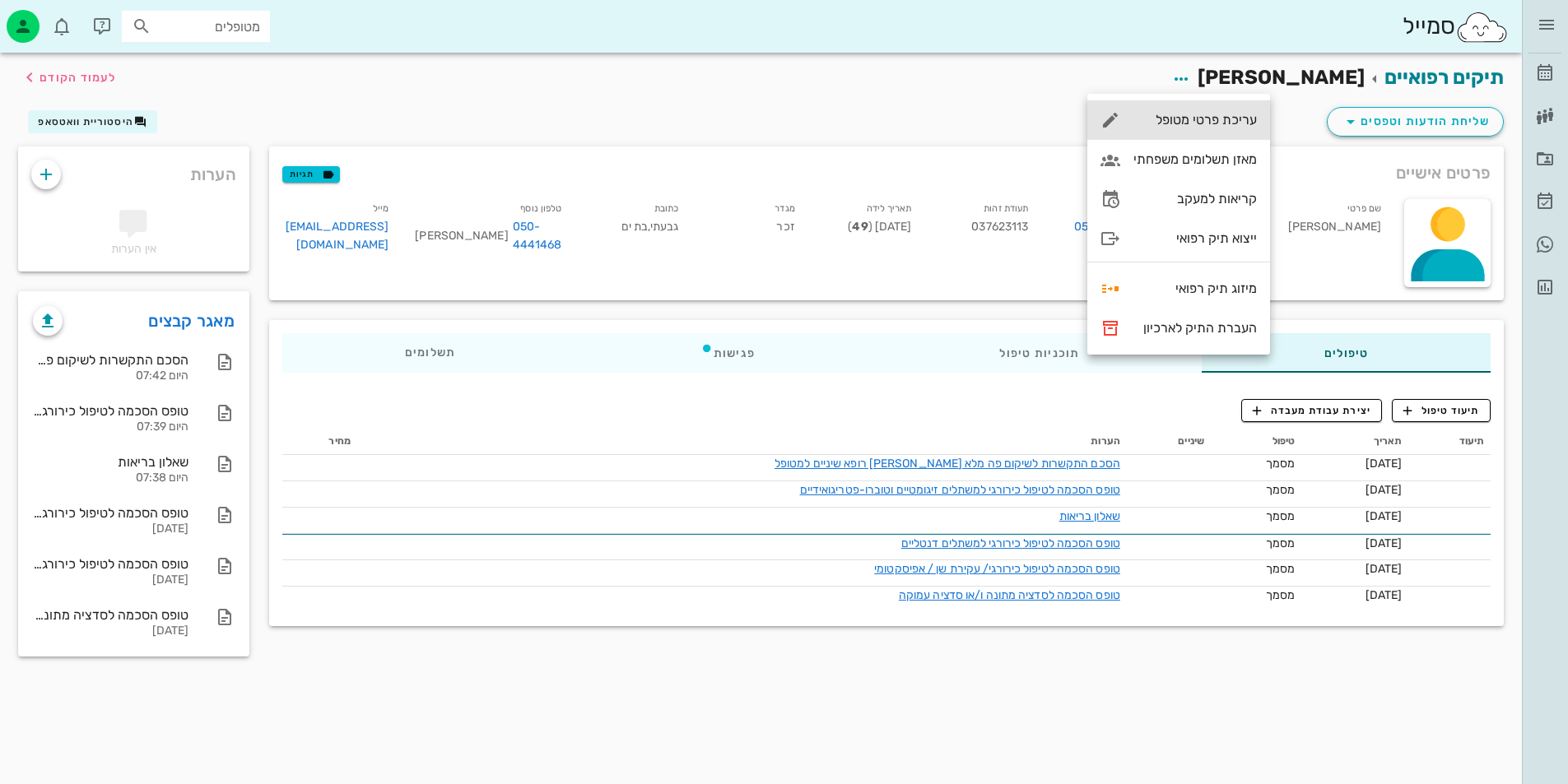
click at [1212, 108] on div "עריכת פרטי מטופל" at bounding box center [1178, 120] width 183 height 39
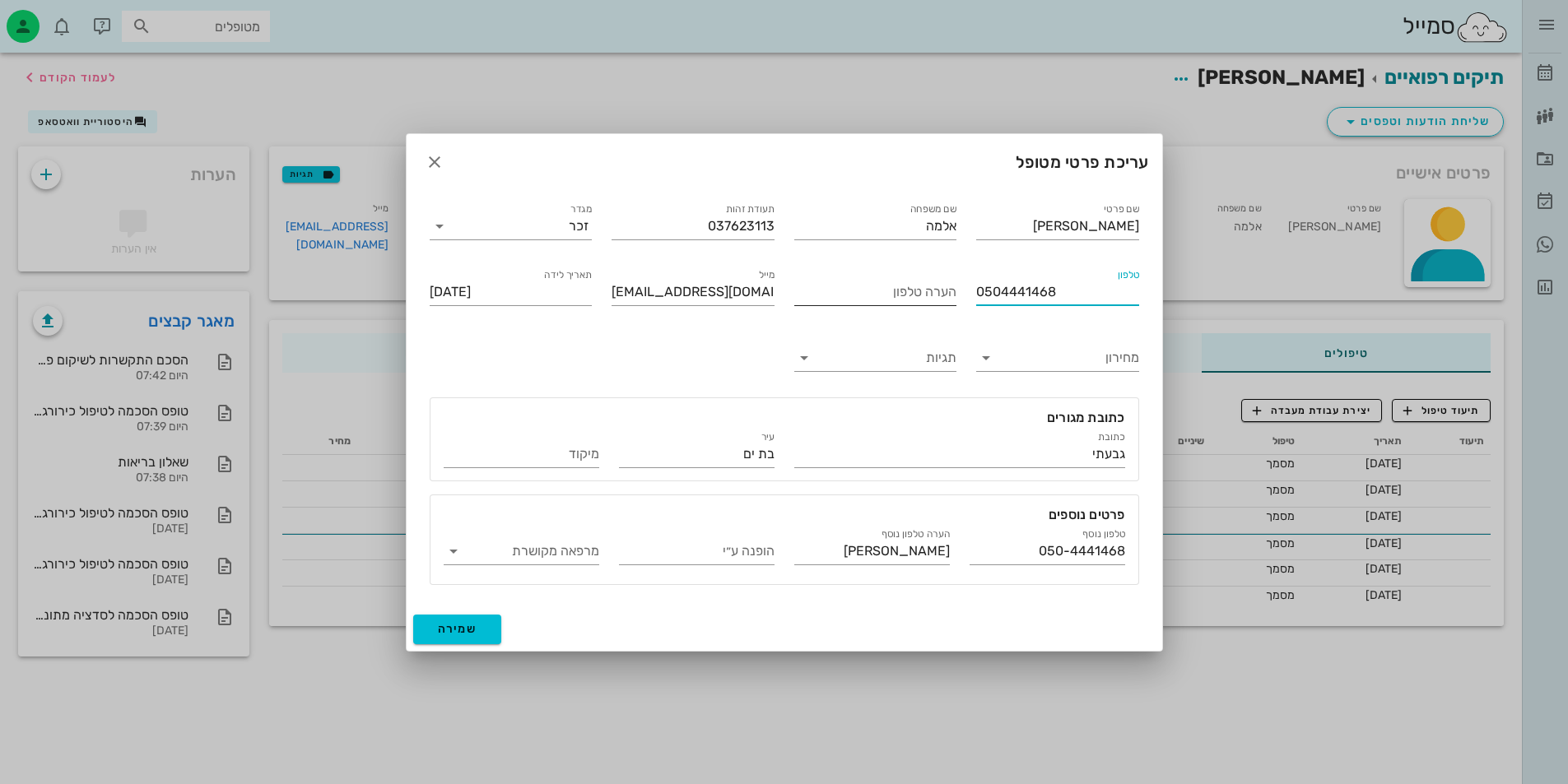
drag, startPoint x: 1075, startPoint y: 292, endPoint x: 858, endPoint y: 293, distance: 217.0
click at [858, 293] on div "שם פרטי [PERSON_NAME] שם משפחה אלמה תעודת זהות 037623113 מגדר זכר טלפון 0504441…" at bounding box center [784, 393] width 730 height 405
type input "0505307122"
click at [457, 638] on button "שמירה" at bounding box center [457, 630] width 89 height 30
type input "[DATE]"
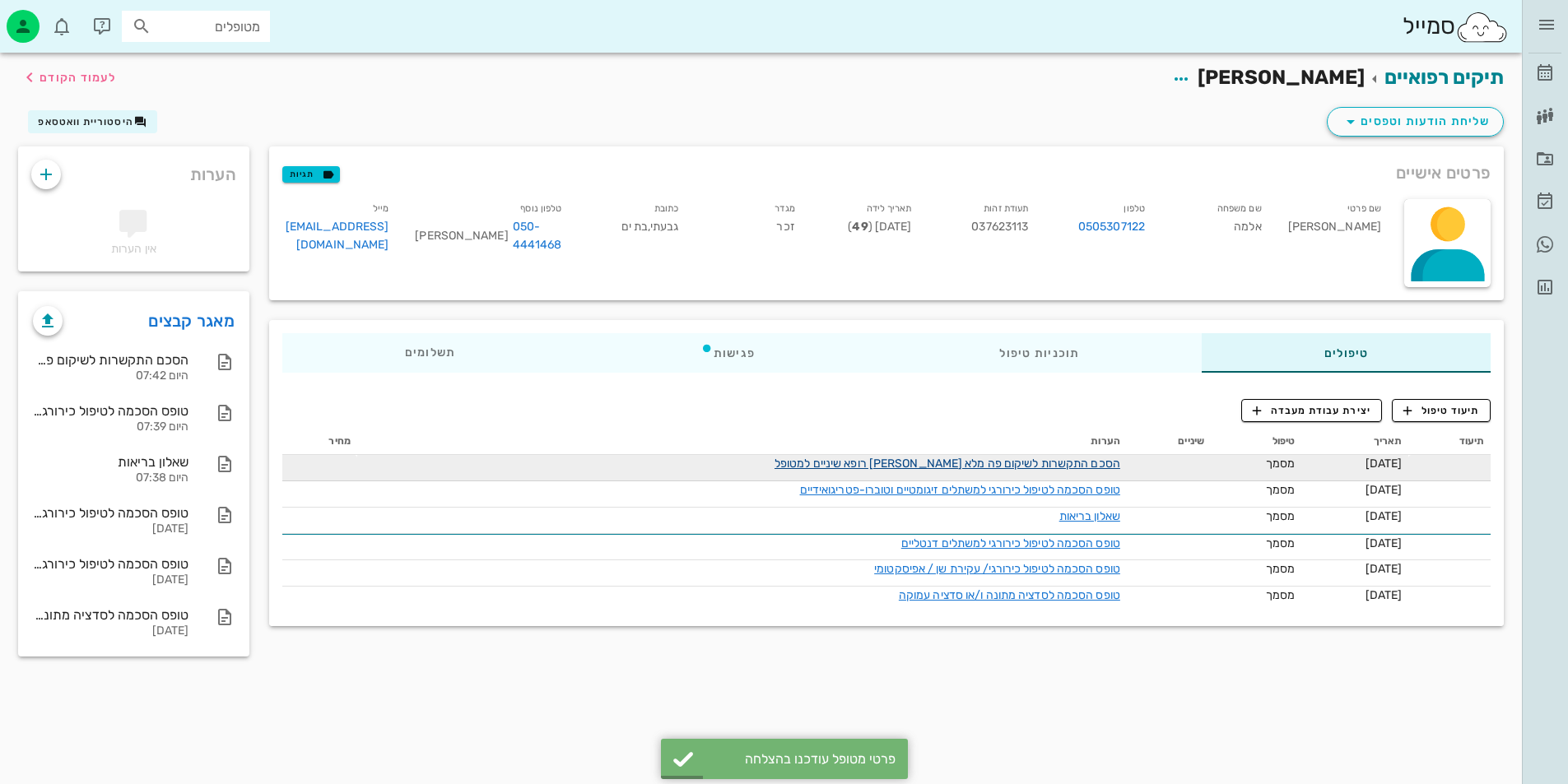
click at [1016, 461] on link "הסכם התקשרות לשיקום פה מלא [PERSON_NAME] רופא שיניים למטופל" at bounding box center [947, 464] width 346 height 14
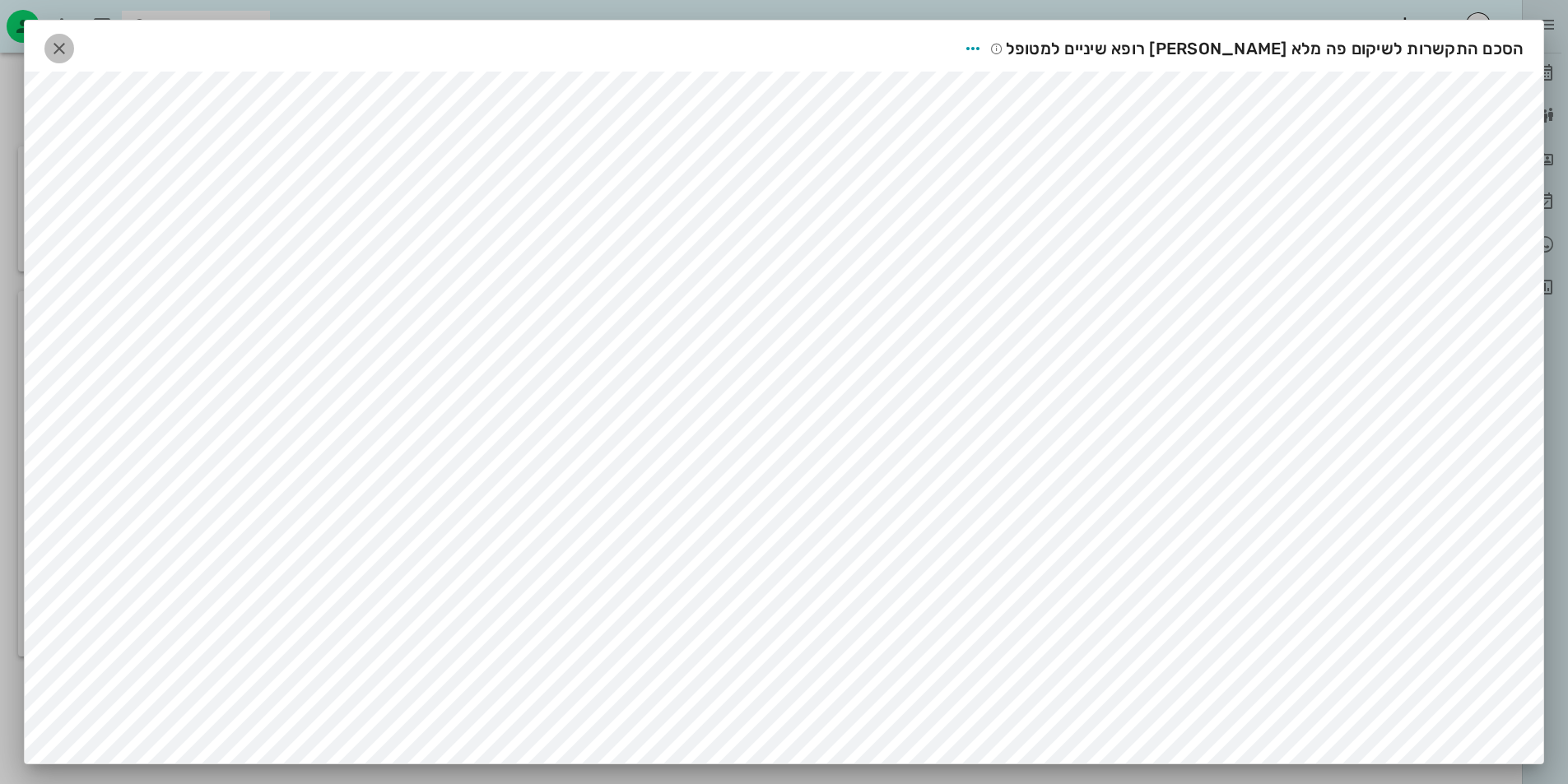
click at [67, 53] on icon "button" at bounding box center [59, 48] width 20 height 20
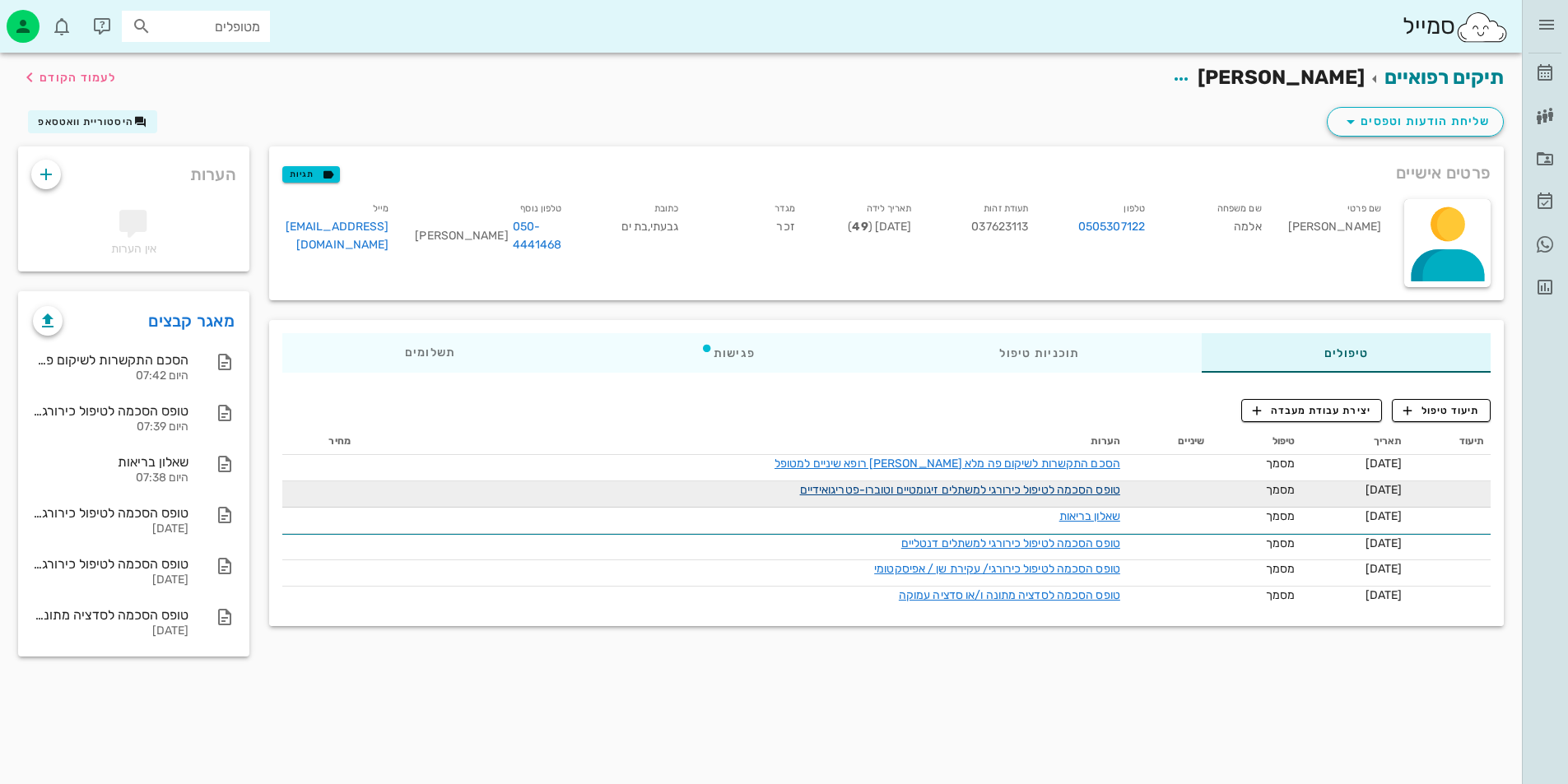
click at [1017, 484] on link "טופס הסכמה לטיפול כירורגי למשתלים זיגומטיים וטוברו-פטריגואידיים" at bounding box center [960, 490] width 320 height 14
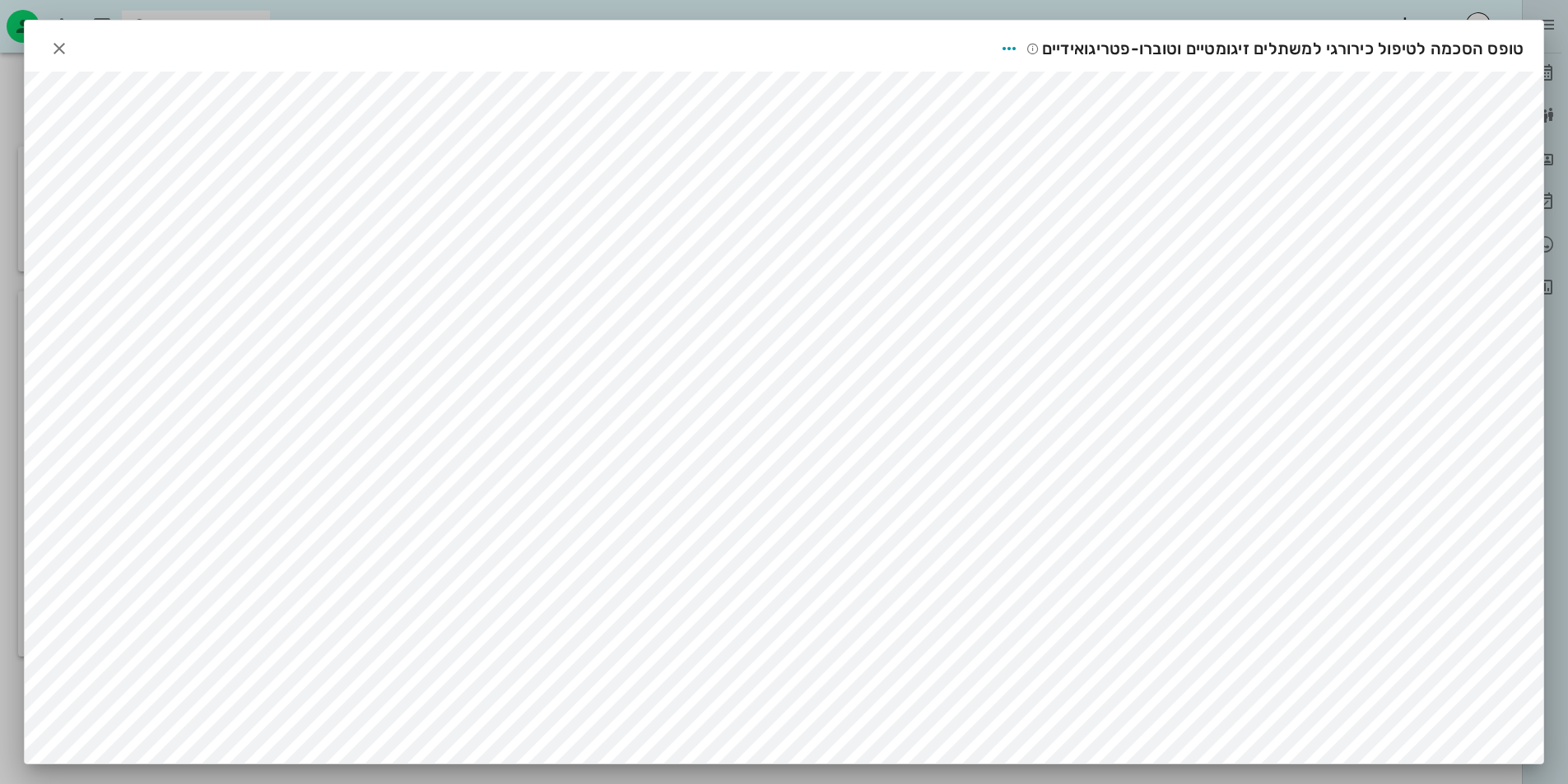
scroll to position [10, 0]
click at [67, 39] on icon "button" at bounding box center [59, 48] width 20 height 20
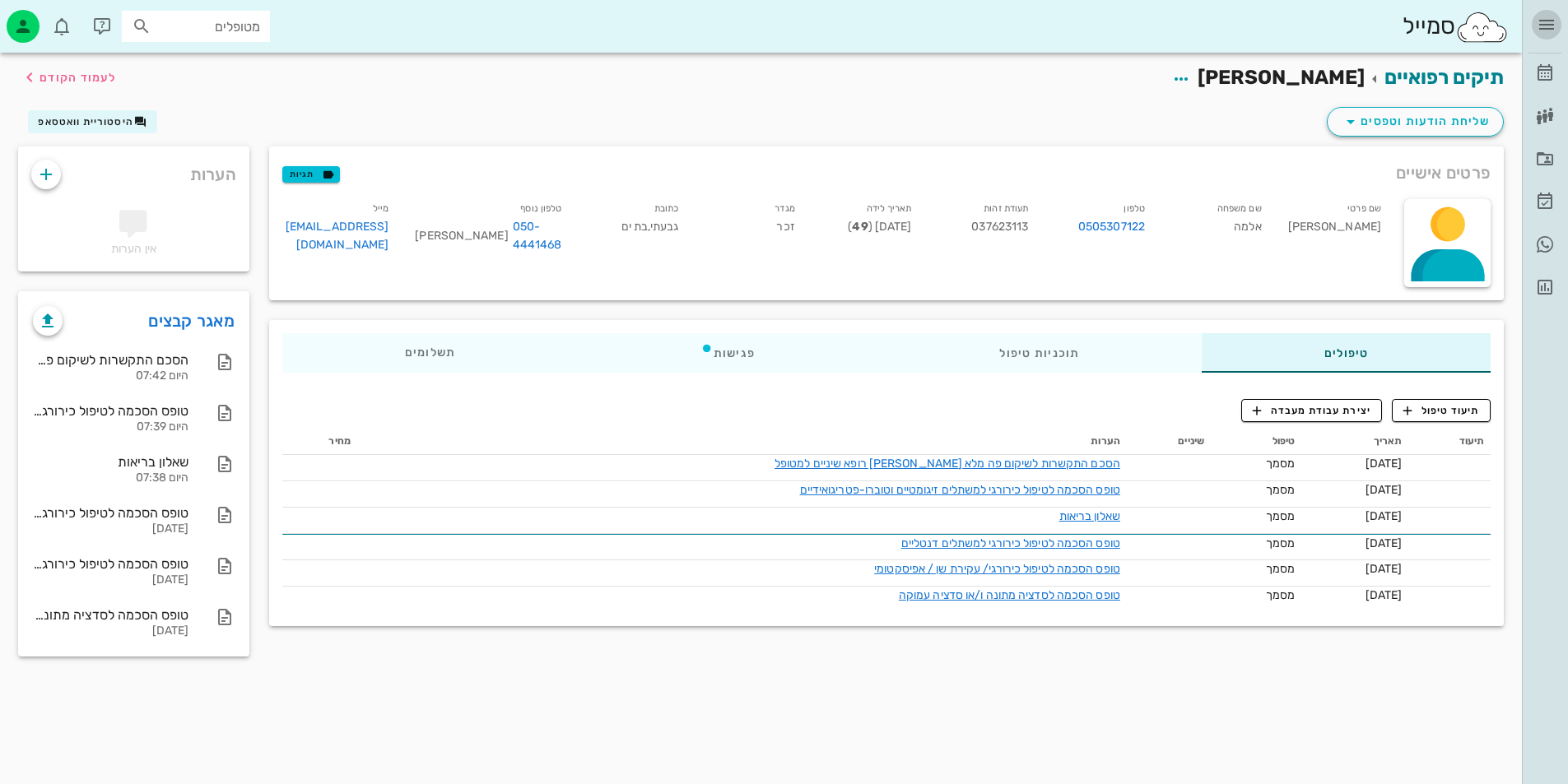
click at [1544, 18] on icon "button" at bounding box center [1546, 25] width 20 height 20
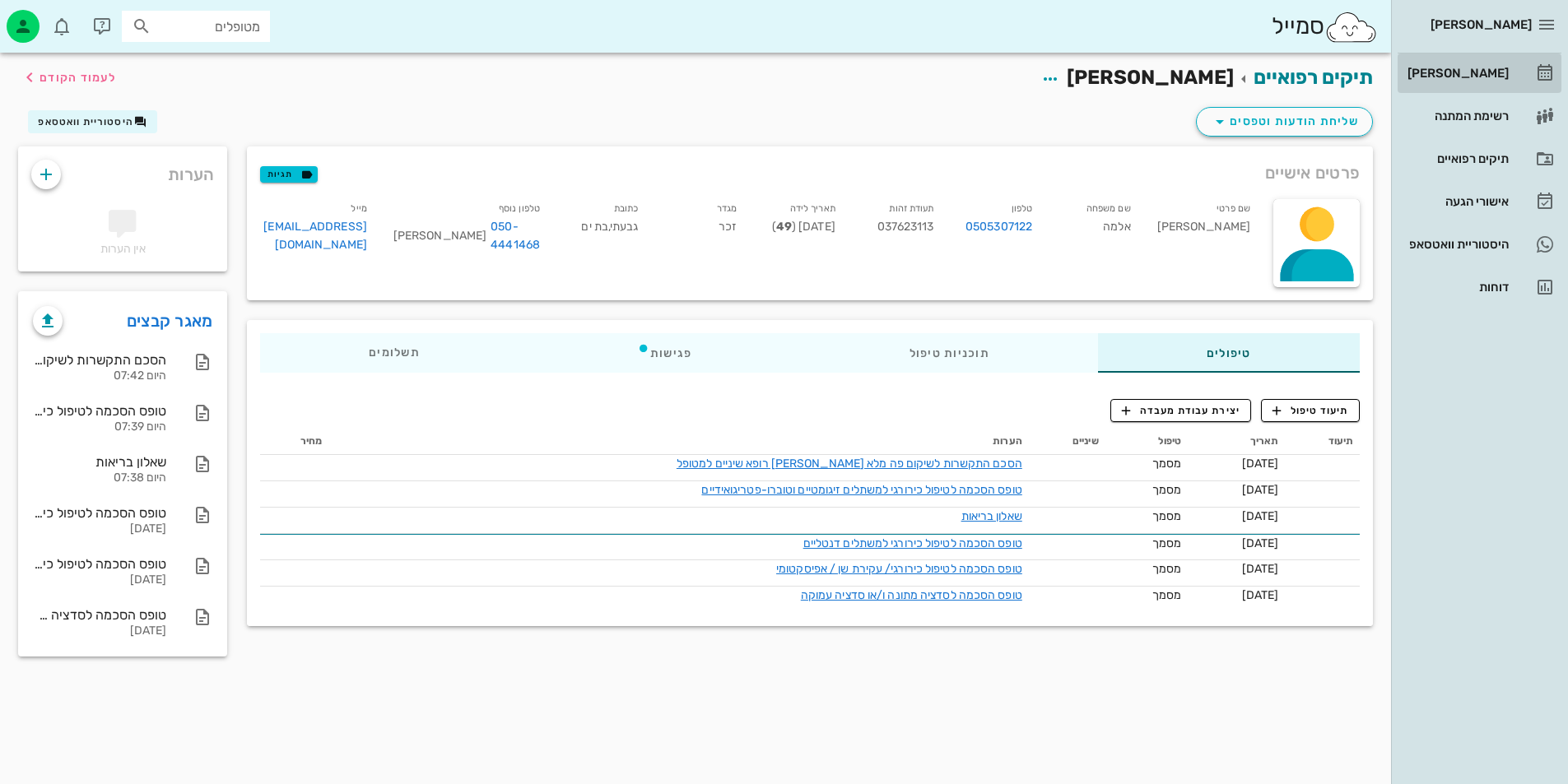
click at [1504, 71] on div "[PERSON_NAME]" at bounding box center [1456, 73] width 105 height 13
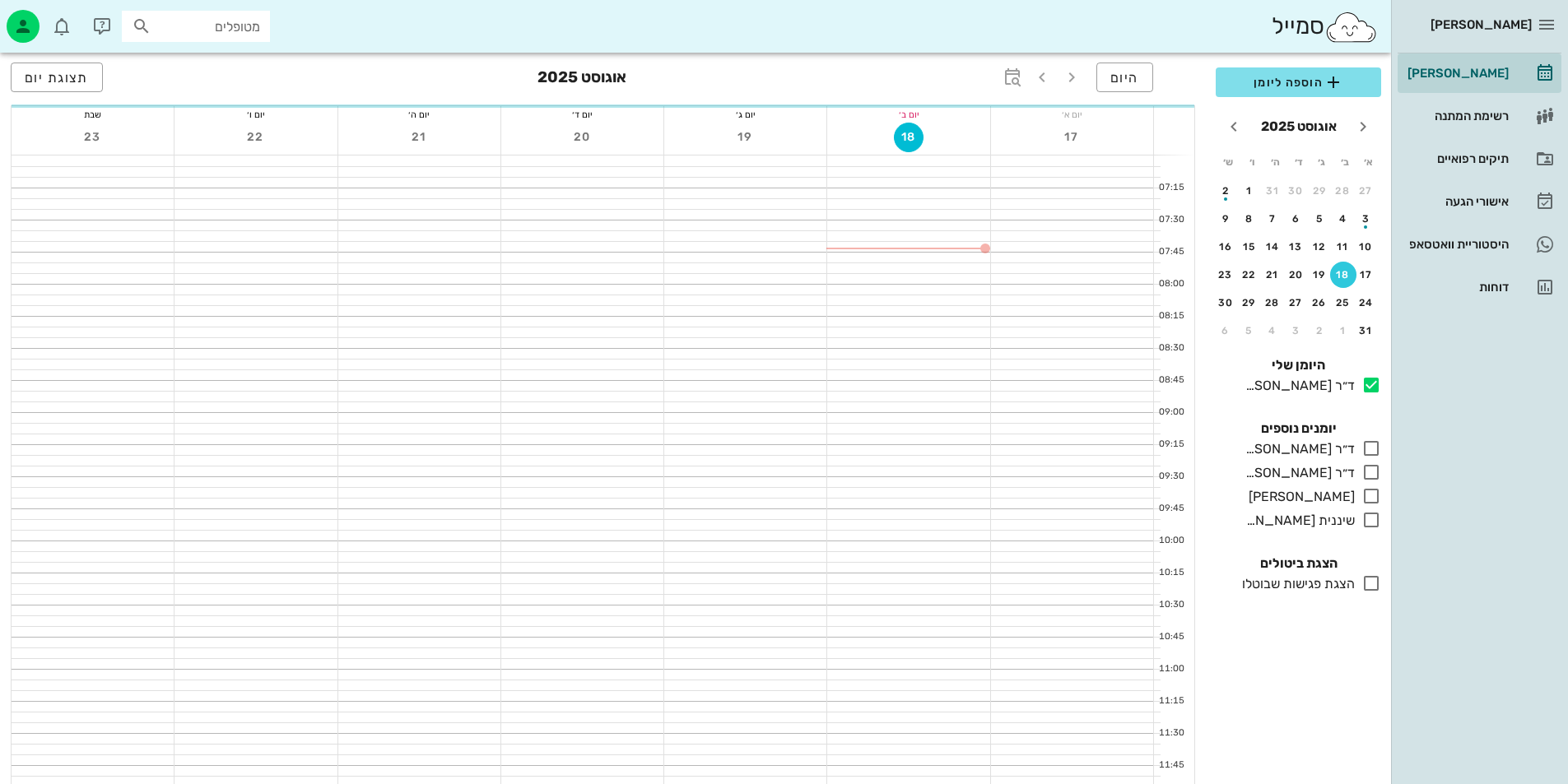
click at [1497, 27] on span "[PERSON_NAME]" at bounding box center [1481, 25] width 102 height 15
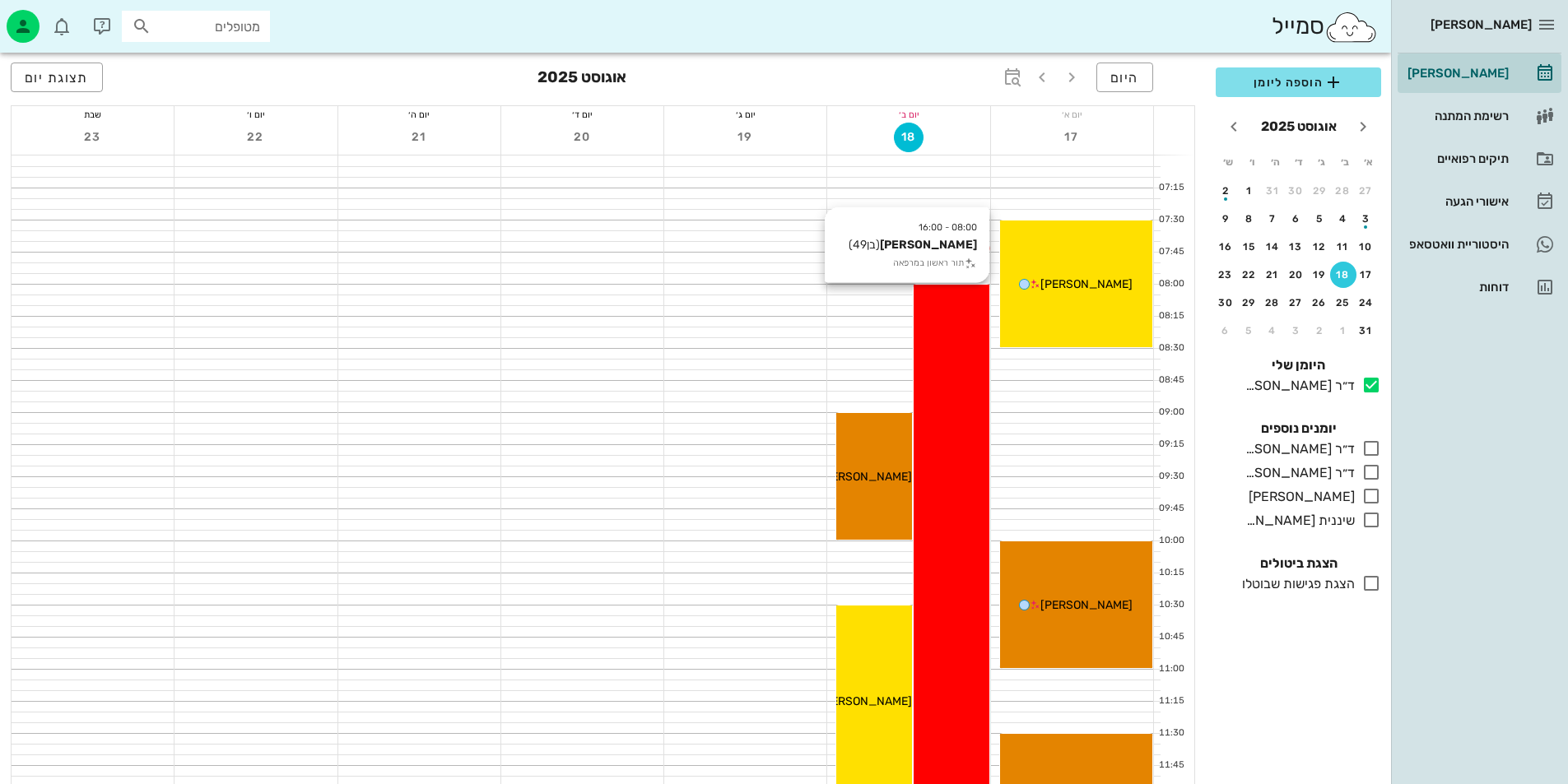
click at [943, 413] on div "08:00 - 16:00 [PERSON_NAME] (בן 49 ) תור ראשון במרפאה [PERSON_NAME]" at bounding box center [951, 797] width 76 height 1026
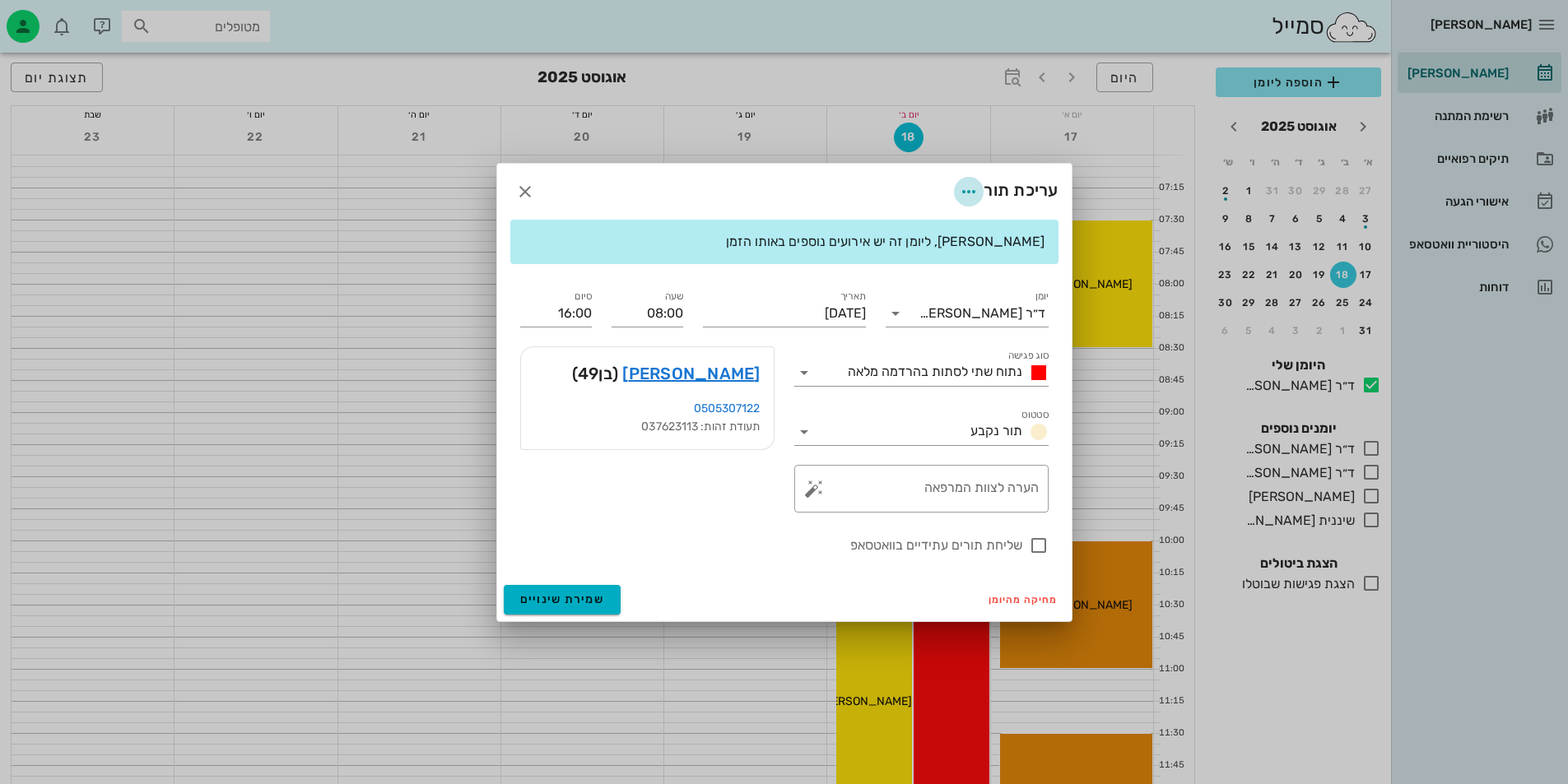
click at [974, 191] on icon "button" at bounding box center [969, 192] width 20 height 20
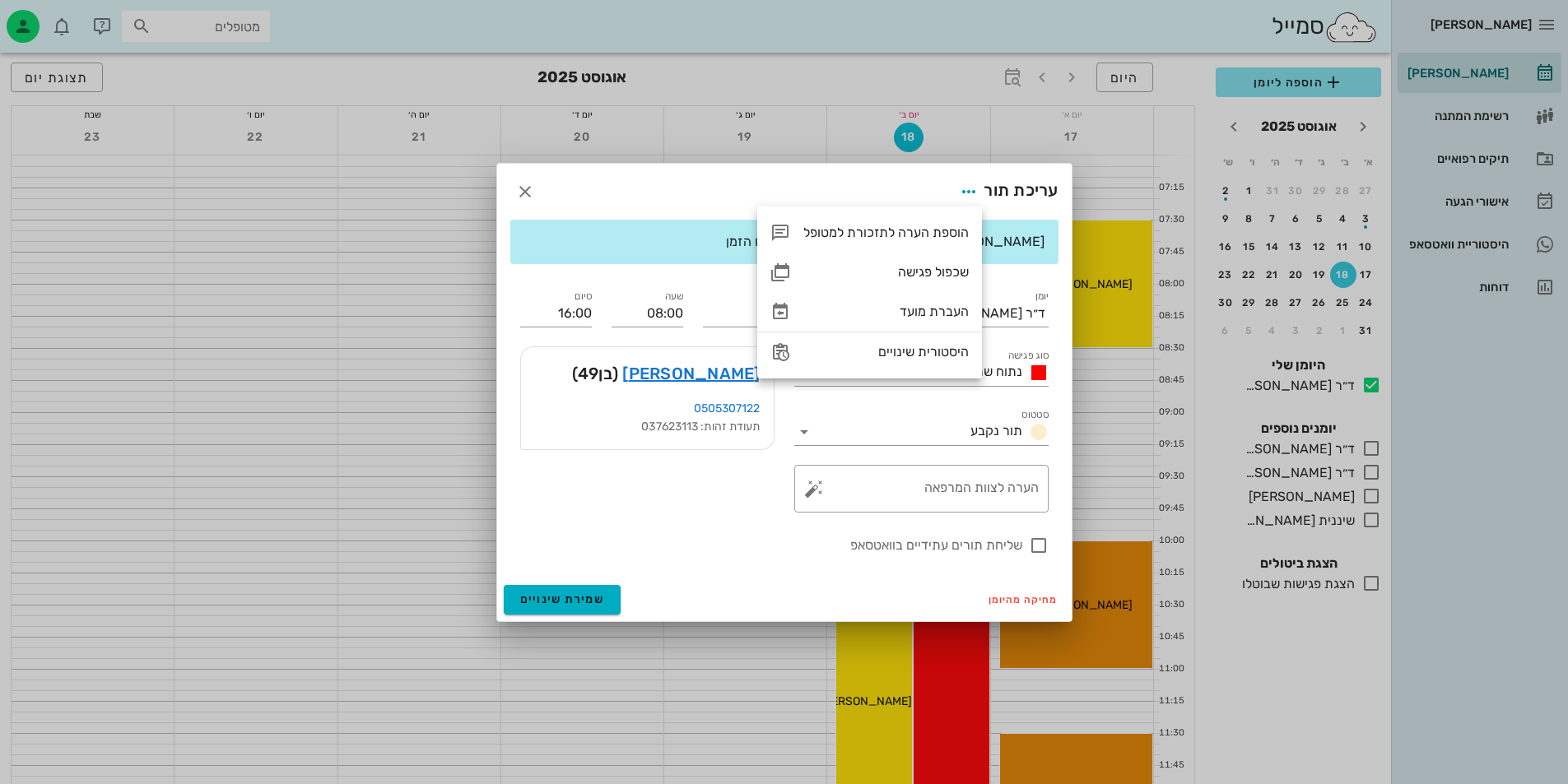
click at [606, 202] on div "עריכת תור" at bounding box center [784, 192] width 575 height 56
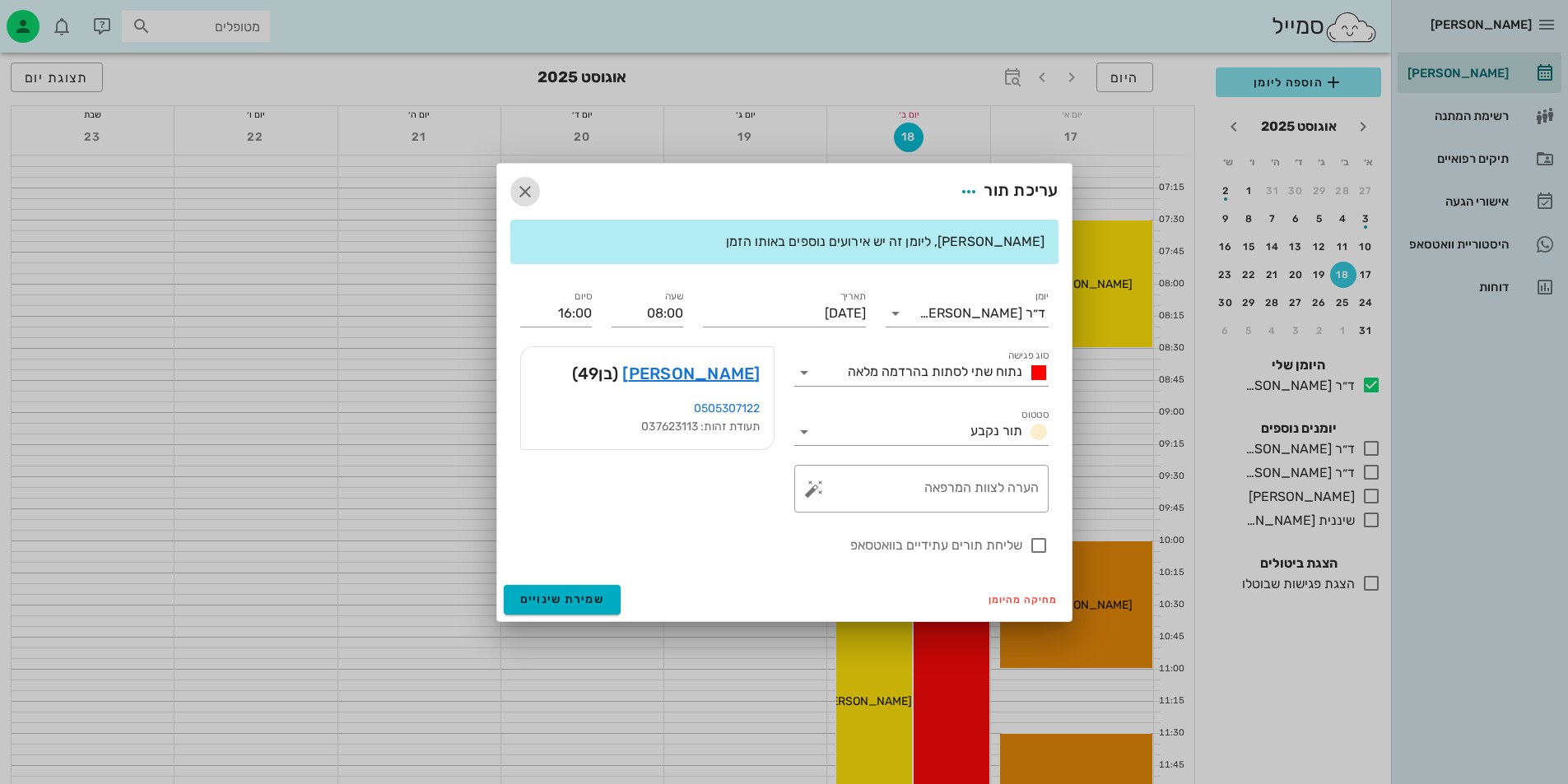
click at [523, 190] on icon "button" at bounding box center [525, 192] width 20 height 20
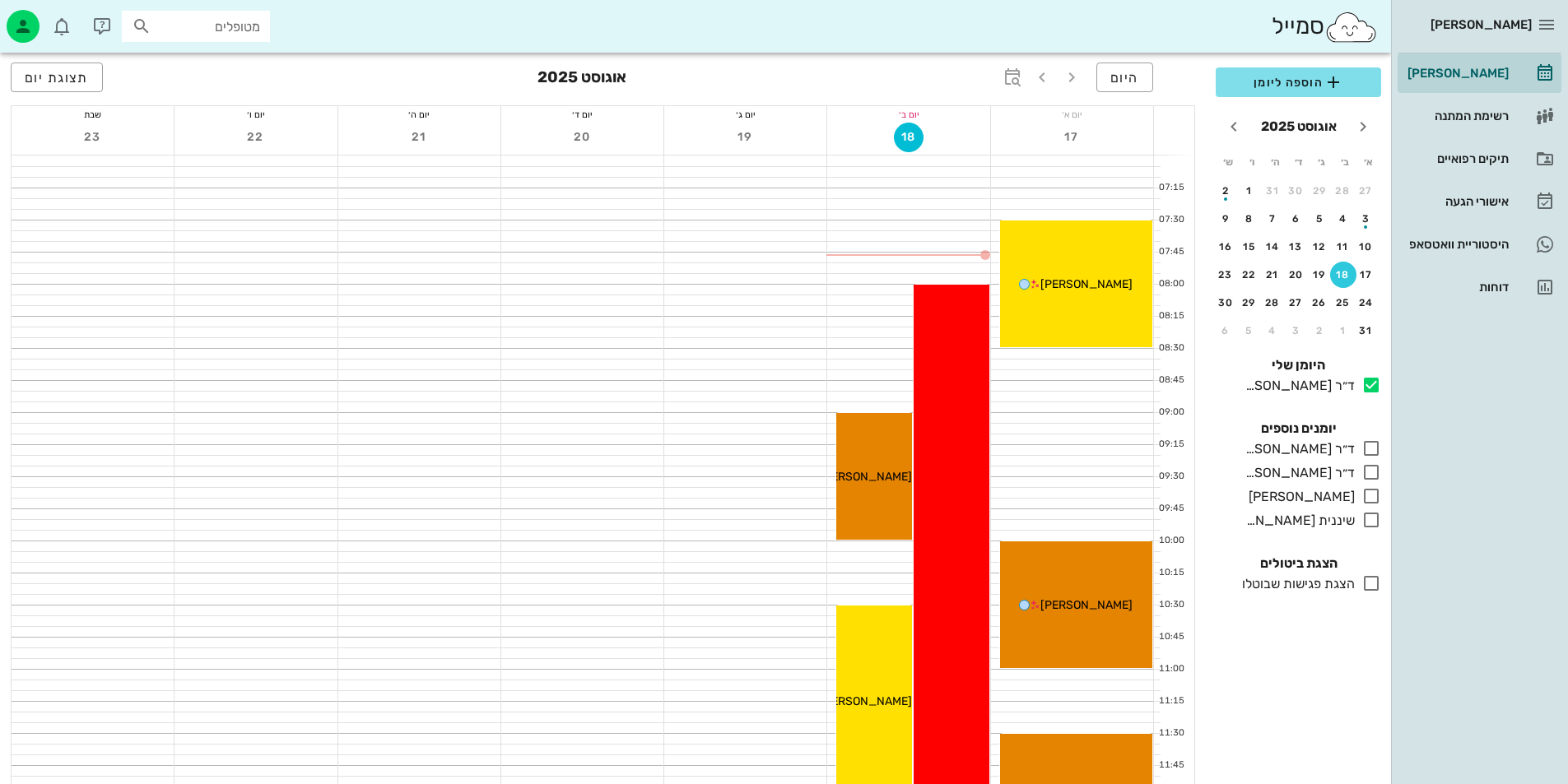
click at [1530, 27] on span "[PERSON_NAME]" at bounding box center [1481, 25] width 102 height 15
click at [1549, 22] on icon "button" at bounding box center [1546, 25] width 20 height 20
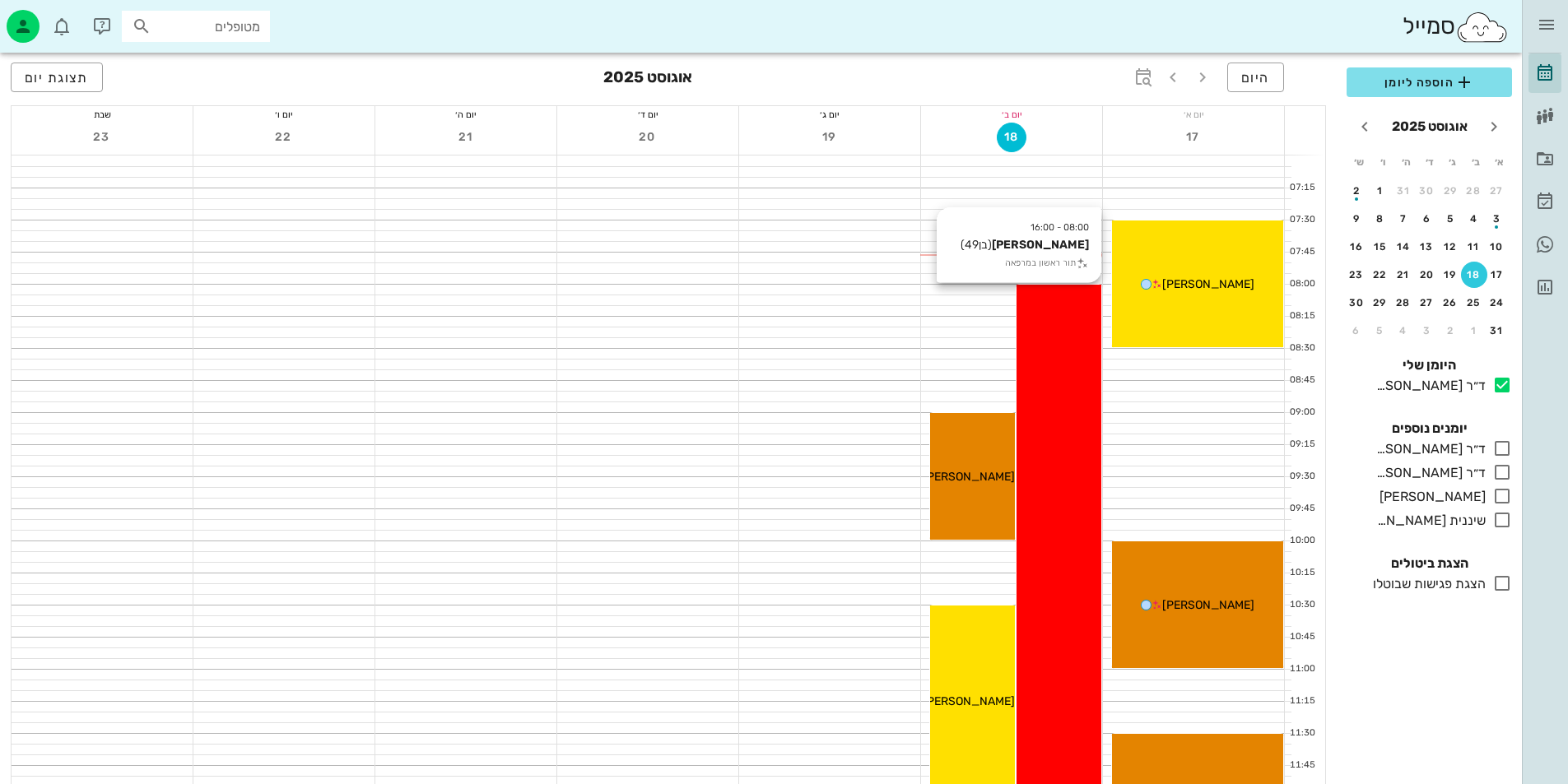
click at [1030, 379] on div "08:00 - 16:00 [PERSON_NAME] (בן 49 ) תור ראשון במרפאה [PERSON_NAME]" at bounding box center [1058, 797] width 85 height 1026
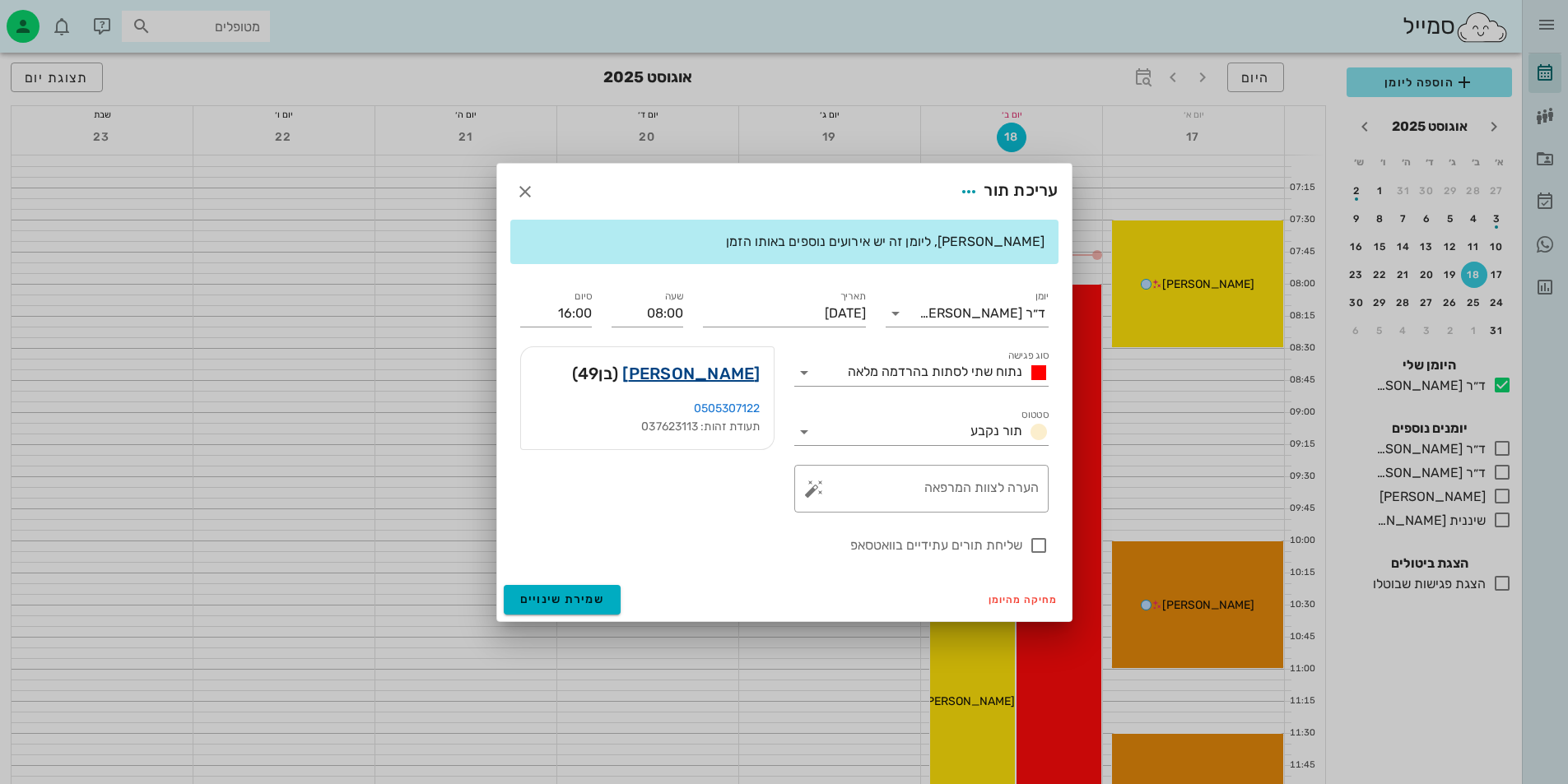
click at [727, 370] on link "[PERSON_NAME]" at bounding box center [690, 373] width 137 height 27
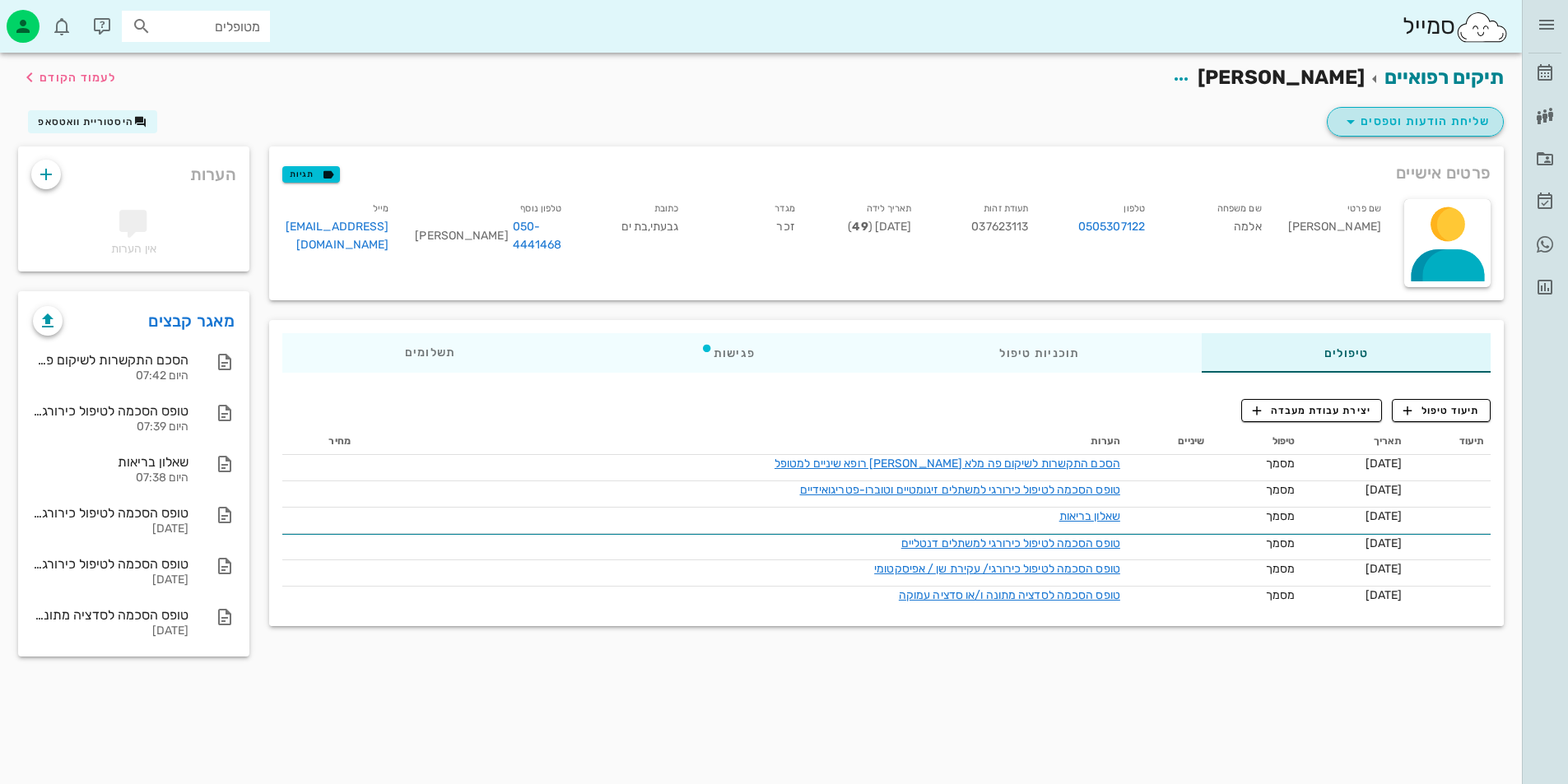
click at [1349, 115] on icon "button" at bounding box center [1351, 121] width 20 height 20
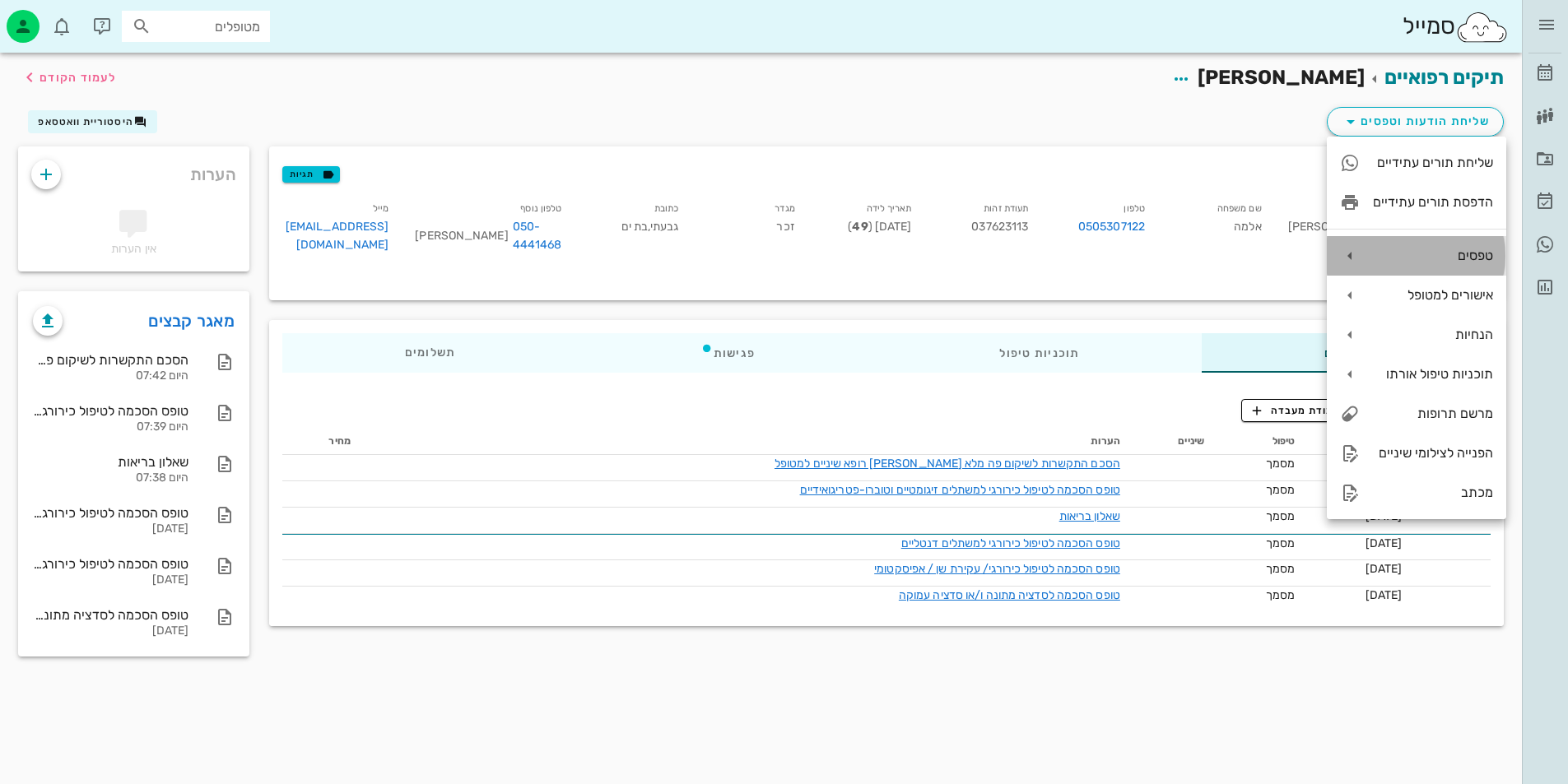
click at [1436, 255] on div "טפסים" at bounding box center [1433, 256] width 120 height 16
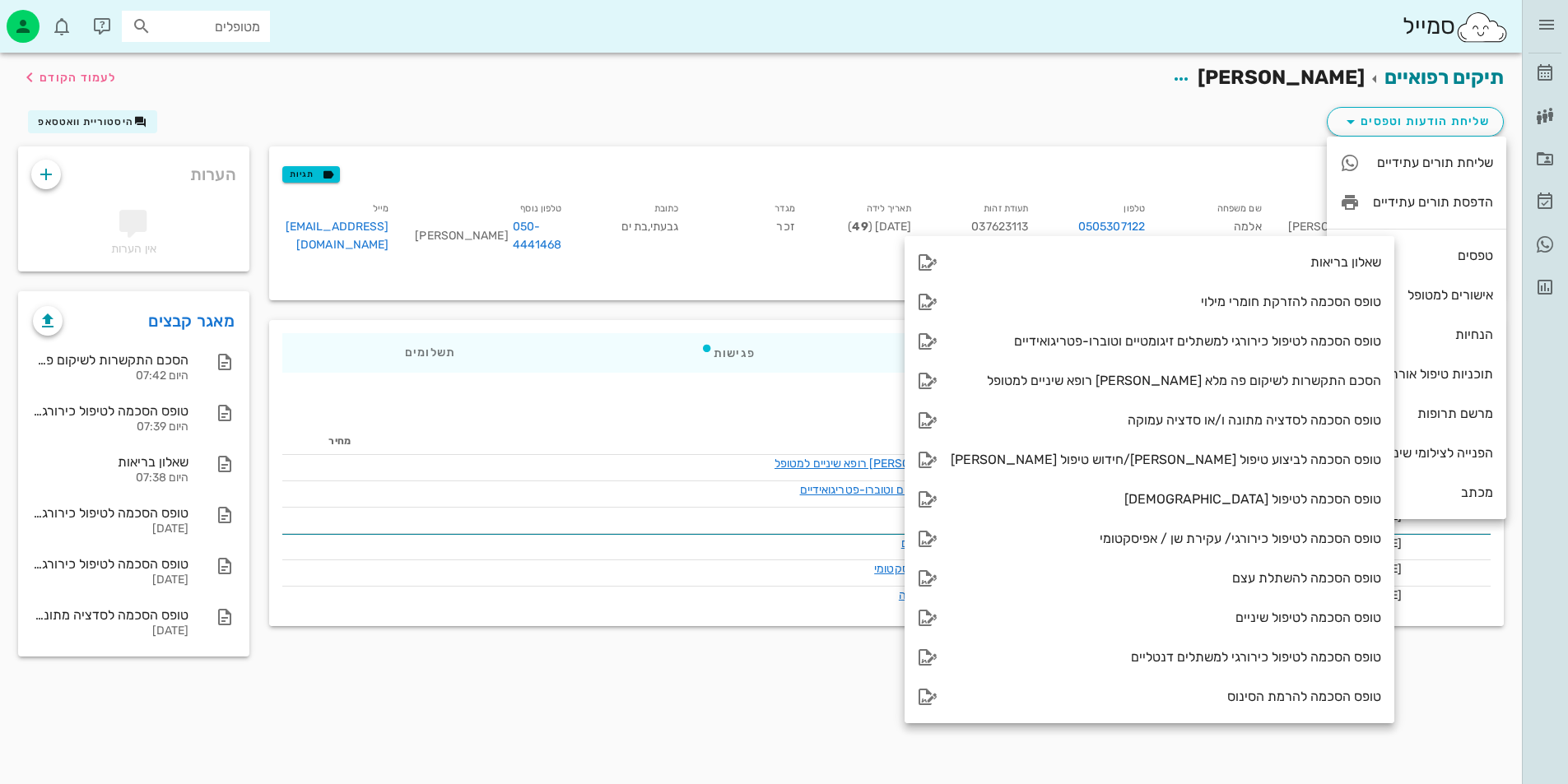
drag, startPoint x: 610, startPoint y: 666, endPoint x: 598, endPoint y: 609, distance: 58.2
click at [606, 666] on div "תיקים רפואיים [PERSON_NAME] לעמוד הקודם שליחת הודעות וטפסים היסטוריית וואטסאפ פ…" at bounding box center [760, 367] width 1522 height 631
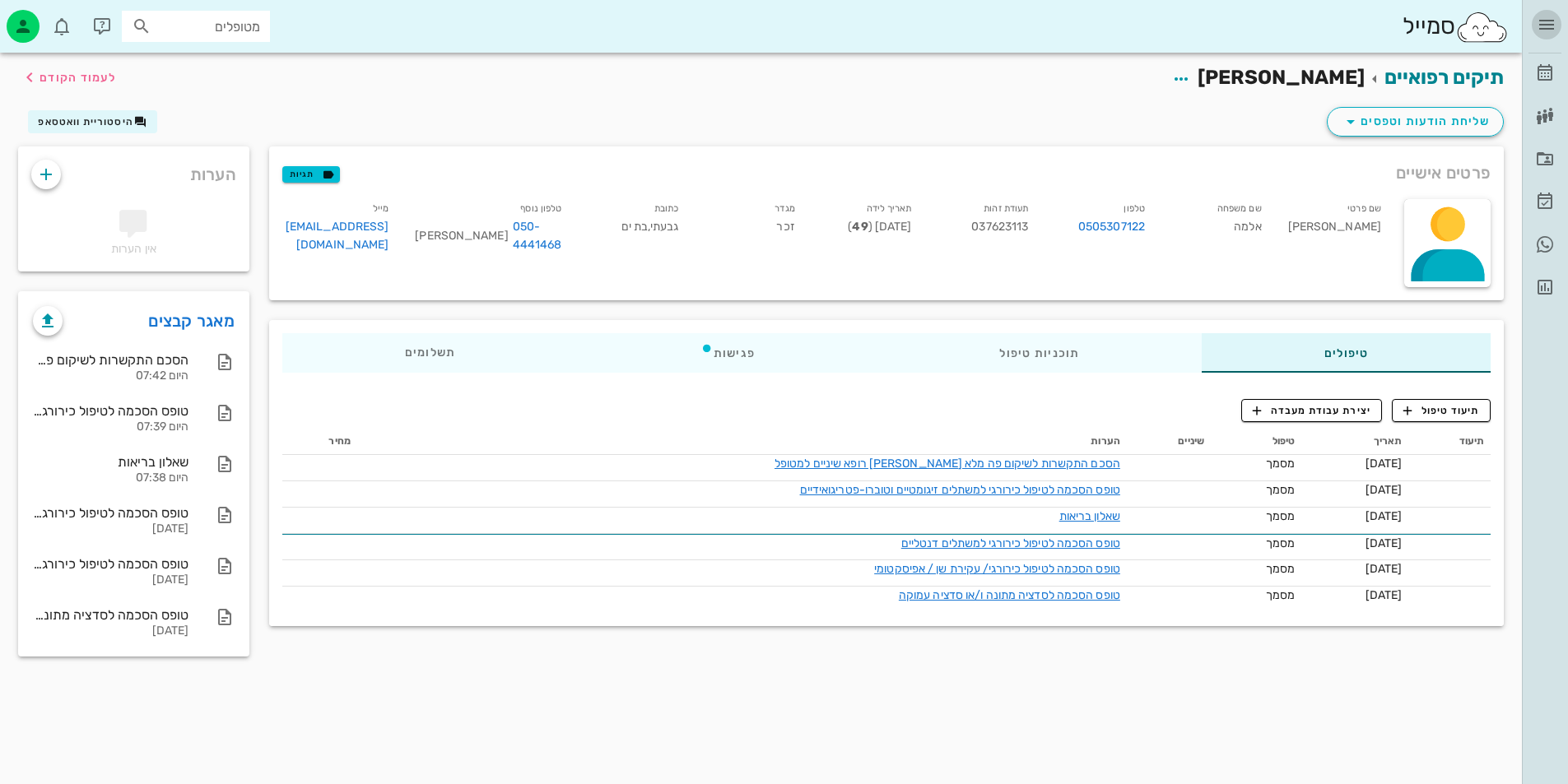
click at [1546, 33] on icon "button" at bounding box center [1546, 25] width 20 height 20
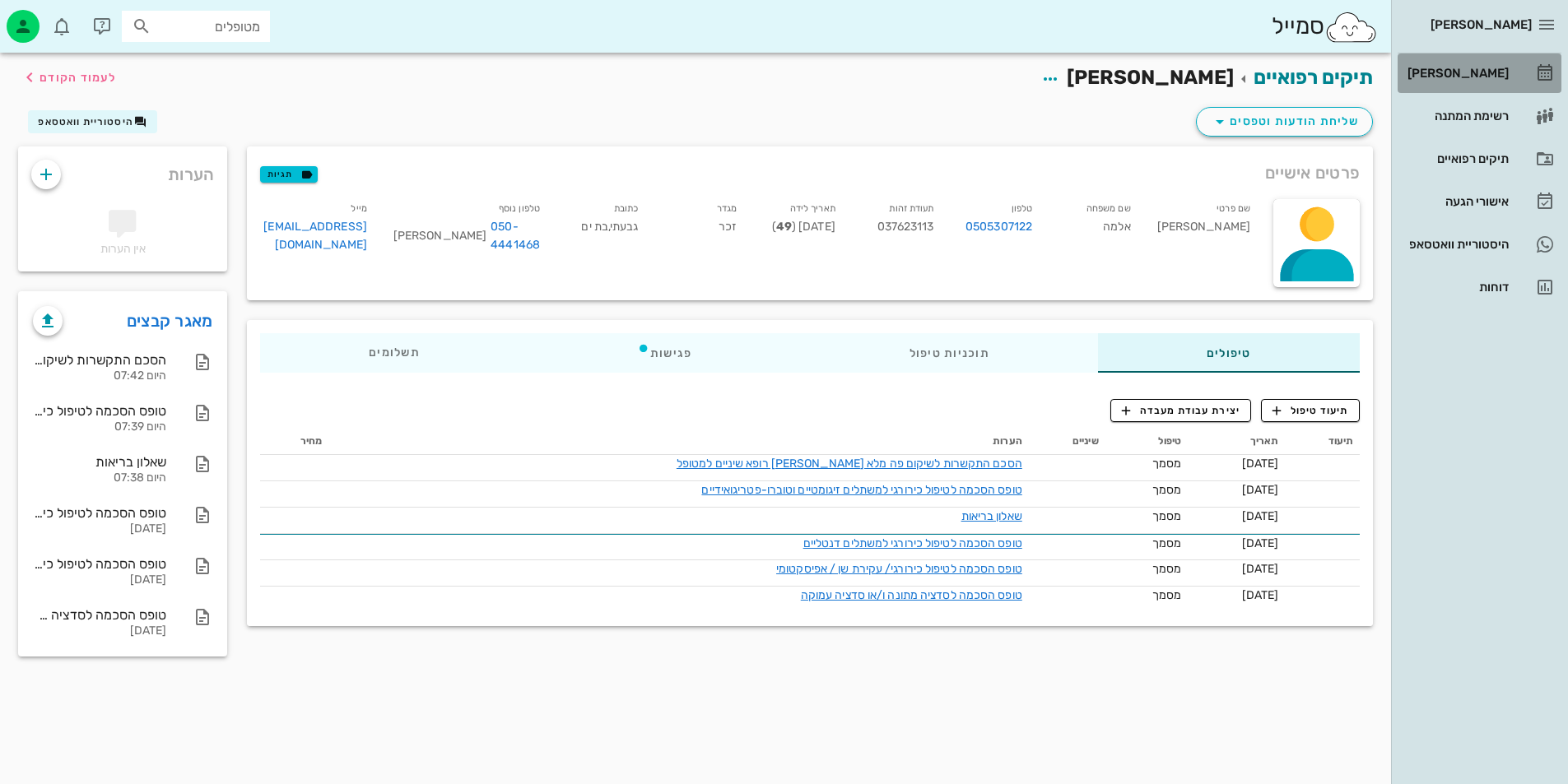
click at [1541, 67] on icon at bounding box center [1545, 73] width 20 height 20
click at [1544, 20] on icon "button" at bounding box center [1546, 25] width 20 height 20
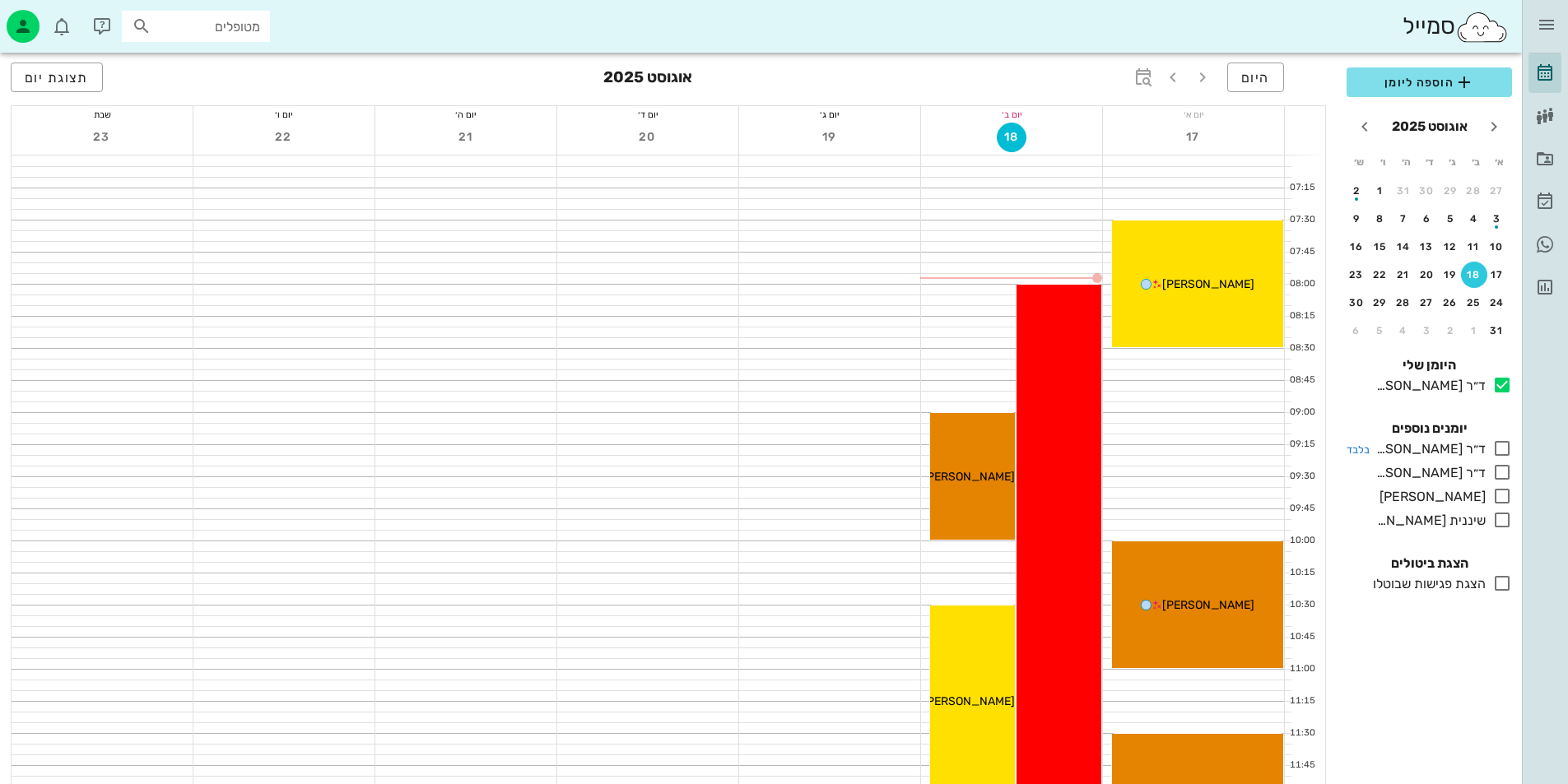
click at [1503, 446] on icon at bounding box center [1502, 448] width 20 height 20
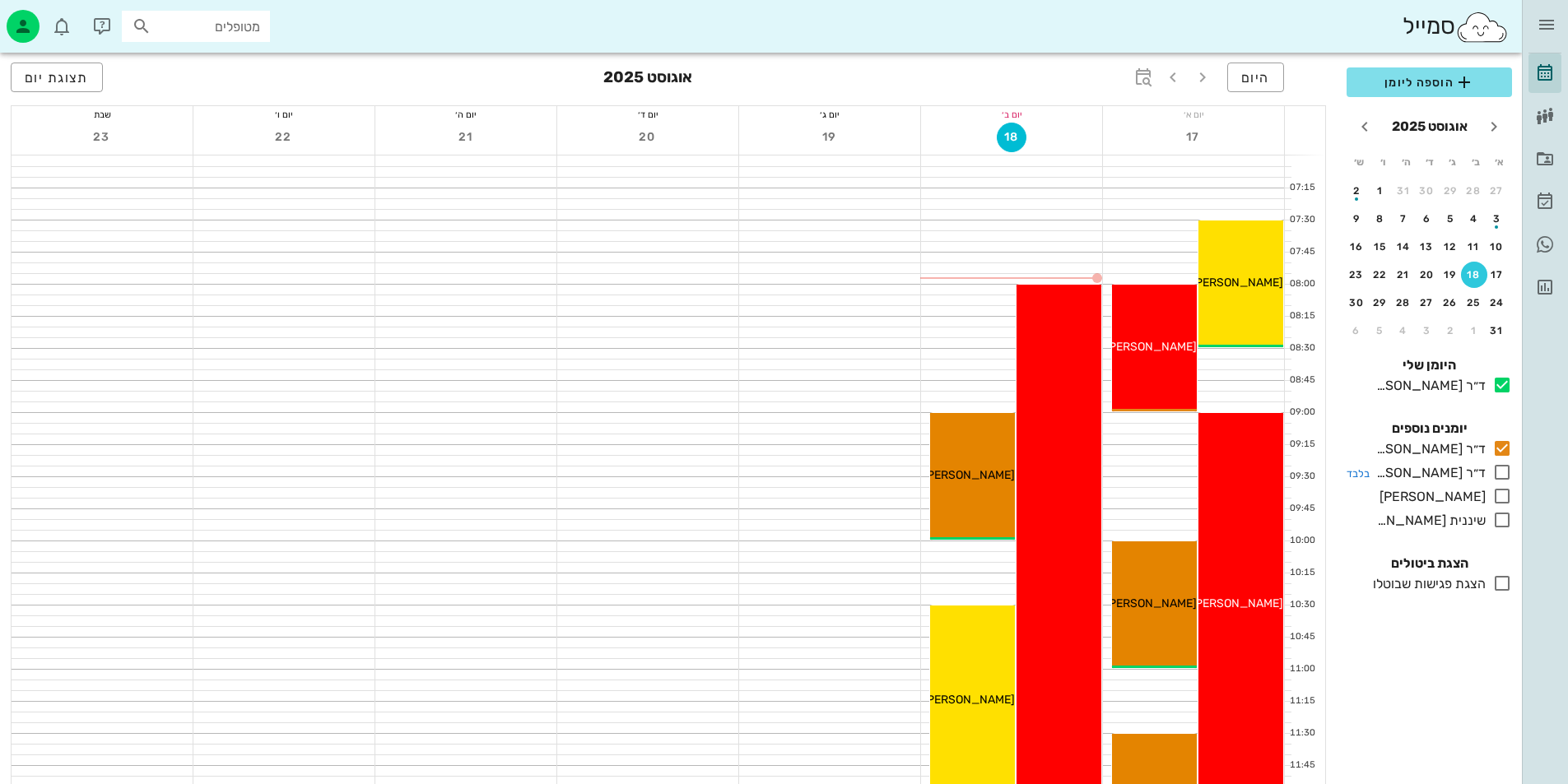
click at [1501, 472] on icon at bounding box center [1502, 472] width 20 height 20
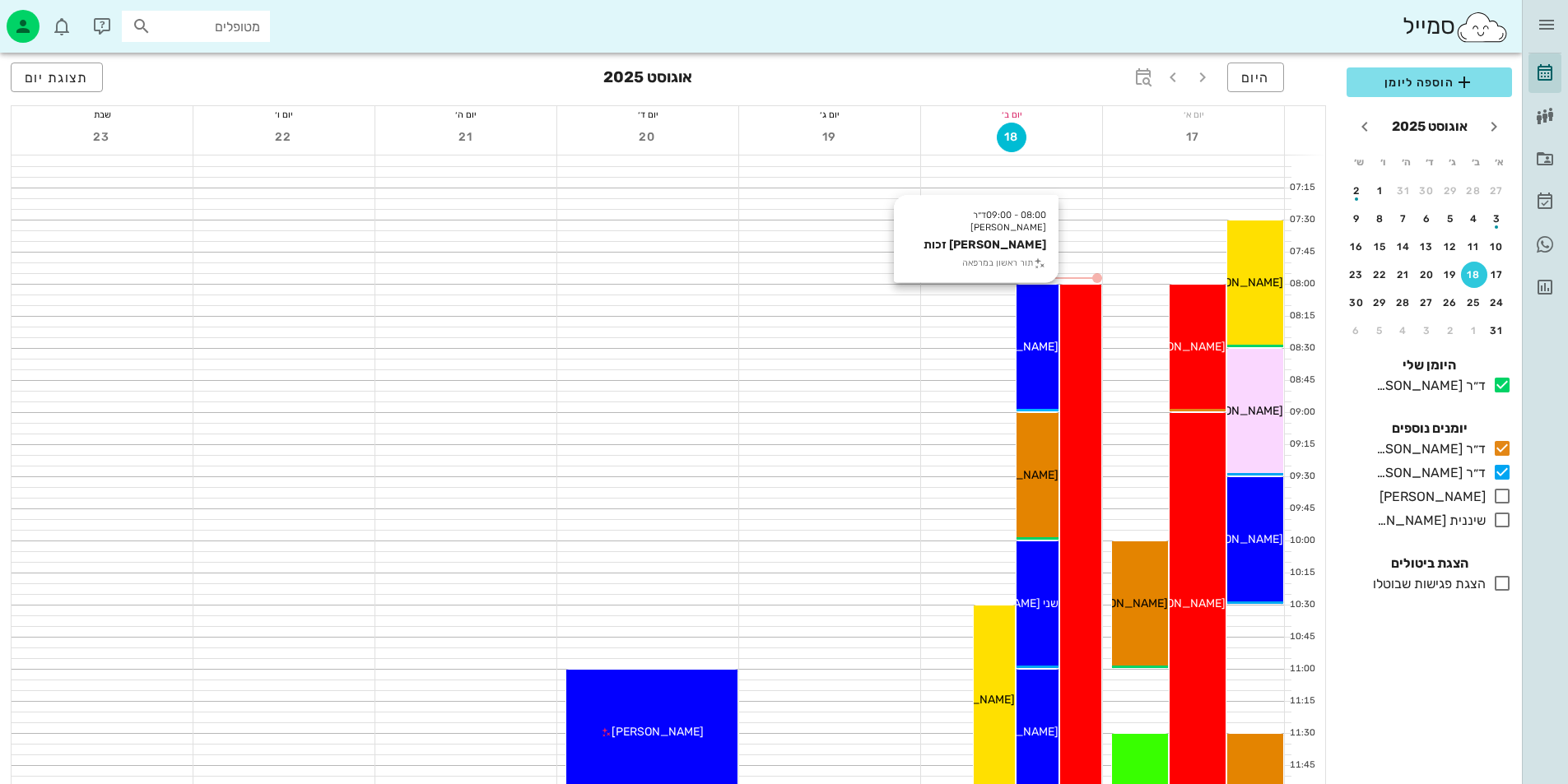
click at [1033, 362] on div "08:00 - 09:00 ד״ר [PERSON_NAME] תור ראשון במרפאה [PERSON_NAME] זכות" at bounding box center [1037, 348] width 42 height 126
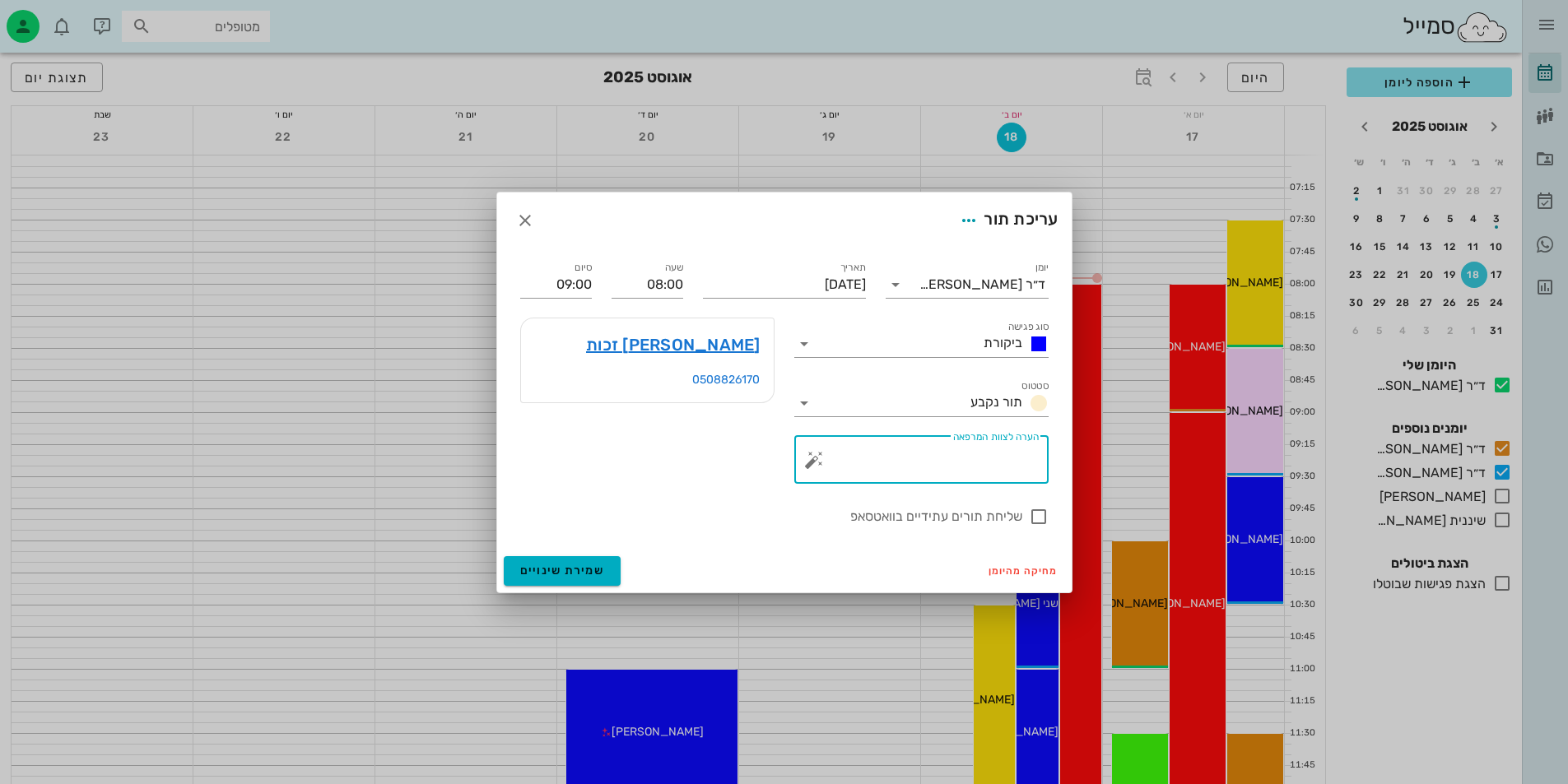
click at [1002, 467] on textarea "הערה לצוות המרפאה" at bounding box center [928, 464] width 221 height 39
click at [666, 470] on div "[PERSON_NAME] זכות 0508826170" at bounding box center [648, 401] width 274 height 186
click at [518, 224] on icon "button" at bounding box center [525, 220] width 20 height 20
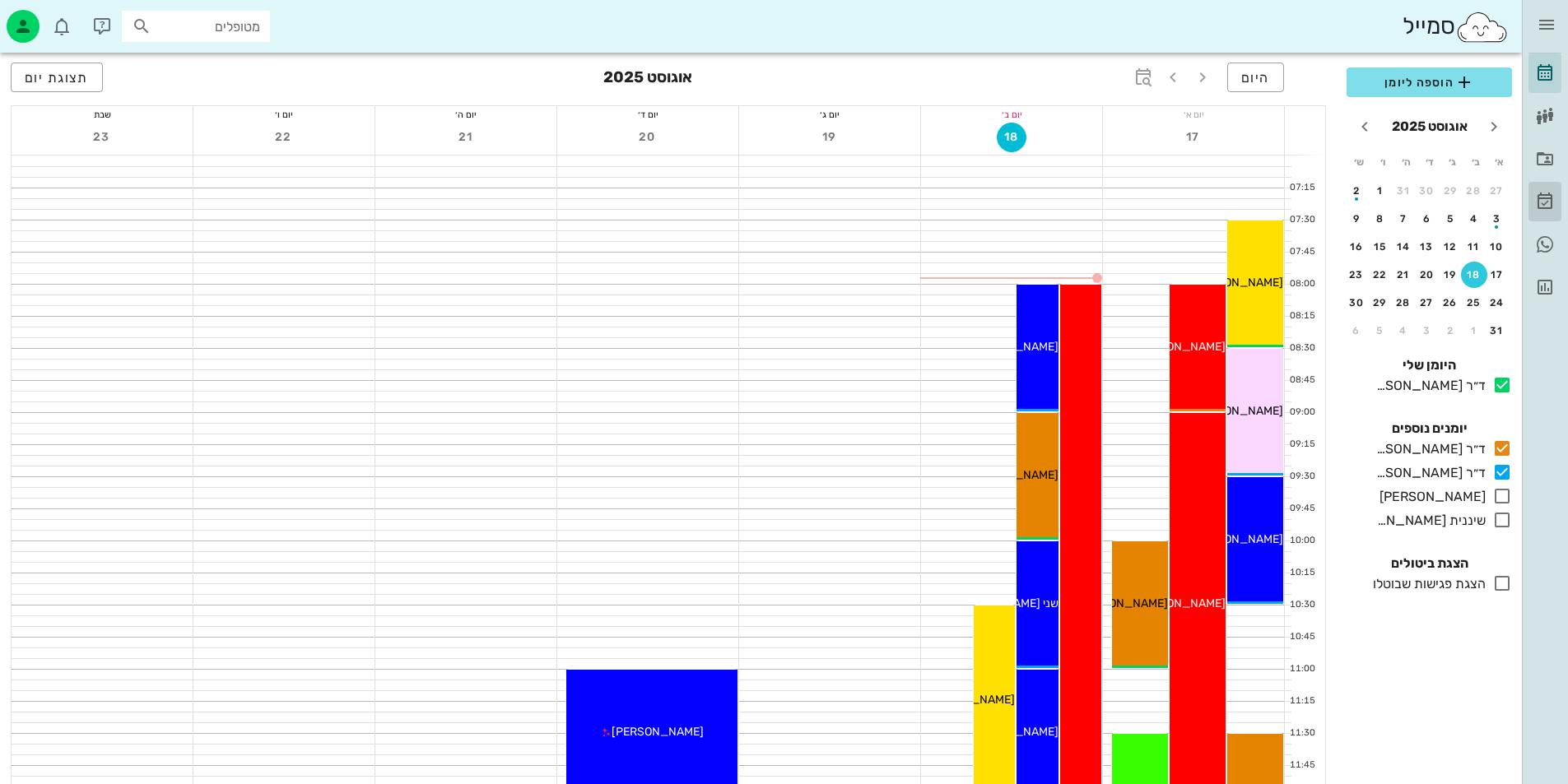
click at [1538, 197] on icon at bounding box center [1545, 201] width 20 height 20
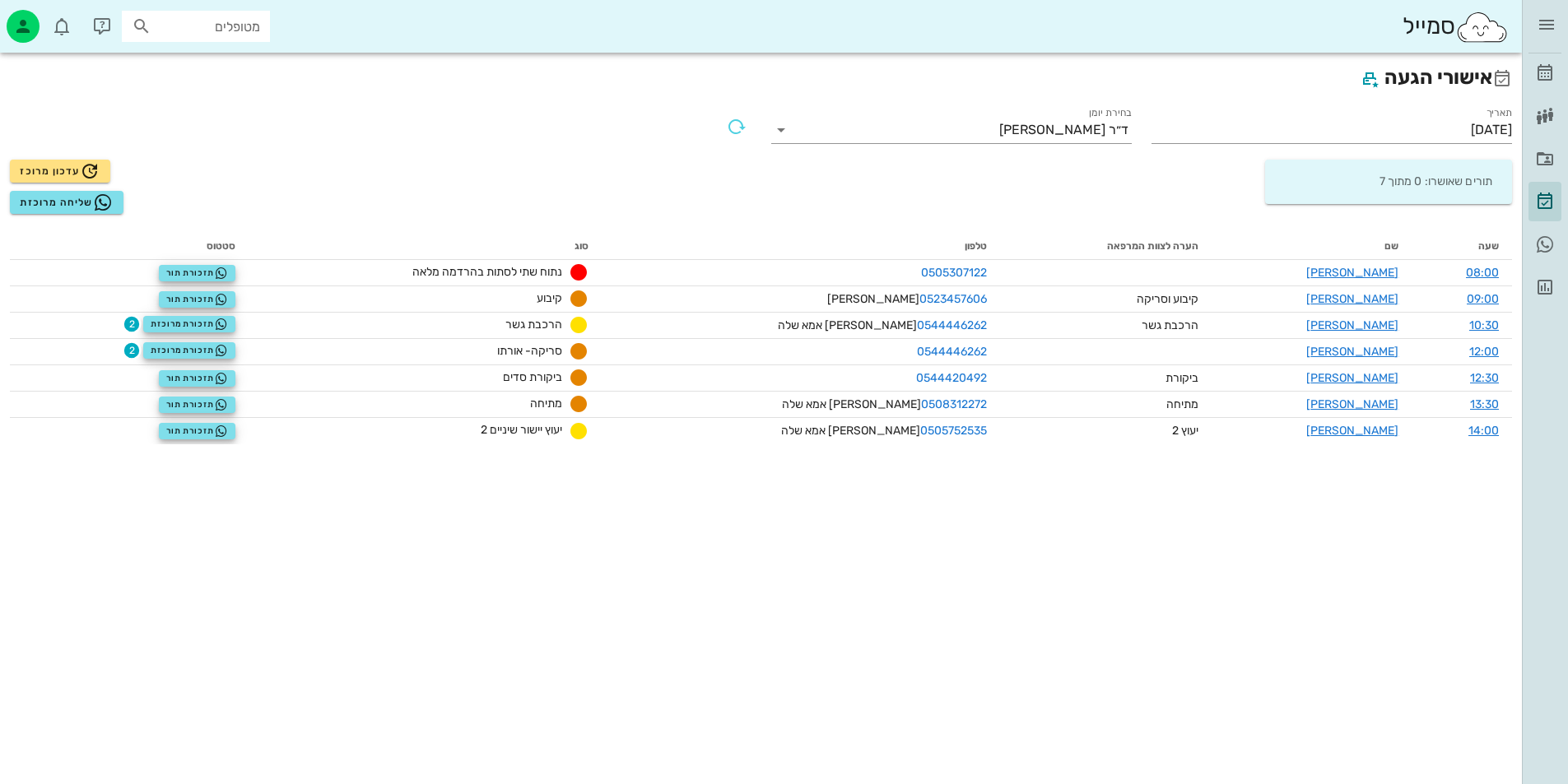
click at [1561, 22] on div "[PERSON_NAME] רשימת המתנה תיקים רפואיים אישורי הגעה היסטוריית וואטסאפ דוחות" at bounding box center [1544, 153] width 46 height 307
click at [1556, 21] on span "button" at bounding box center [1546, 25] width 30 height 20
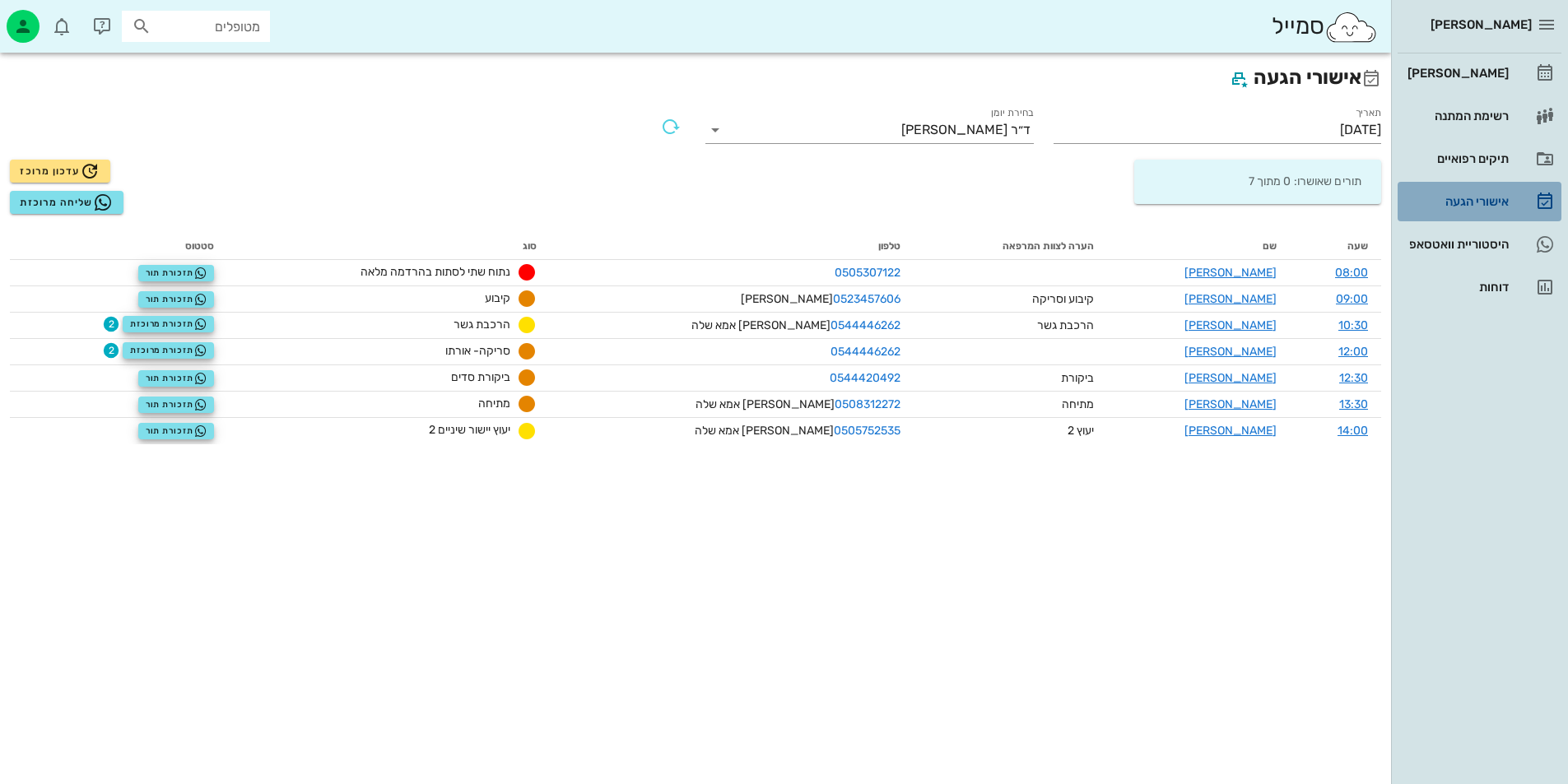
click at [1475, 196] on div "אישורי הגעה" at bounding box center [1456, 201] width 105 height 13
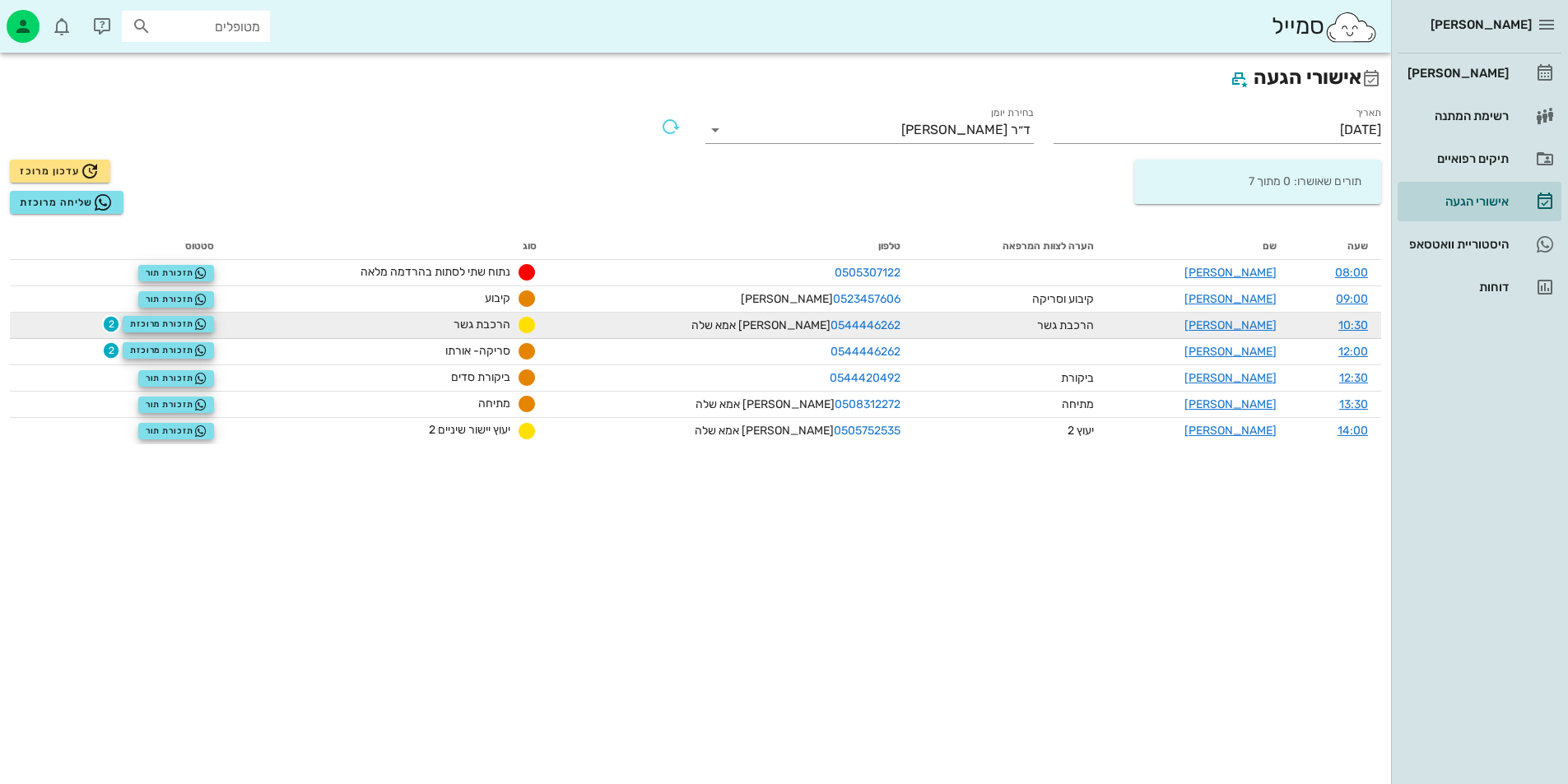
click at [100, 323] on td "תזכורת מרוכזת 2" at bounding box center [118, 326] width 217 height 27
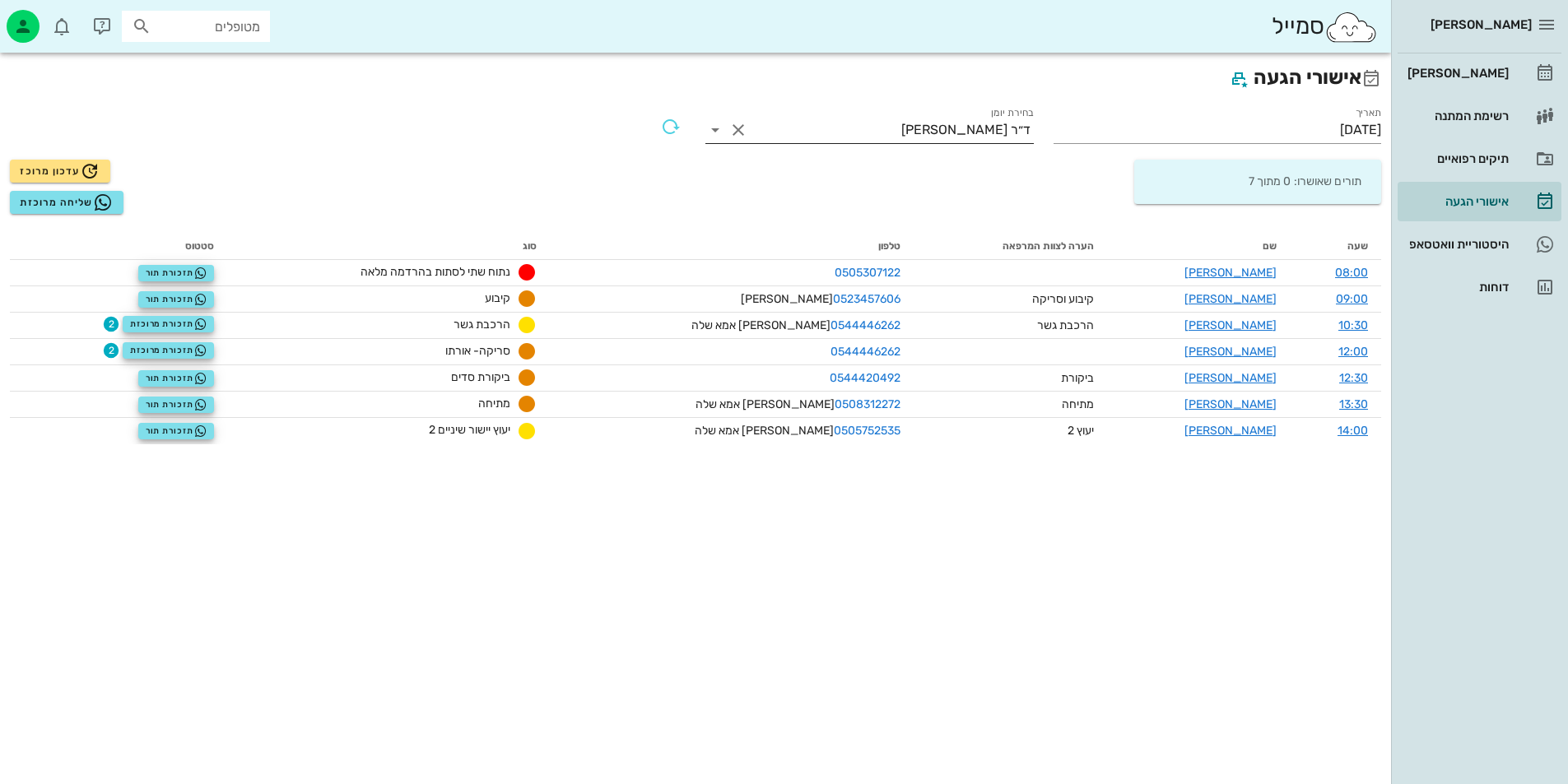
click at [968, 126] on div "ד״ר [PERSON_NAME]" at bounding box center [966, 129] width 129 height 15
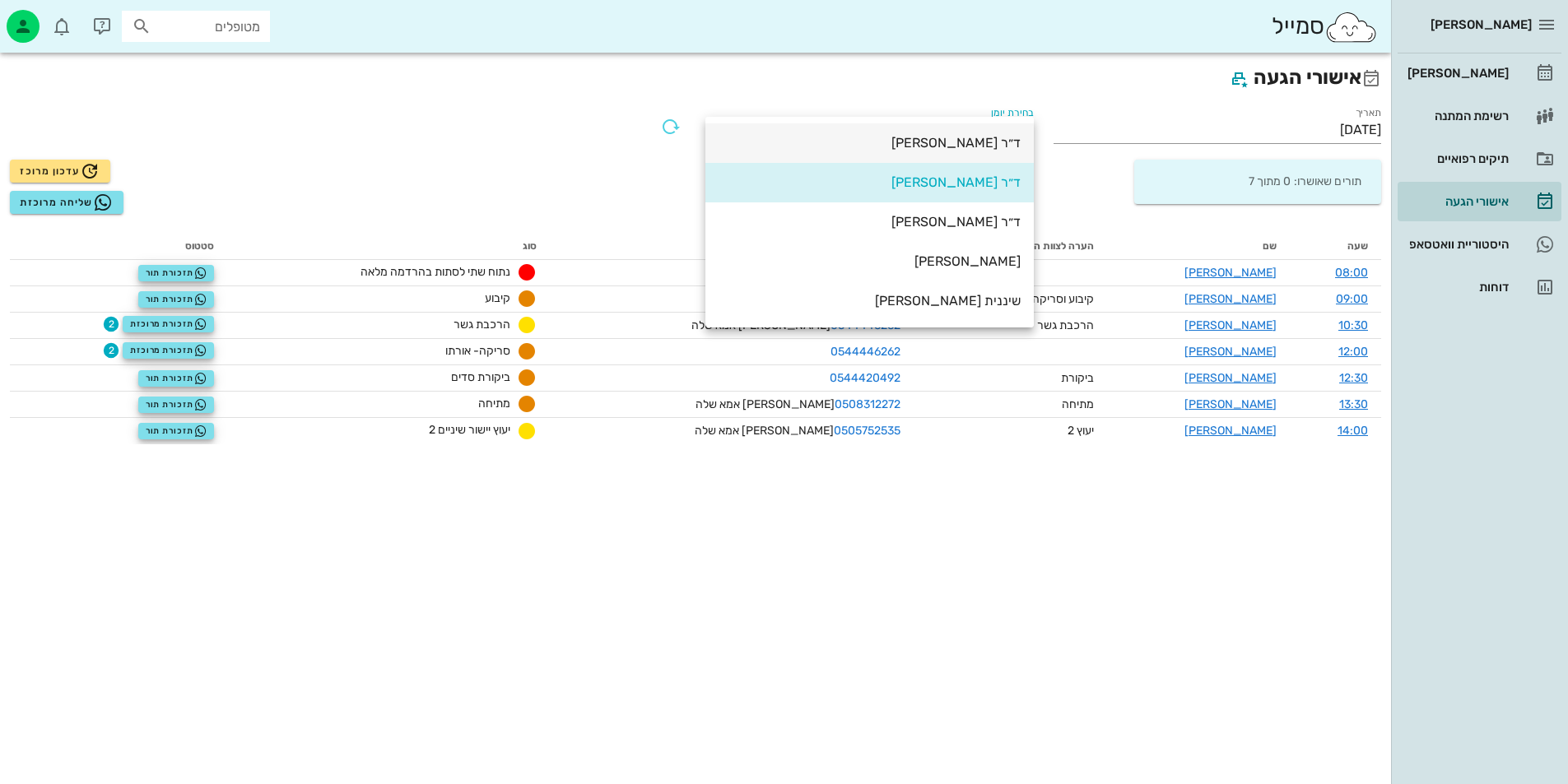
click at [993, 148] on div "ד״ר [PERSON_NAME]" at bounding box center [870, 143] width 302 height 16
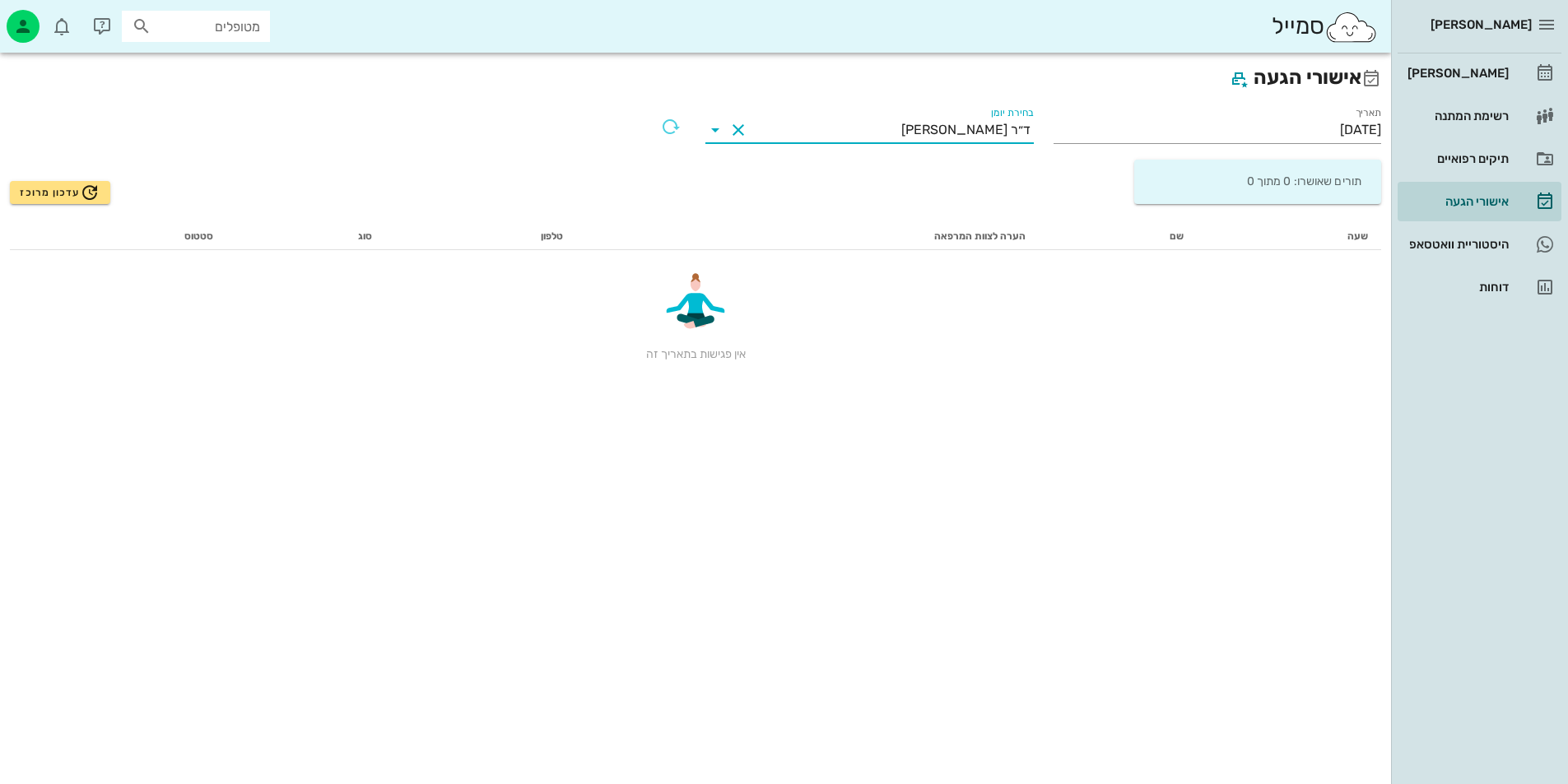
click at [869, 114] on div "בחירת יומן ד״ר [PERSON_NAME]" at bounding box center [869, 127] width 329 height 42
click at [878, 118] on input "בחירת יומן" at bounding box center [826, 129] width 150 height 27
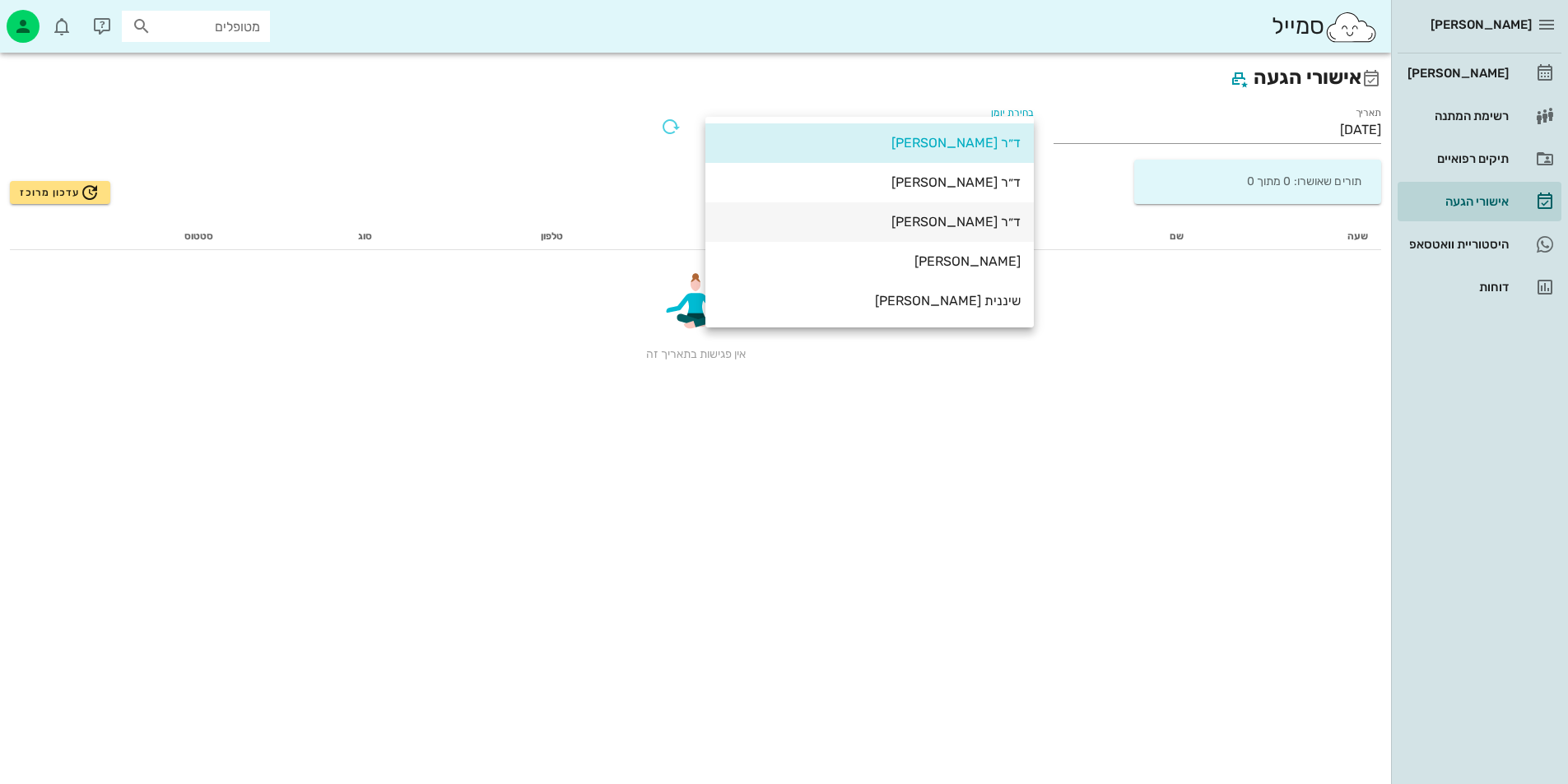
click at [941, 218] on div "ד״ר [PERSON_NAME]" at bounding box center [870, 222] width 302 height 16
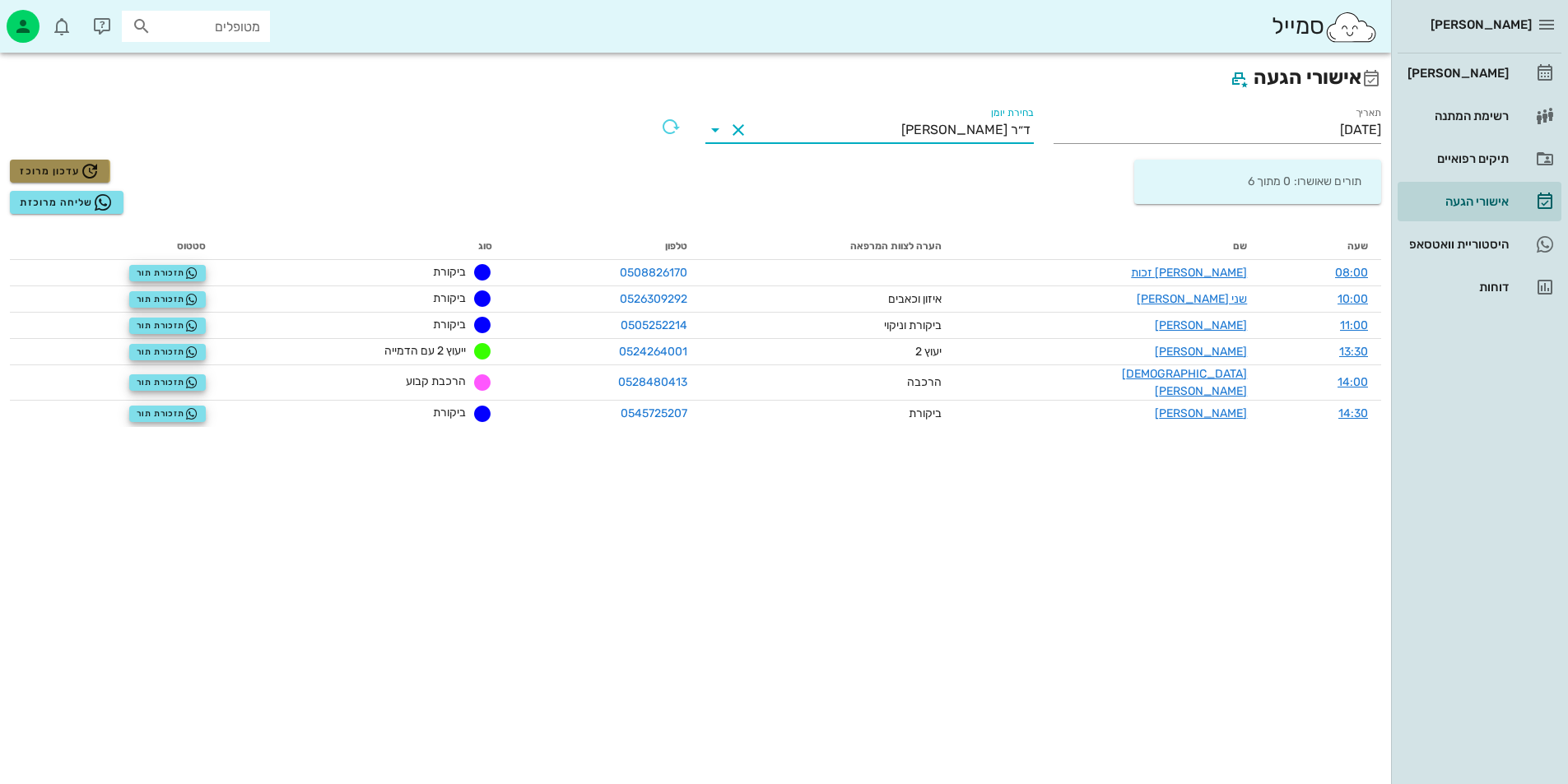
click at [58, 170] on span "עדכון מרוכז" at bounding box center [59, 171] width 80 height 20
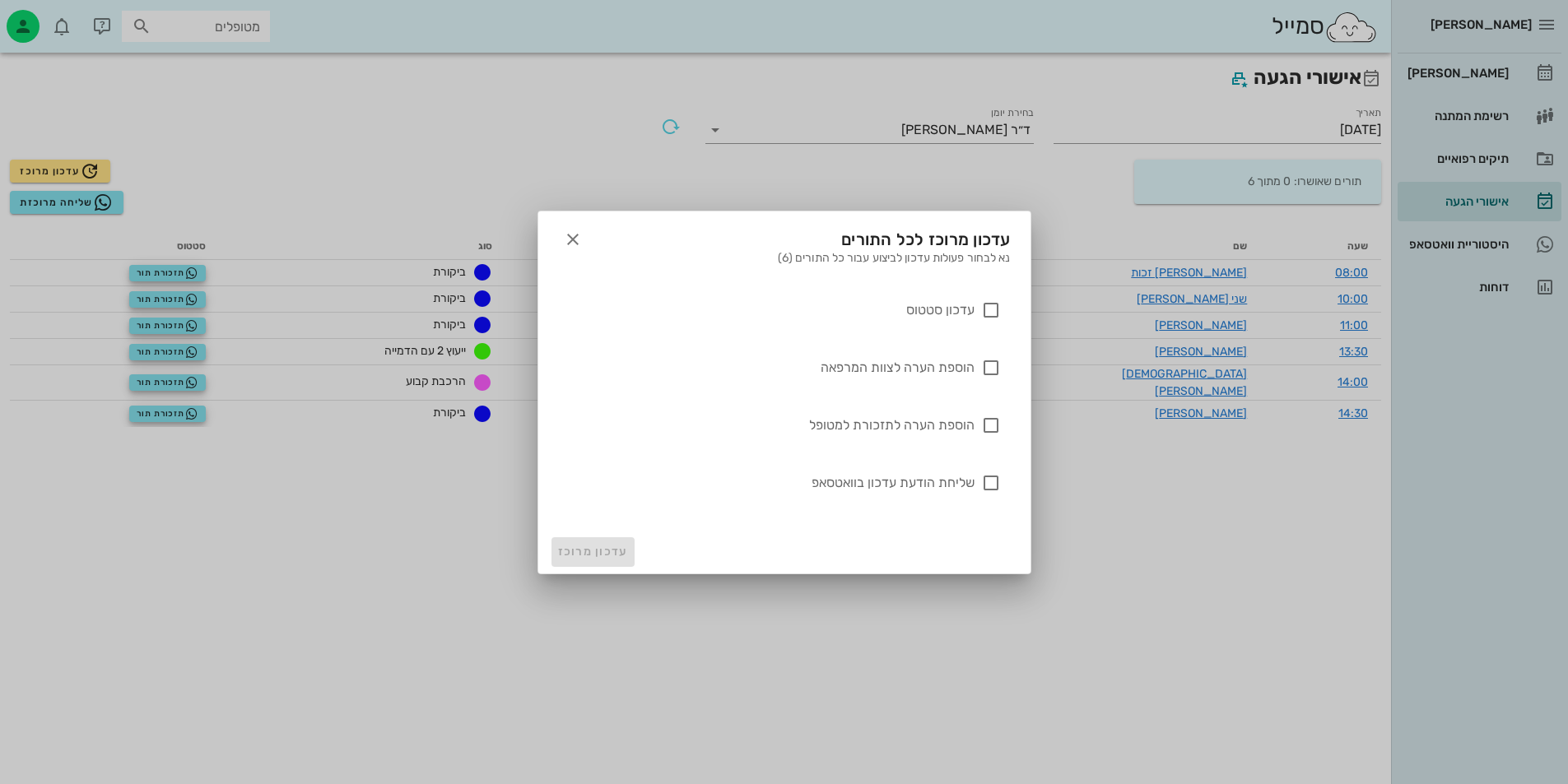
click at [987, 324] on div "עדכון סטטוס" at bounding box center [791, 319] width 420 height 38
click at [986, 304] on div at bounding box center [990, 310] width 28 height 28
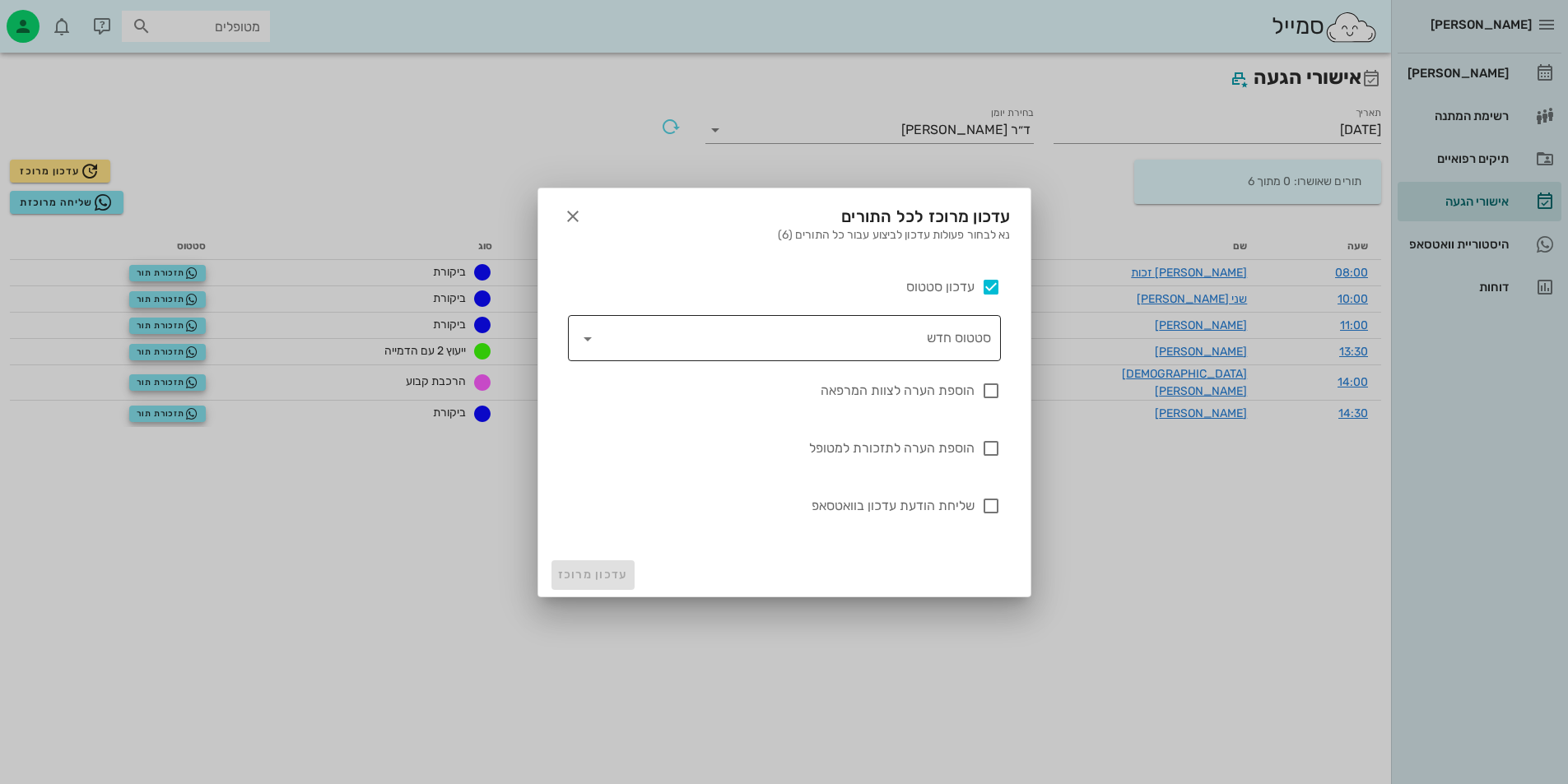
click at [963, 332] on input "סטטוס חדש" at bounding box center [796, 338] width 390 height 27
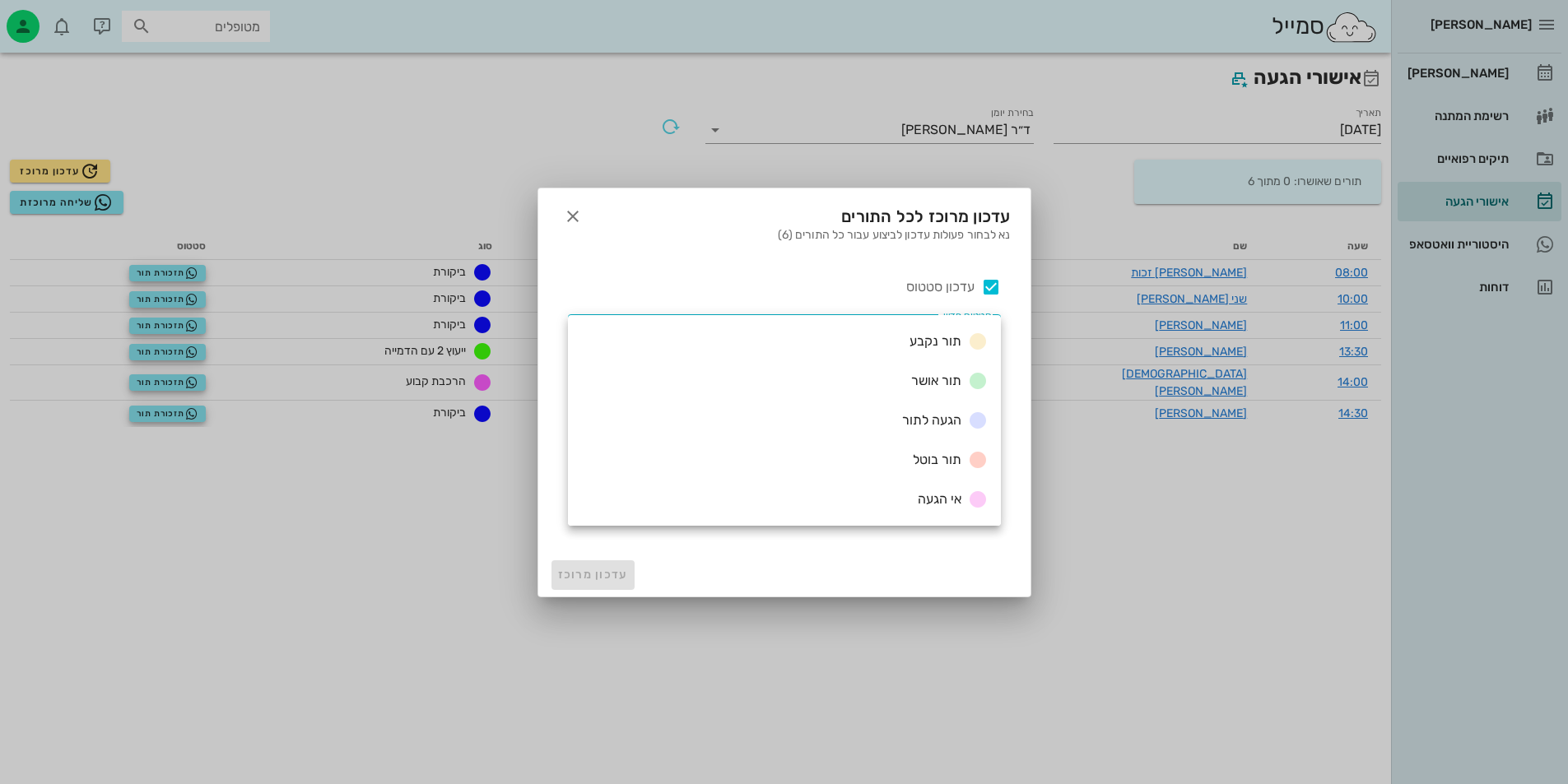
click at [970, 265] on div "עדכון סטטוס ​ סטטוס חדש" at bounding box center [784, 312] width 452 height 104
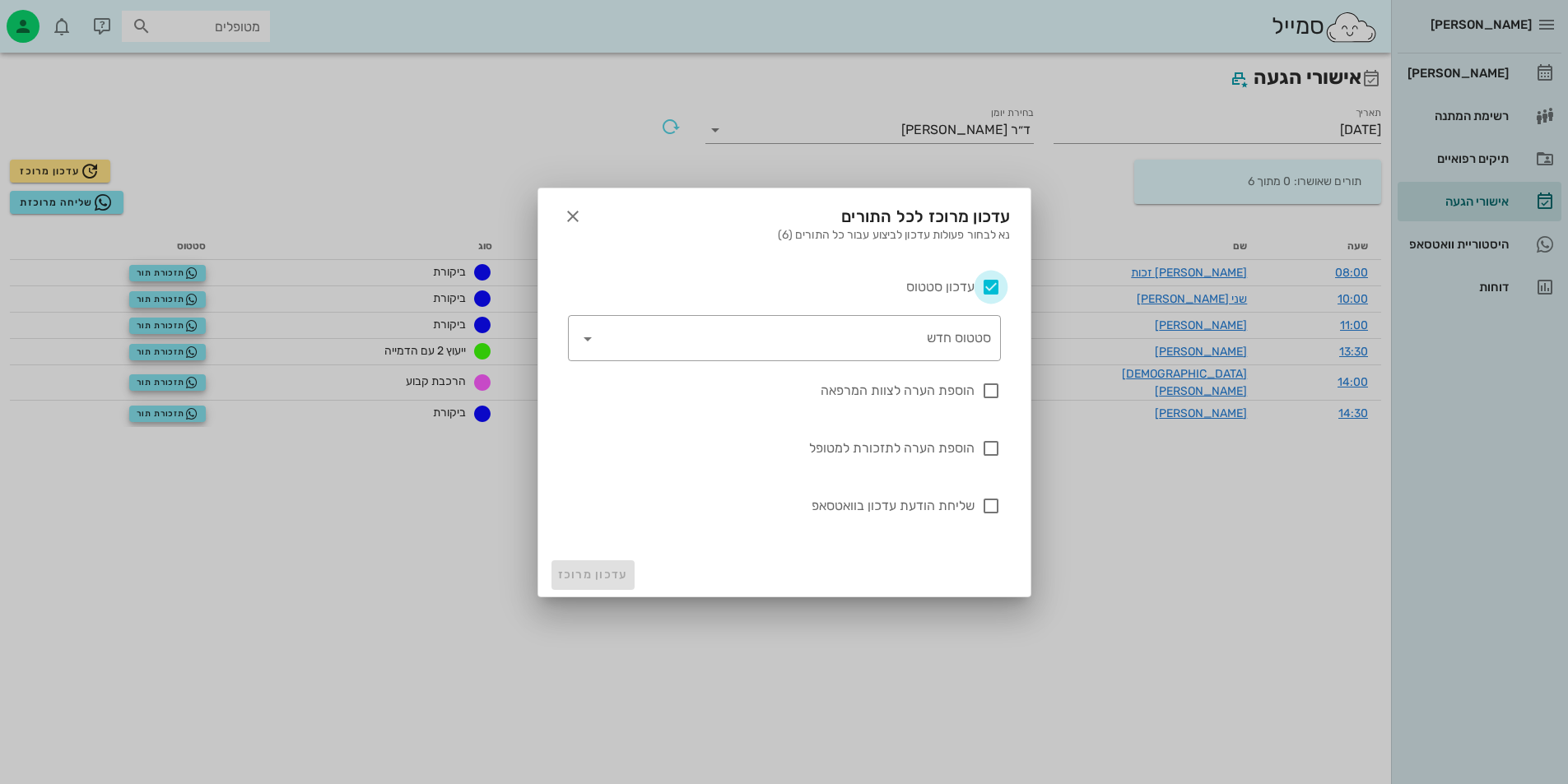
click at [994, 286] on div at bounding box center [990, 287] width 28 height 28
checkbox input "false"
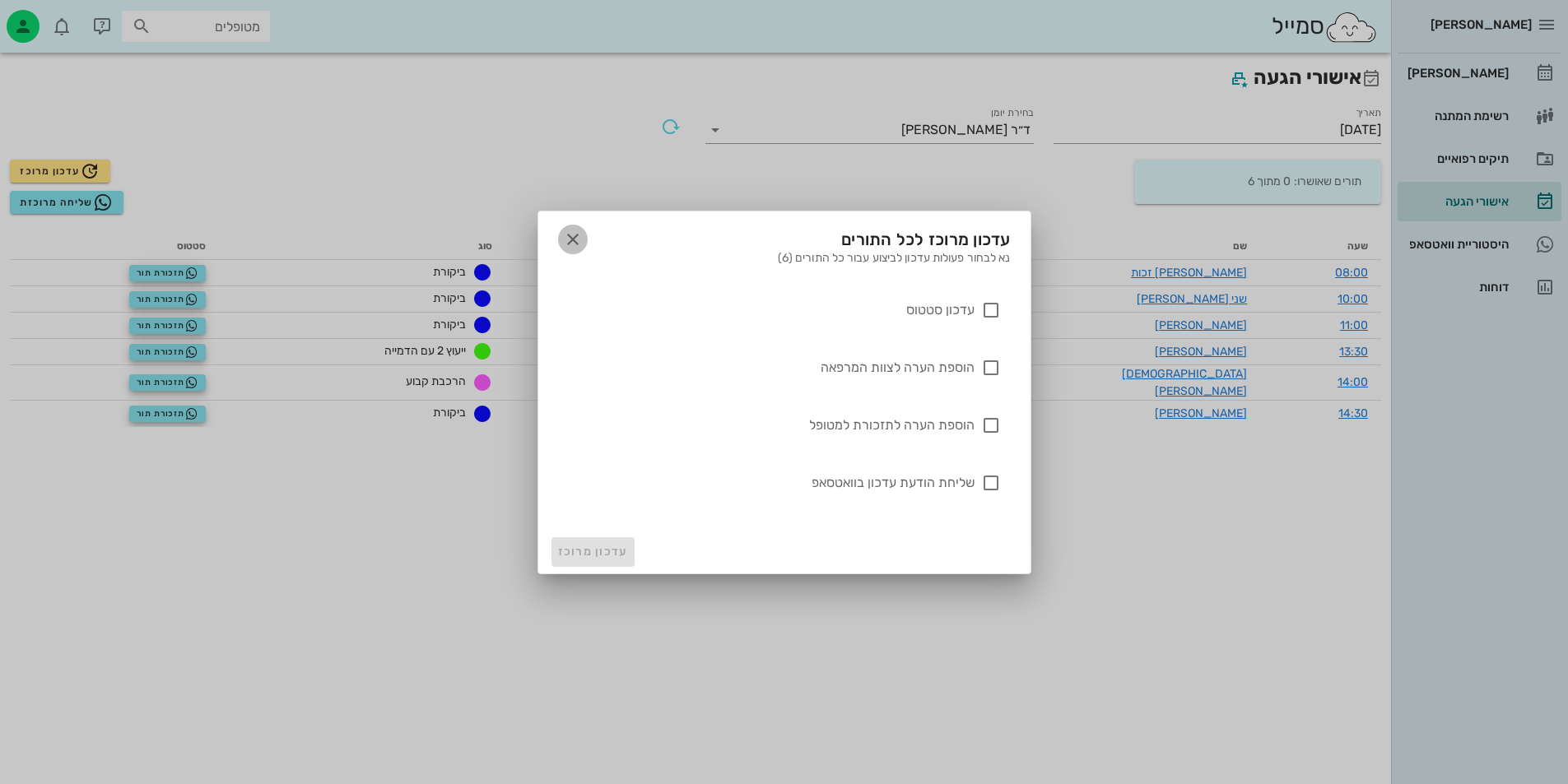
click at [575, 230] on icon "button" at bounding box center [573, 240] width 20 height 20
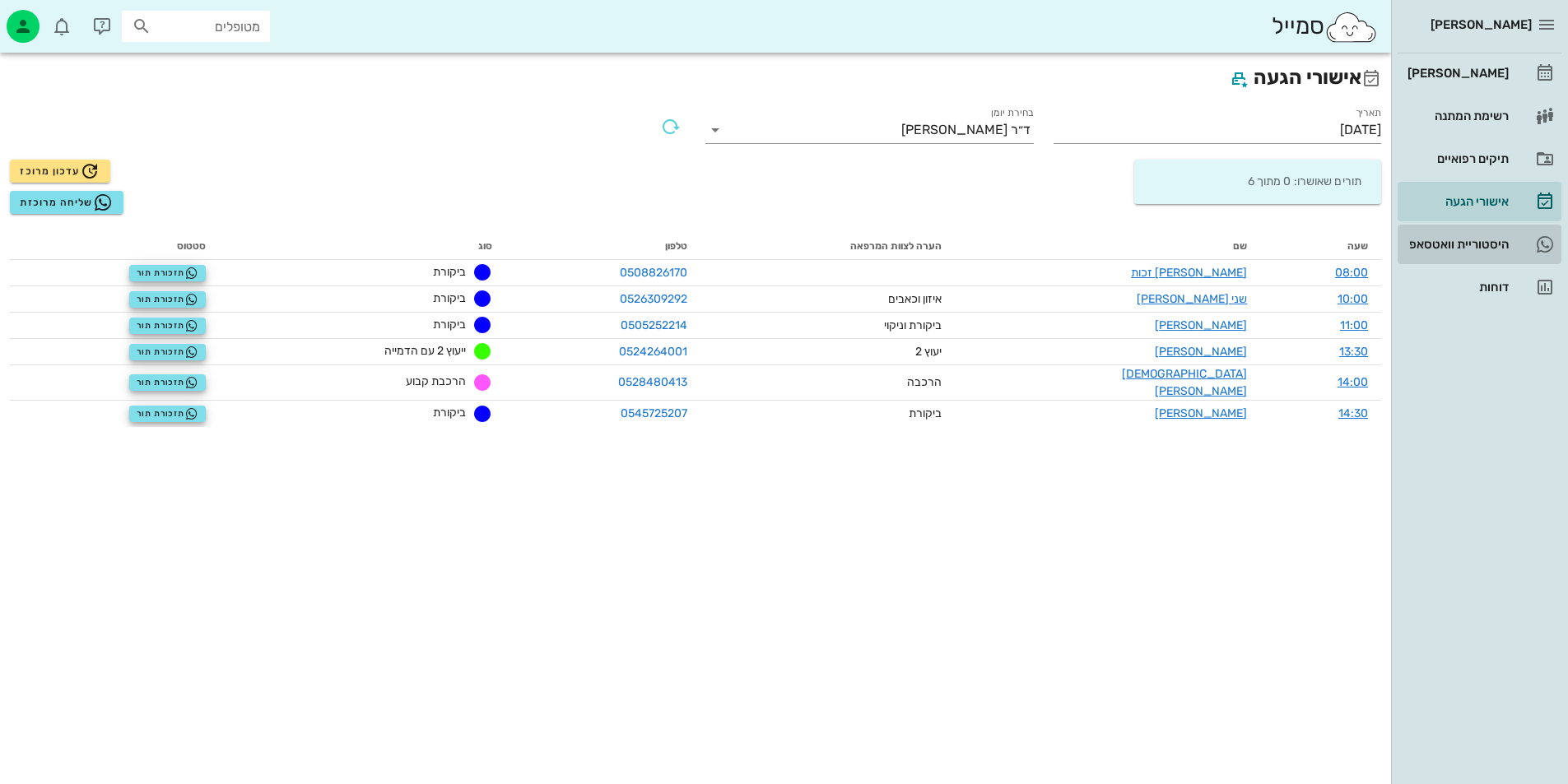
click at [1466, 241] on div "היסטוריית וואטסאפ" at bounding box center [1456, 244] width 105 height 13
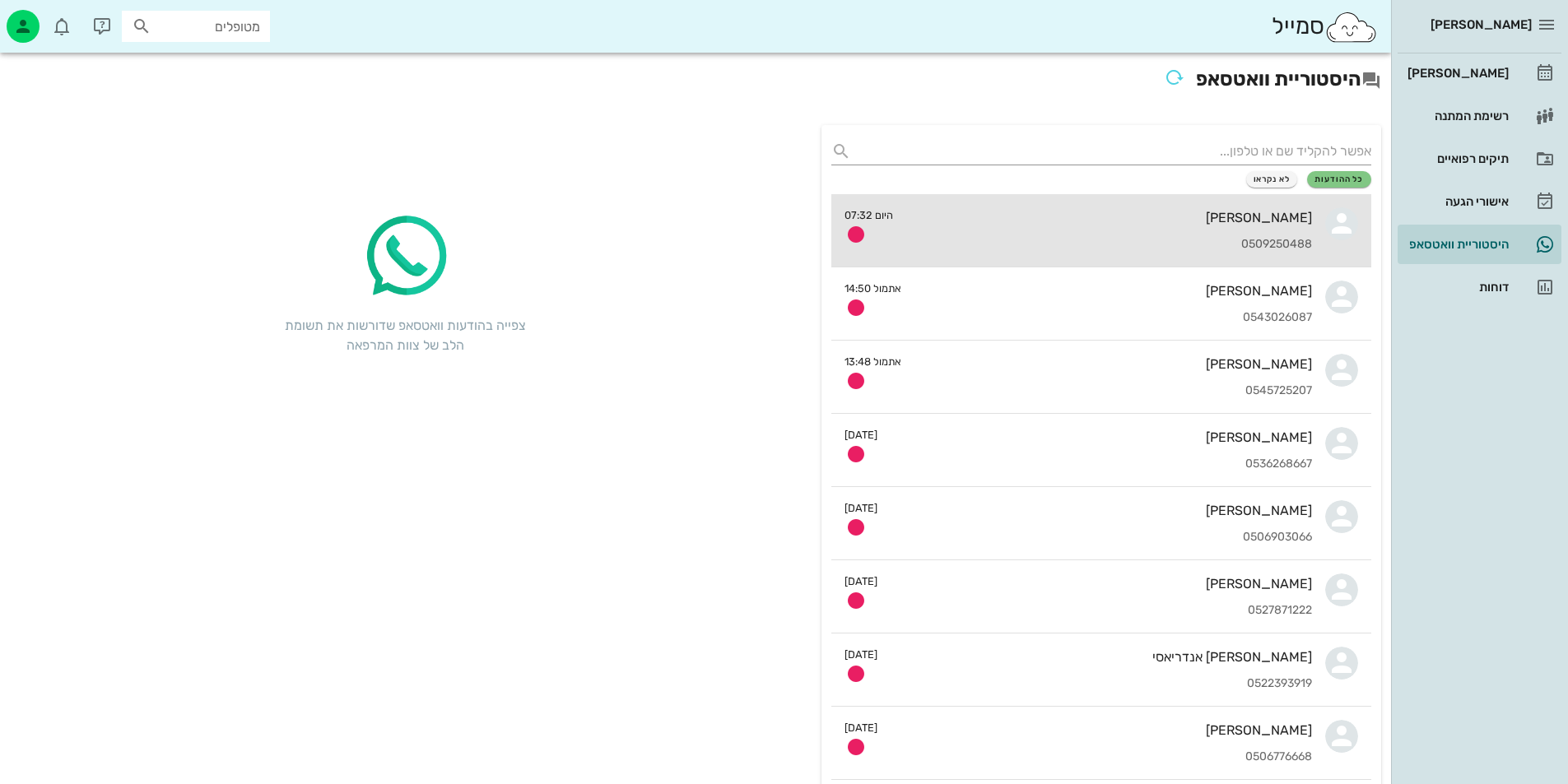
click at [1078, 234] on div "[PERSON_NAME] 0509250488" at bounding box center [1109, 230] width 406 height 72
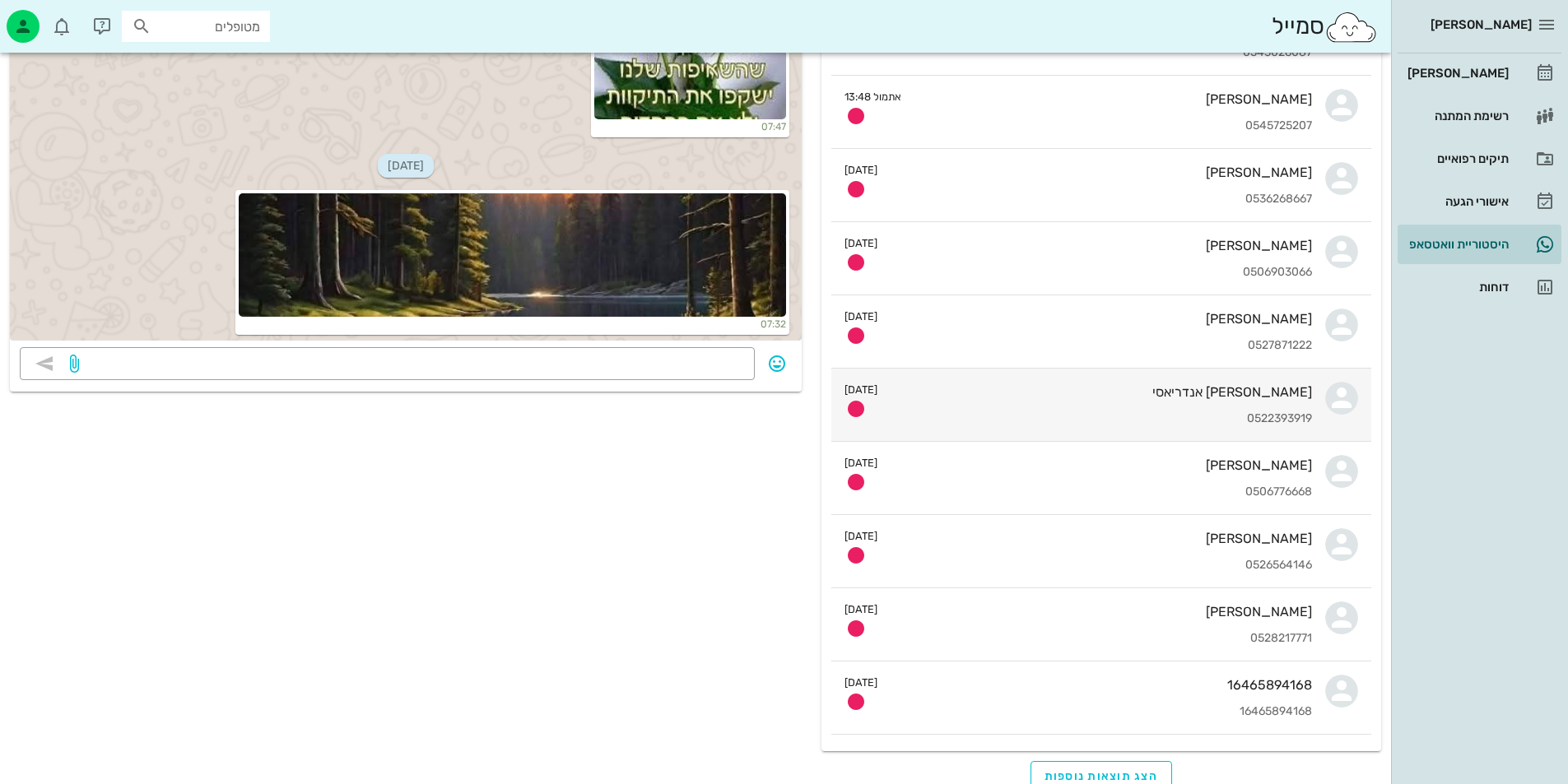
scroll to position [281, 0]
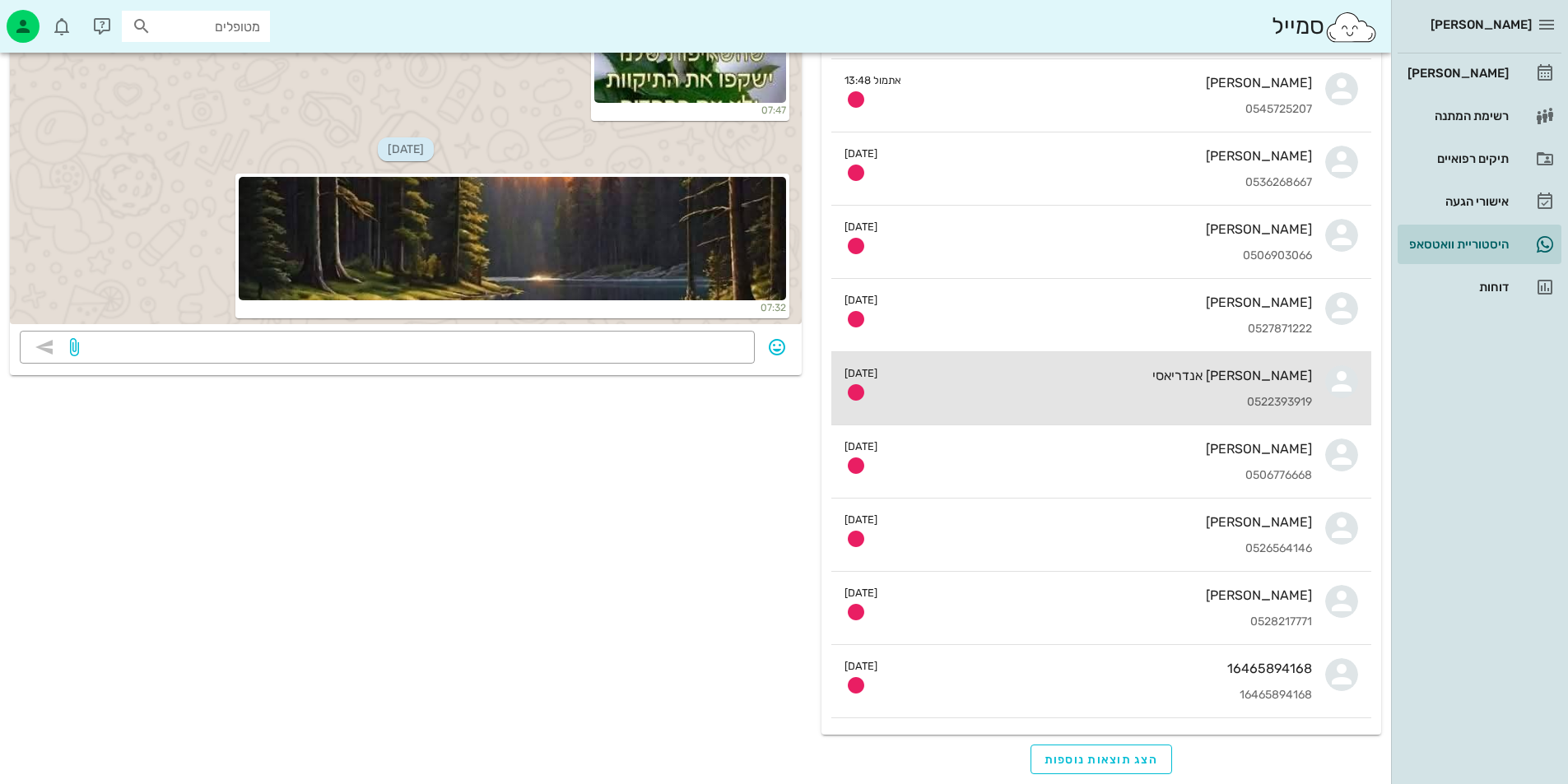
click at [1259, 386] on div "[PERSON_NAME] אנדריאסי 0522393919" at bounding box center [1101, 388] width 422 height 72
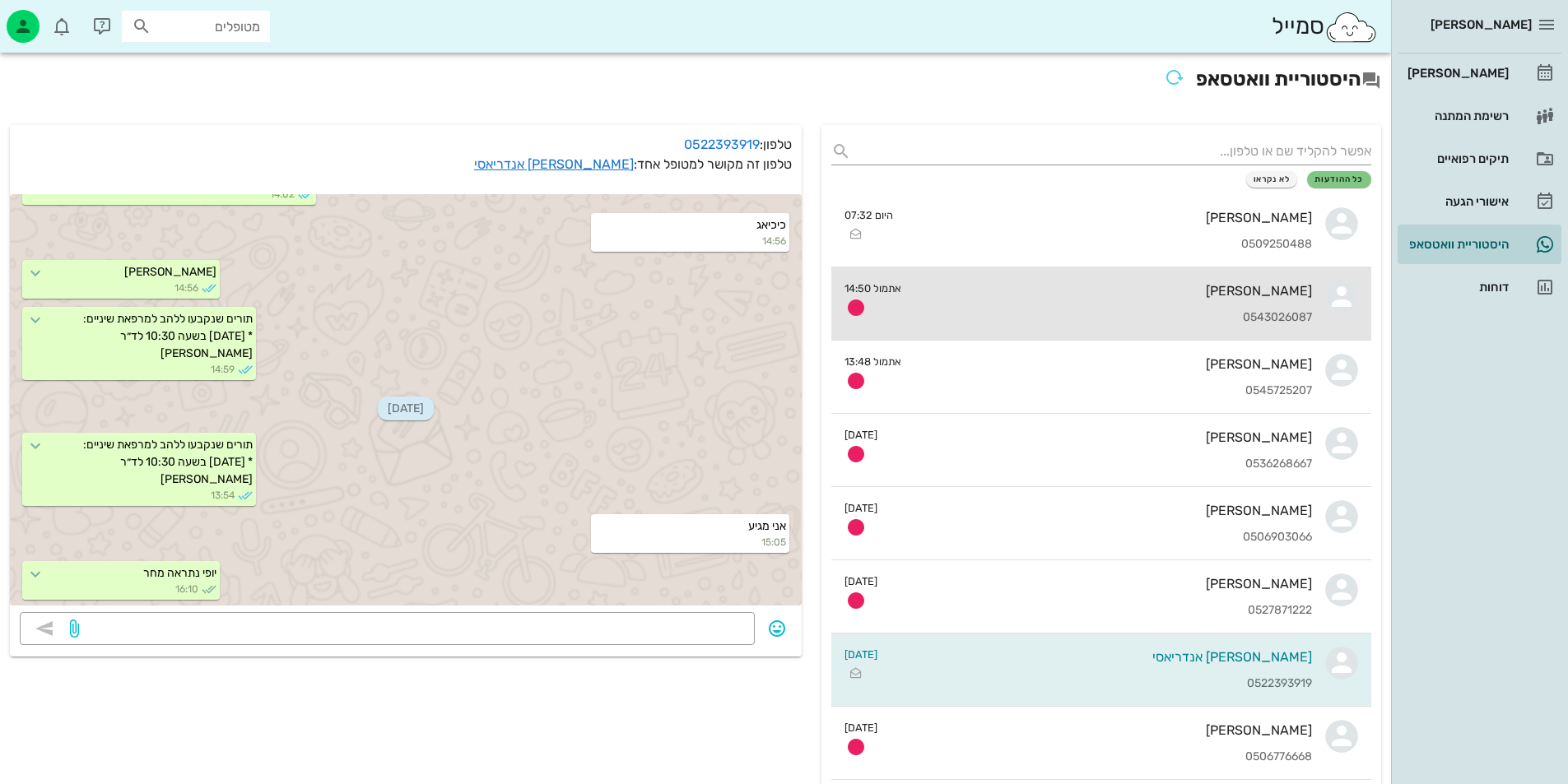
click at [996, 308] on div "[PERSON_NAME] 0543026087" at bounding box center [1113, 303] width 398 height 72
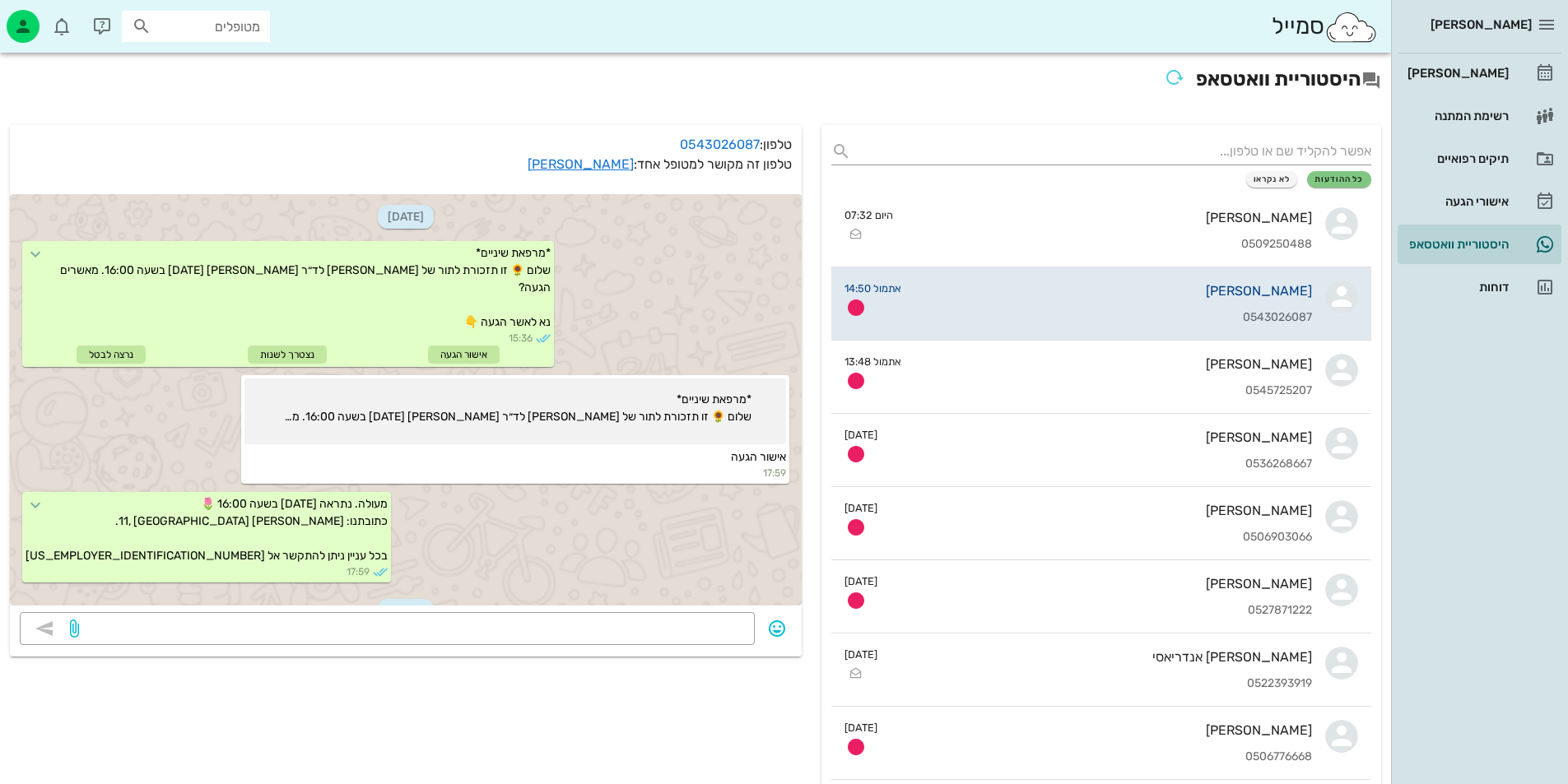
scroll to position [181, 0]
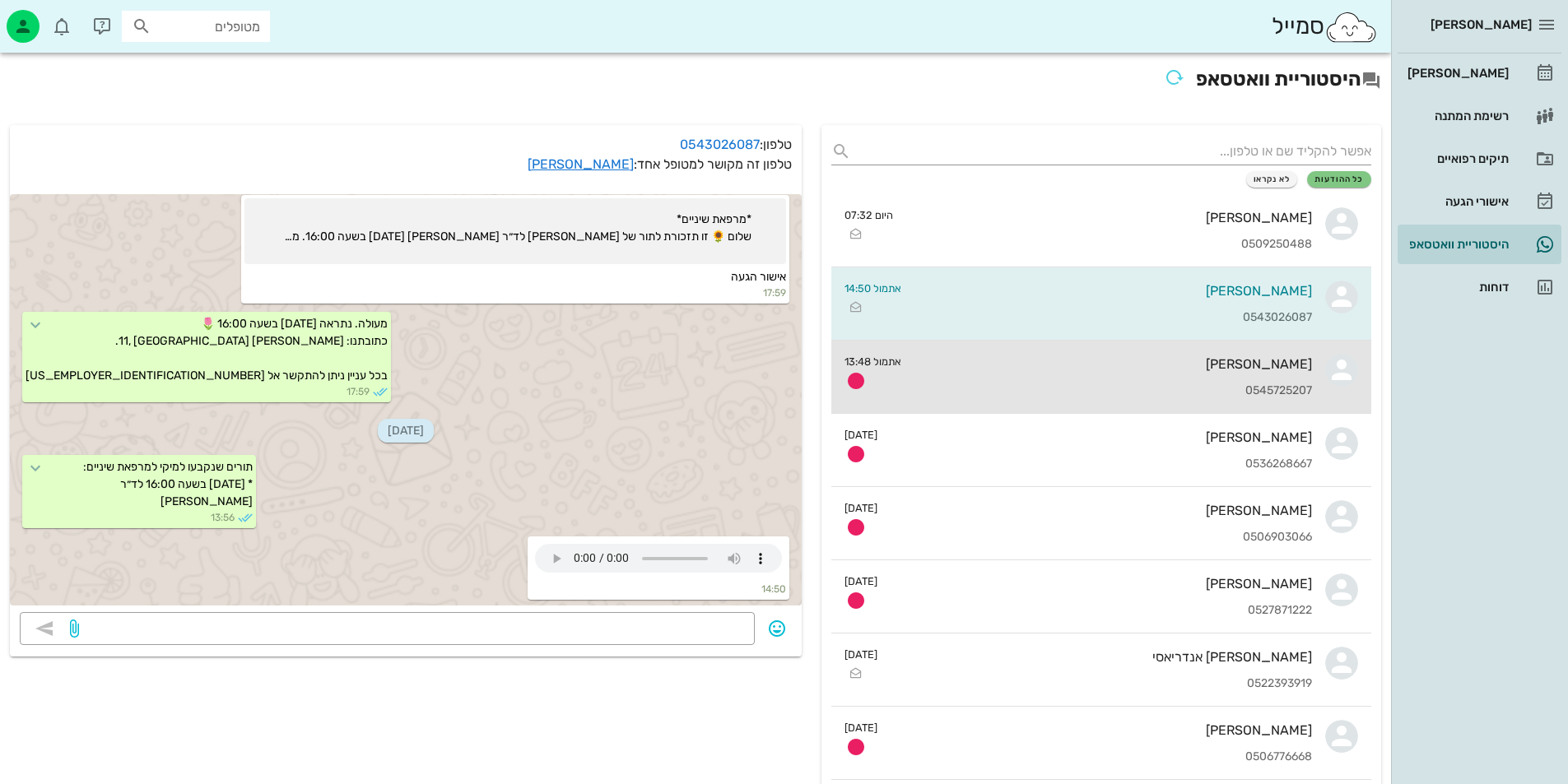
click at [1056, 359] on div "[PERSON_NAME]" at bounding box center [1113, 364] width 398 height 16
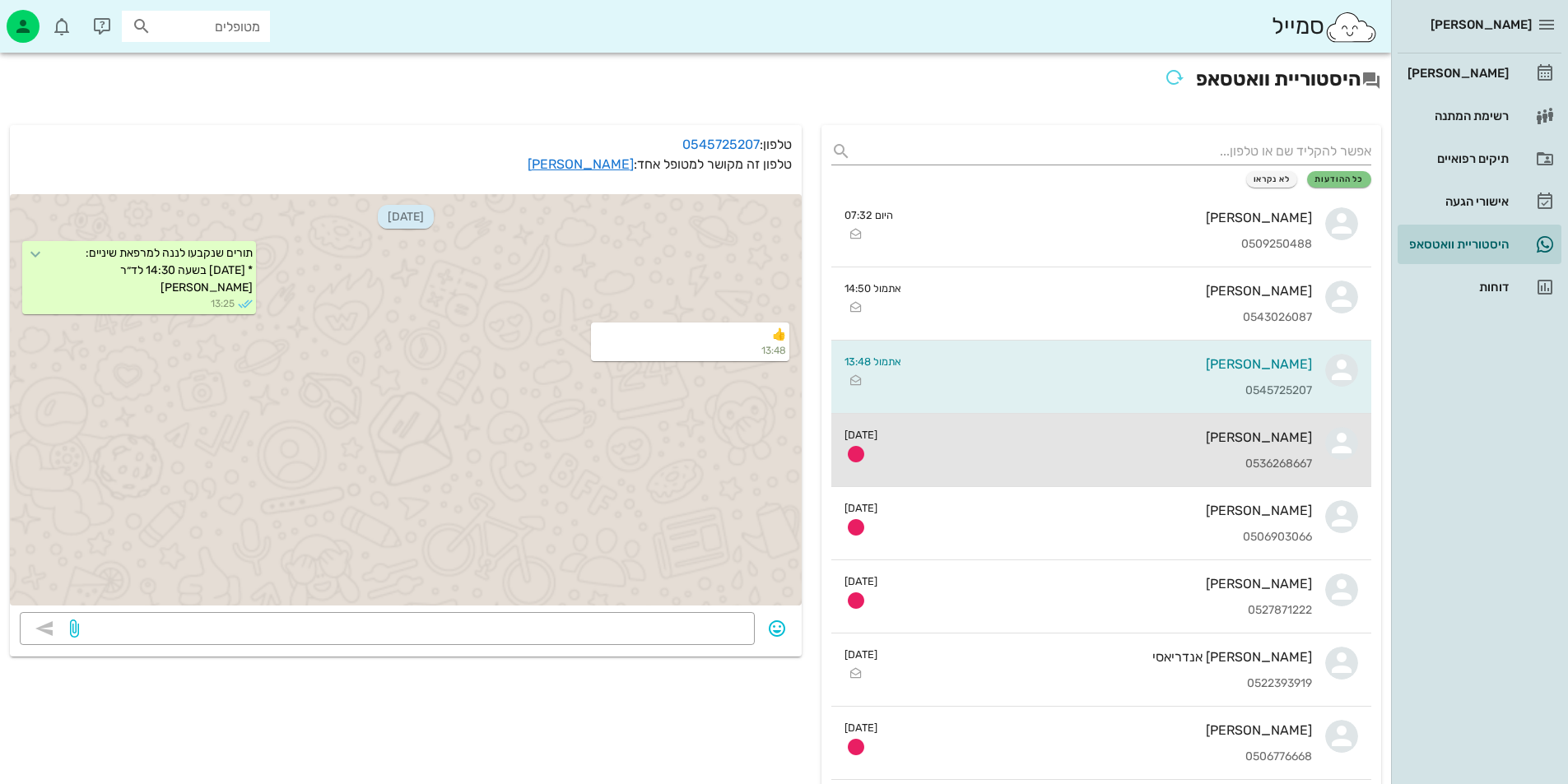
click at [1151, 447] on div "[PERSON_NAME] 0536268667" at bounding box center [1101, 449] width 422 height 72
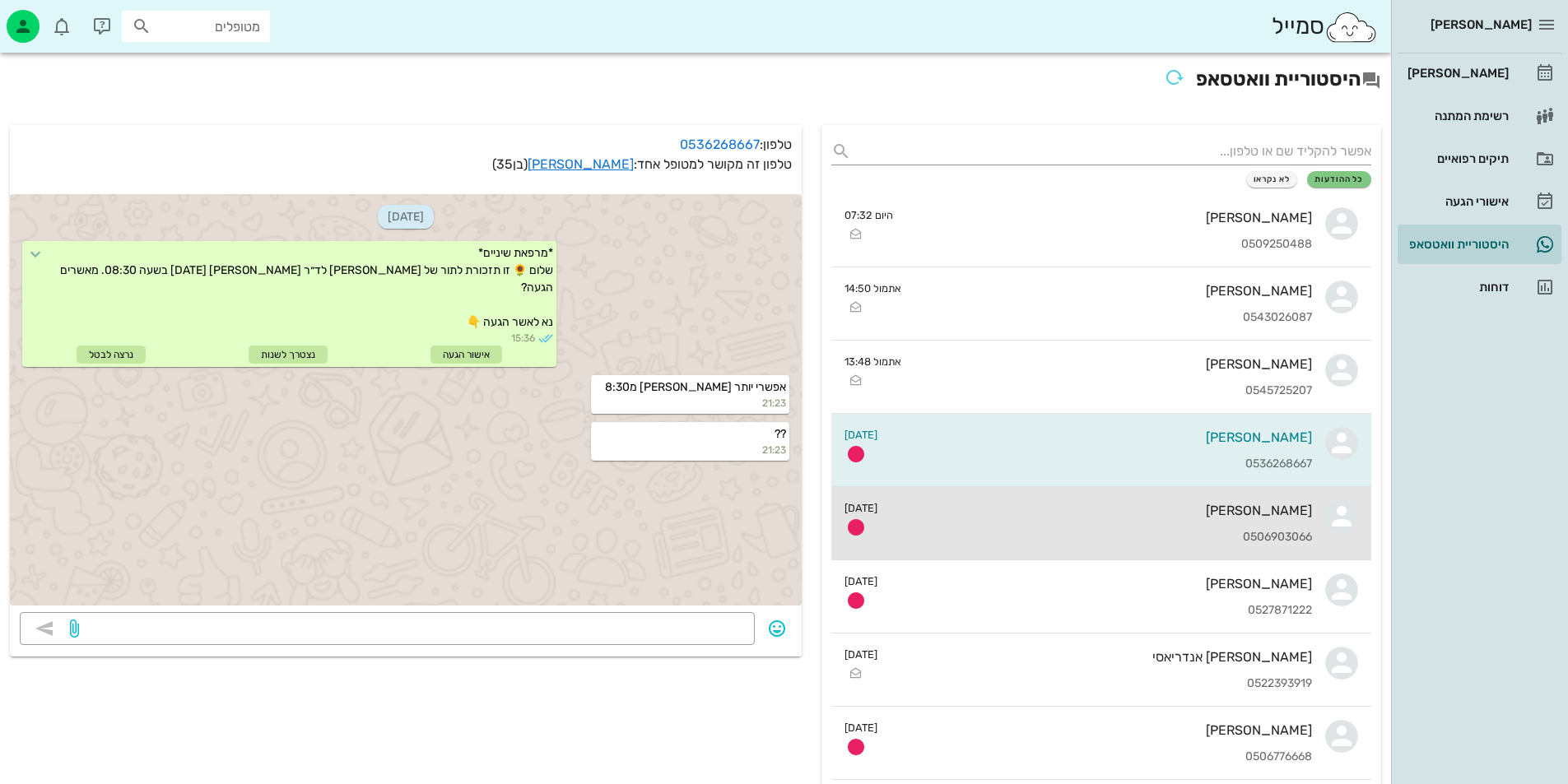
click at [1174, 502] on div "[PERSON_NAME] 0506903066" at bounding box center [1101, 522] width 422 height 72
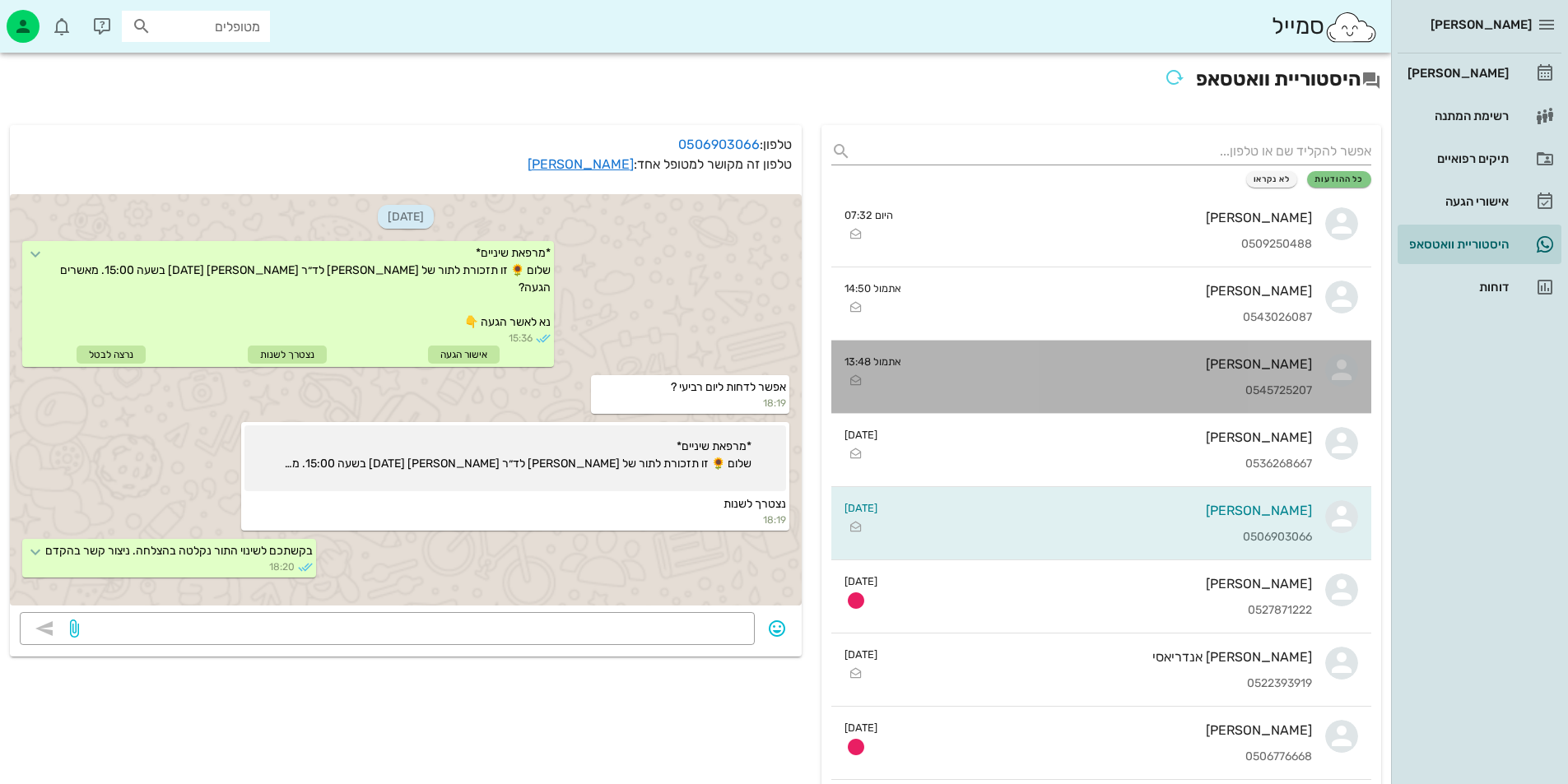
click at [1124, 384] on div "0545725207" at bounding box center [1113, 391] width 398 height 14
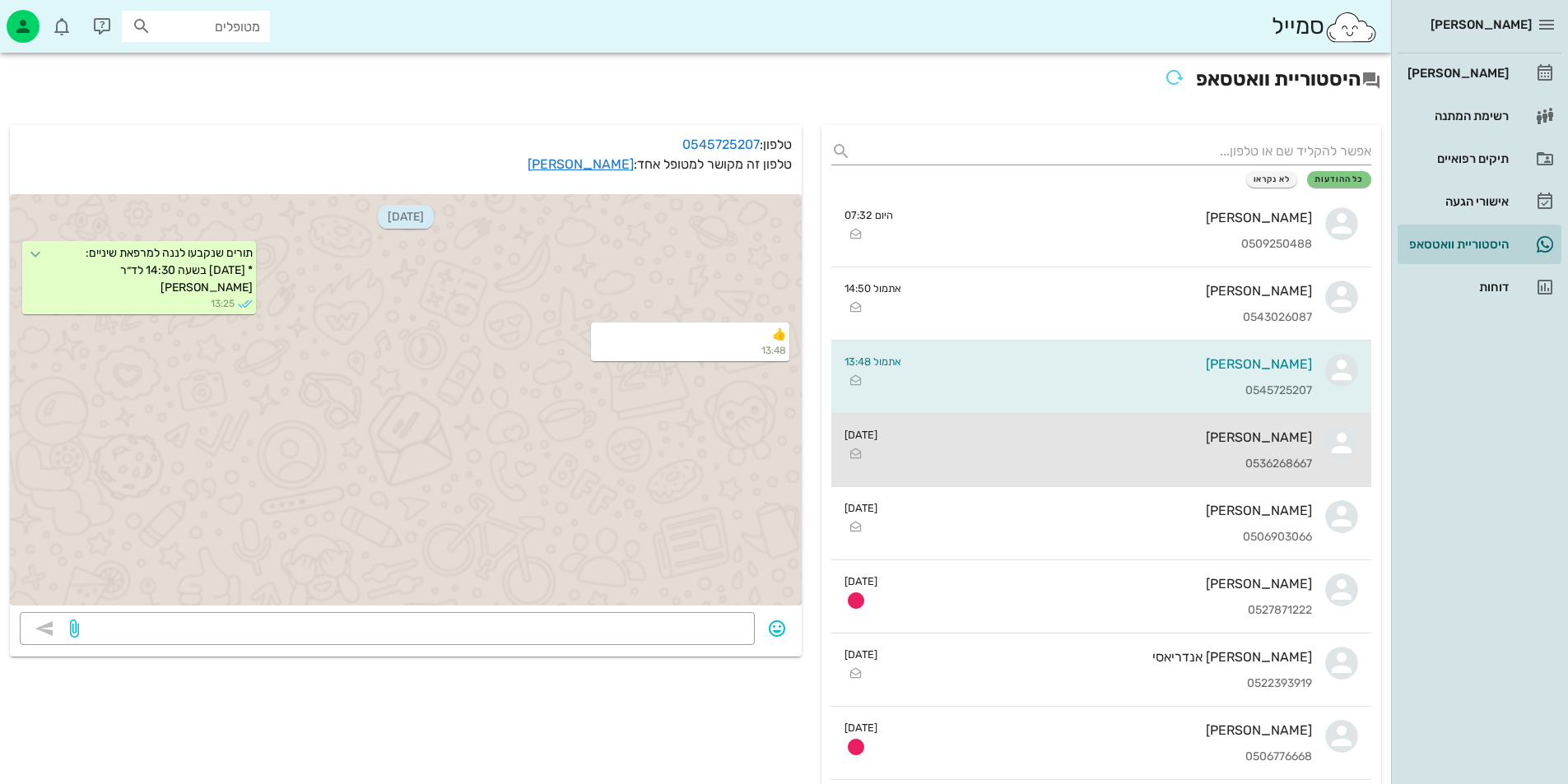
click at [1089, 449] on div "[PERSON_NAME] 0536268667" at bounding box center [1101, 449] width 422 height 72
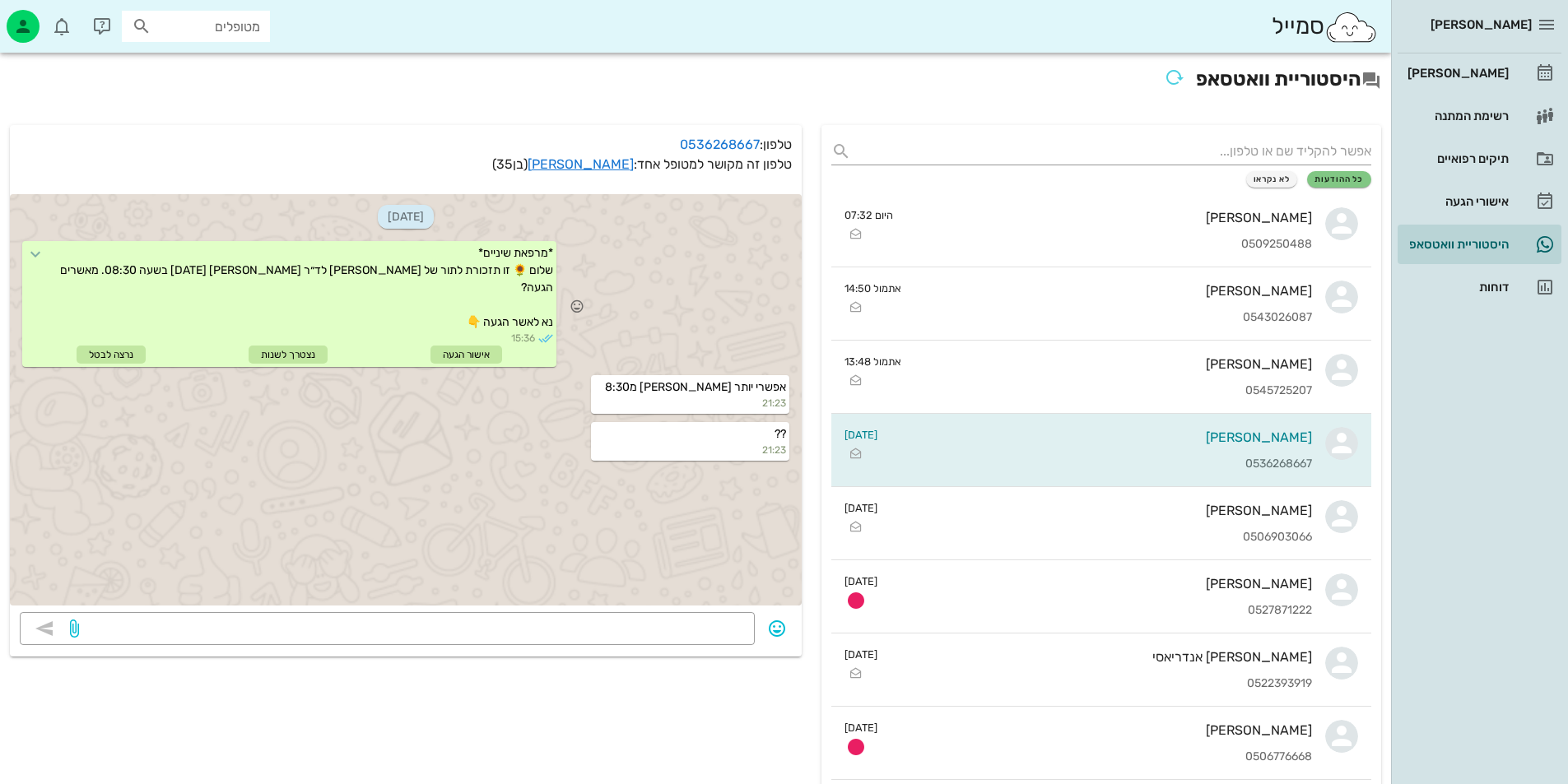
click at [452, 318] on span "*מרפאת שיניים* שלום 🌻 זו תזכורת לתור של [PERSON_NAME] לד״ר [PERSON_NAME] [DATE]…" at bounding box center [305, 287] width 496 height 83
click at [449, 324] on span "*מרפאת שיניים* שלום 🌻 זו תזכורת לתור של [PERSON_NAME] לד״ר [PERSON_NAME] [DATE]…" at bounding box center [305, 287] width 496 height 83
click at [449, 320] on span "*מרפאת שיניים* שלום 🌻 זו תזכורת לתור של [PERSON_NAME] לד״ר [PERSON_NAME] [DATE]…" at bounding box center [305, 287] width 496 height 83
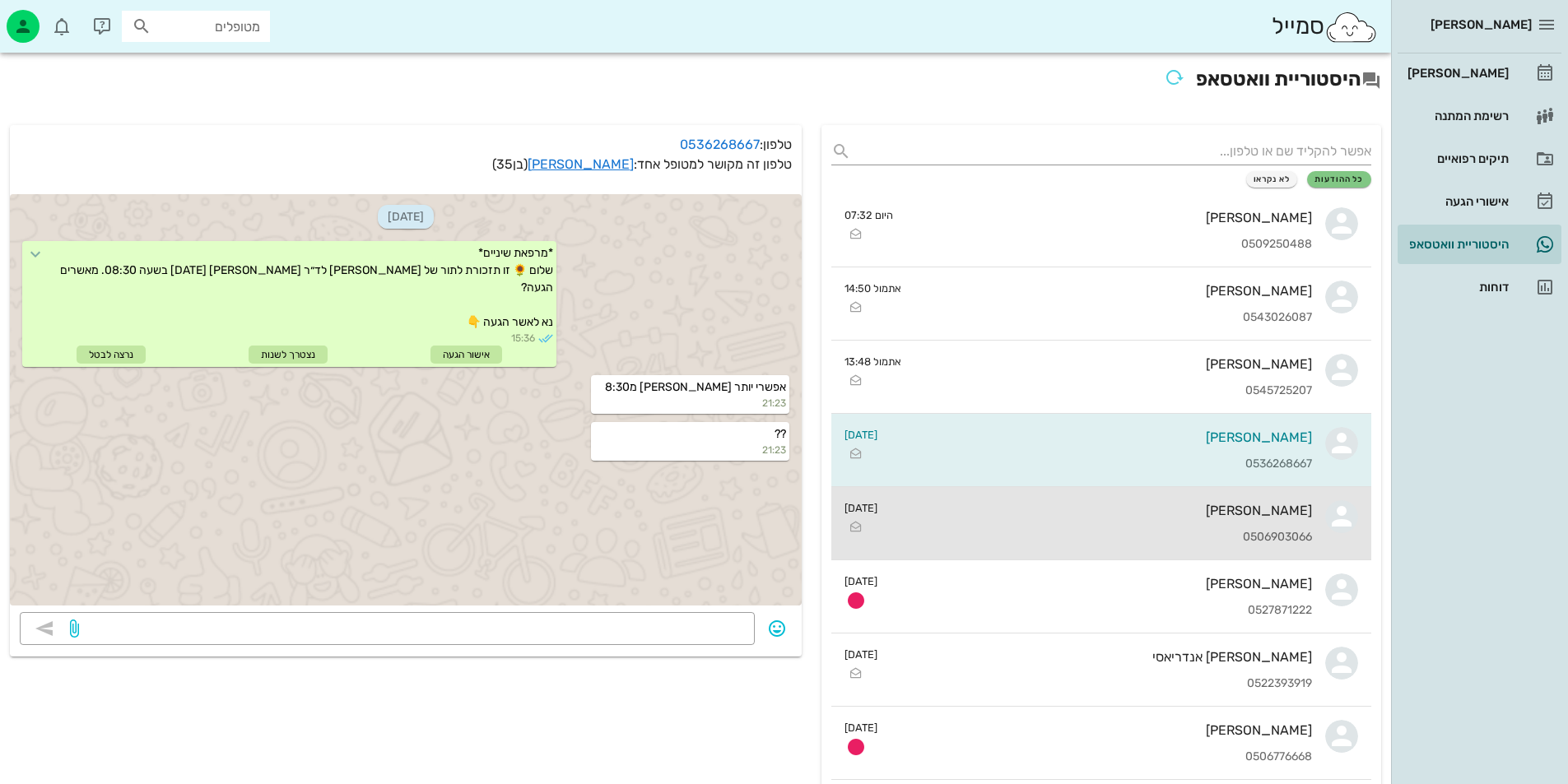
click at [1151, 516] on div "[PERSON_NAME]" at bounding box center [1101, 510] width 422 height 16
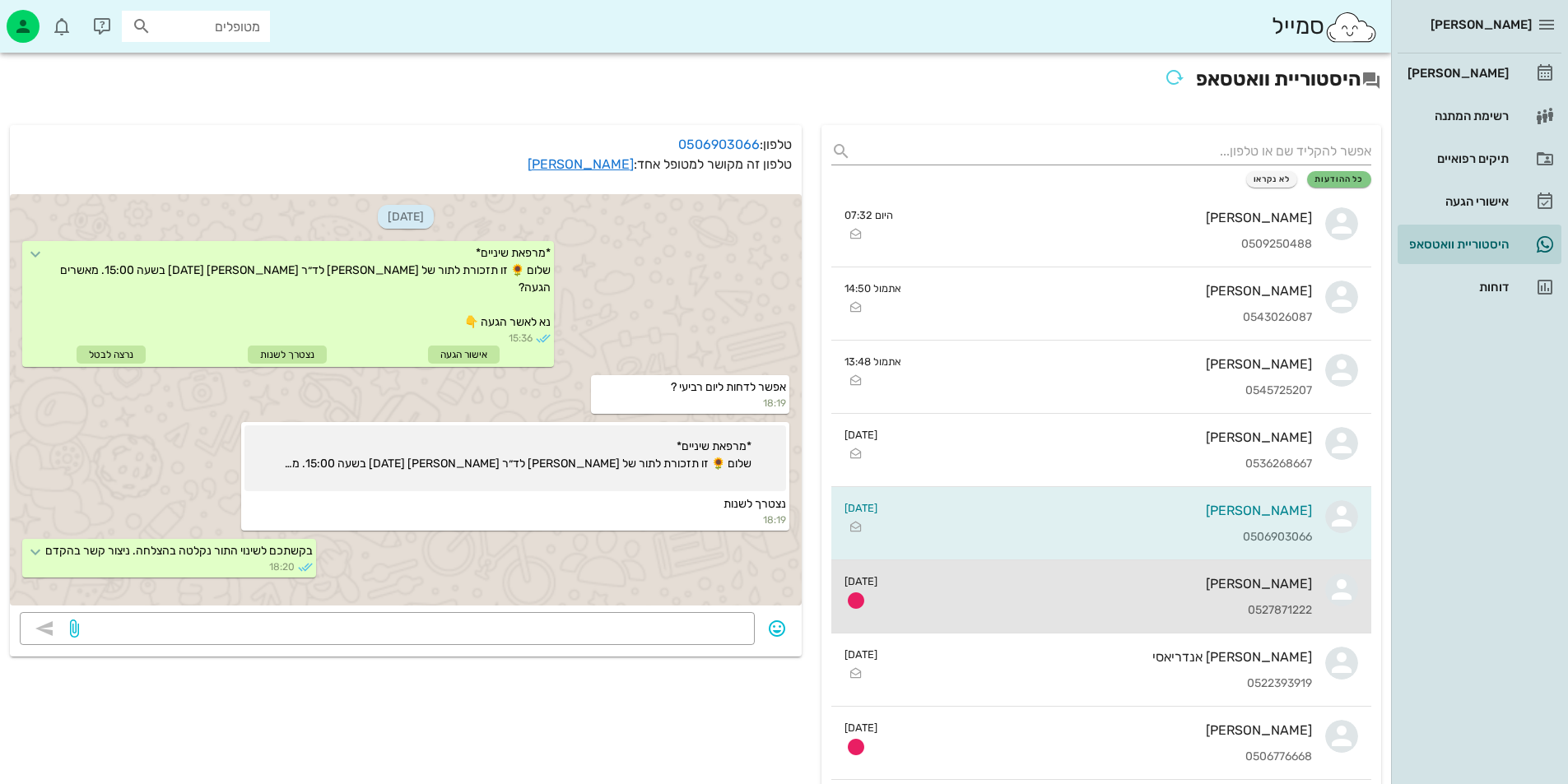
click at [1067, 577] on div "[PERSON_NAME]" at bounding box center [1101, 585] width 422 height 16
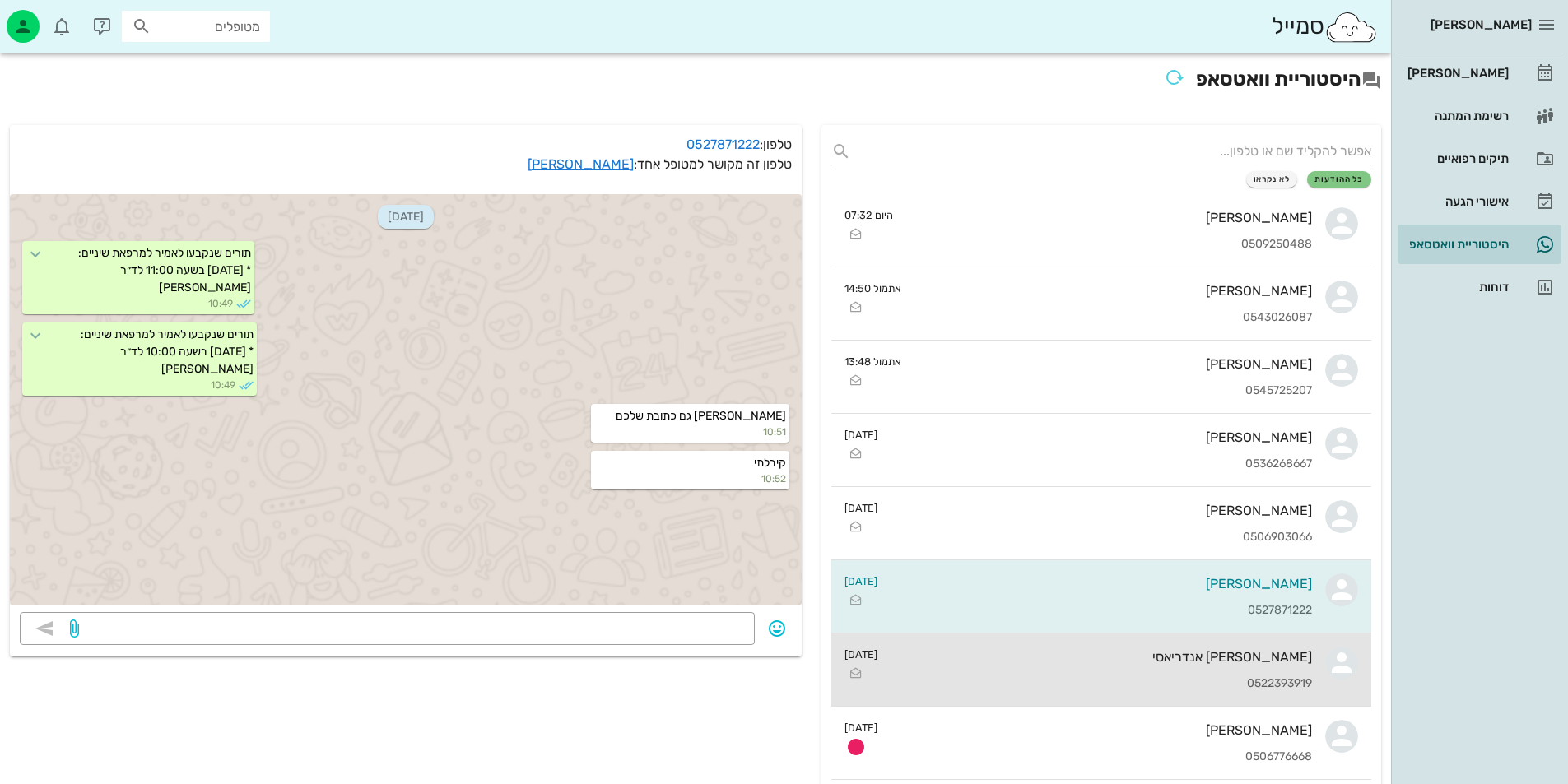
click at [1191, 650] on div "[PERSON_NAME] אנדריאסי" at bounding box center [1101, 658] width 422 height 16
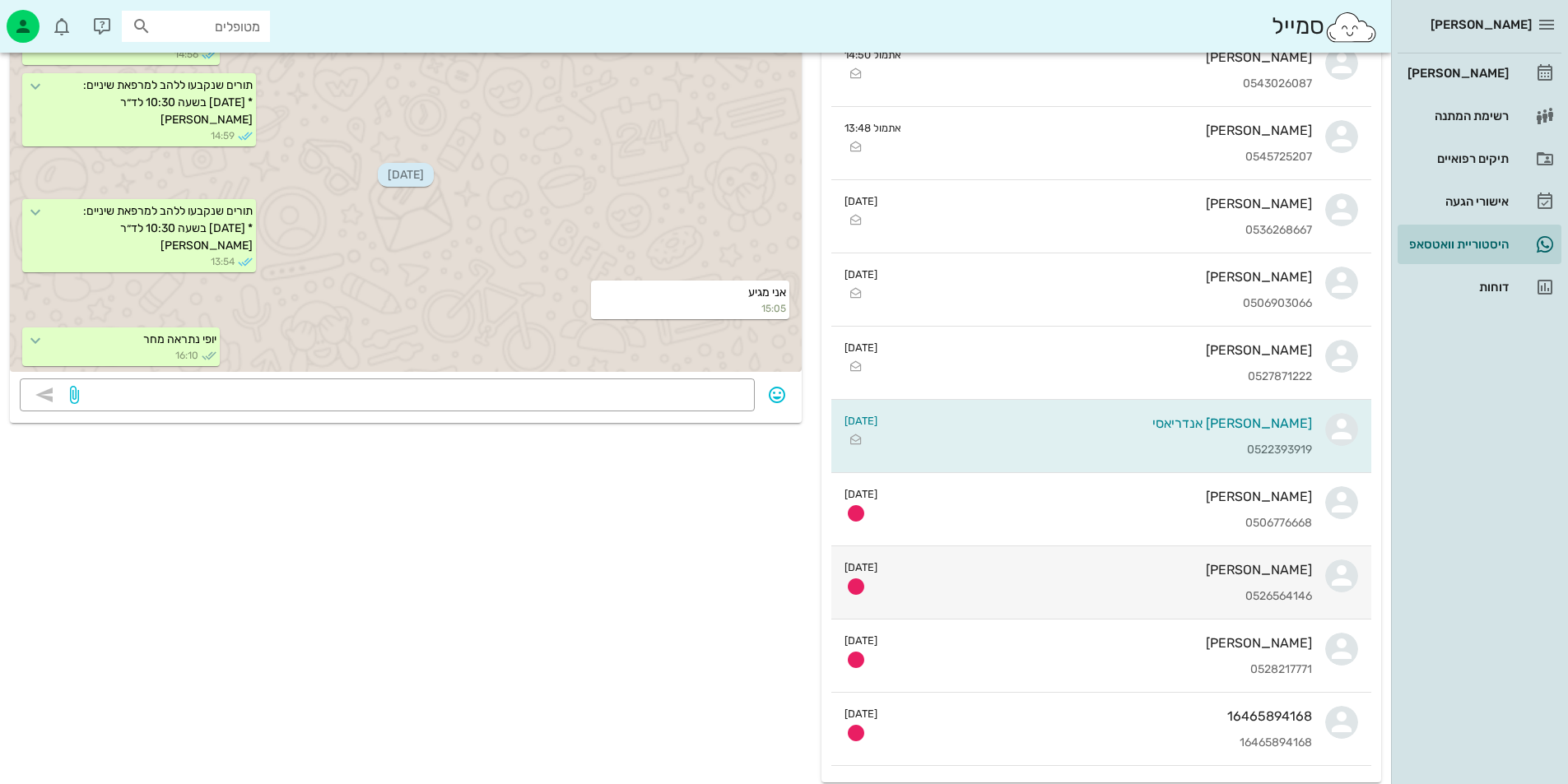
scroll to position [247, 0]
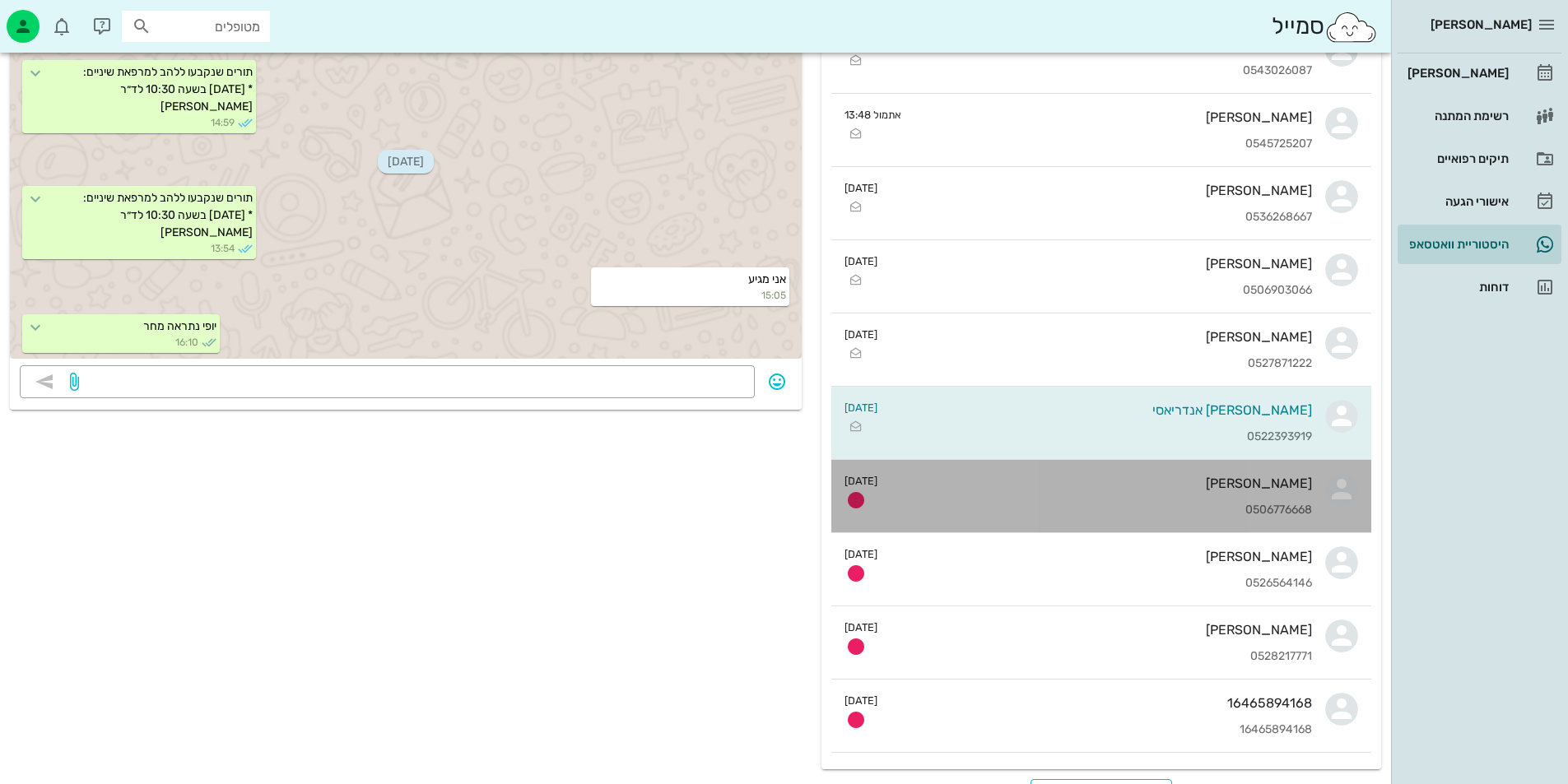
click at [1063, 500] on div "[PERSON_NAME] 0506776668" at bounding box center [1101, 496] width 422 height 72
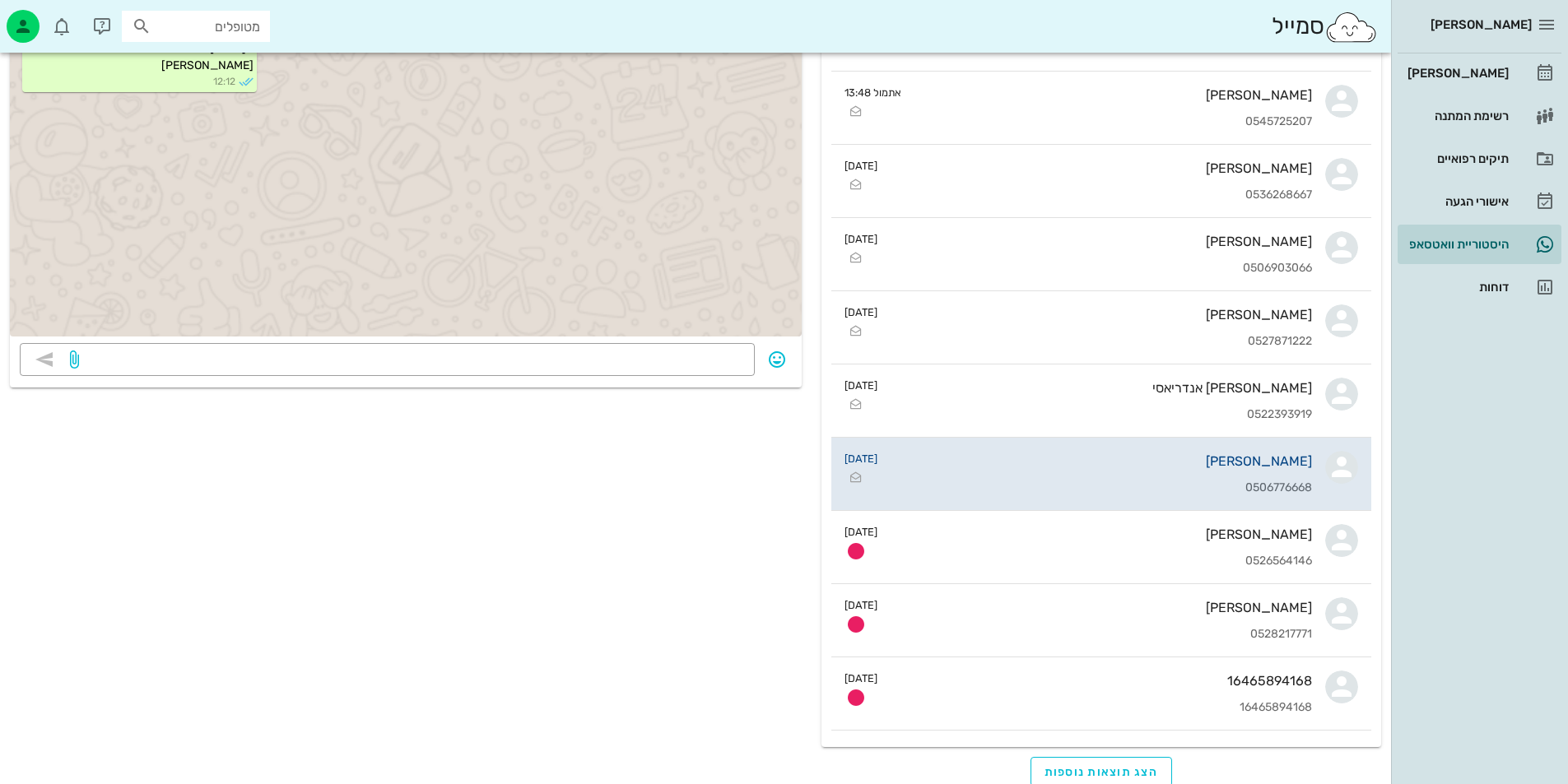
scroll to position [281, 0]
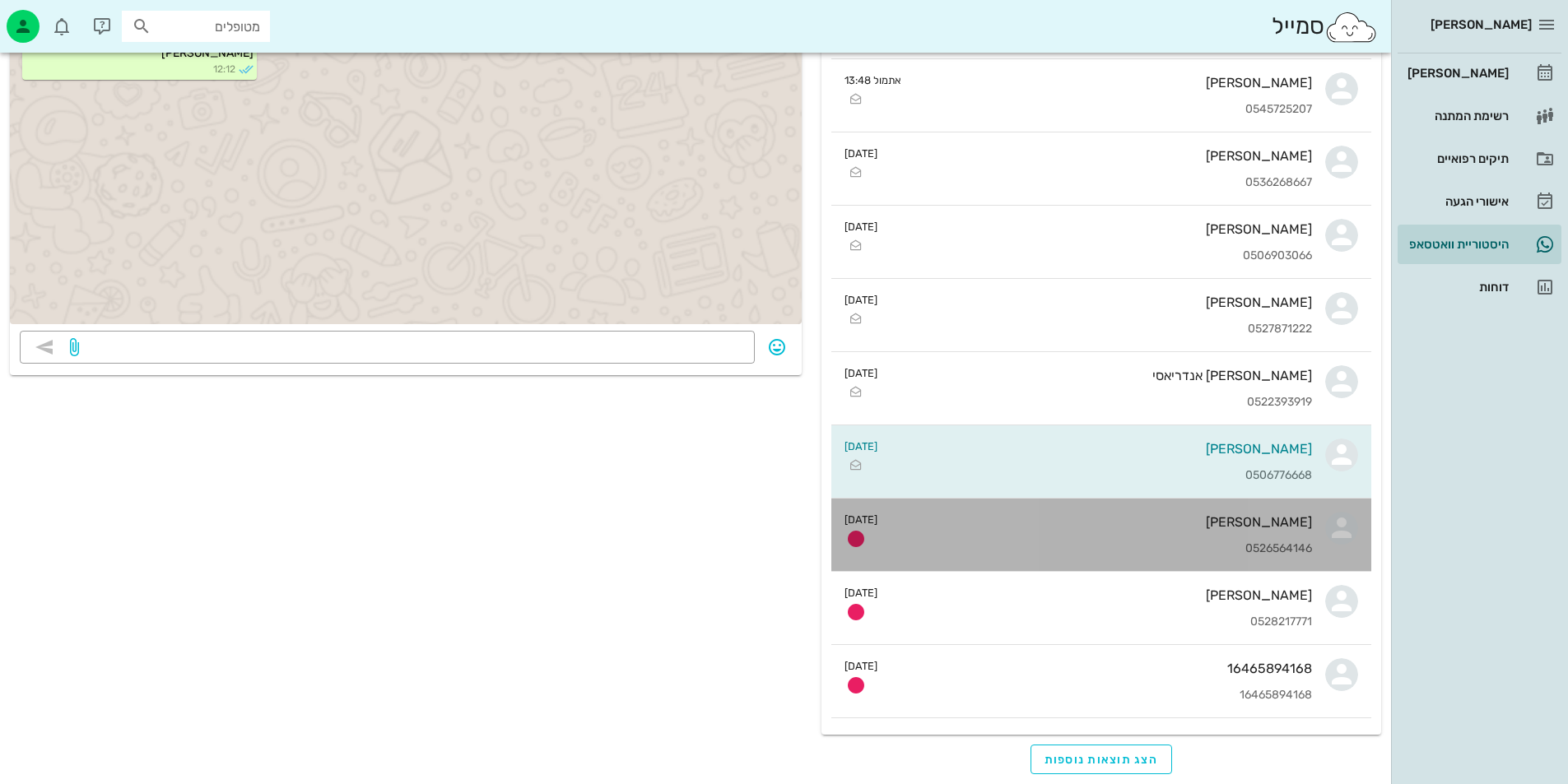
click at [1219, 521] on div "[PERSON_NAME]" at bounding box center [1101, 522] width 422 height 16
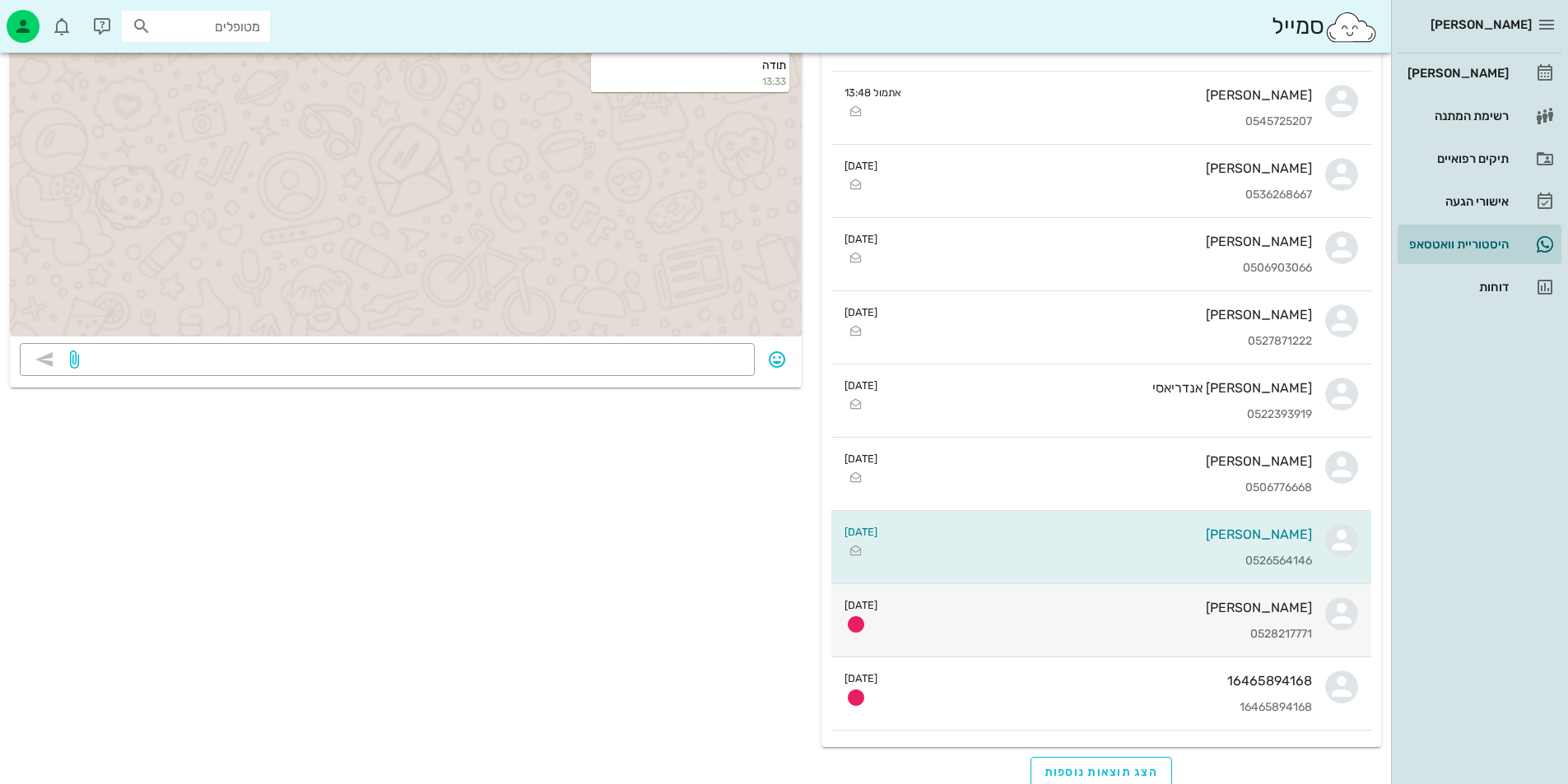
scroll to position [281, 0]
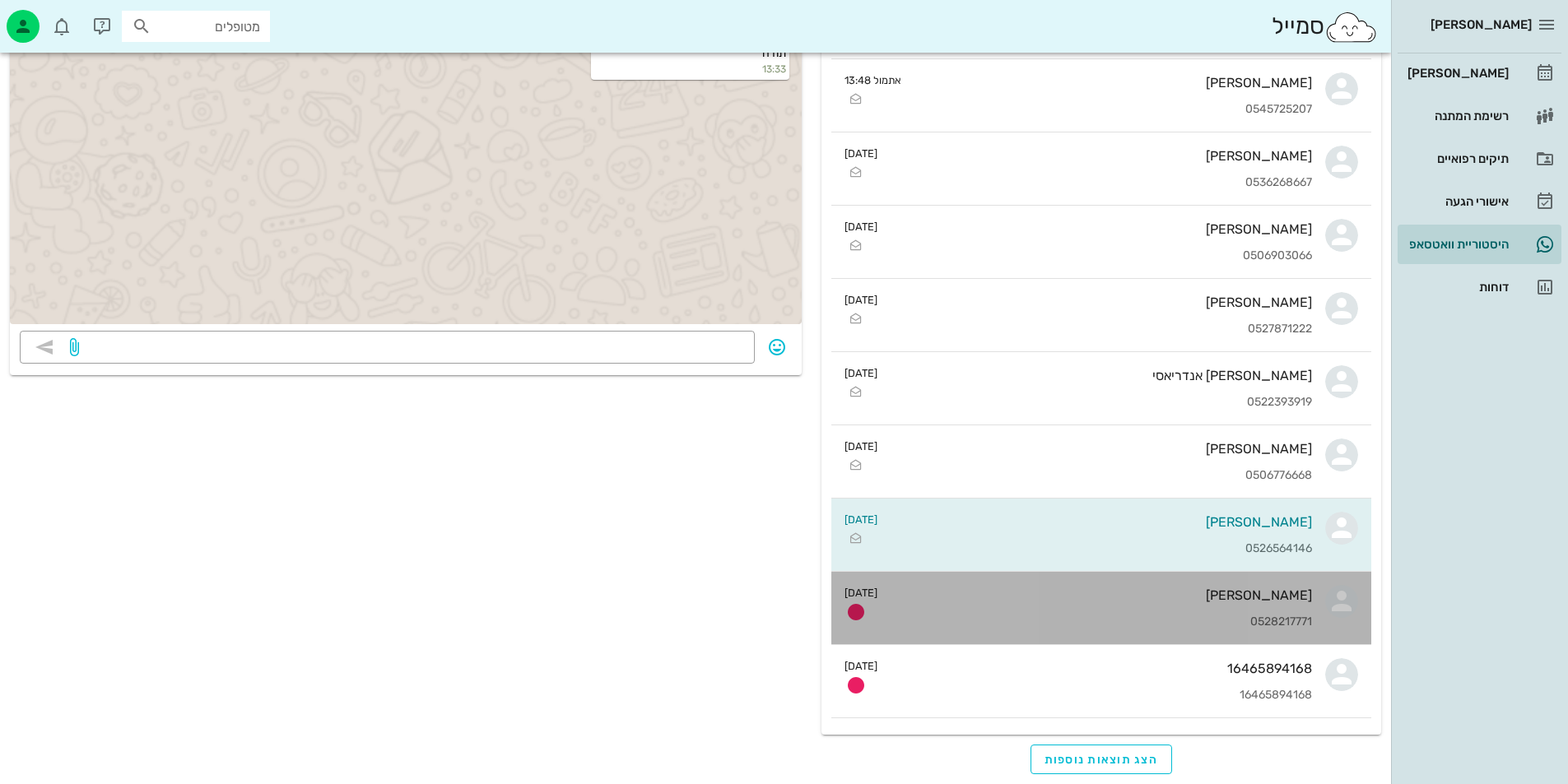
click at [1269, 604] on div "[PERSON_NAME] 0528217771" at bounding box center [1101, 607] width 422 height 72
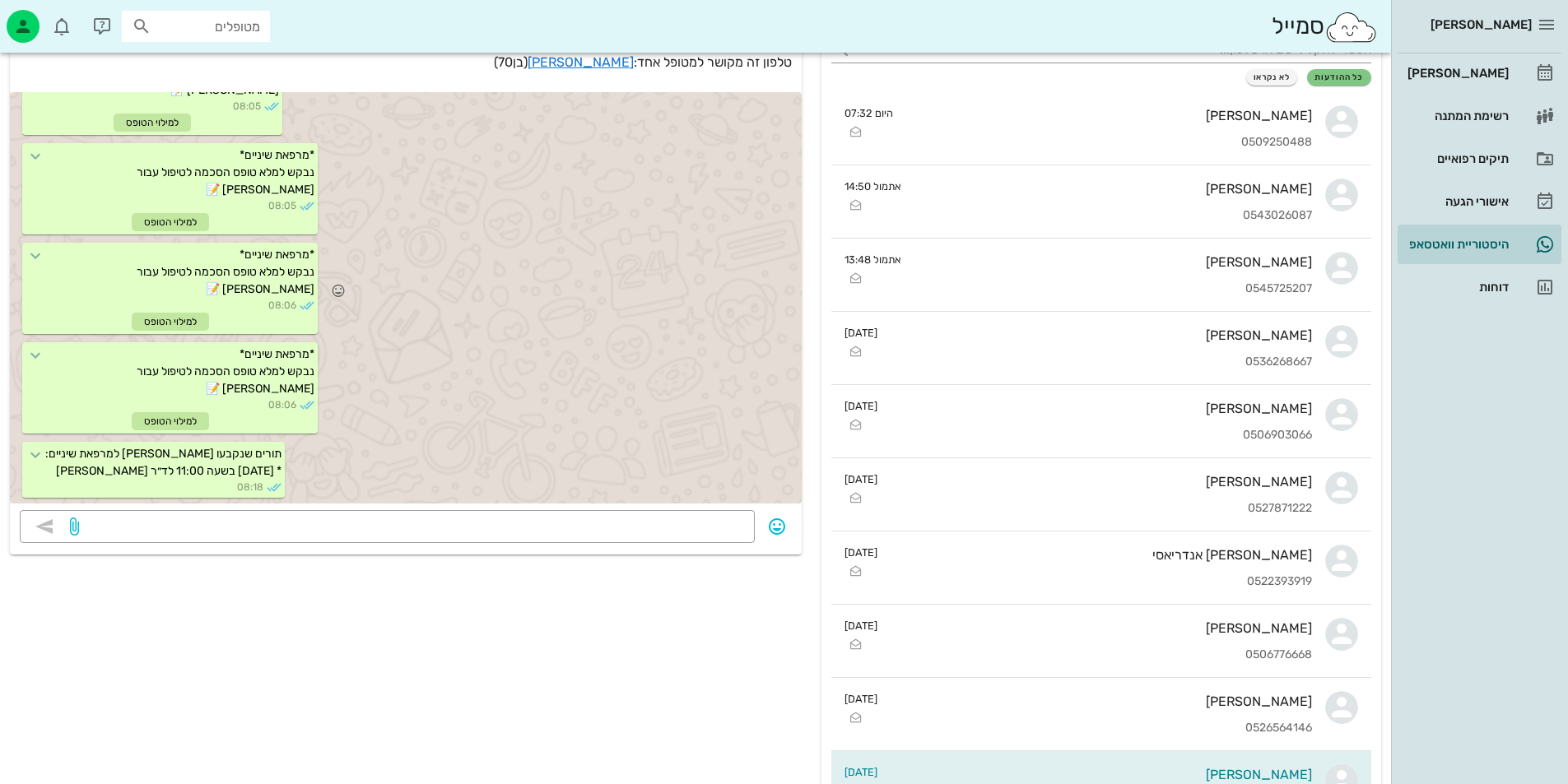
scroll to position [281, 0]
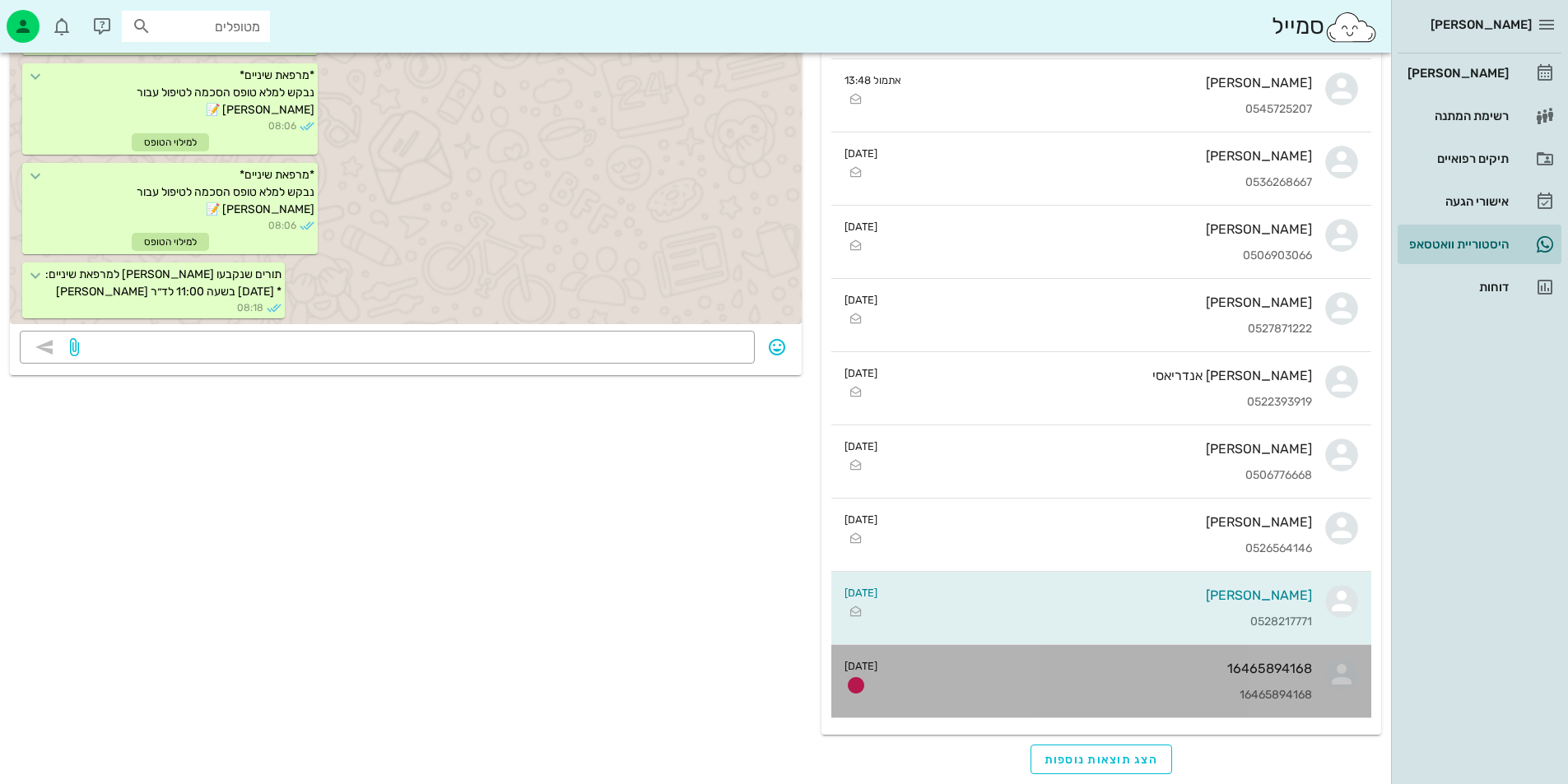
click at [1268, 670] on div "16465894168" at bounding box center [1101, 668] width 422 height 16
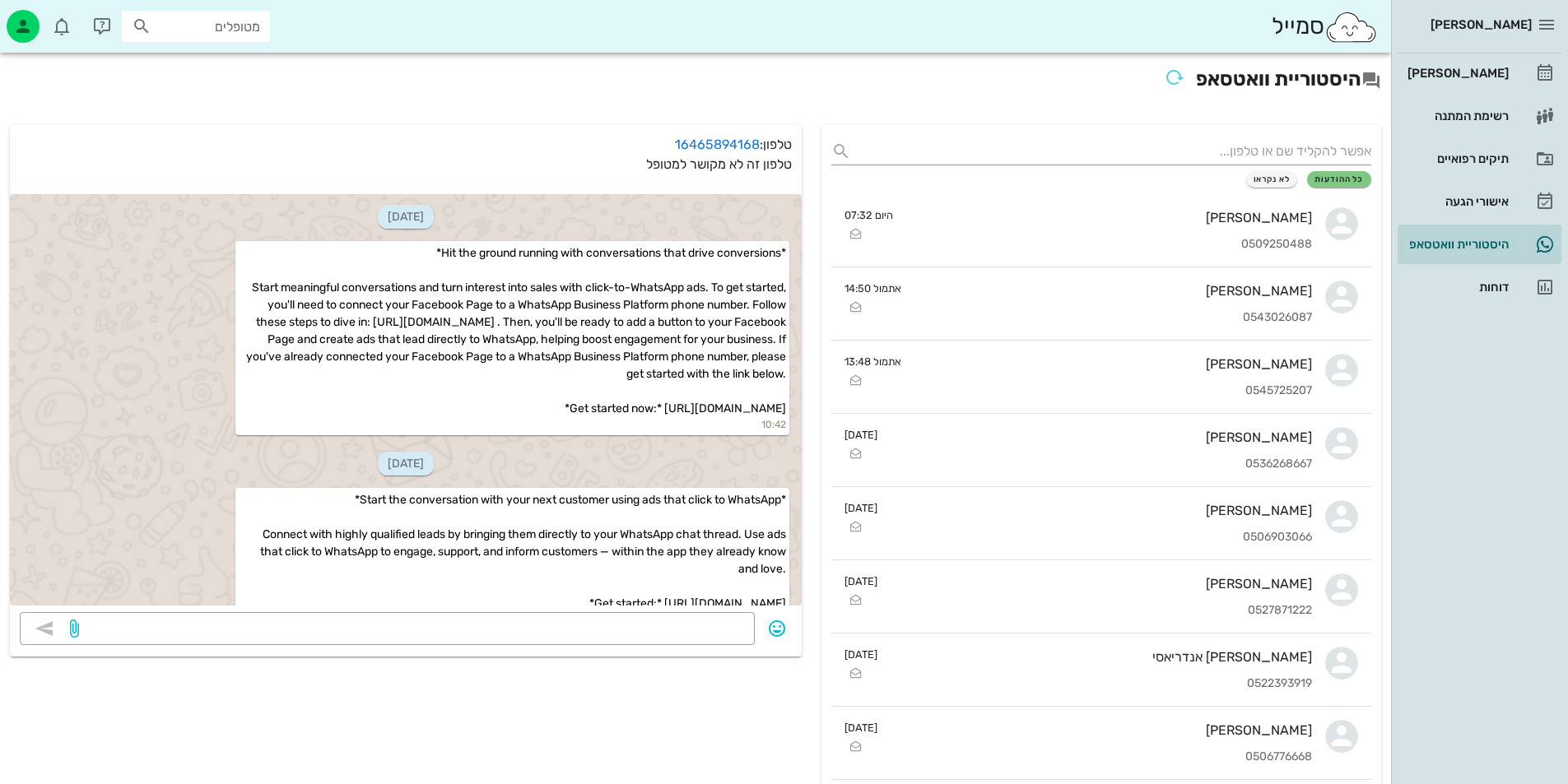
scroll to position [437, 0]
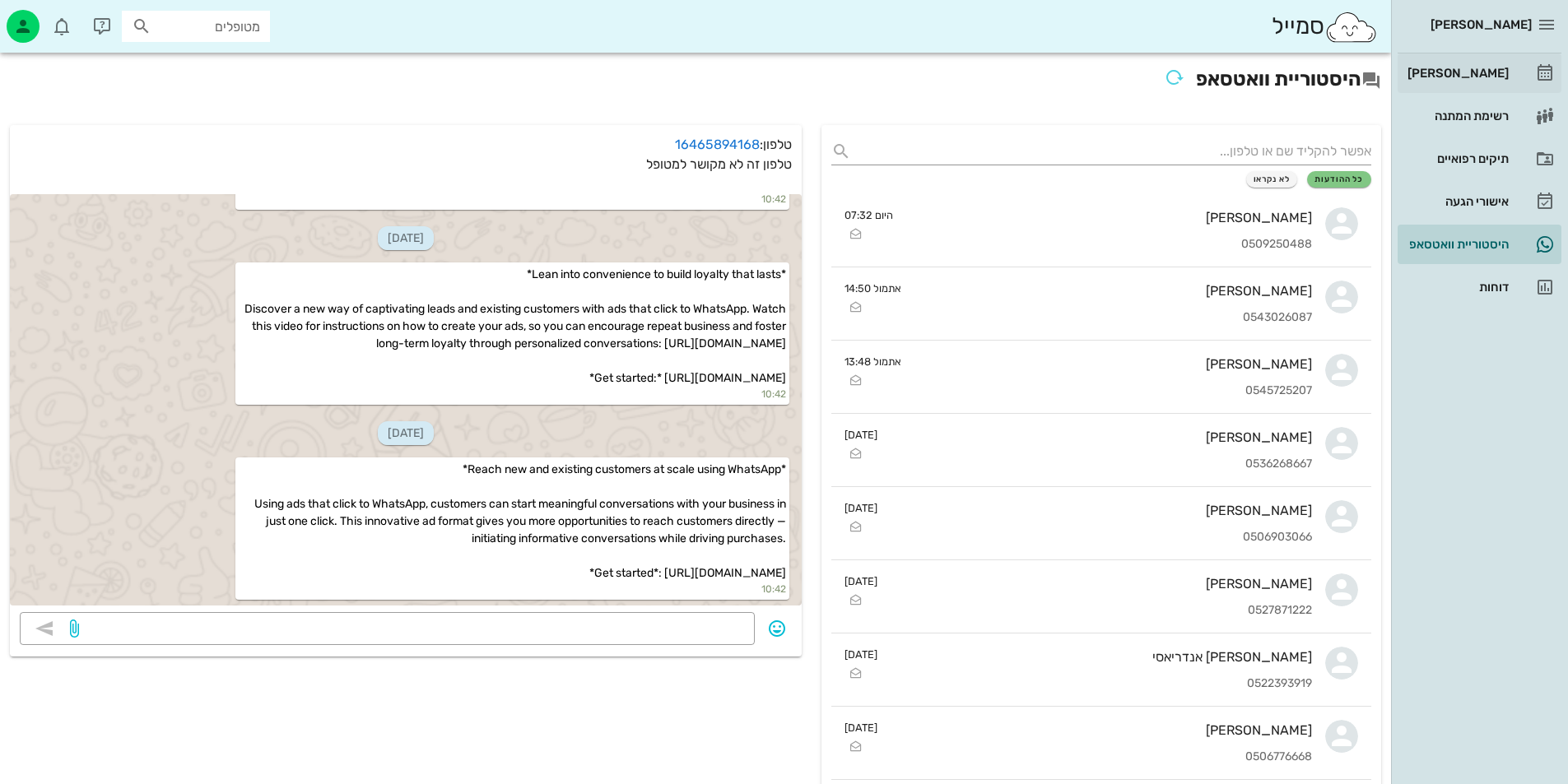
click at [1495, 77] on div "[PERSON_NAME]" at bounding box center [1456, 73] width 105 height 13
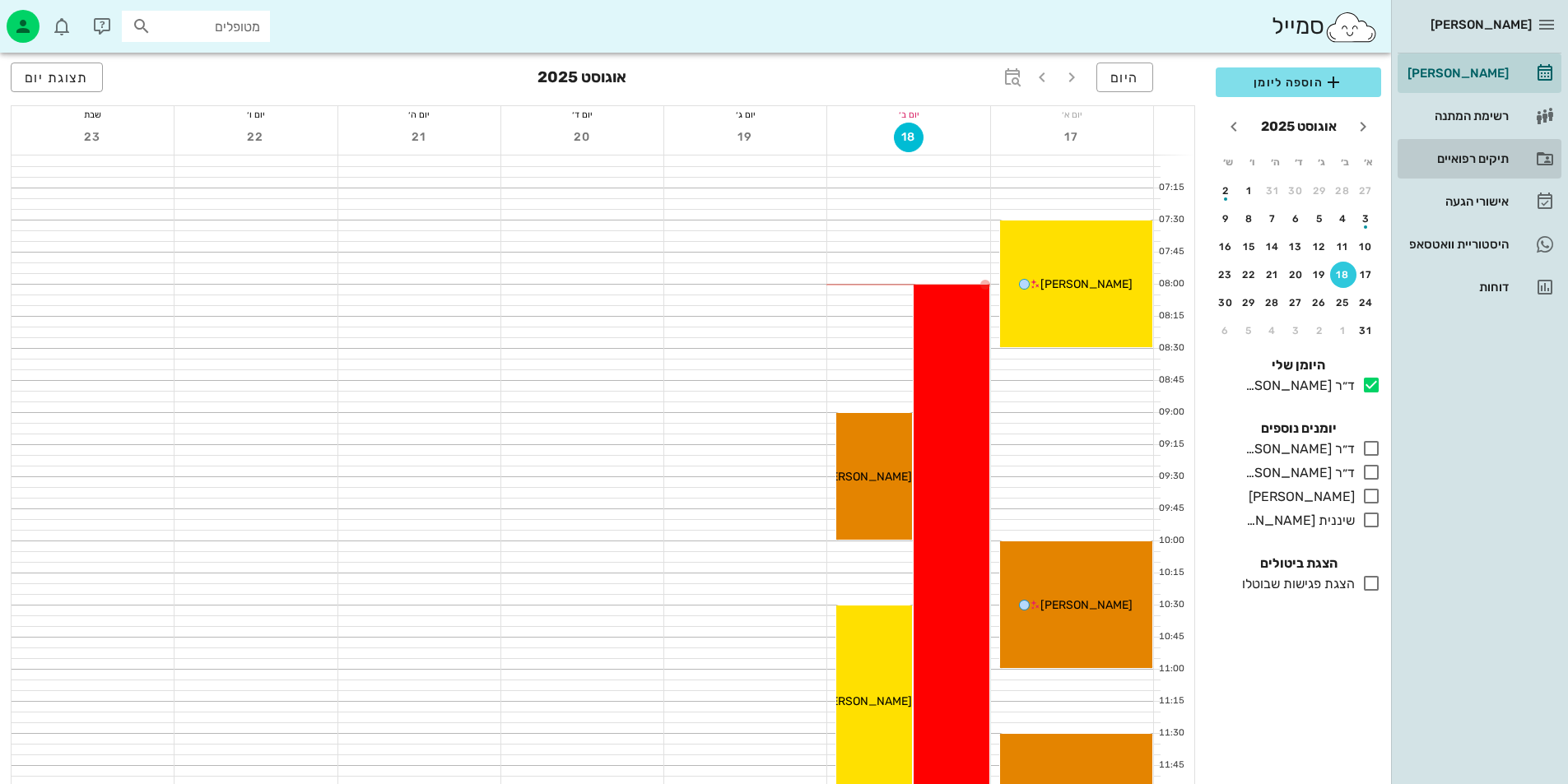
click at [1479, 157] on div "תיקים רפואיים" at bounding box center [1456, 158] width 105 height 13
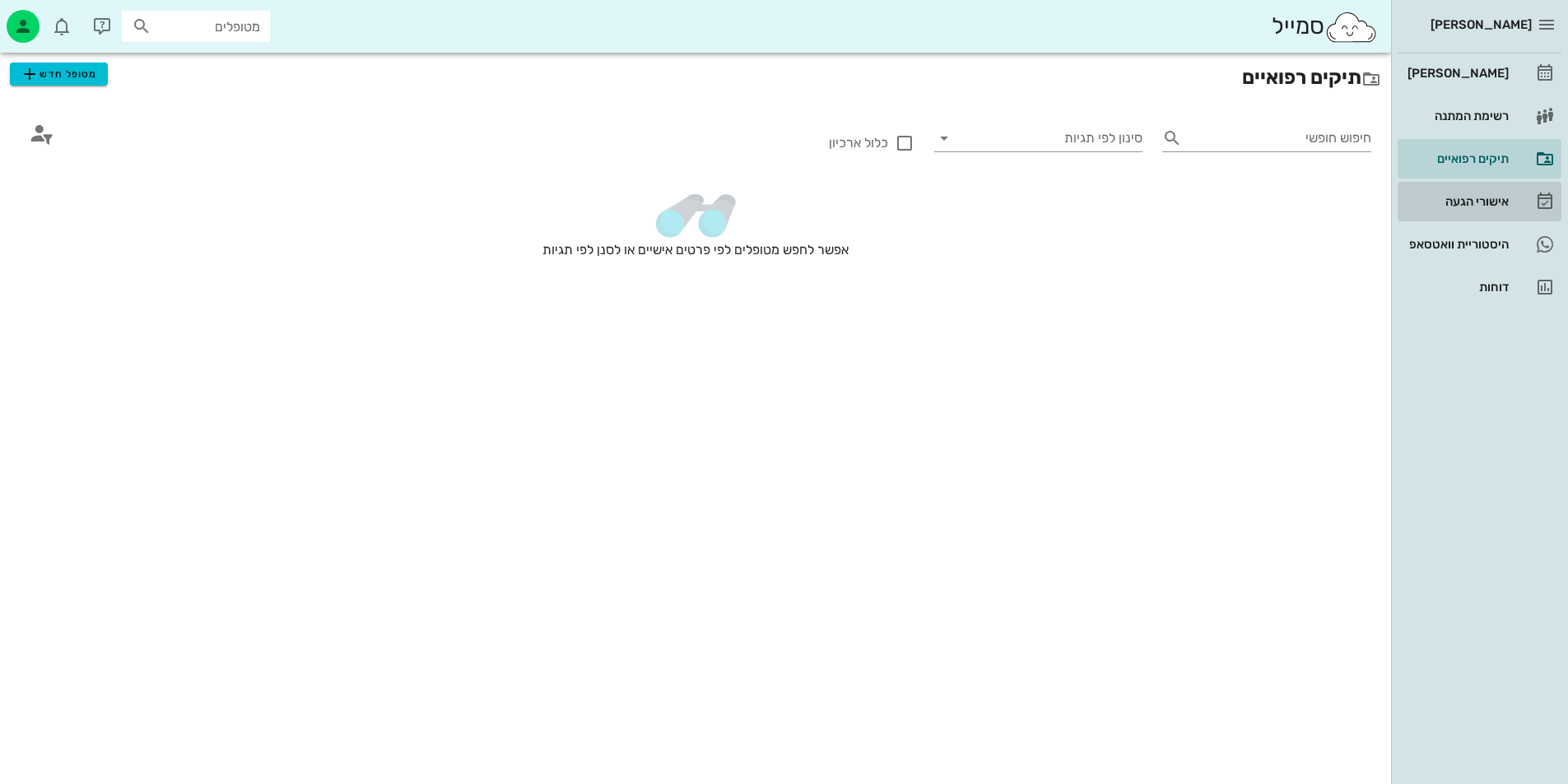
click at [1497, 198] on div "אישורי הגעה" at bounding box center [1456, 201] width 105 height 13
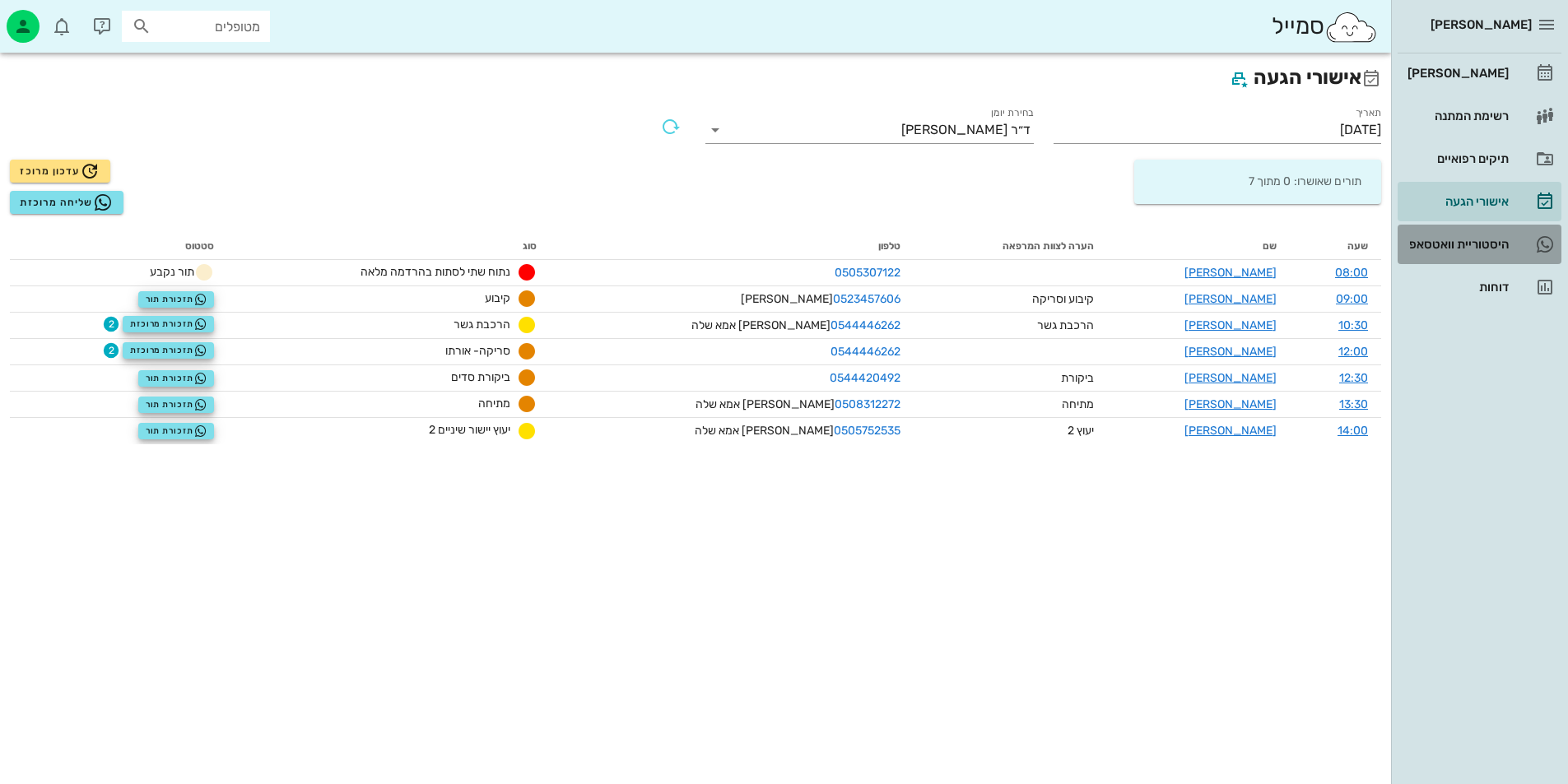
click at [1481, 257] on div "היסטוריית וואטסאפ" at bounding box center [1456, 244] width 105 height 27
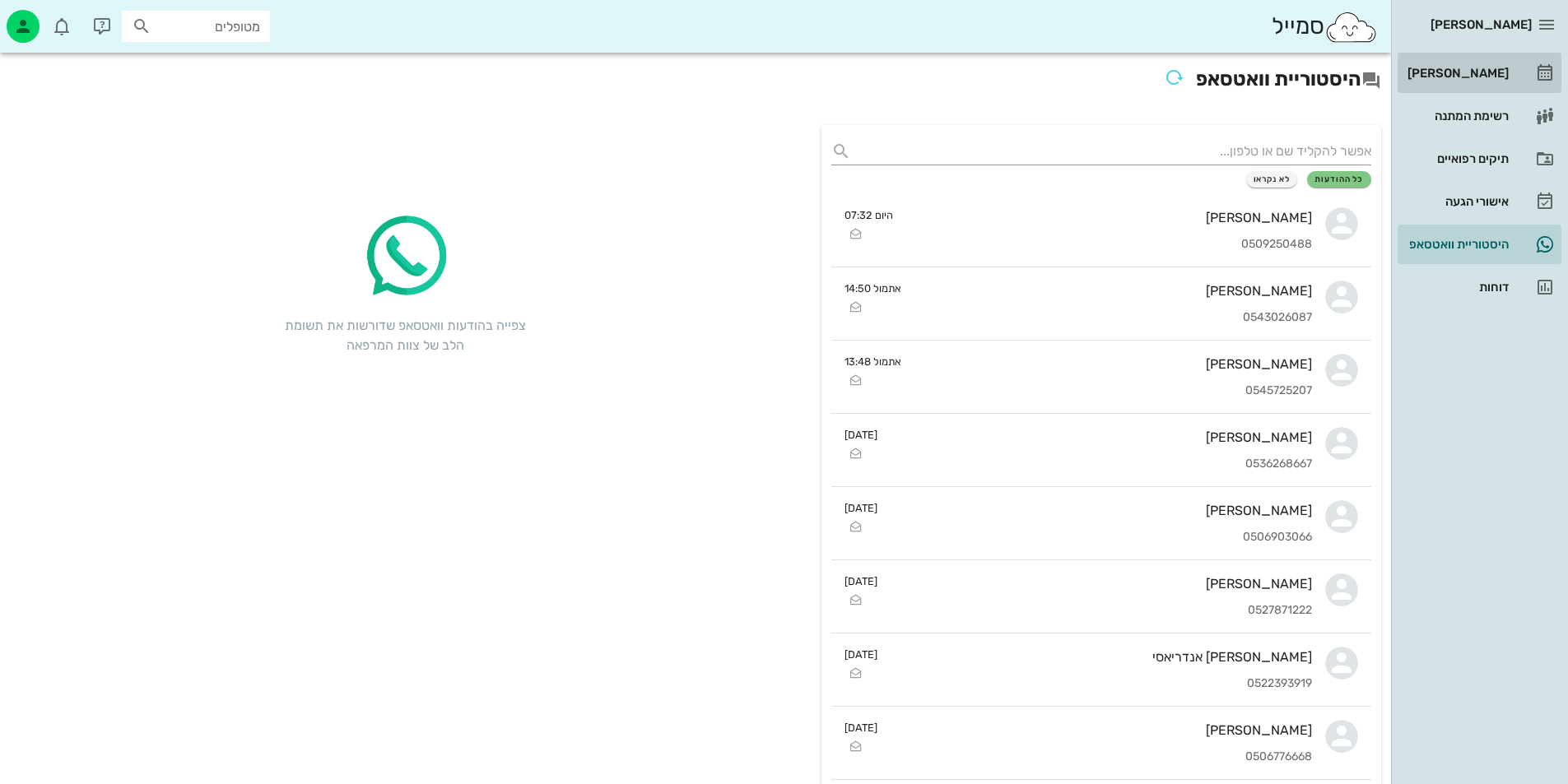
click at [1514, 64] on link "[PERSON_NAME]" at bounding box center [1479, 73] width 164 height 39
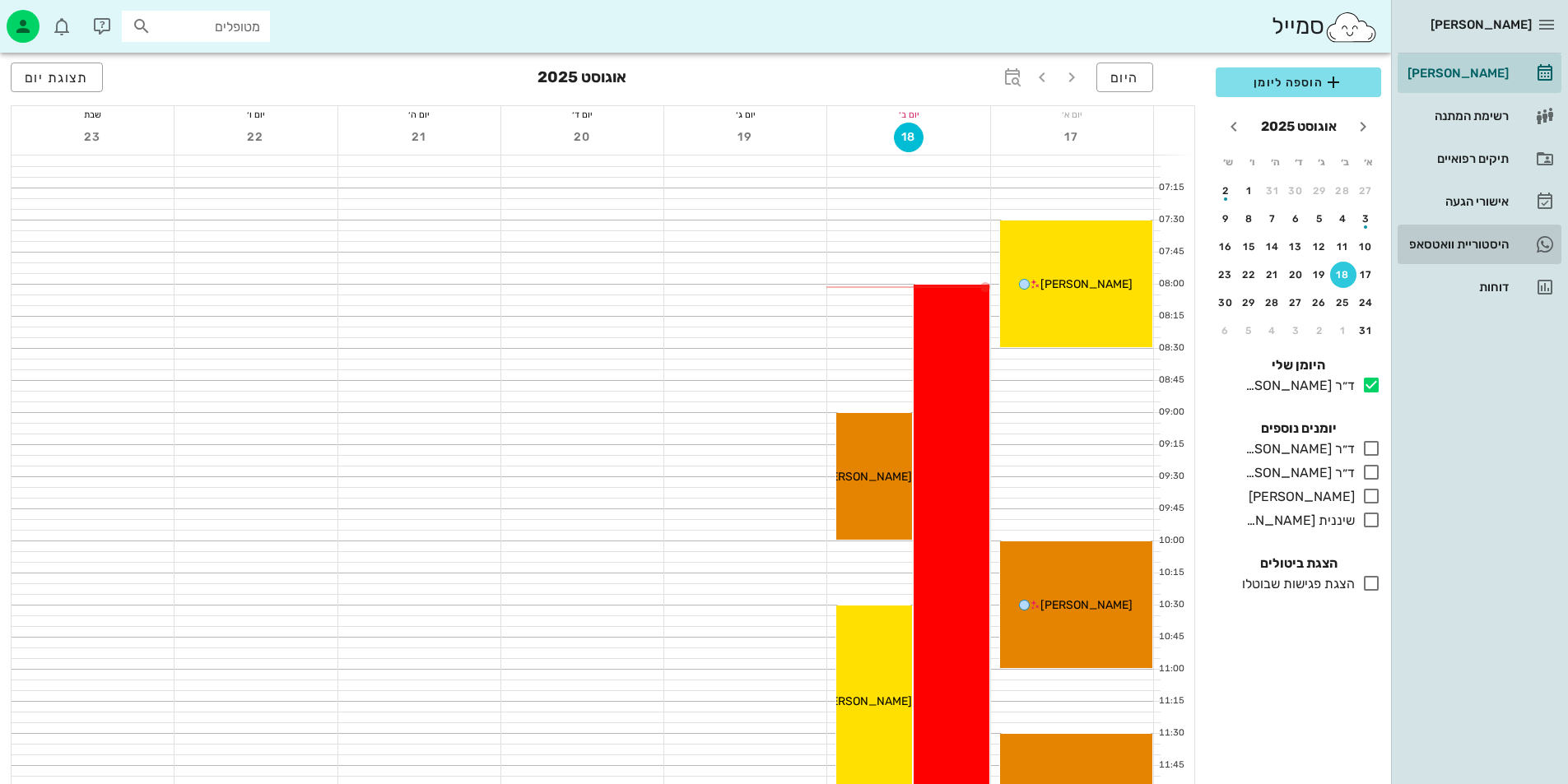
click at [1500, 246] on div "היסטוריית וואטסאפ" at bounding box center [1456, 244] width 105 height 13
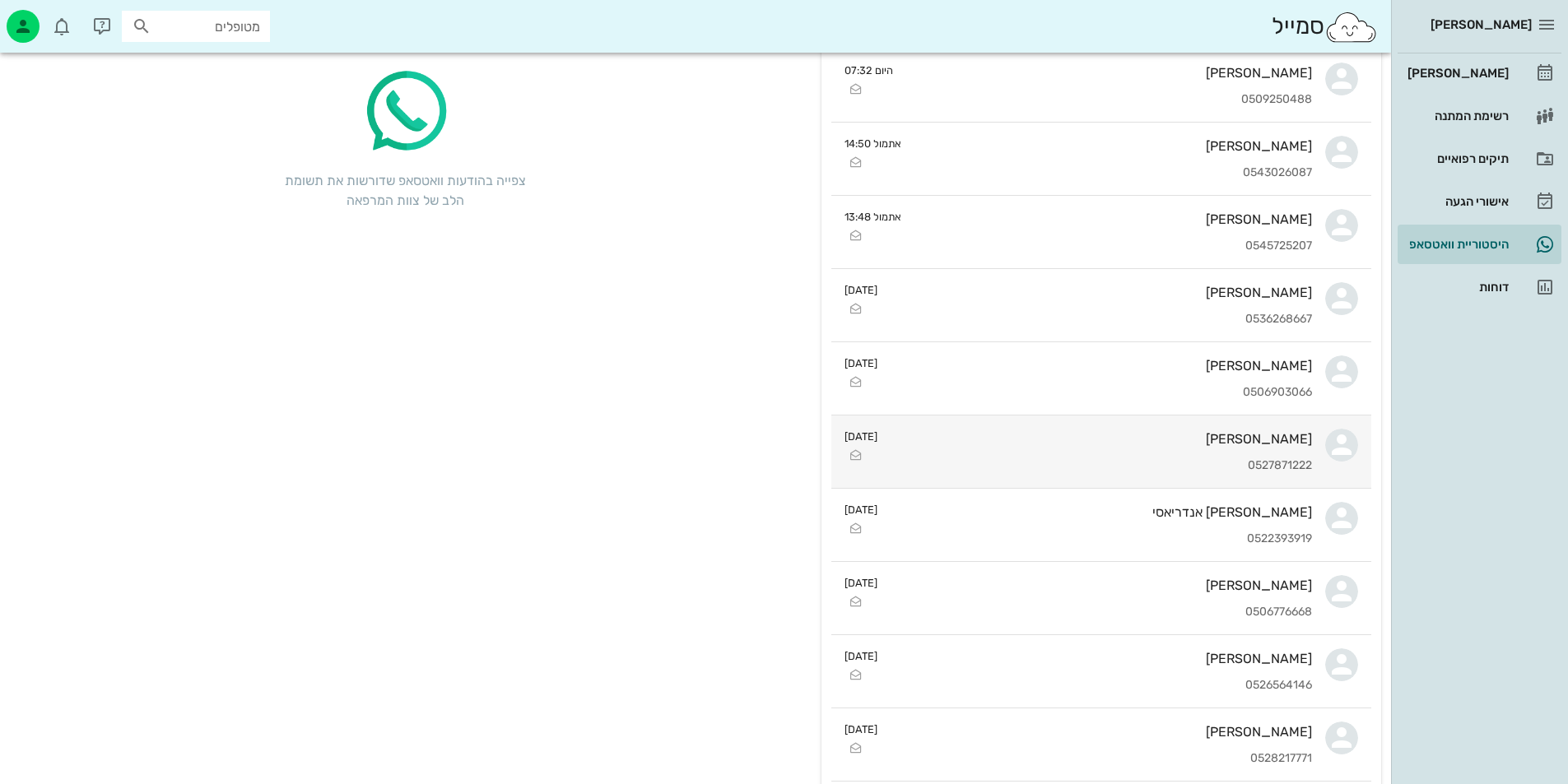
scroll to position [281, 0]
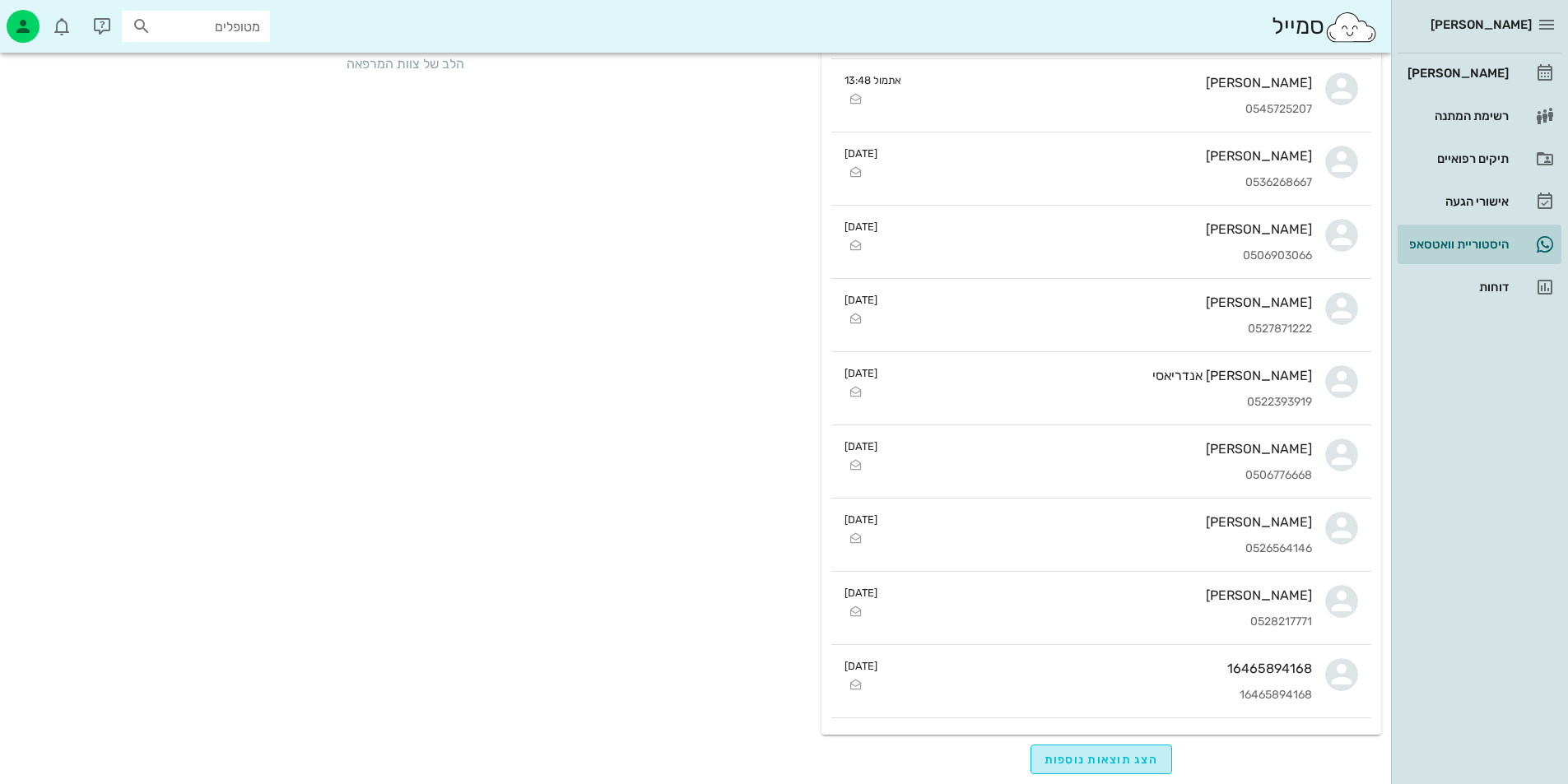
click at [1083, 747] on button "הצג תוצאות נוספות" at bounding box center [1102, 759] width 142 height 30
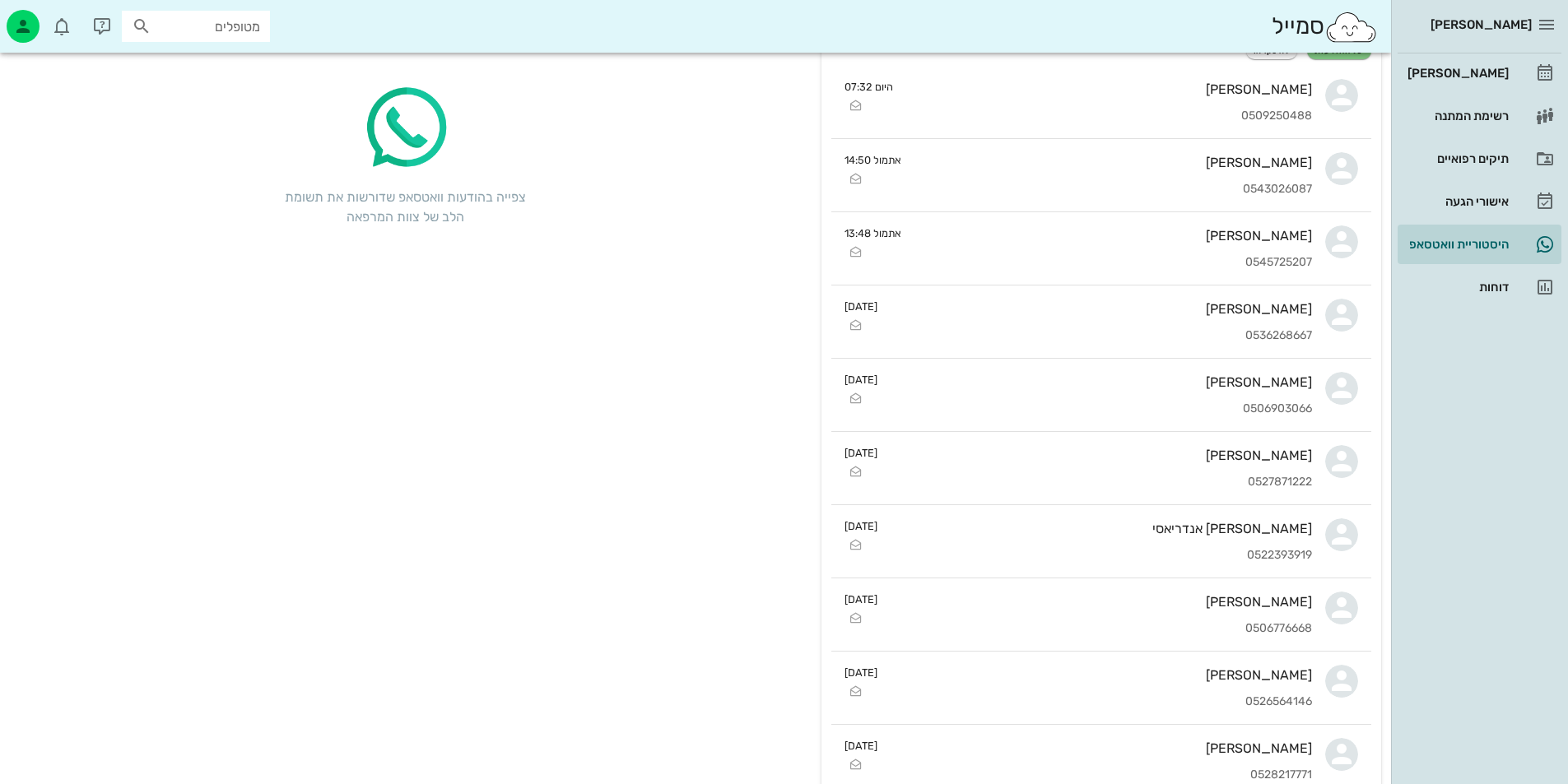
scroll to position [0, 0]
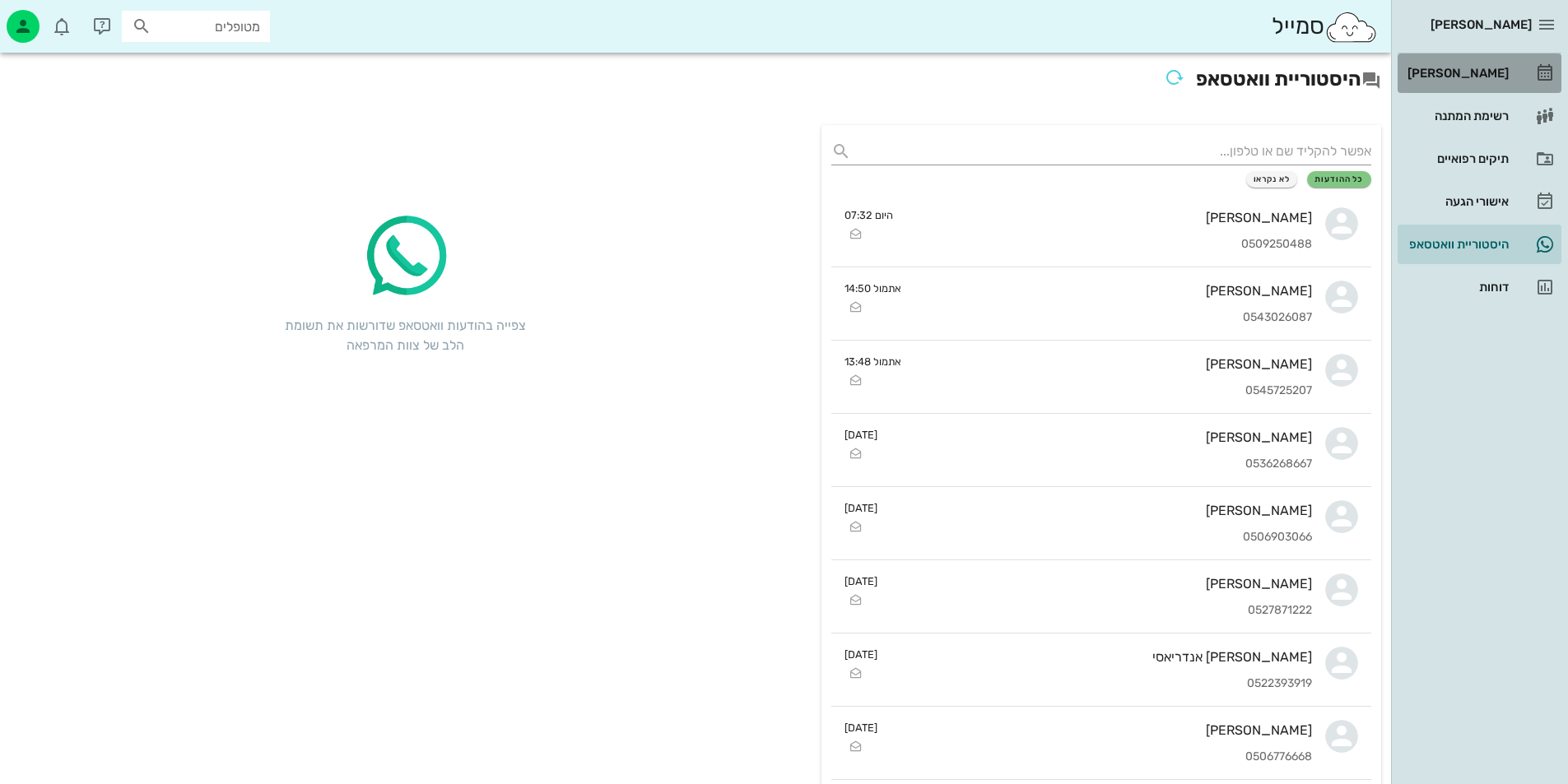
click at [1484, 74] on div "[PERSON_NAME]" at bounding box center [1456, 73] width 105 height 13
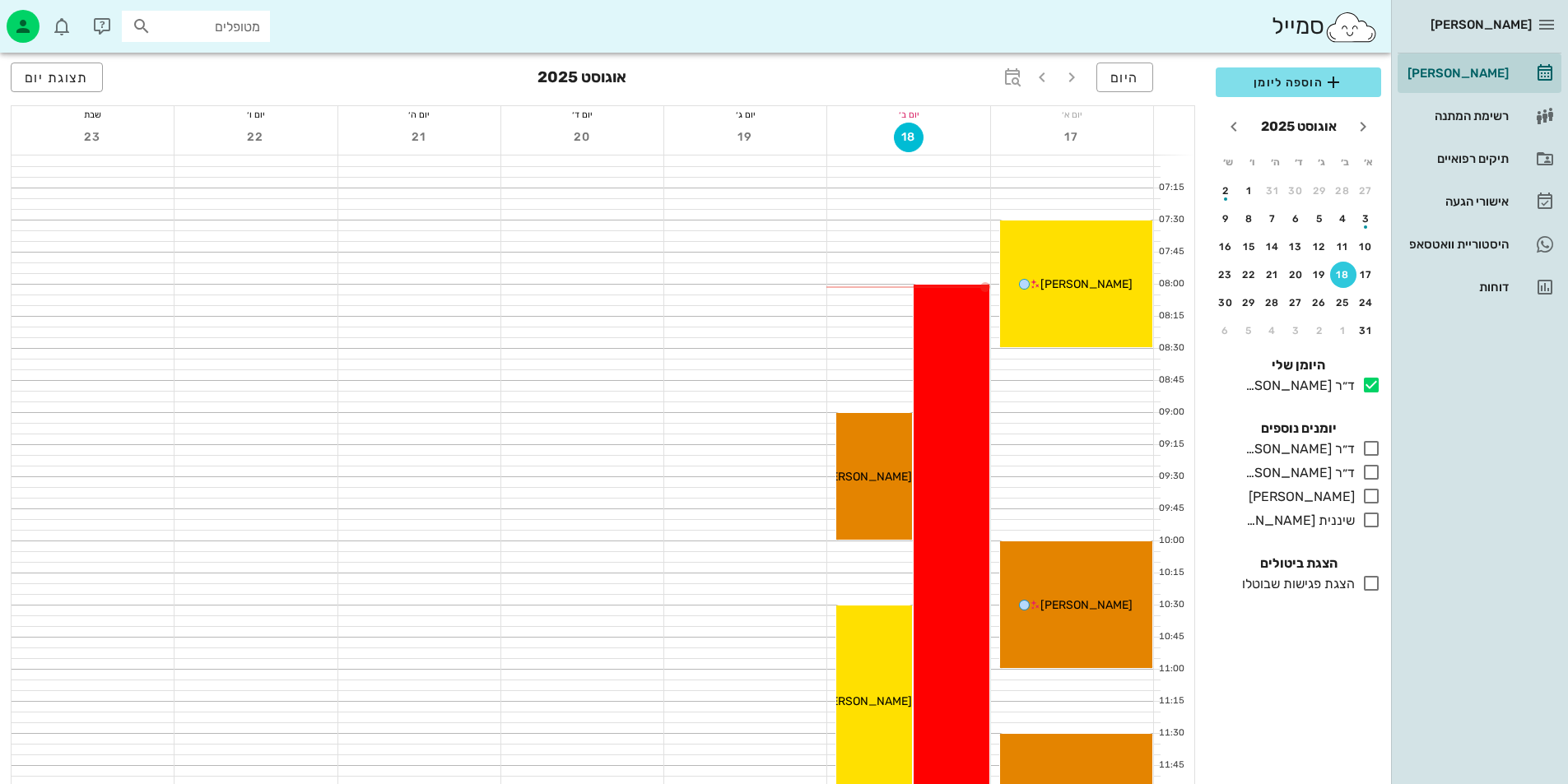
click at [1524, 34] on div "[PERSON_NAME]" at bounding box center [1464, 25] width 134 height 27
click at [1561, 21] on div "[PERSON_NAME] רשימת המתנה תיקים רפואיים אישורי הגעה היסטוריית וואטסאפ דוחות" at bounding box center [1479, 153] width 177 height 307
click at [1553, 21] on icon "button" at bounding box center [1546, 25] width 20 height 20
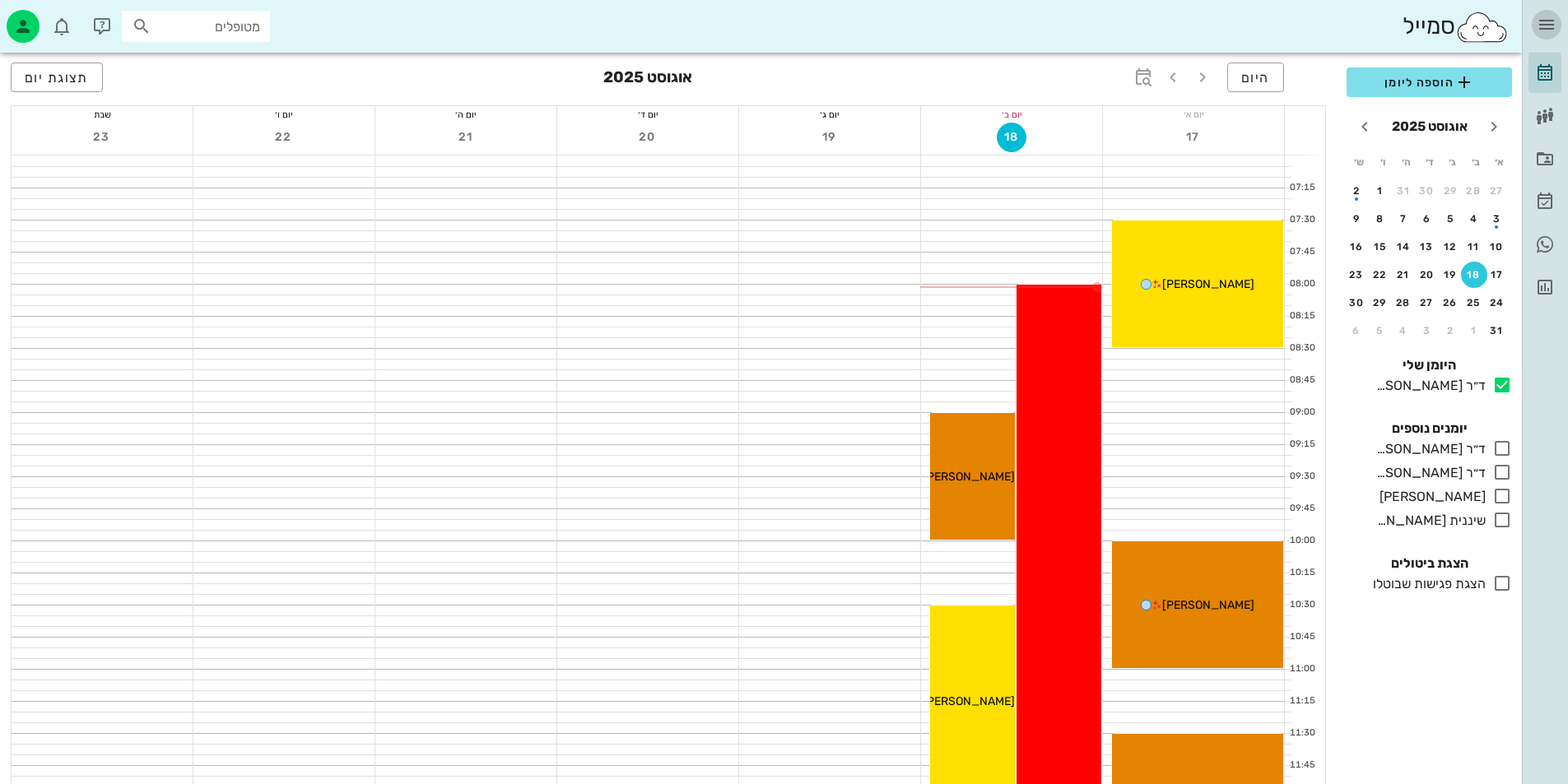
click at [1553, 21] on icon "button" at bounding box center [1546, 25] width 20 height 20
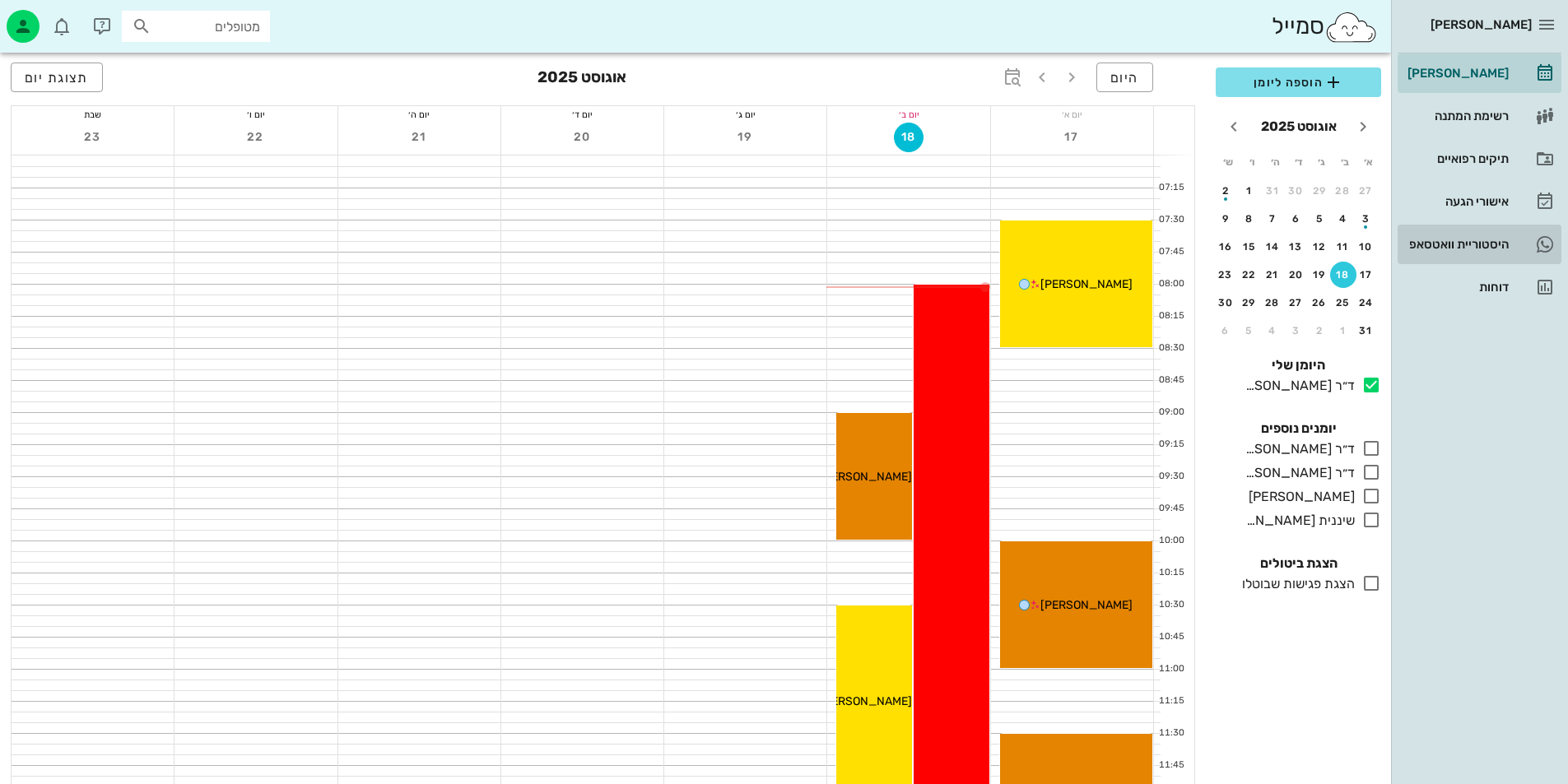
click at [1540, 250] on icon at bounding box center [1545, 245] width 20 height 20
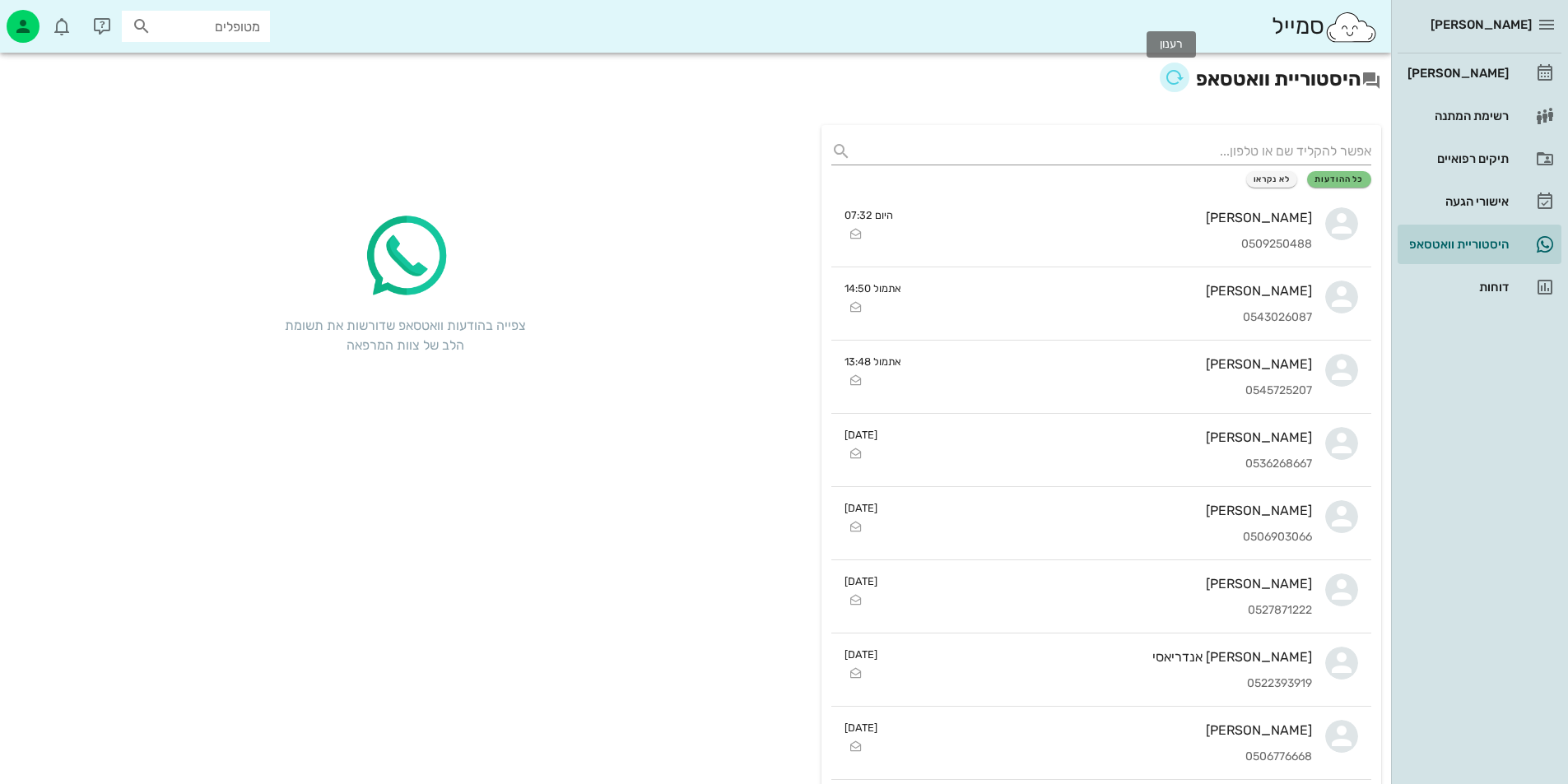
click at [1169, 81] on icon "button" at bounding box center [1175, 77] width 20 height 20
click at [1183, 83] on span "button" at bounding box center [1175, 77] width 30 height 20
click at [231, 23] on input "מטופלים" at bounding box center [207, 27] width 106 height 22
click at [1471, 159] on div "תיקים רפואיים" at bounding box center [1456, 158] width 105 height 13
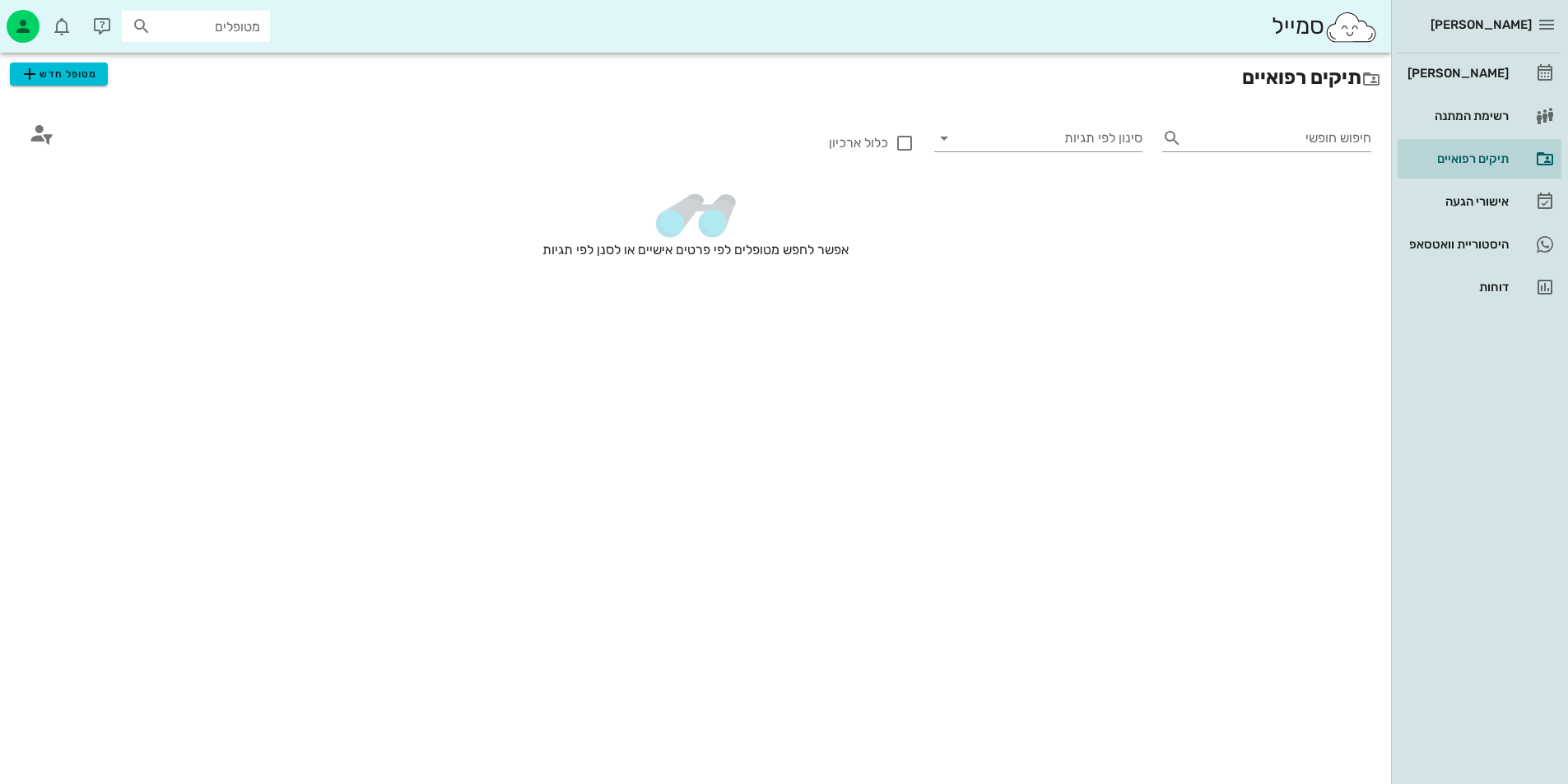
click at [1423, 96] on div "[PERSON_NAME] רשימת המתנה תיקים רפואיים אישורי הגעה היסטוריית וואטסאפ דוחות" at bounding box center [1479, 180] width 164 height 254
click at [1473, 110] on div "רשימת המתנה" at bounding box center [1456, 116] width 105 height 13
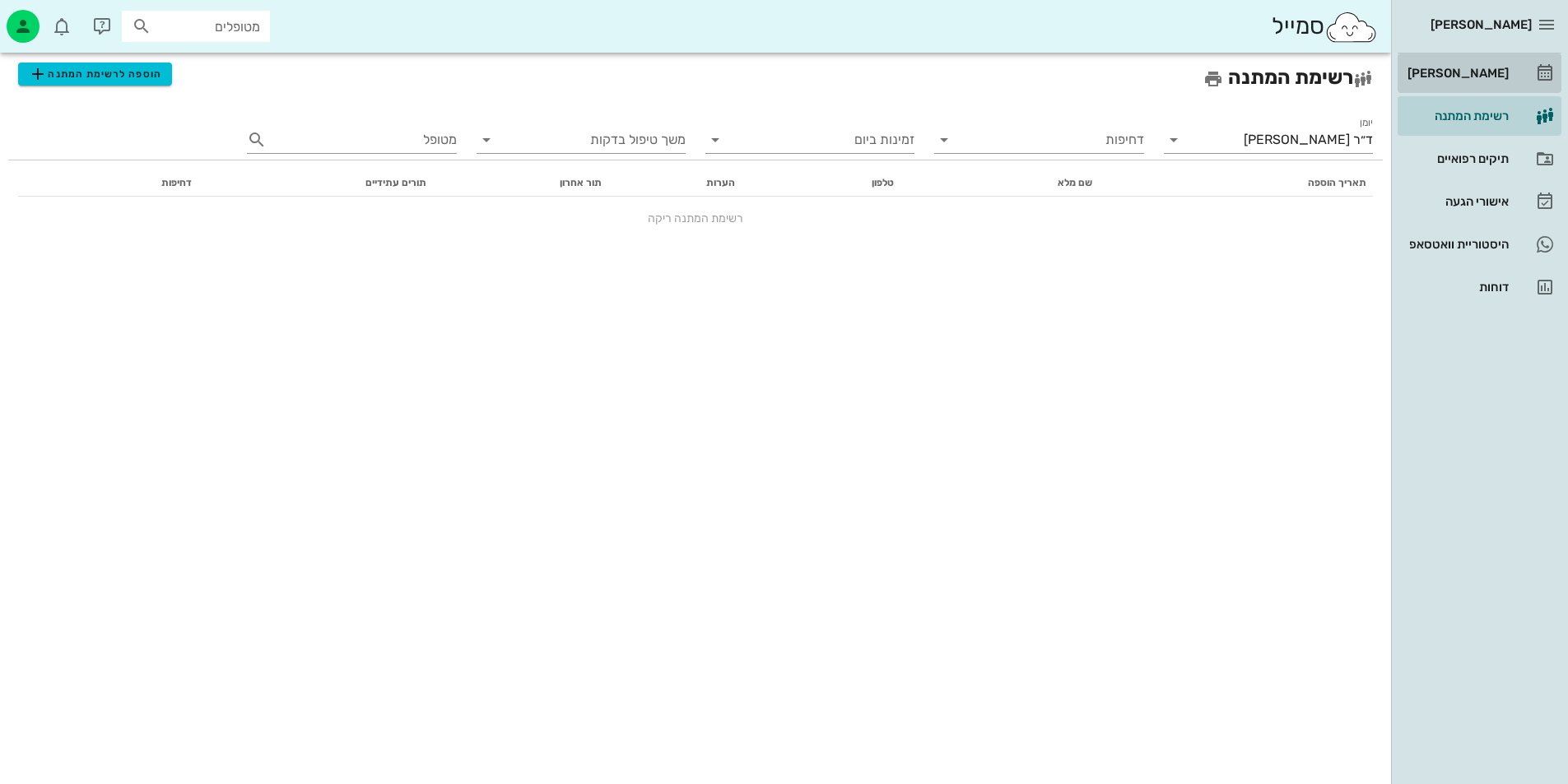
click at [1474, 83] on div "[PERSON_NAME]" at bounding box center [1456, 73] width 105 height 27
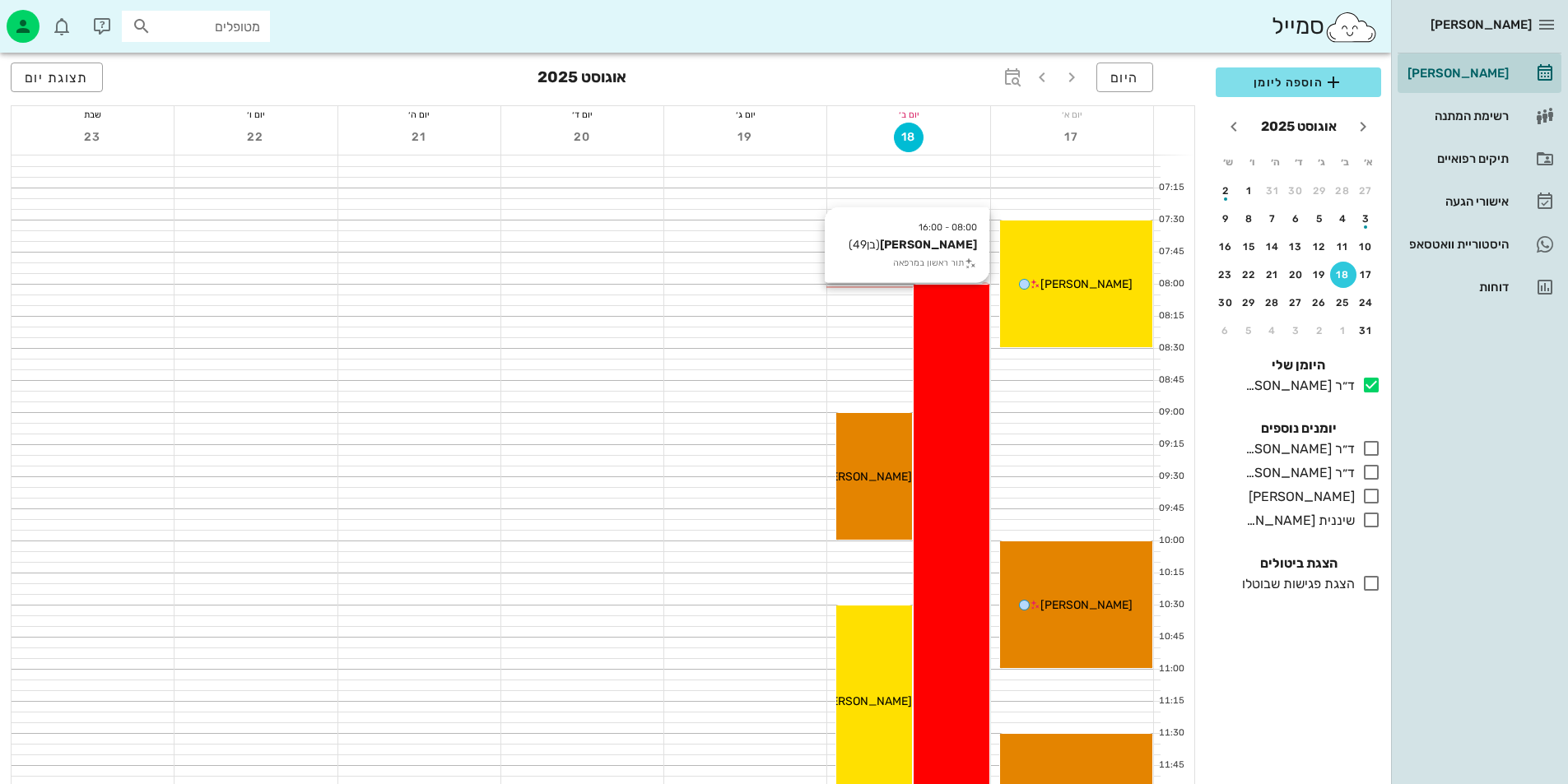
click at [937, 423] on div "08:00 - 16:00 [PERSON_NAME] (בן 49 ) תור ראשון במרפאה [PERSON_NAME]" at bounding box center [951, 797] width 76 height 1026
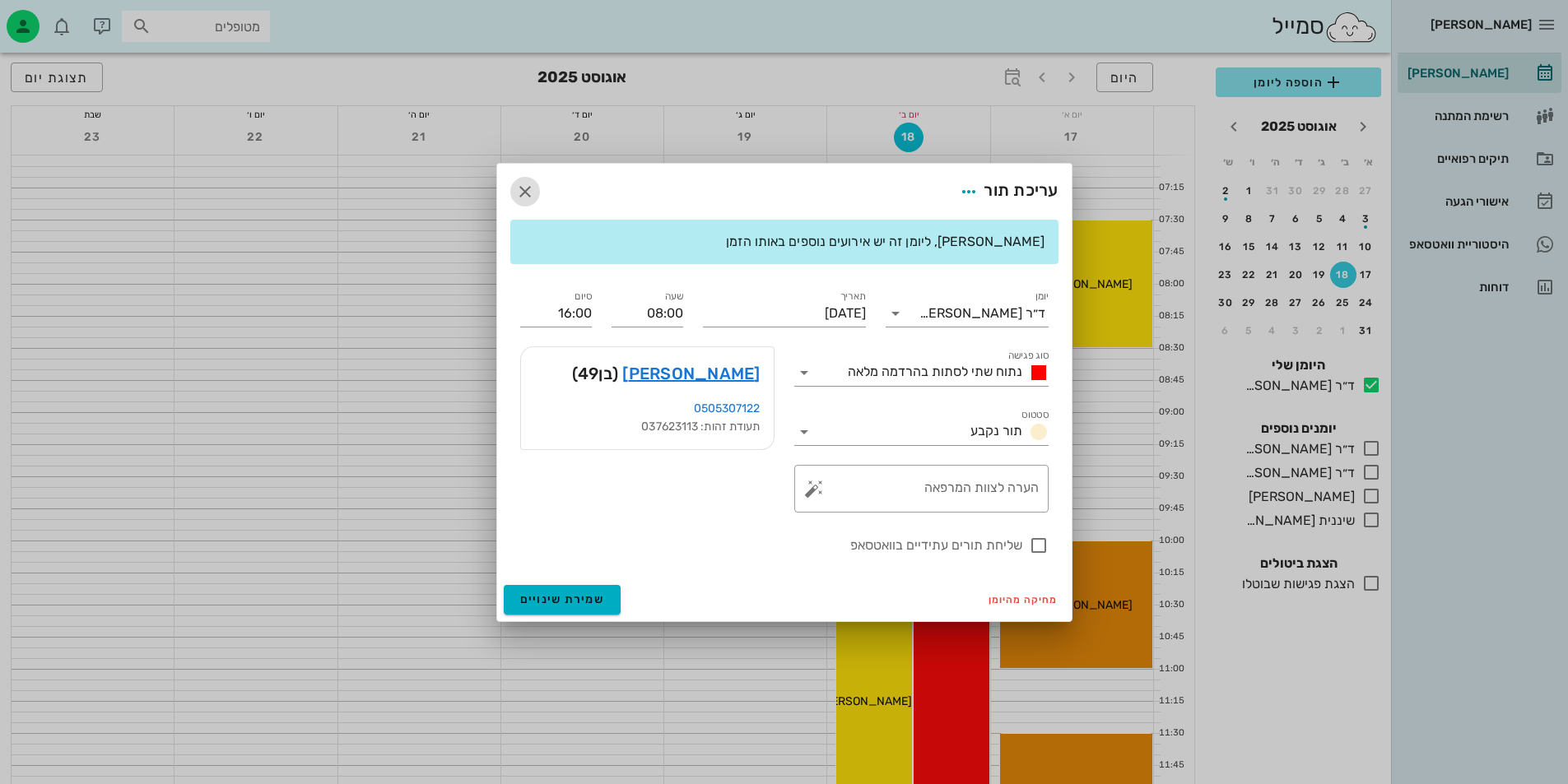
click at [519, 182] on icon "button" at bounding box center [525, 192] width 20 height 20
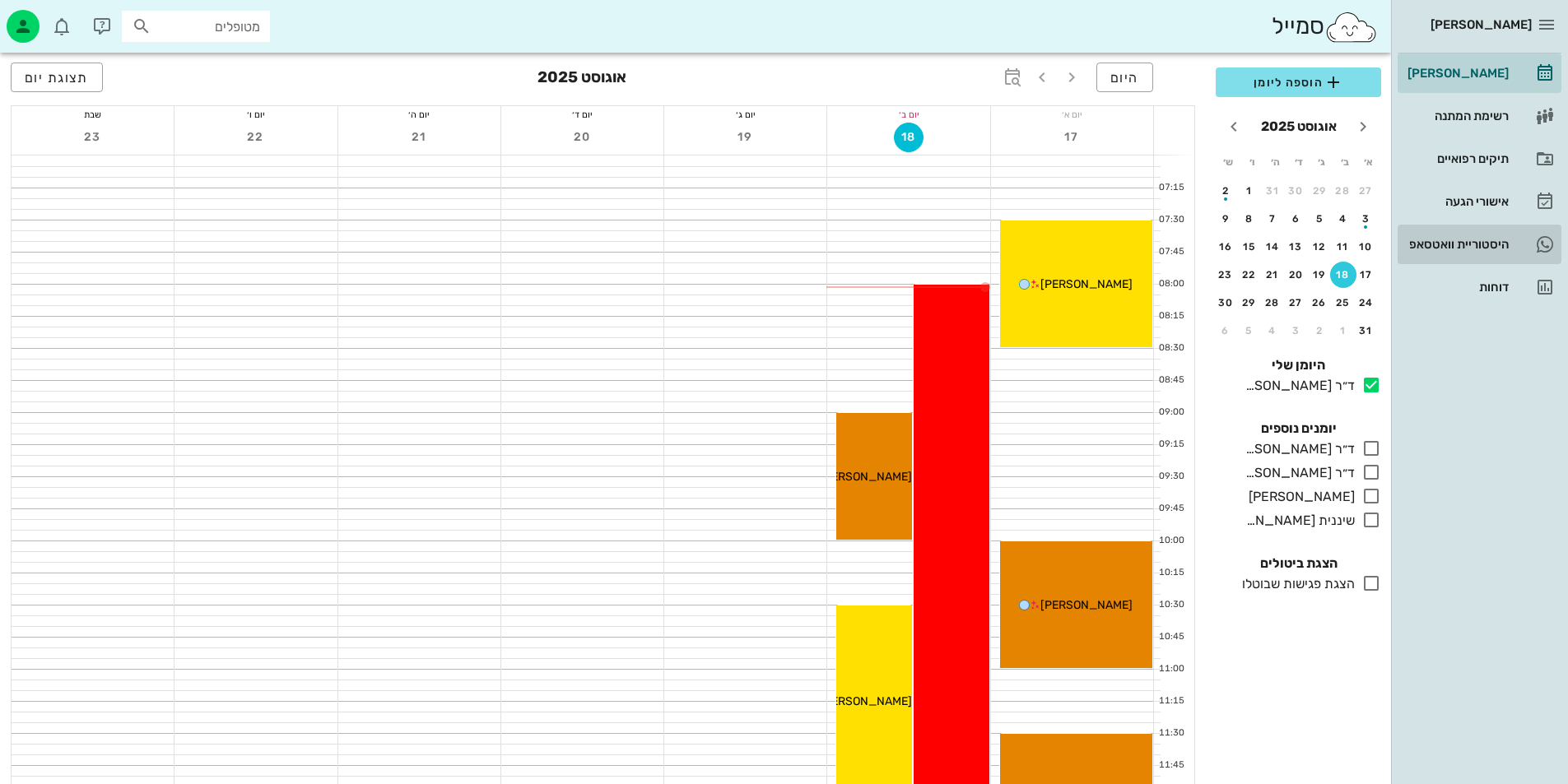
click at [1546, 230] on link "היסטוריית וואטסאפ" at bounding box center [1479, 245] width 164 height 39
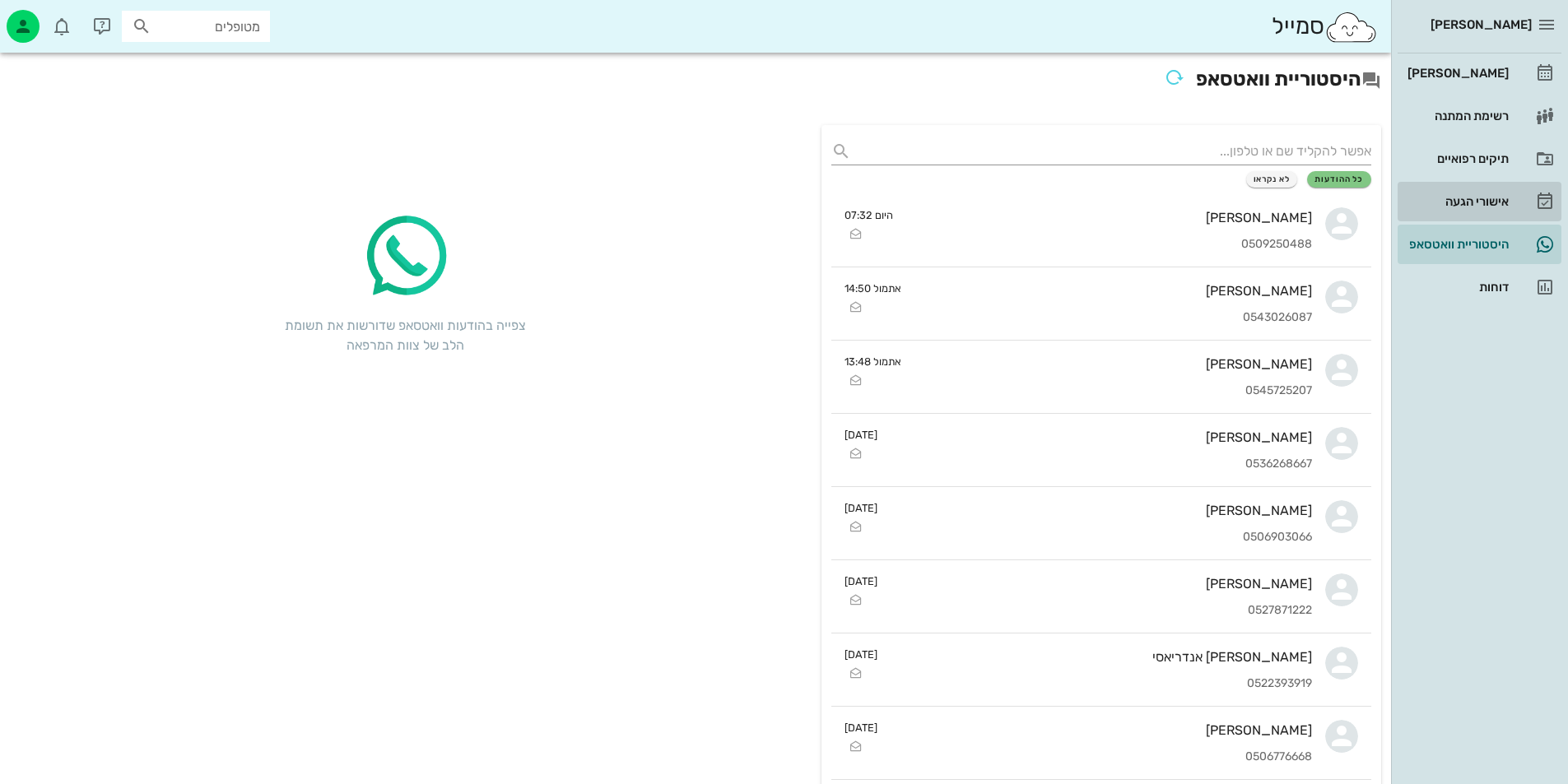
click at [1506, 191] on div "אישורי הגעה" at bounding box center [1456, 201] width 105 height 27
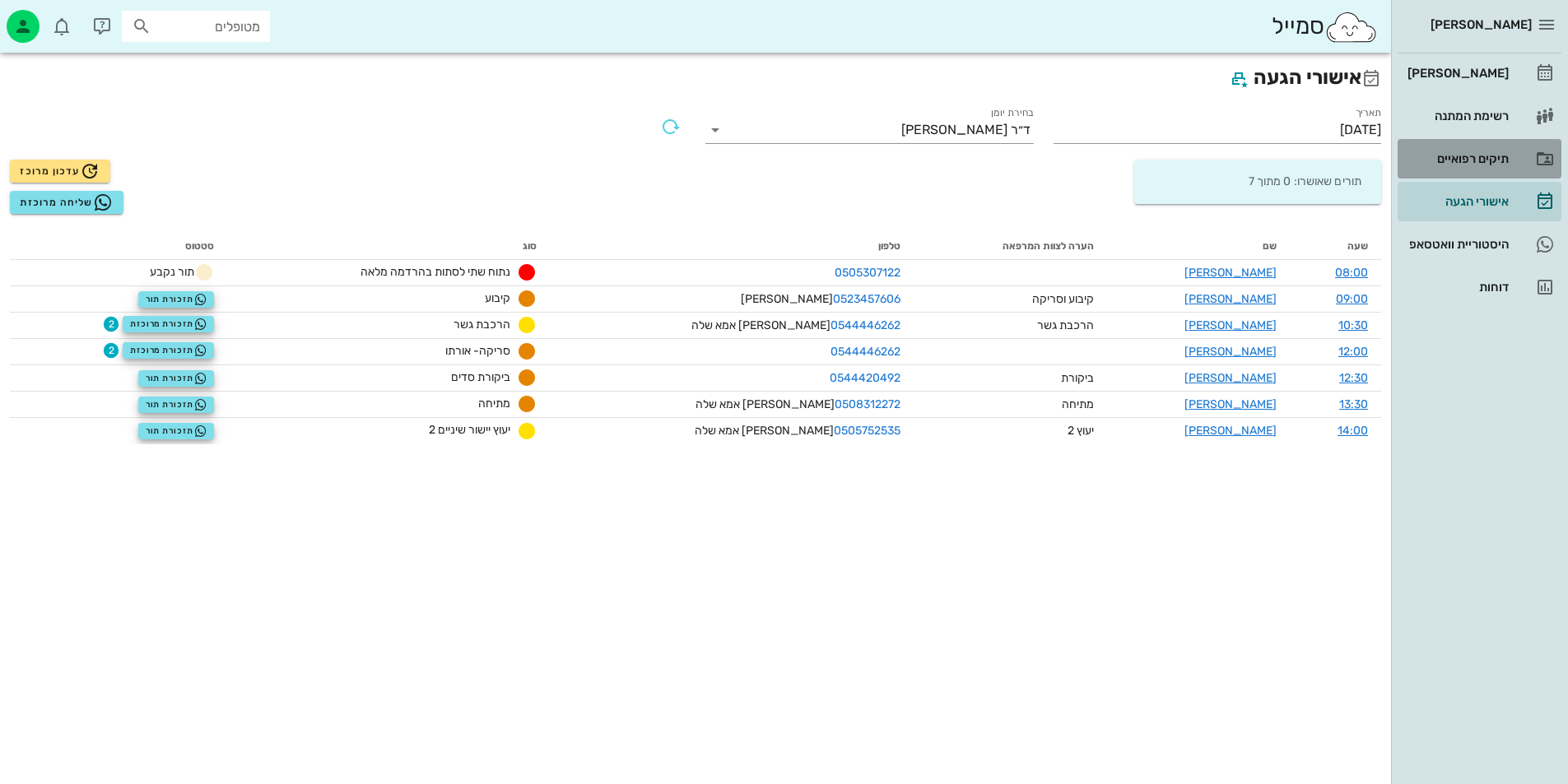
click at [1496, 158] on div "תיקים רפואיים" at bounding box center [1456, 158] width 105 height 13
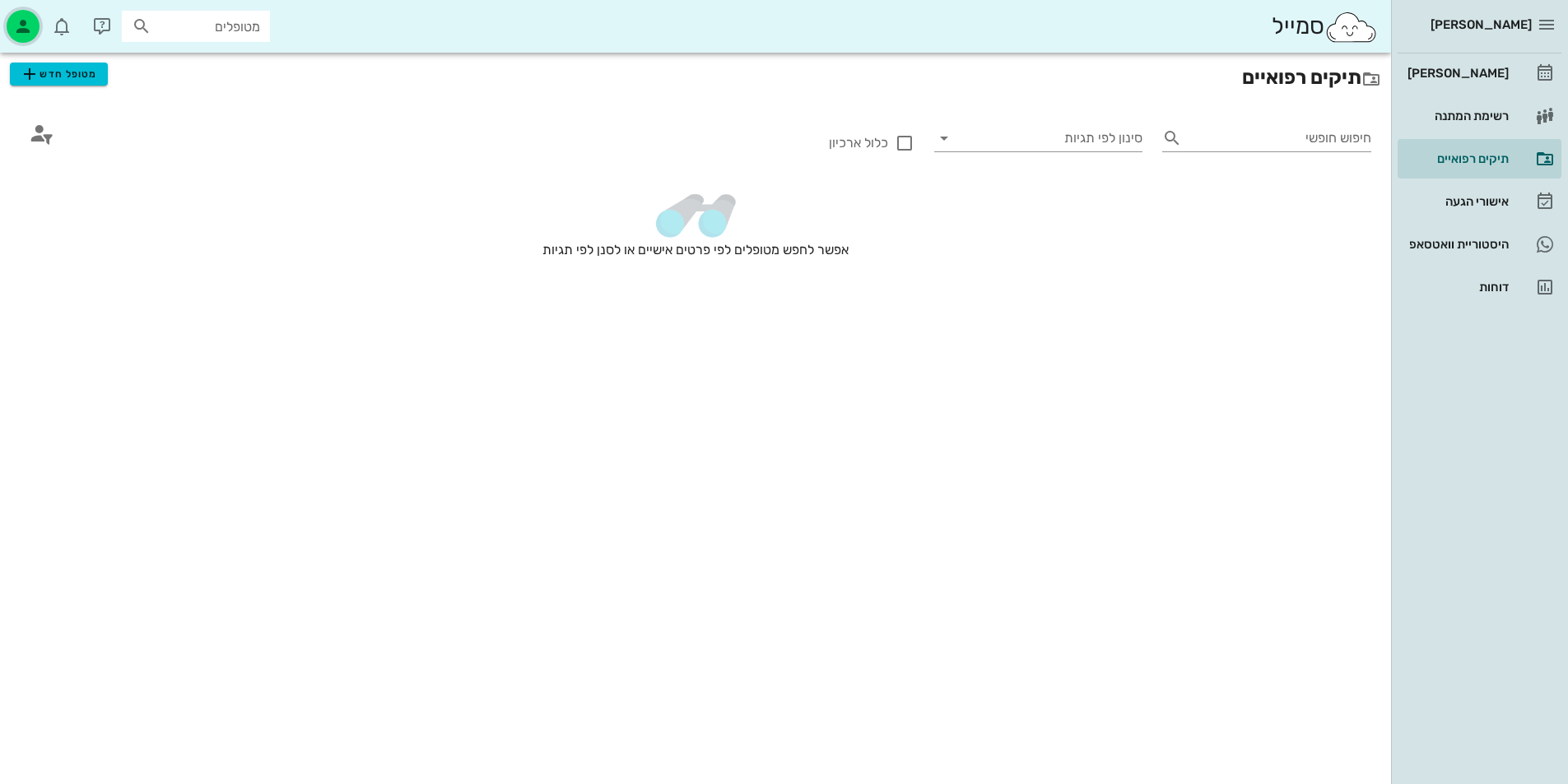
click at [20, 13] on div "button" at bounding box center [23, 26] width 33 height 33
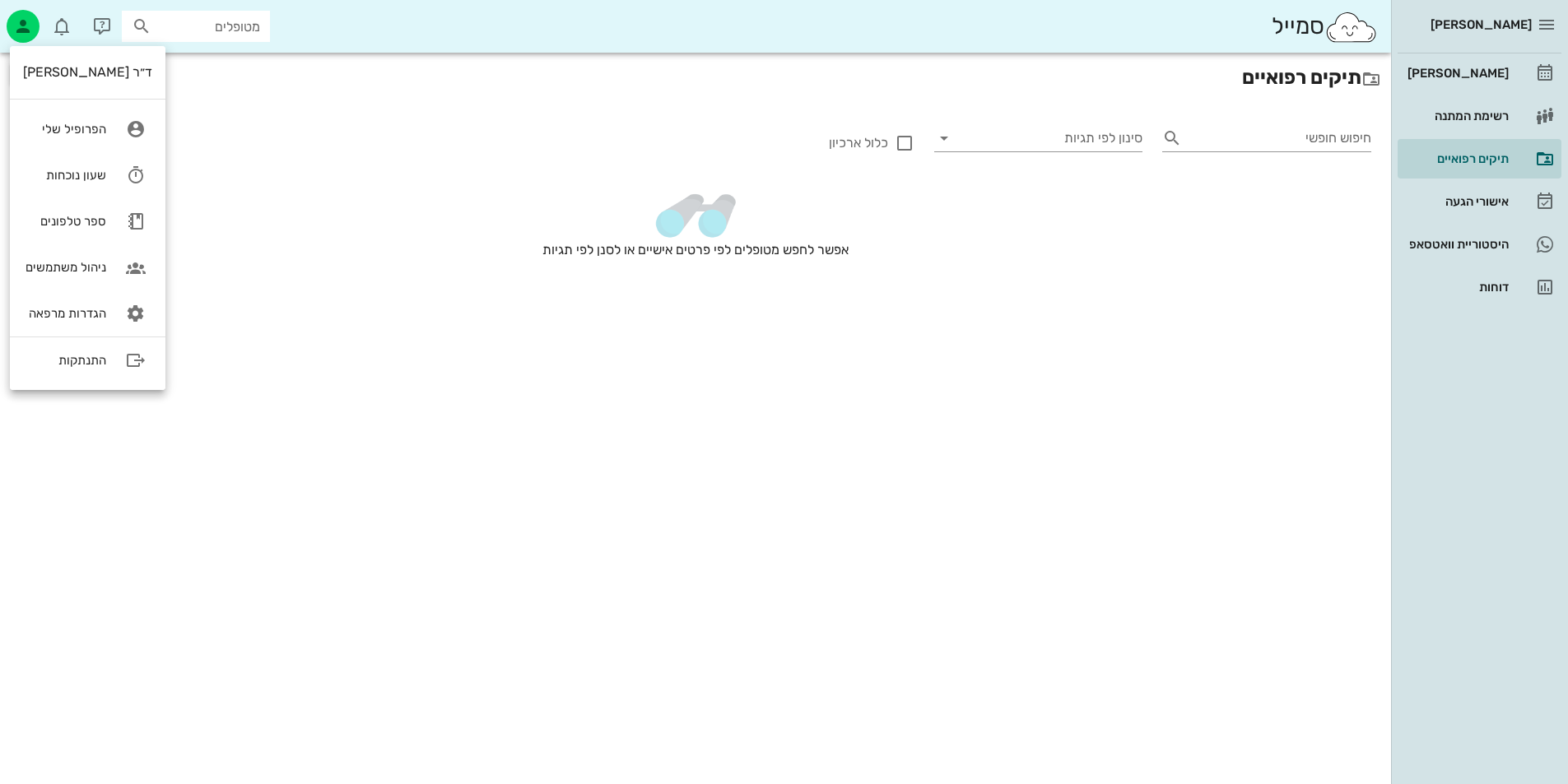
click at [492, 185] on div "תיקים רפואיים מטופל חדש חיפוש חופשי סינון לפי תגיות כלול ארכיון אפשר לחפש מטופל…" at bounding box center [695, 187] width 1391 height 270
